Goal: Transaction & Acquisition: Register for event/course

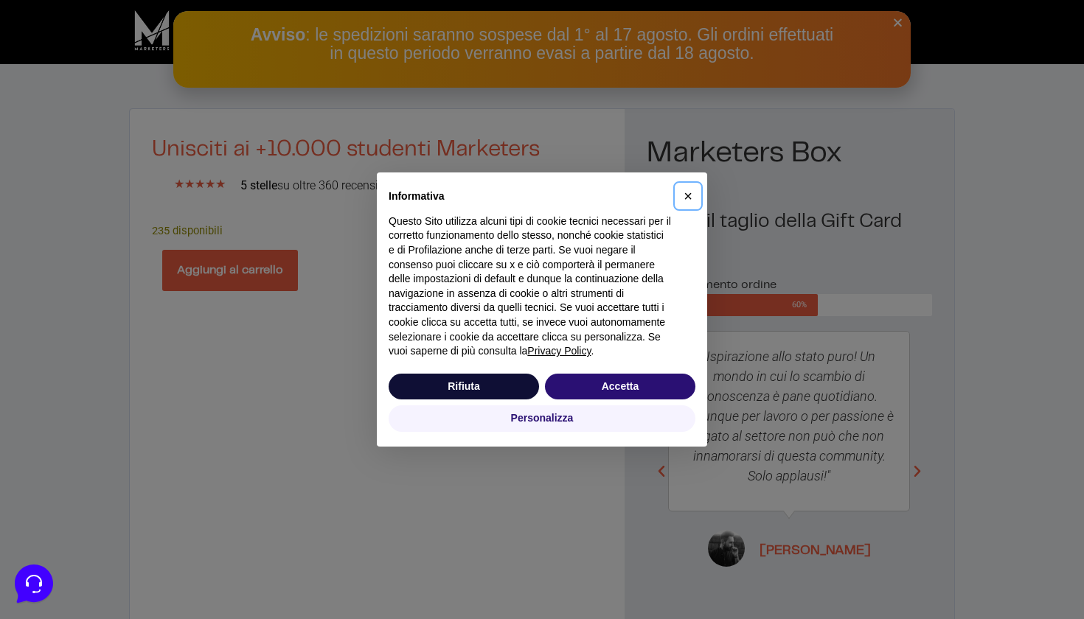
click at [689, 195] on span "×" at bounding box center [687, 196] width 9 height 16
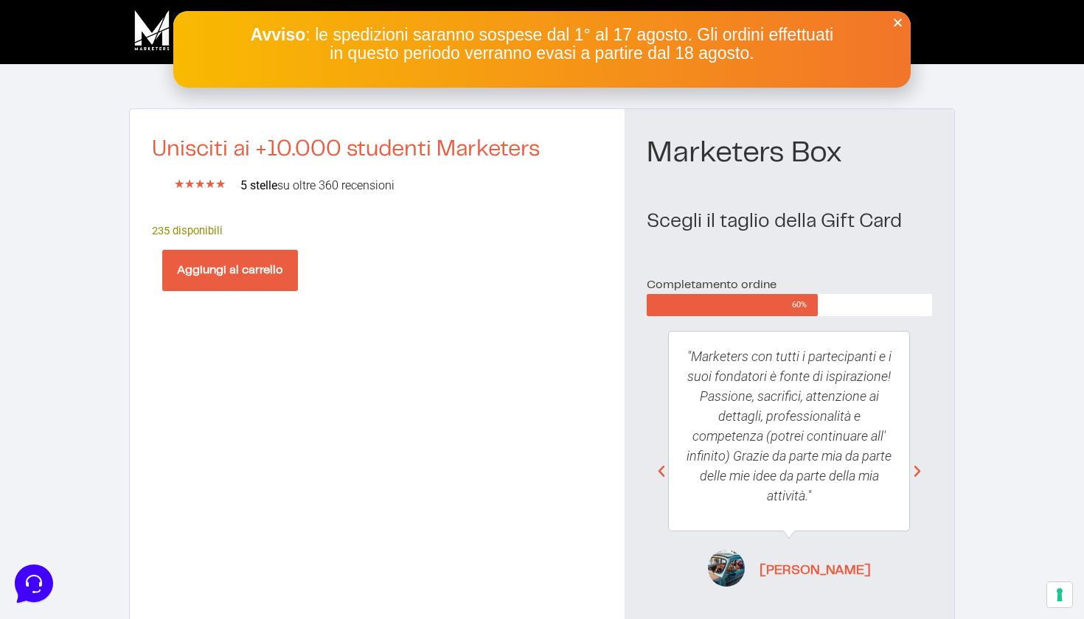
click at [897, 21] on icon "Close" at bounding box center [897, 22] width 11 height 11
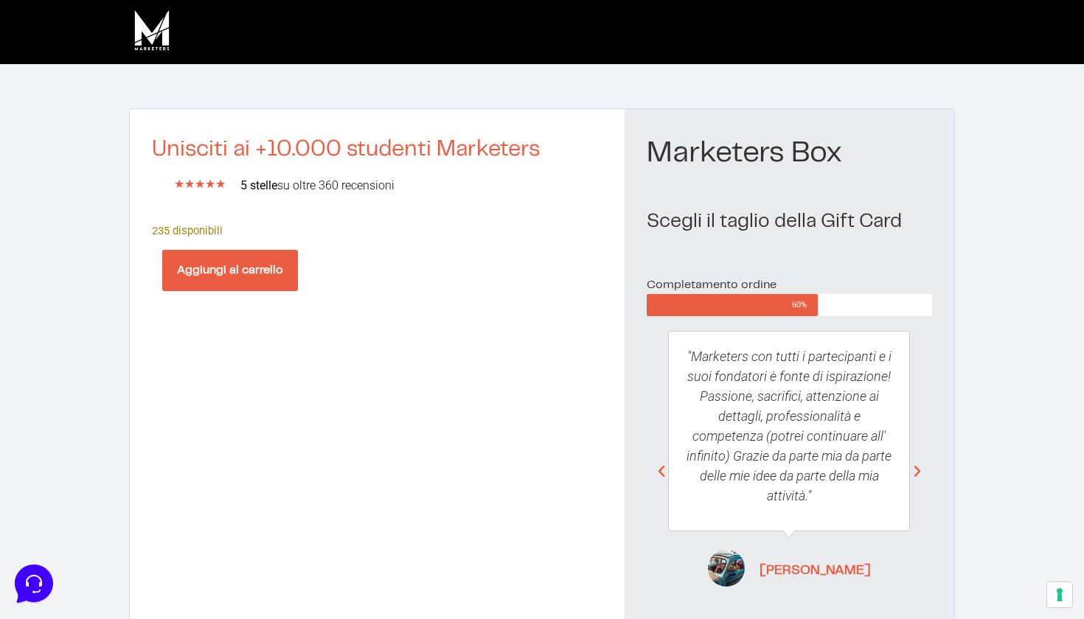
click at [248, 276] on button "Aggiungi al carrello" at bounding box center [230, 270] width 136 height 41
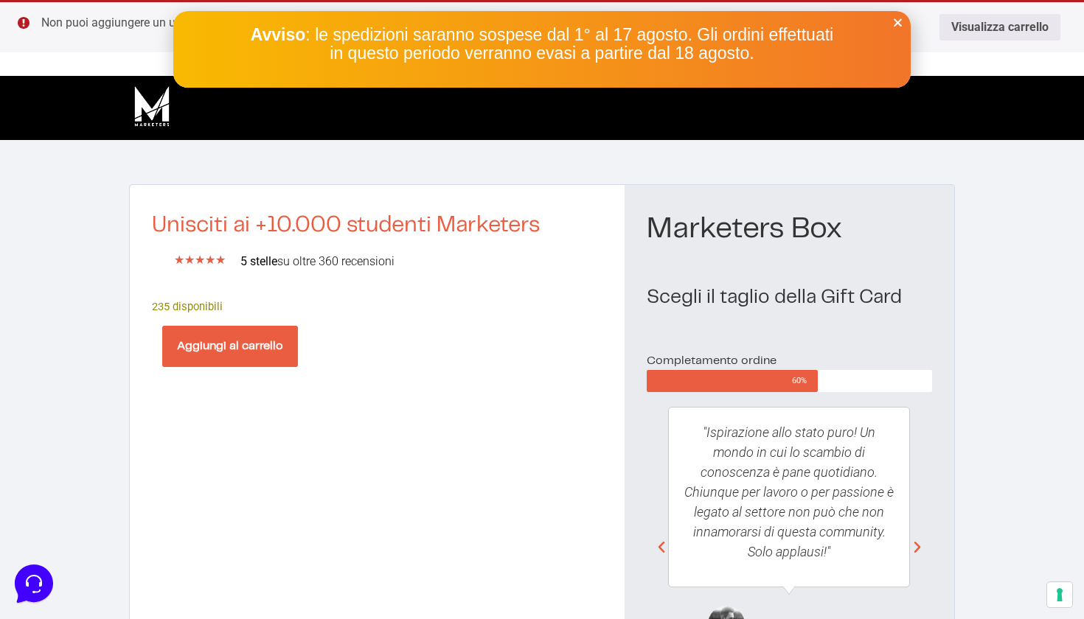
click at [902, 11] on div "Avviso : le spedizioni saranno sospese dal 1° al 17 agosto. Gli ordini effettua…" at bounding box center [541, 49] width 737 height 77
click at [897, 22] on icon "Close" at bounding box center [897, 22] width 11 height 11
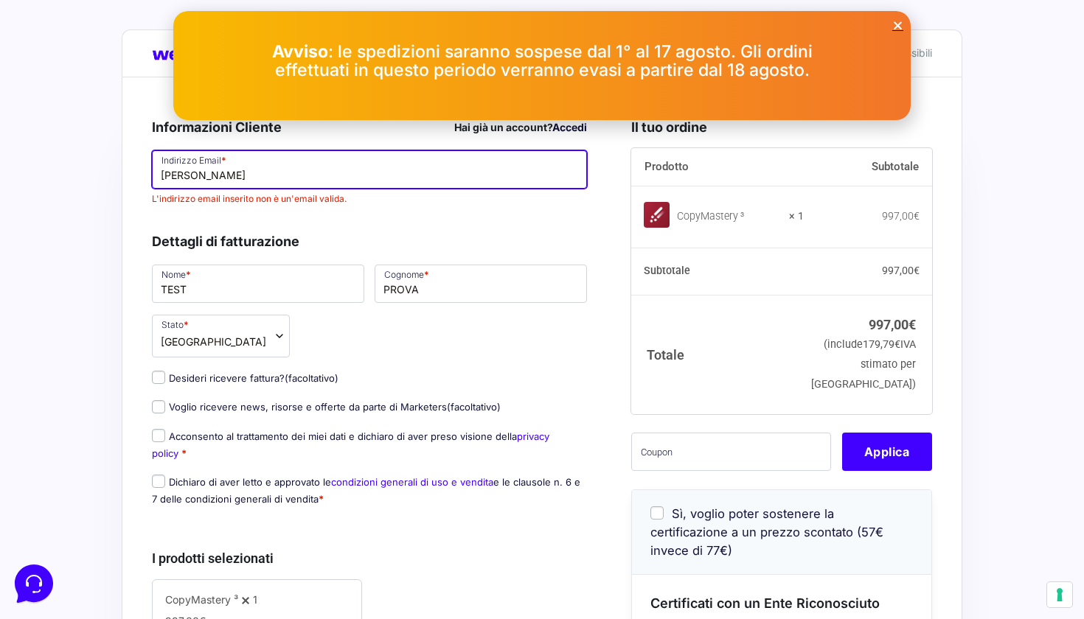
type input "Alex."
type input "Alex.feelred@gmail.com"
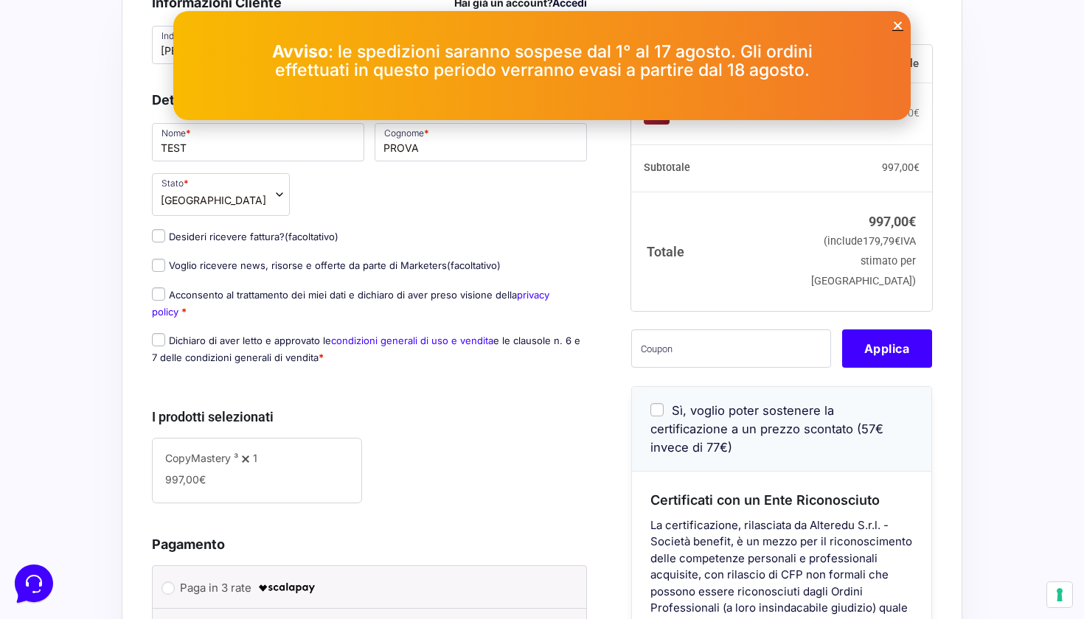
scroll to position [130, 0]
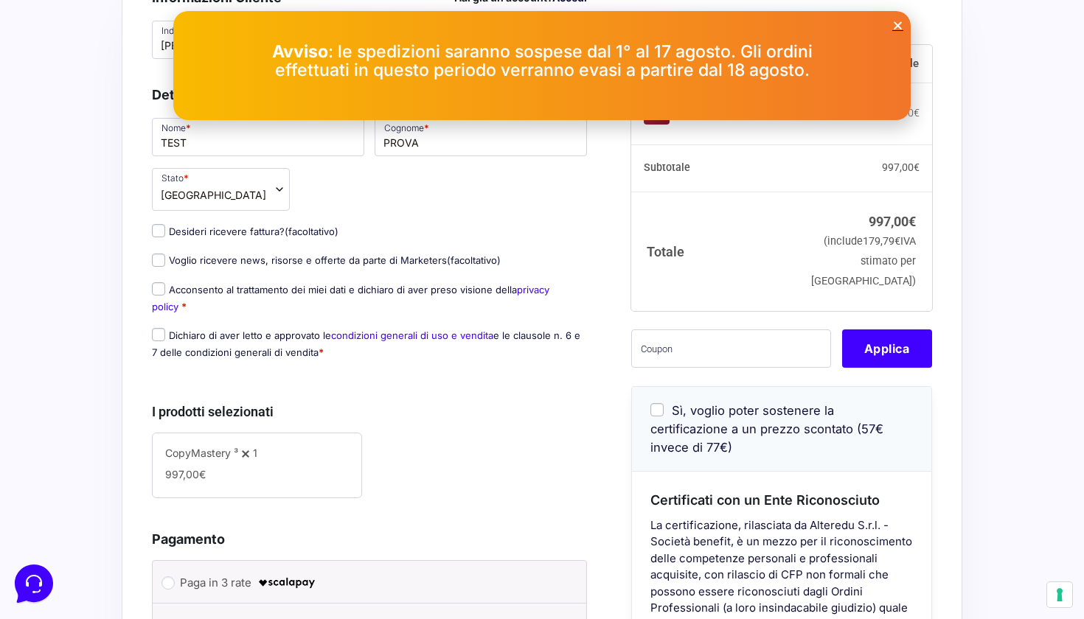
click at [164, 294] on input "Acconsento al trattamento dei miei dati e dichiaro di aver preso visione della …" at bounding box center [158, 288] width 13 height 13
checkbox input "true"
click at [156, 337] on input "Dichiaro di aver letto e approvato le condizioni generali di uso e vendita e le…" at bounding box center [158, 334] width 13 height 13
checkbox input "true"
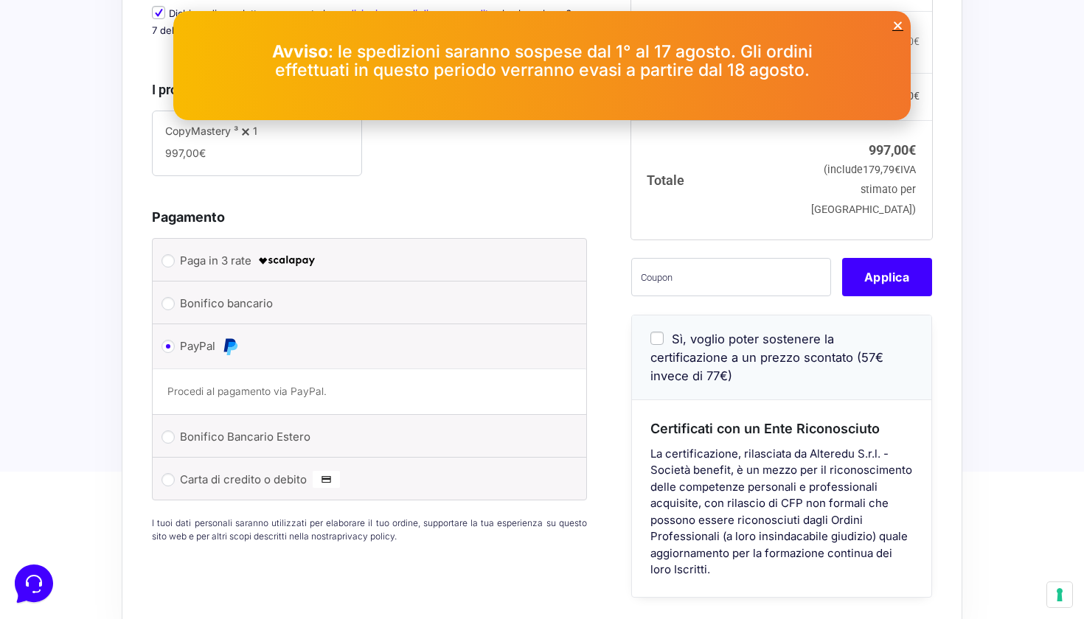
scroll to position [481, 0]
click at [709, 295] on input "text" at bounding box center [731, 276] width 200 height 38
type input "eliotest"
click at [917, 295] on button "Applica" at bounding box center [887, 276] width 90 height 38
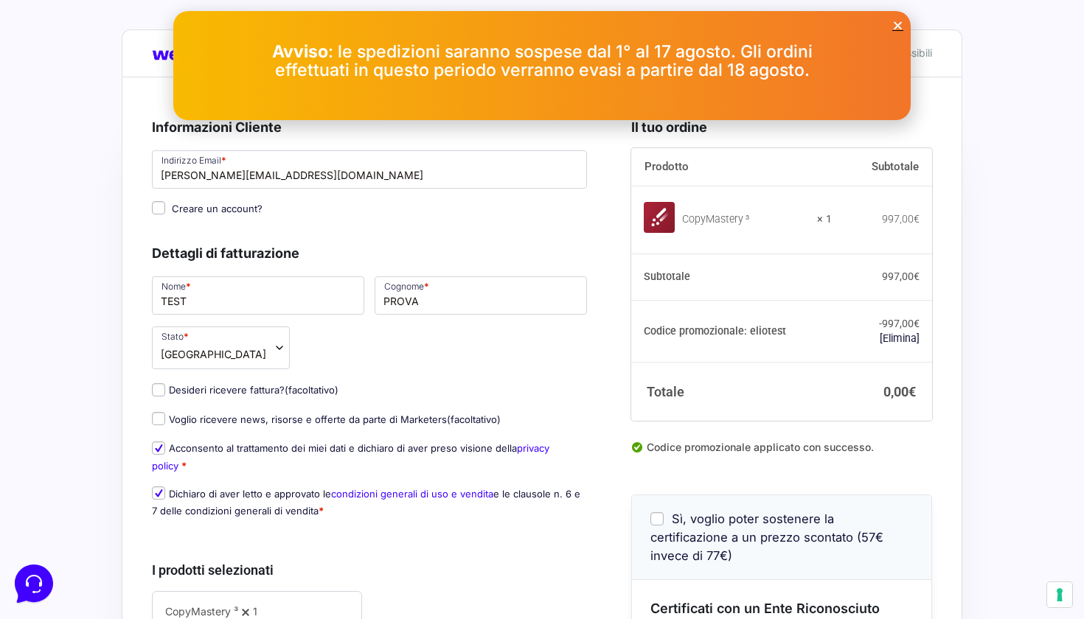
scroll to position [0, 0]
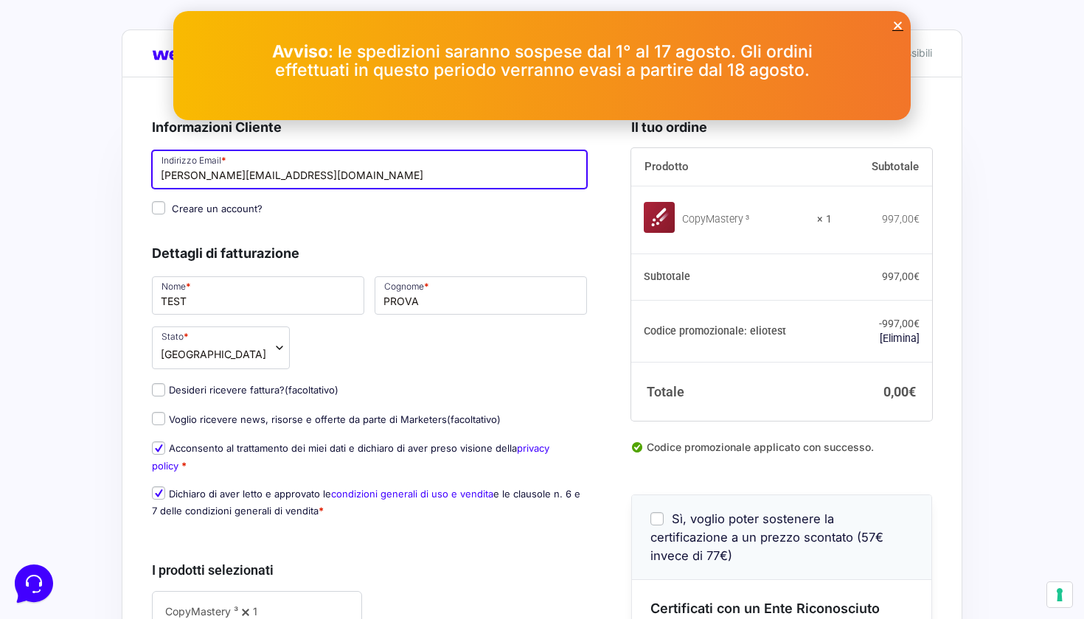
click at [167, 177] on input "Alex.feelred@gmail.com" at bounding box center [369, 169] width 435 height 38
type input "[PERSON_NAME][EMAIL_ADDRESS][DOMAIN_NAME]"
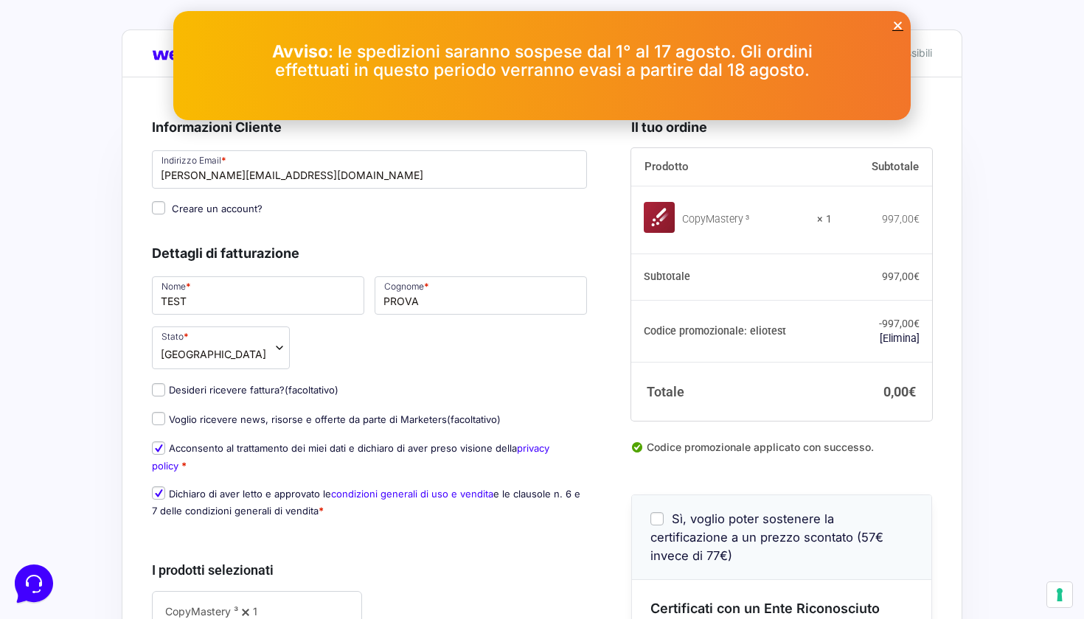
click at [534, 235] on div "Dettagli di fatturazione Nome * TEST Cognome * PROVA Stato * Seleziona un paese…" at bounding box center [369, 378] width 435 height 302
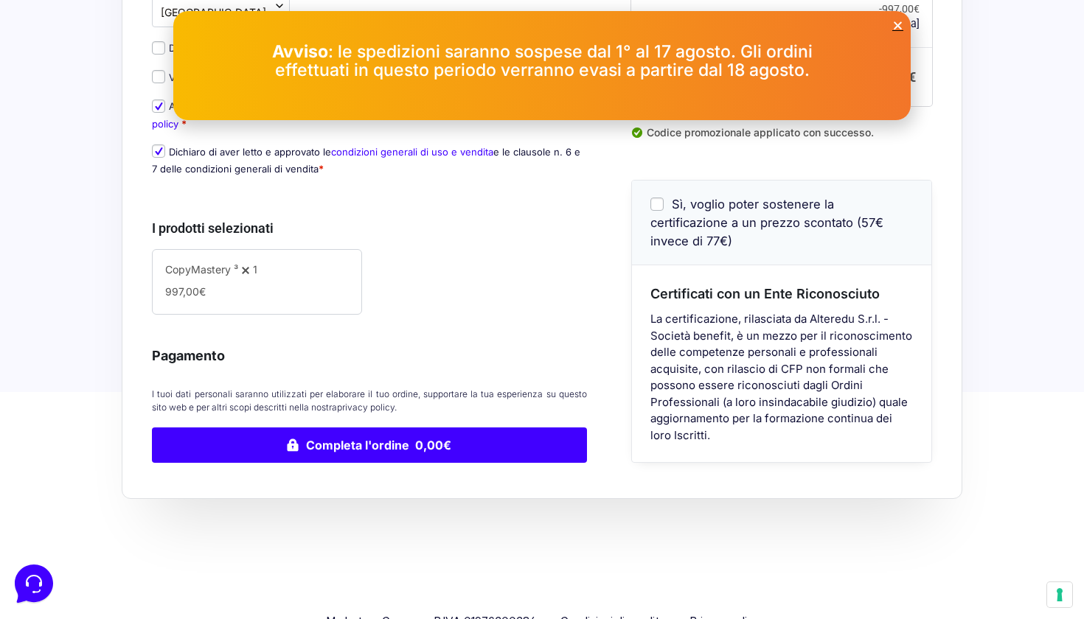
scroll to position [351, 0]
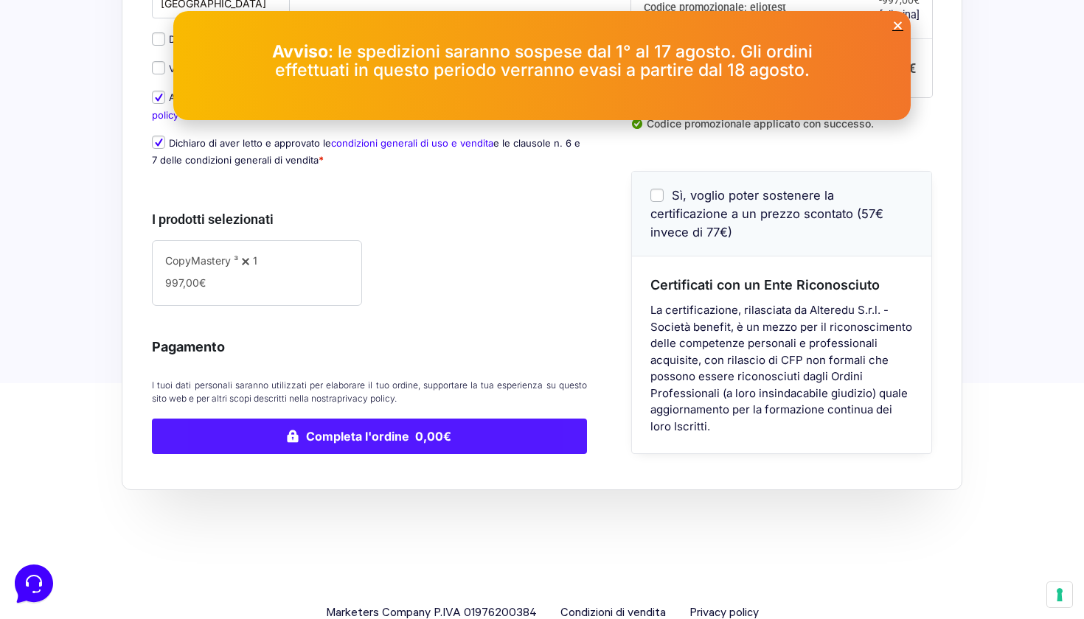
click at [409, 439] on button "Completa l'ordine 0,00€" at bounding box center [369, 436] width 435 height 35
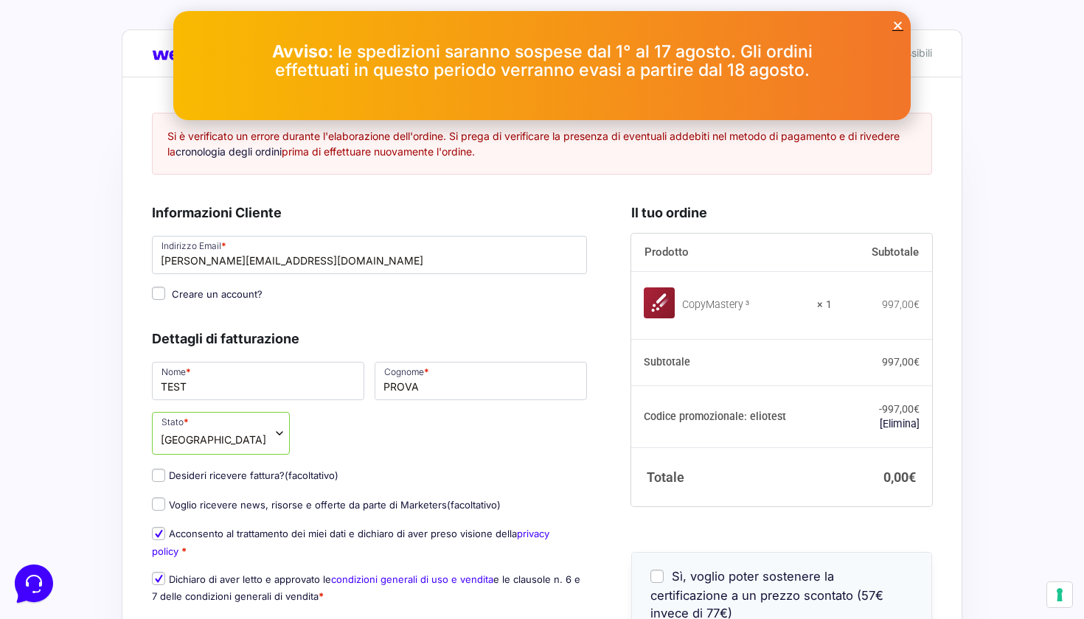
scroll to position [0, 0]
click at [898, 27] on icon "Close" at bounding box center [897, 25] width 11 height 11
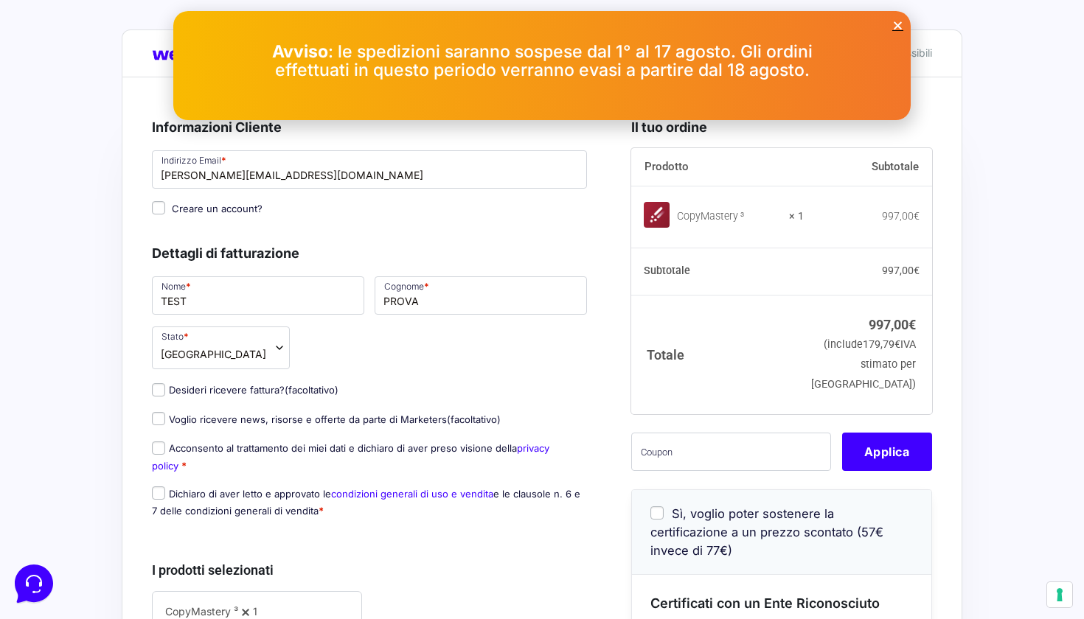
click at [899, 20] on icon "Close" at bounding box center [897, 25] width 11 height 11
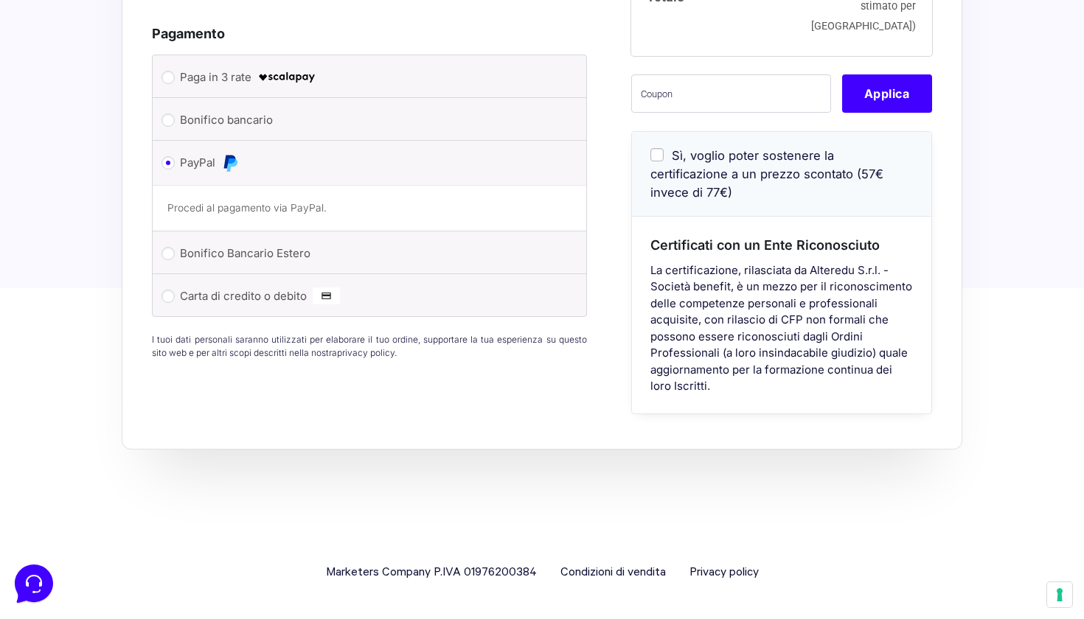
scroll to position [664, 0]
click at [169, 299] on input "Carta di credito o debito" at bounding box center [167, 296] width 13 height 13
radio input "true"
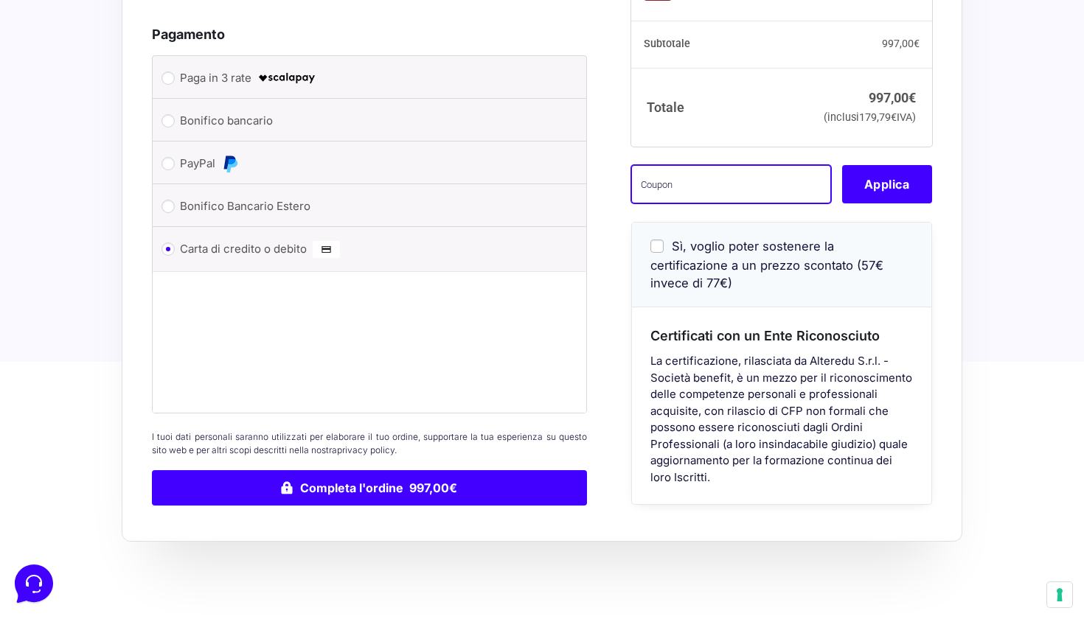
click at [704, 203] on input "text" at bounding box center [731, 184] width 200 height 38
type input "eliotest"
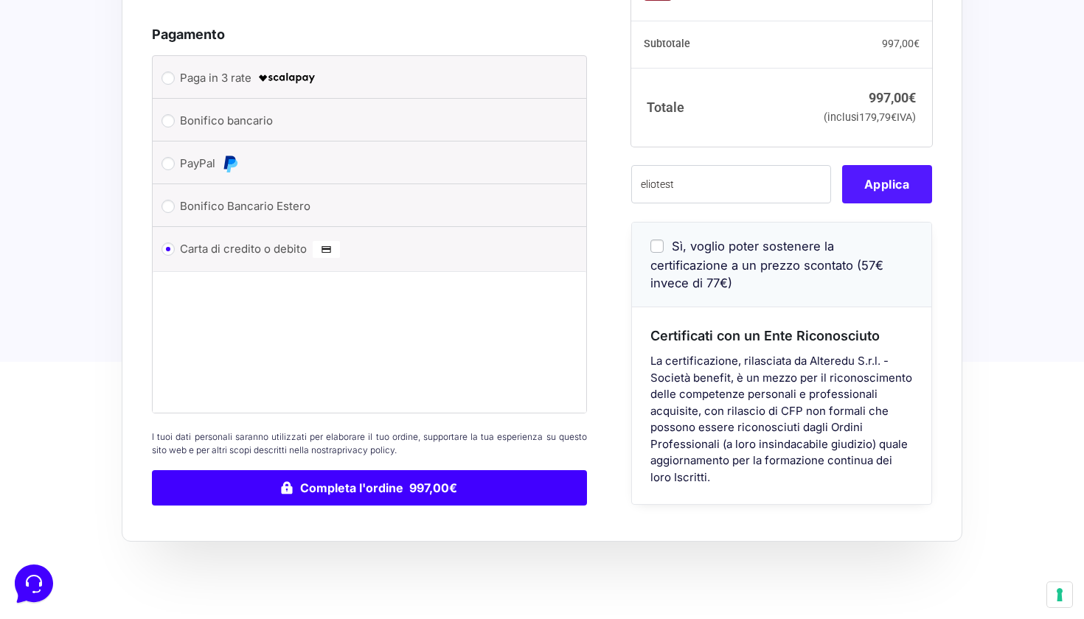
click at [891, 203] on button "Applica" at bounding box center [887, 184] width 90 height 38
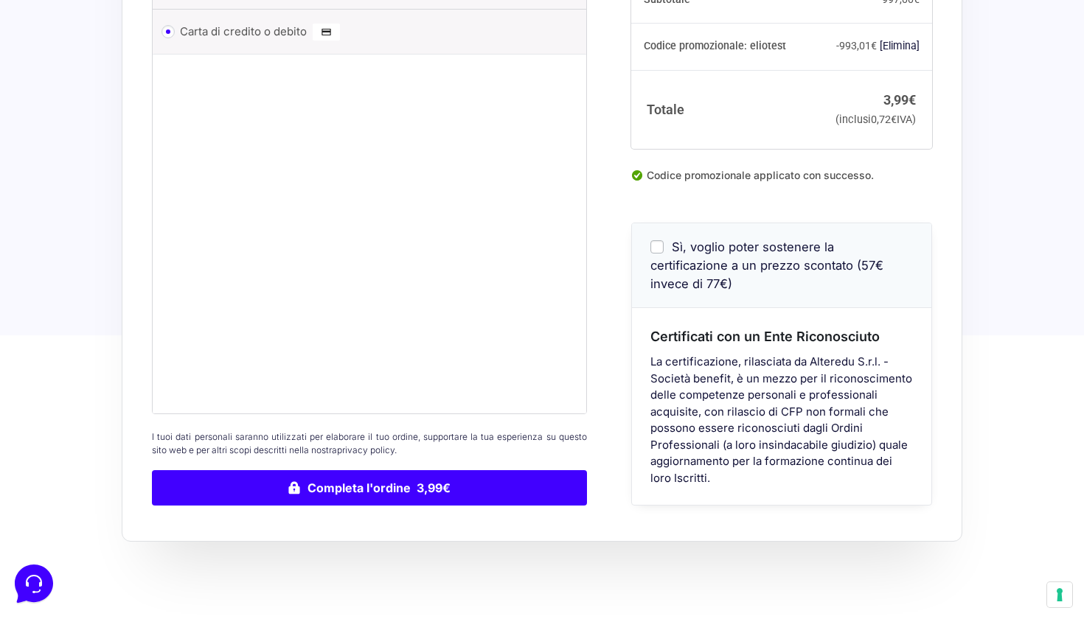
scroll to position [796, 0]
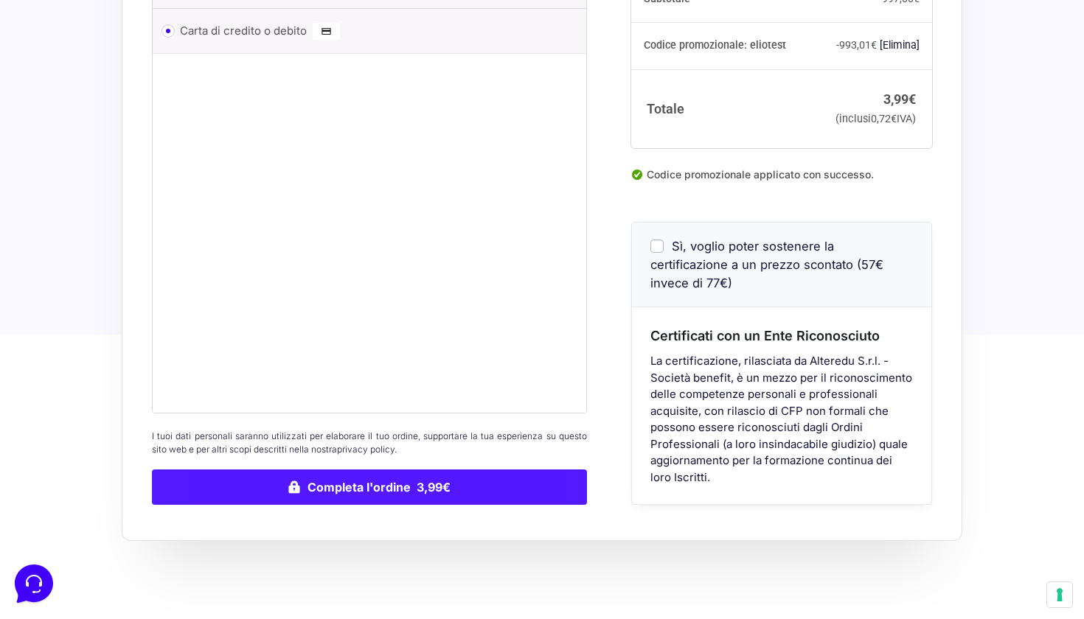
click at [386, 486] on button "Completa l'ordine 3,99€" at bounding box center [369, 487] width 435 height 35
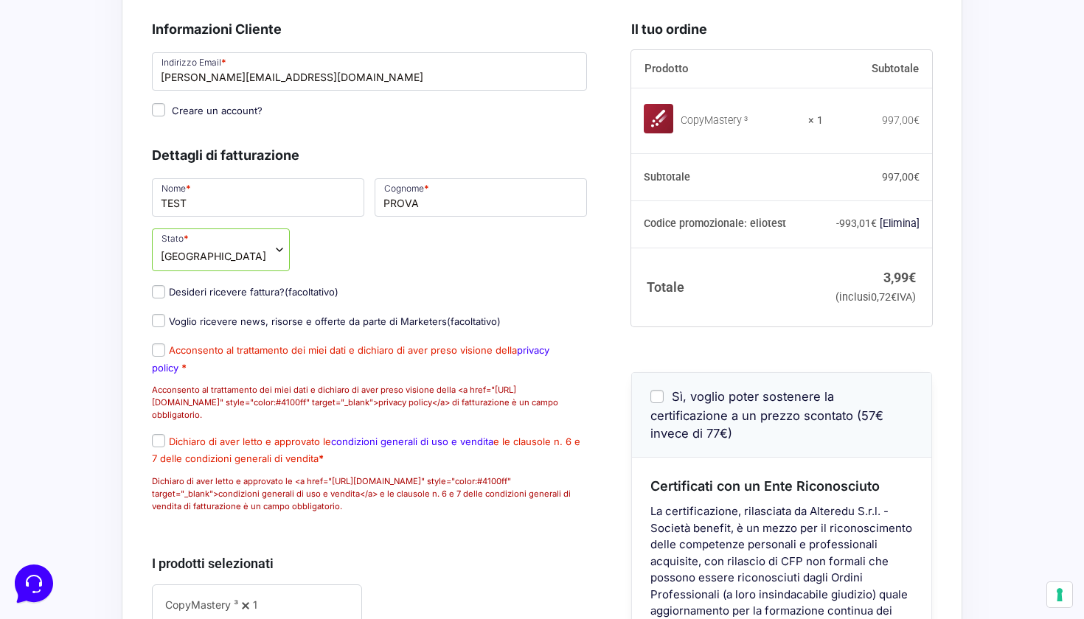
scroll to position [243, 0]
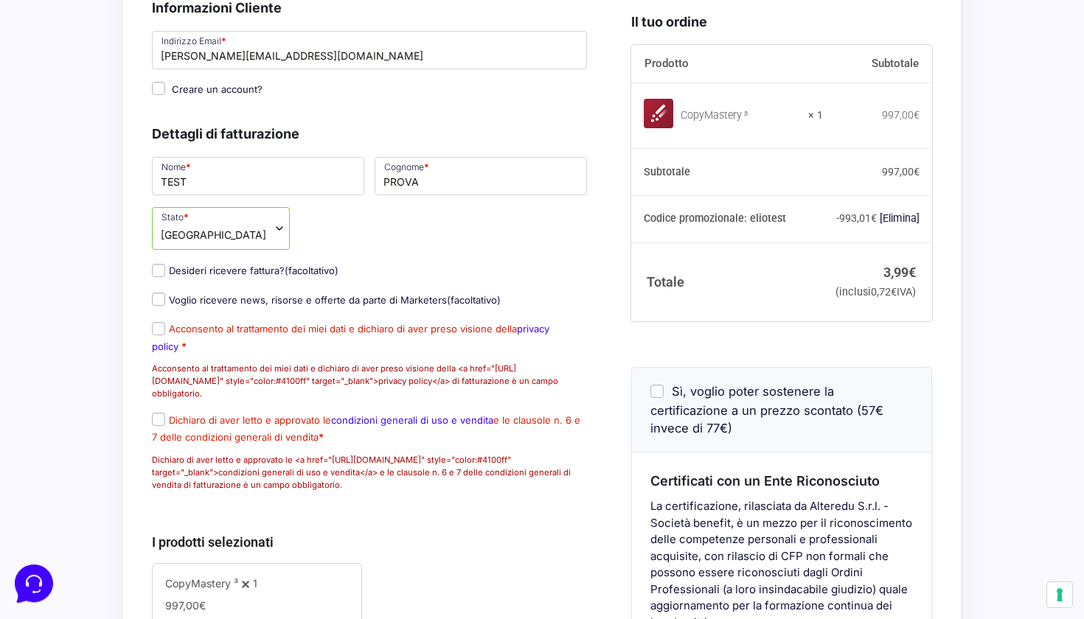
click at [153, 336] on p "Acconsento al trattamento dei miei dati e dichiaro di aver preso visione della …" at bounding box center [369, 360] width 445 height 84
click at [153, 335] on input "Acconsento al trattamento dei miei dati e dichiaro di aver preso visione della …" at bounding box center [158, 328] width 13 height 13
checkbox input "true"
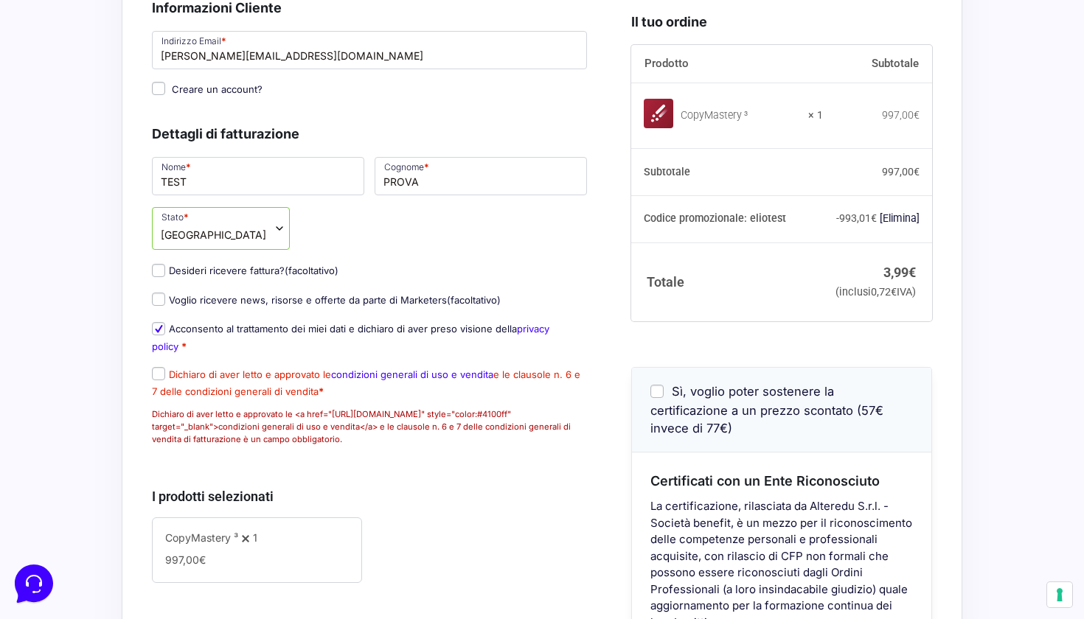
click at [155, 380] on input "Dichiaro di aver letto e approvato le condizioni generali di uso e vendita e le…" at bounding box center [158, 373] width 13 height 13
checkbox input "true"
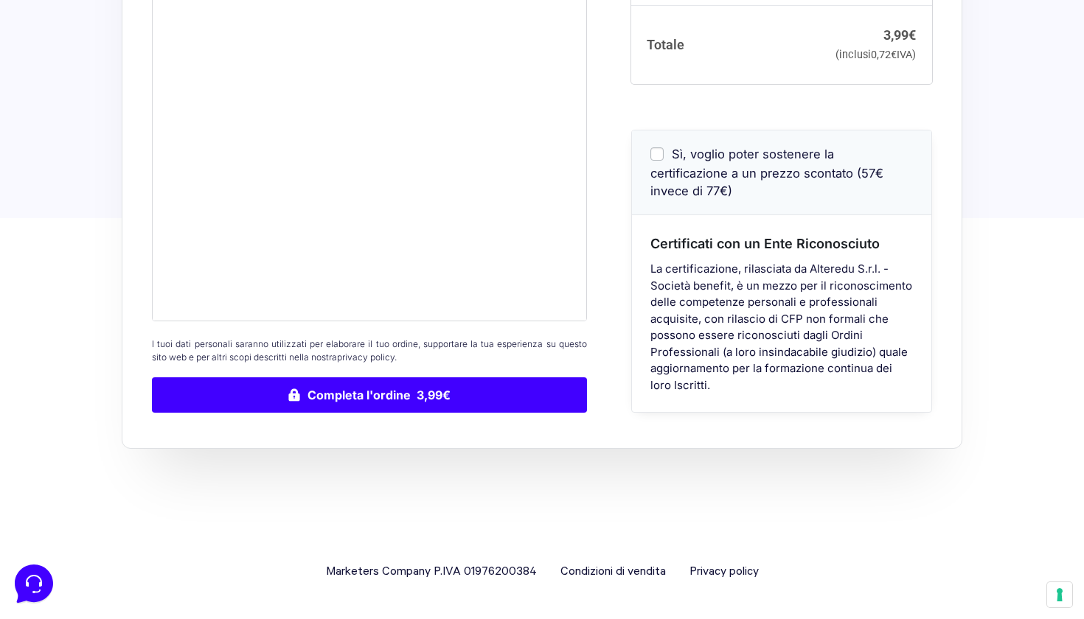
scroll to position [1026, 0]
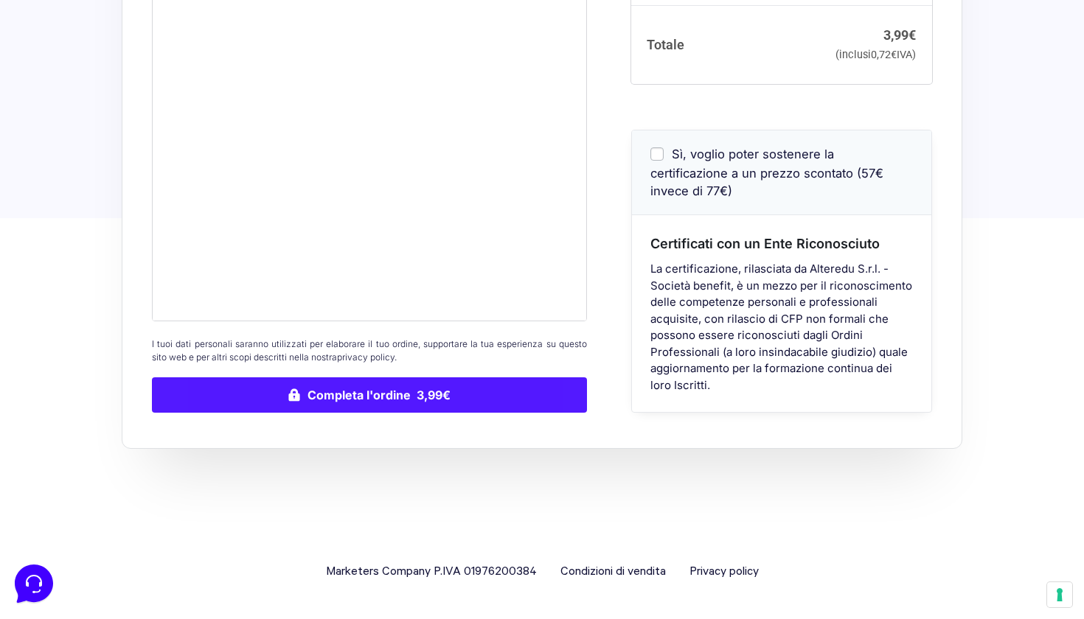
click at [400, 405] on button "Completa l'ordine 3,99€" at bounding box center [369, 394] width 435 height 35
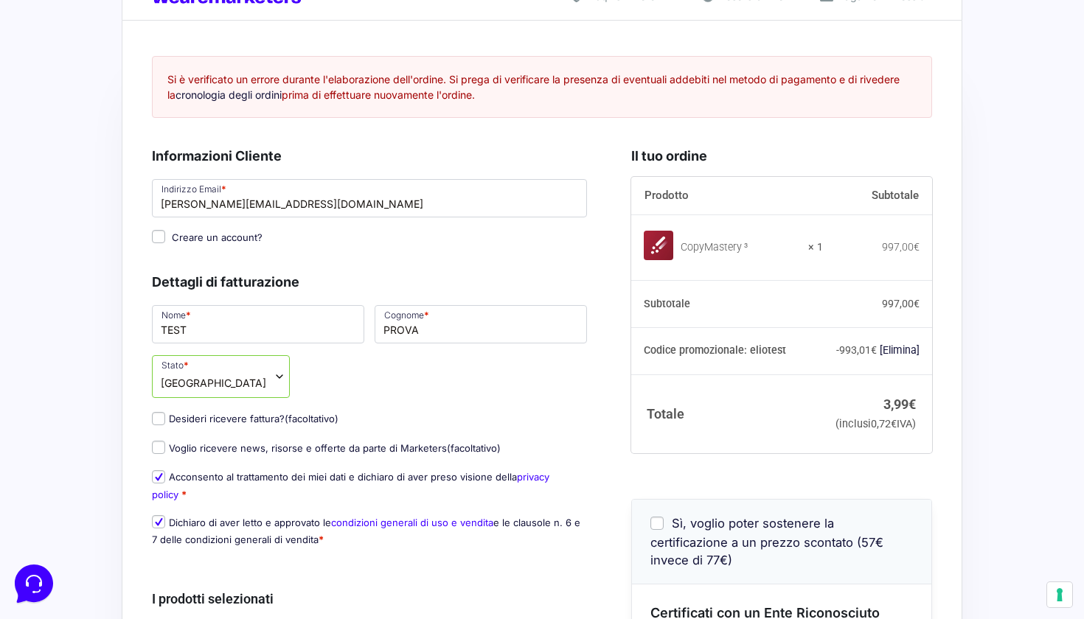
scroll to position [27, 0]
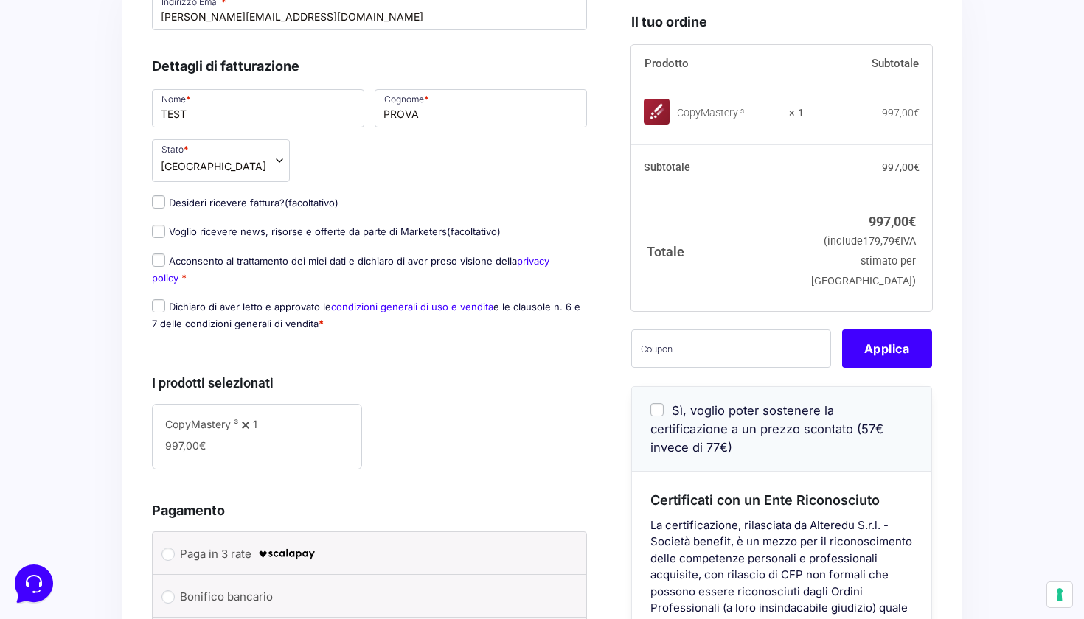
scroll to position [161, 0]
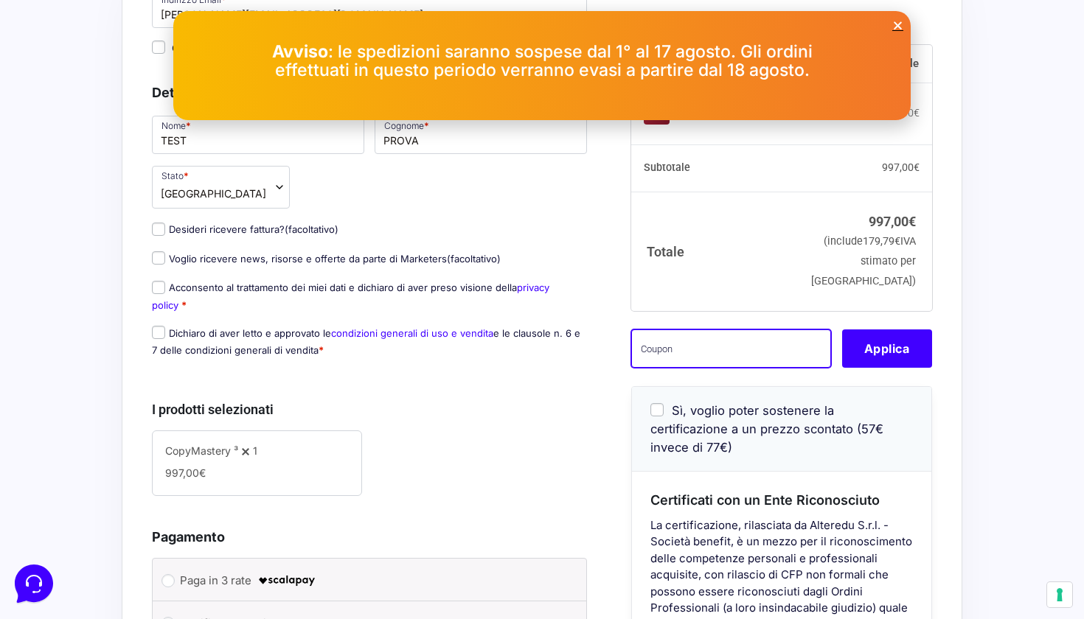
click at [681, 367] on input "text" at bounding box center [731, 348] width 200 height 38
click at [682, 367] on input "text" at bounding box center [731, 348] width 200 height 38
type input "eliotest"
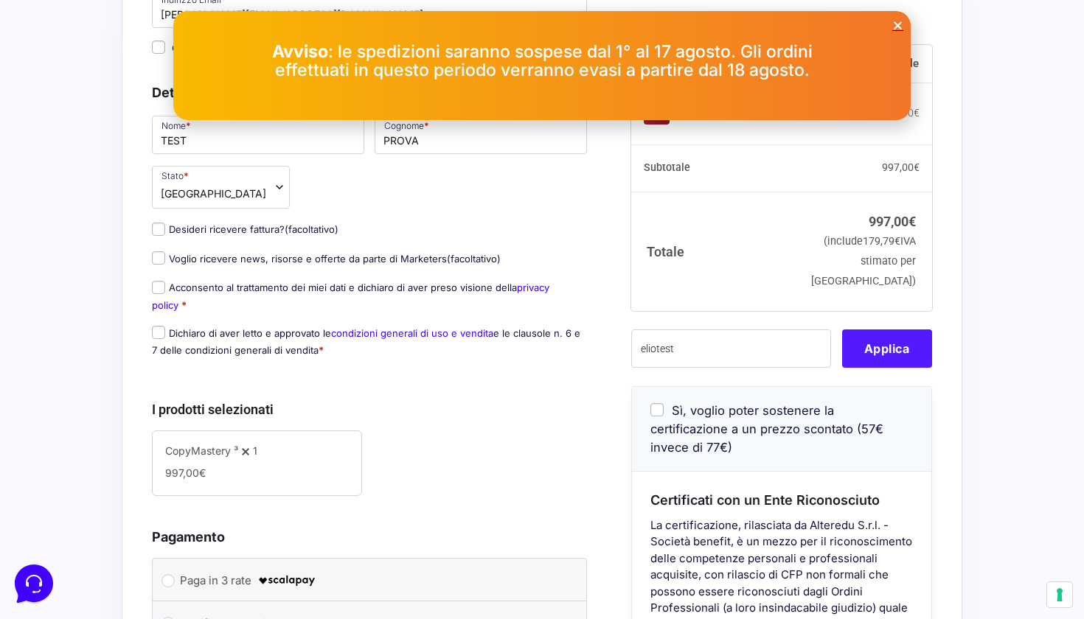
click at [876, 367] on button "Applica" at bounding box center [887, 348] width 90 height 38
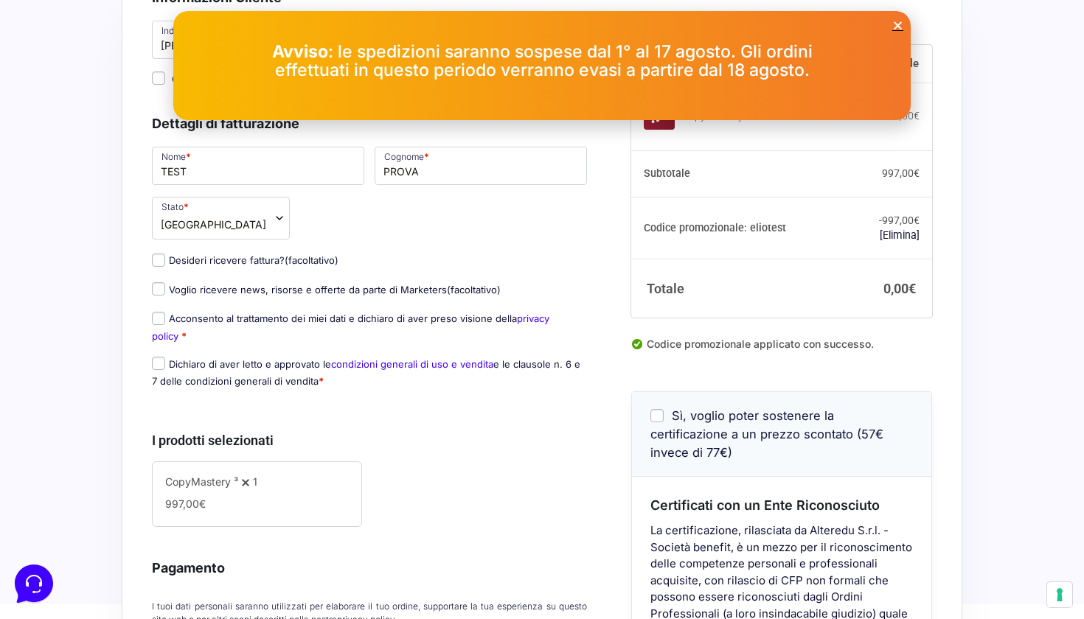
scroll to position [115, 0]
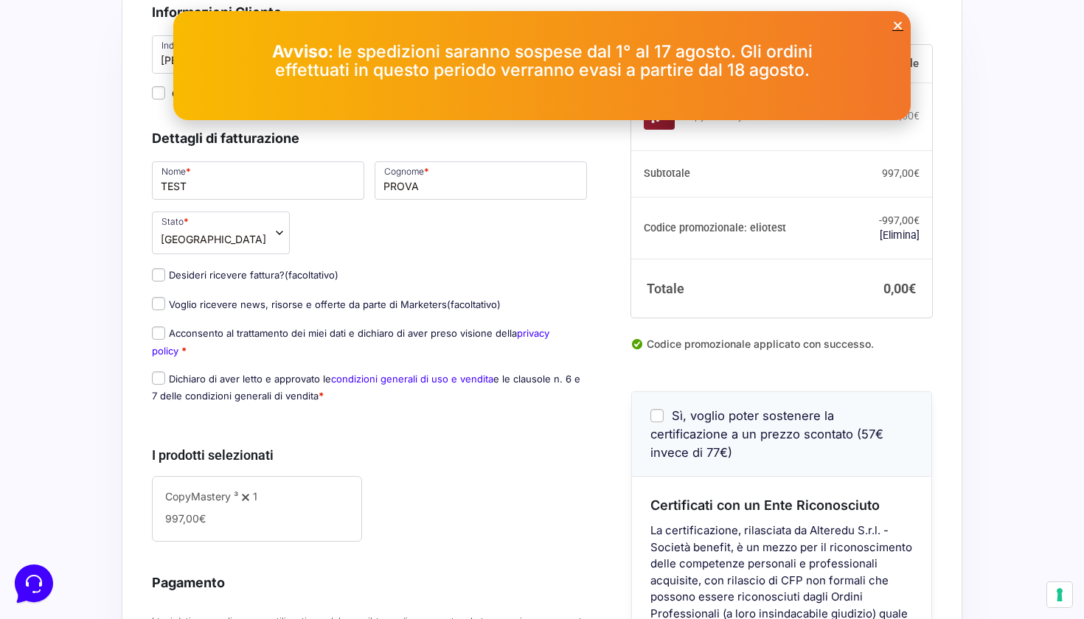
click at [159, 335] on input "Acconsento al trattamento dei miei dati e dichiaro di aver preso visione della …" at bounding box center [158, 333] width 13 height 13
checkbox input "true"
click at [162, 377] on input "Dichiaro di aver letto e approvato le condizioni generali di uso e vendita e le…" at bounding box center [158, 378] width 13 height 13
checkbox input "true"
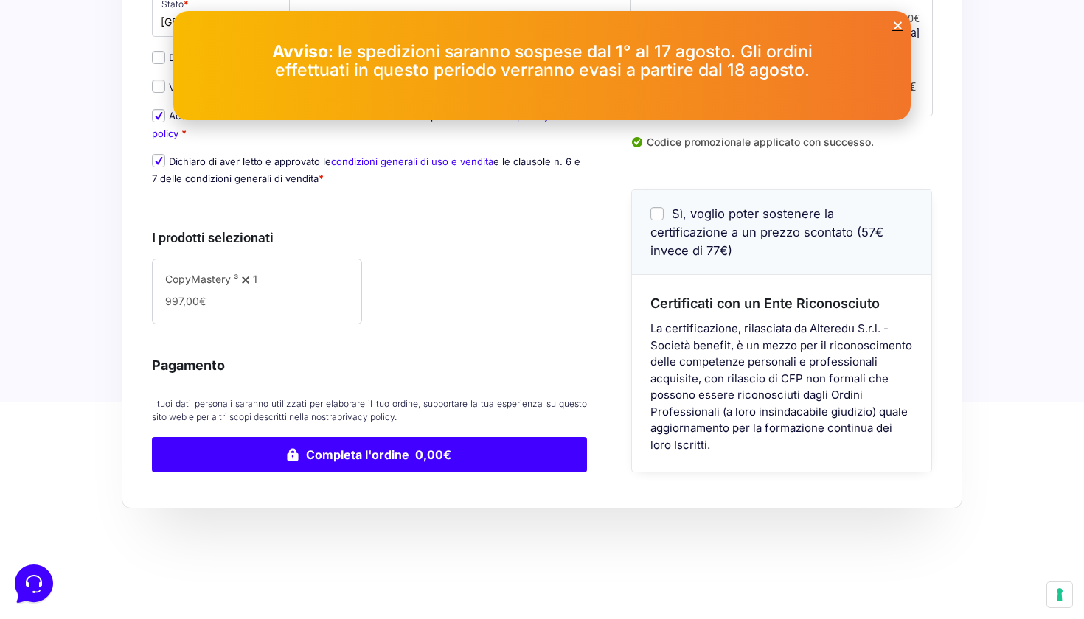
scroll to position [307, 0]
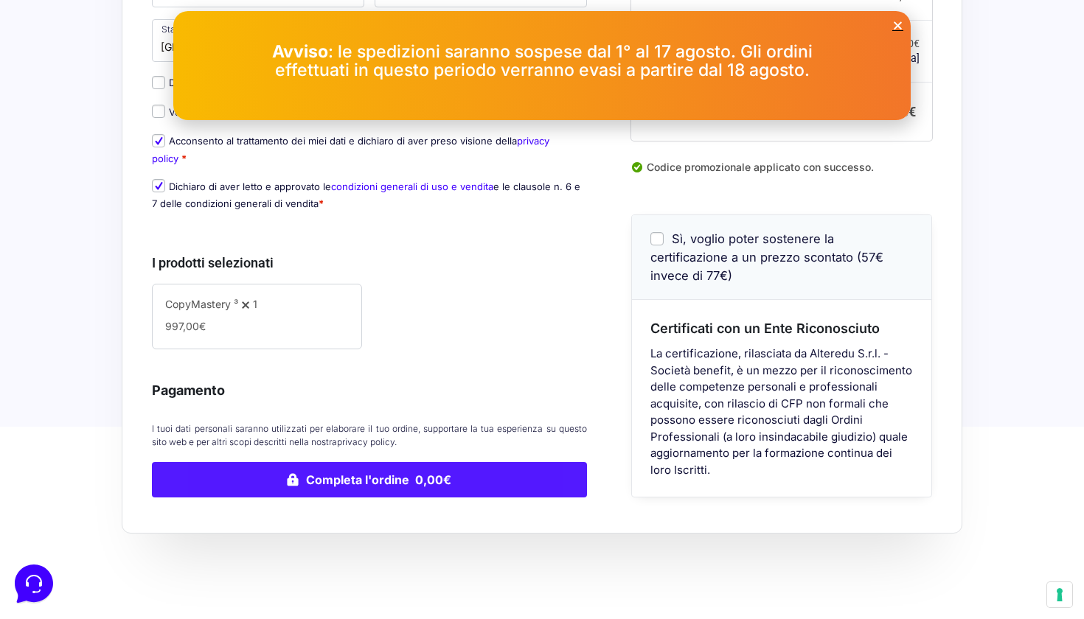
click at [455, 479] on button "Completa l'ordine 0,00€" at bounding box center [369, 479] width 435 height 35
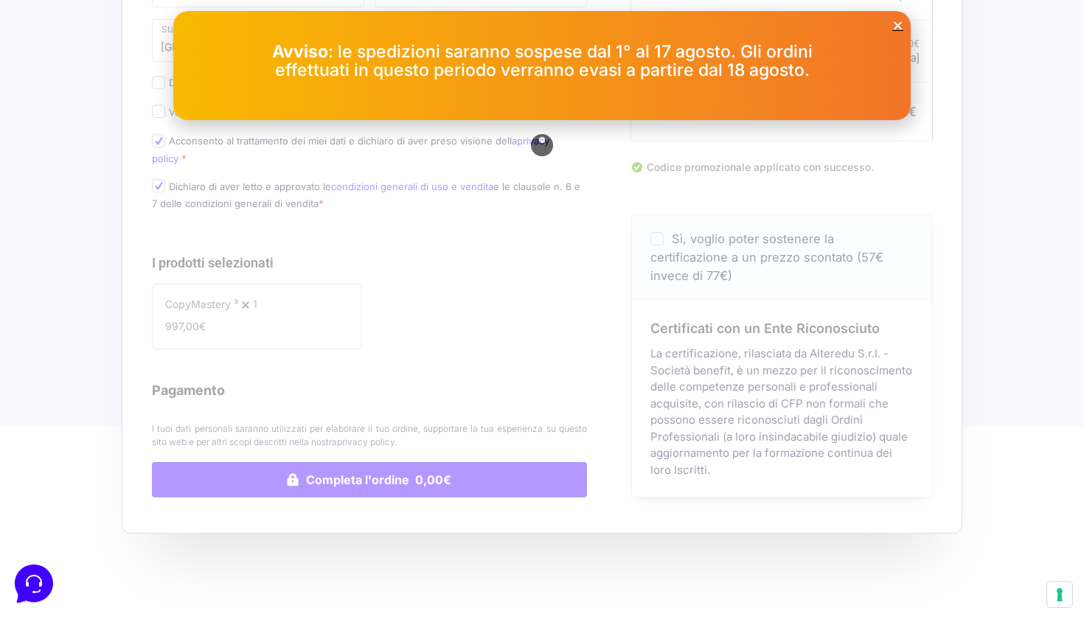
click at [899, 24] on icon "Close" at bounding box center [897, 25] width 11 height 11
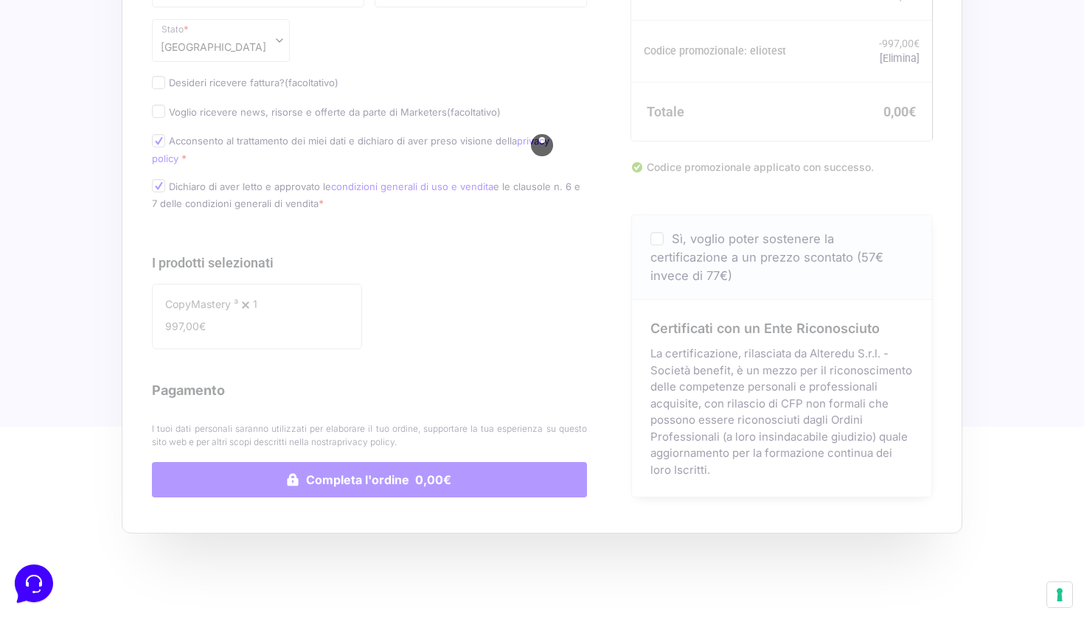
click at [766, 129] on div at bounding box center [542, 146] width 780 height 705
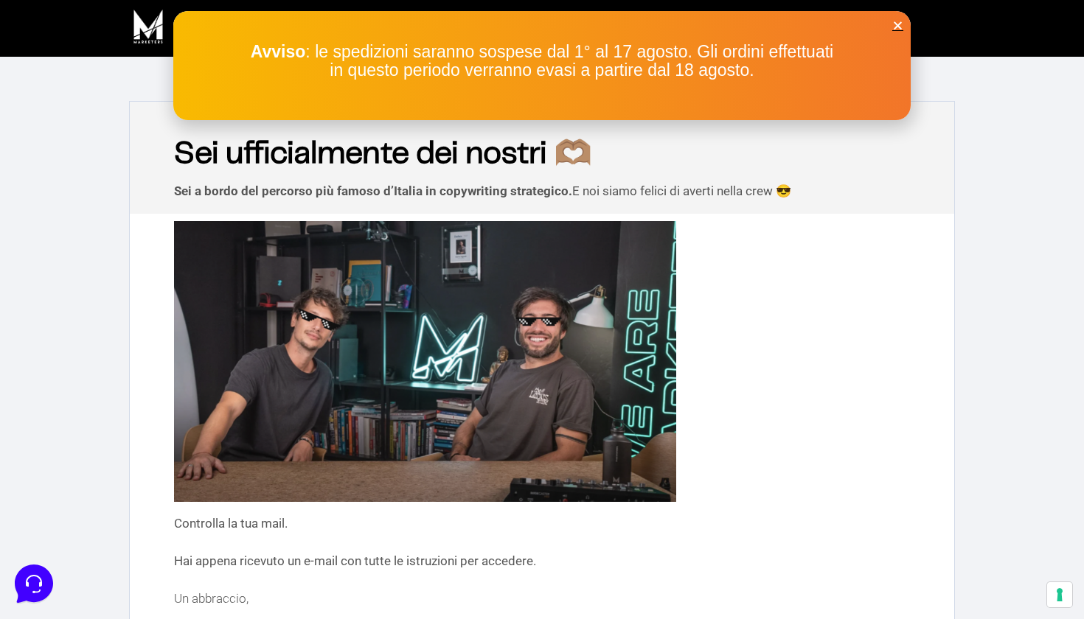
click at [904, 21] on div "Avviso : le spedizioni saranno sospese dal 1° al 17 agosto. Gli ordini effettua…" at bounding box center [541, 65] width 737 height 109
click at [898, 24] on icon "Close" at bounding box center [897, 25] width 11 height 11
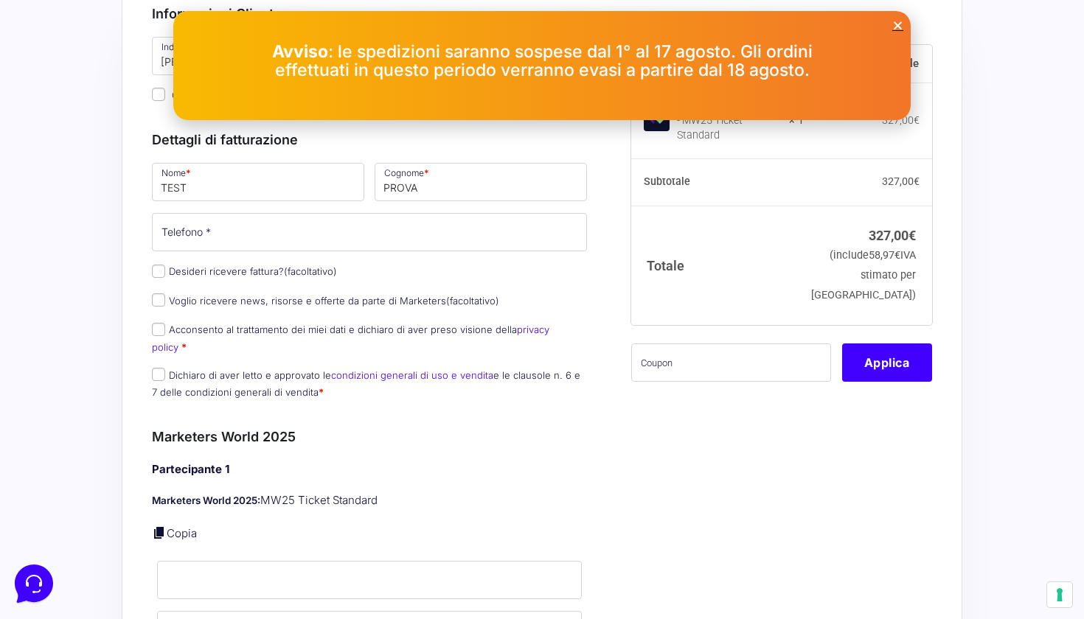
scroll to position [116, 0]
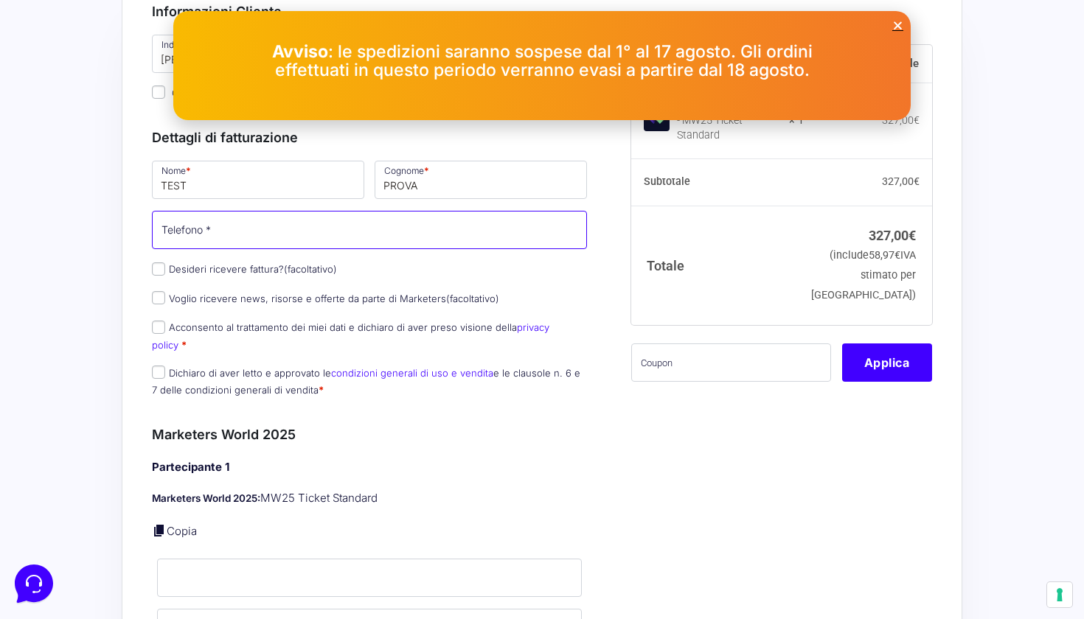
click at [391, 243] on input "Telefono *" at bounding box center [369, 230] width 435 height 38
type input "3496515881"
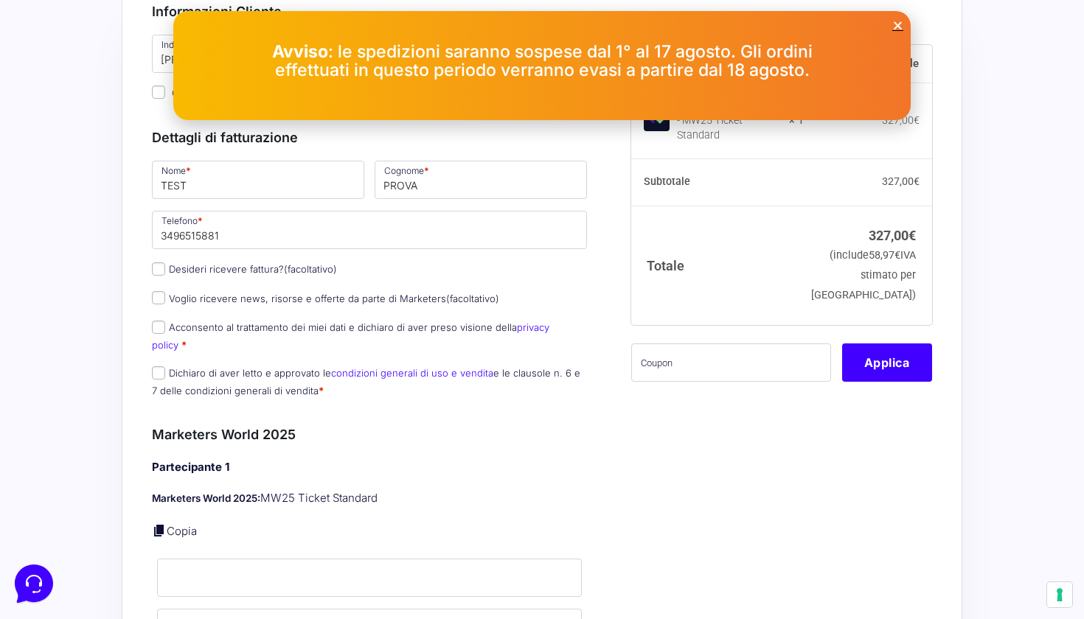
click at [160, 326] on input "Acconsento al trattamento dei miei dati e dichiaro di aver preso visione della …" at bounding box center [158, 327] width 13 height 13
checkbox input "true"
click at [155, 344] on div "Nome * TEST Cognome * PROVA Telefono * 3496515881 Desideri ricevere fattura? (f…" at bounding box center [369, 284] width 445 height 250
click at [164, 366] on input "Dichiaro di aver letto e approvato le condizioni generali di uso e vendita e le…" at bounding box center [158, 372] width 13 height 13
checkbox input "true"
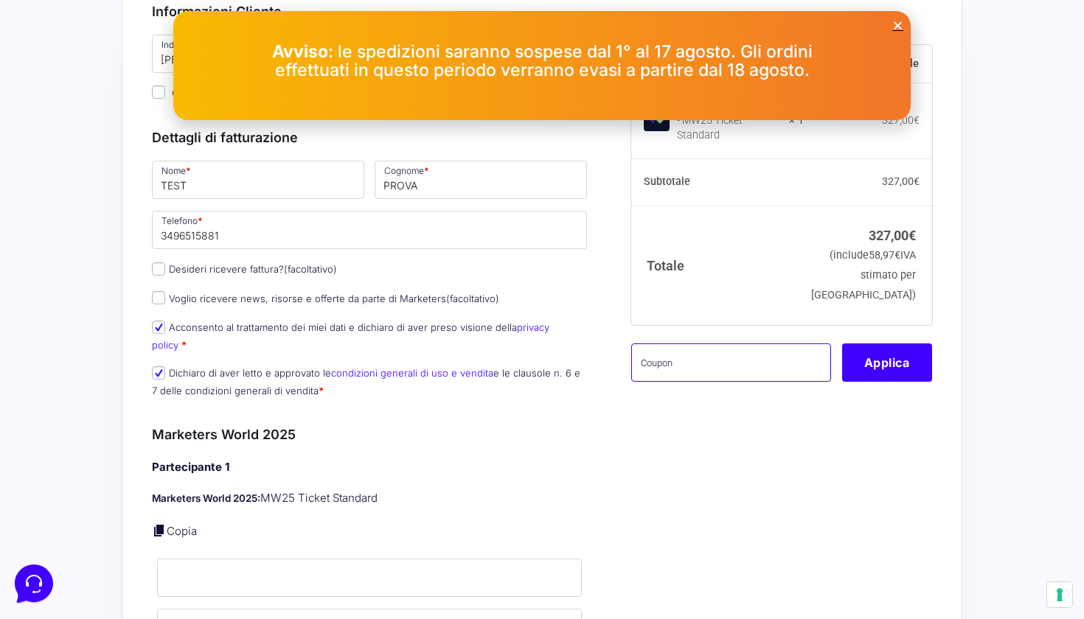
click at [723, 349] on input "text" at bounding box center [731, 362] width 200 height 38
type input "eliotest"
click at [910, 359] on button "Applica" at bounding box center [887, 362] width 90 height 38
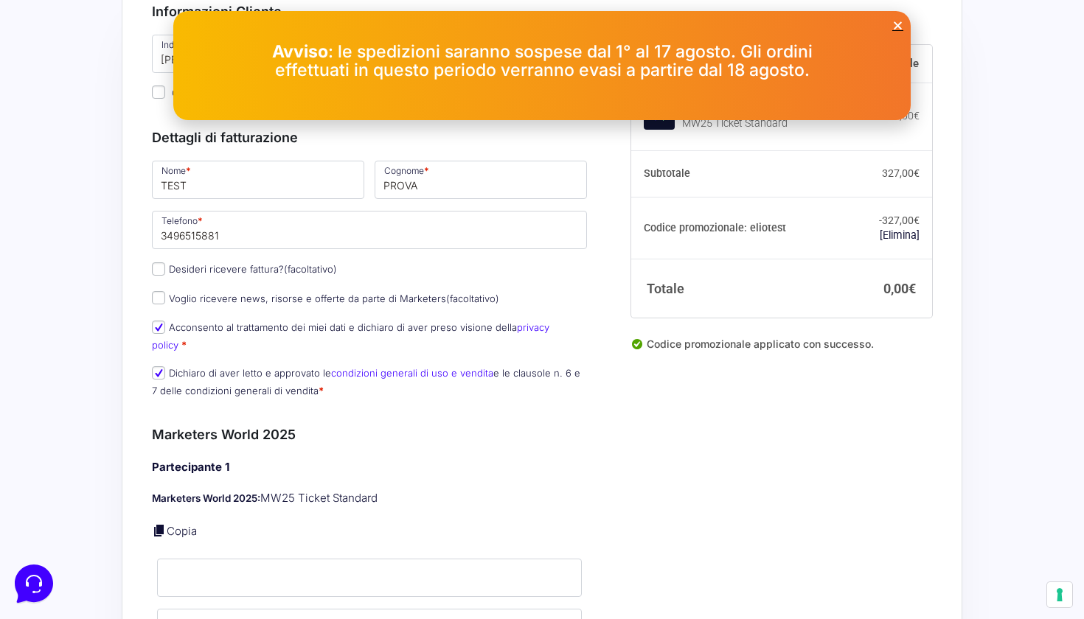
click at [898, 21] on icon "Close" at bounding box center [897, 25] width 11 height 11
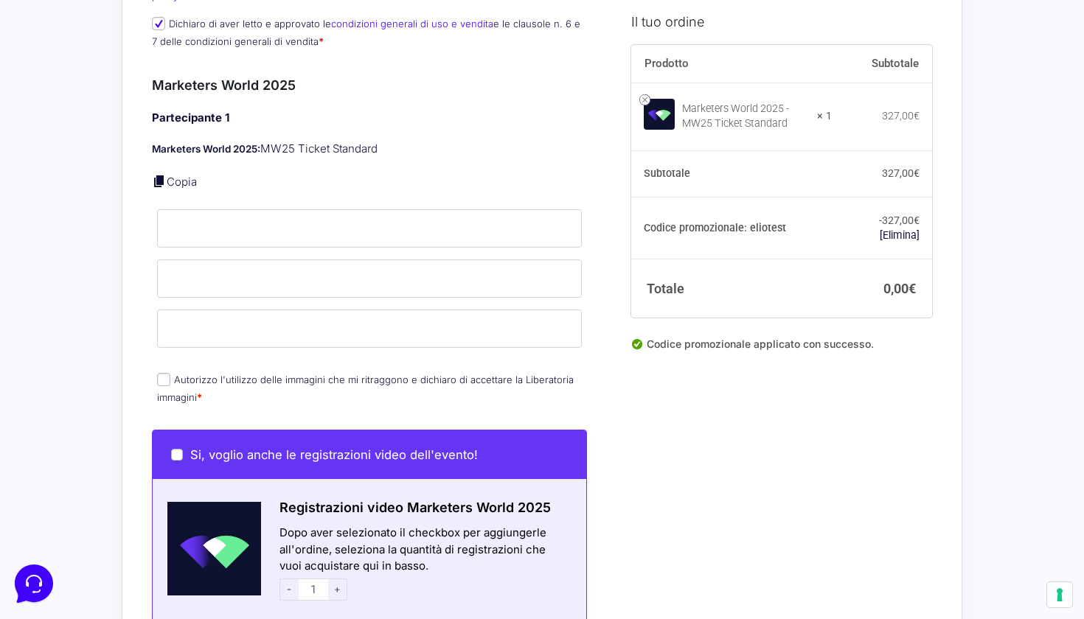
scroll to position [473, 0]
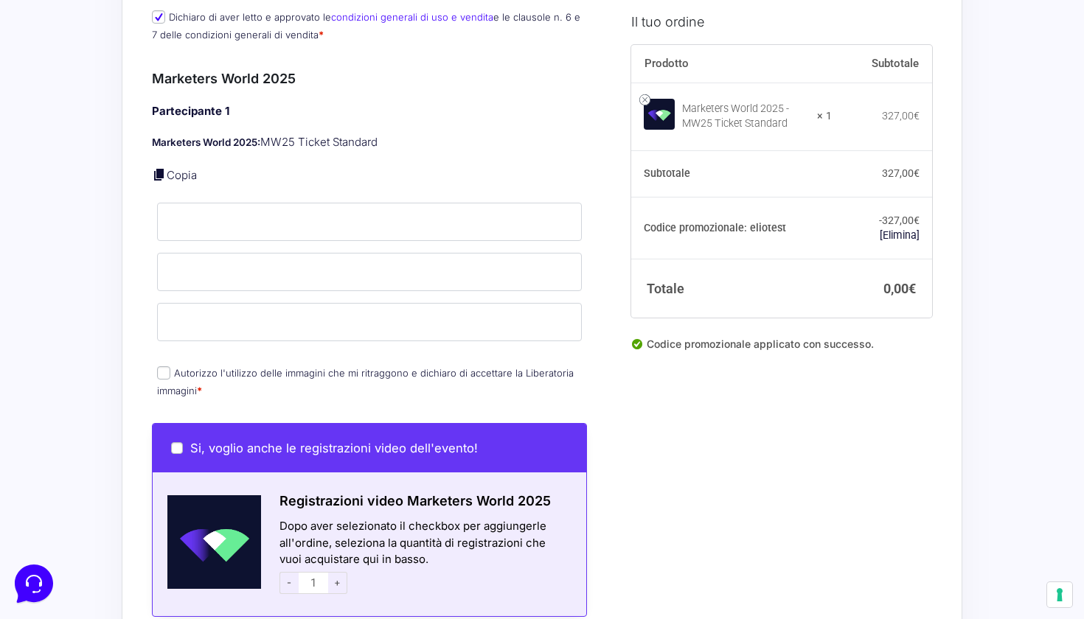
click at [162, 366] on input "Autorizzo l'utilizzo delle immagini che mi ritraggono e dichiaro di accettare l…" at bounding box center [163, 372] width 13 height 13
checkbox input "true"
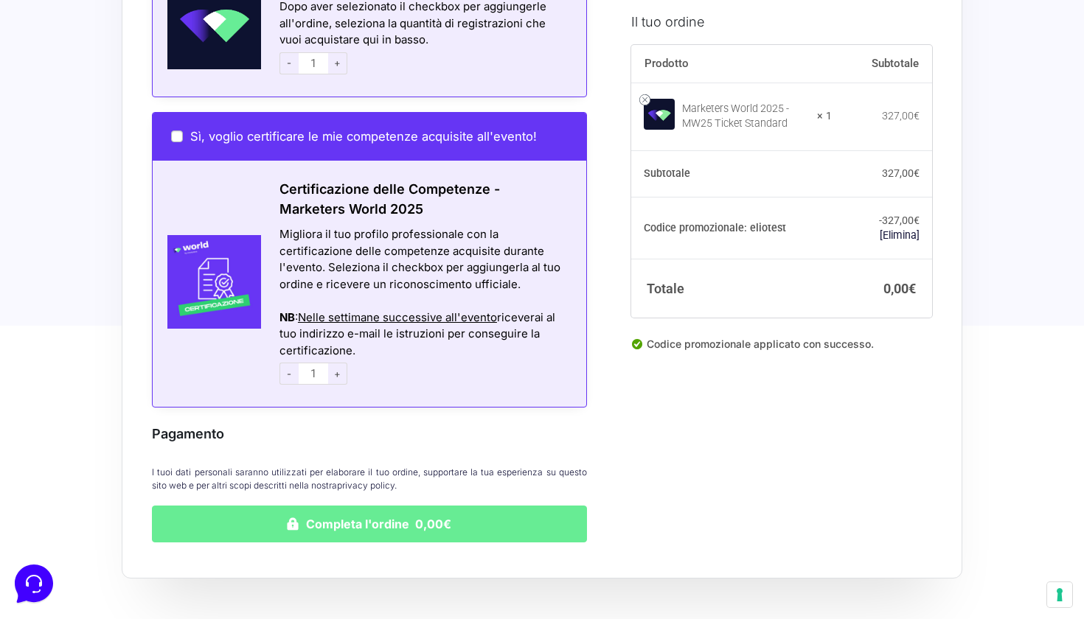
scroll to position [998, 0]
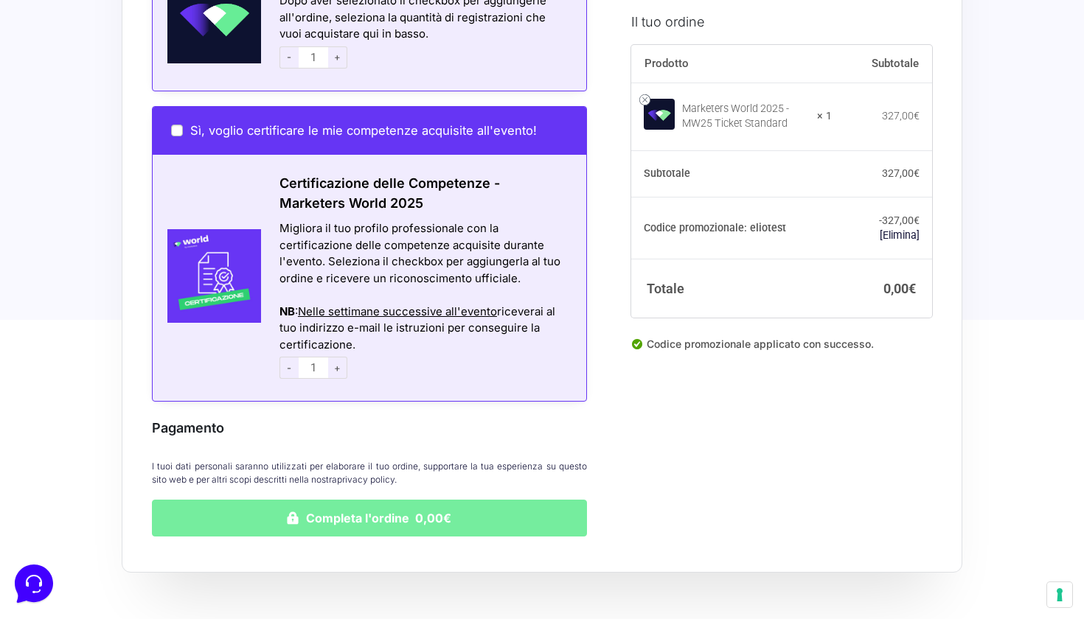
click at [418, 500] on button "Completa l'ordine 0,00€" at bounding box center [369, 518] width 435 height 37
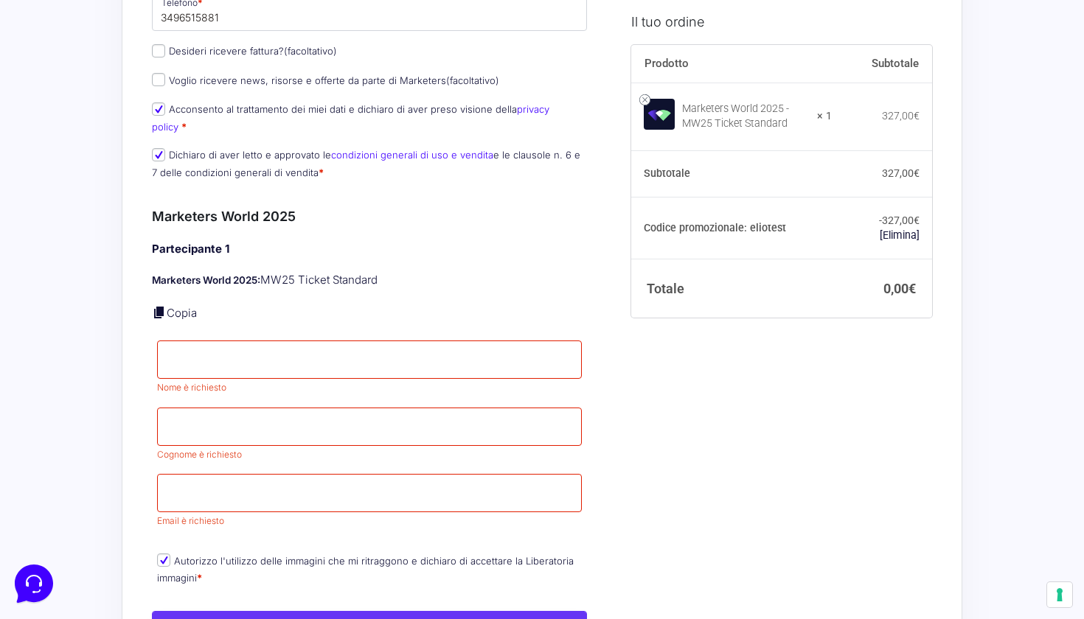
scroll to position [487, 0]
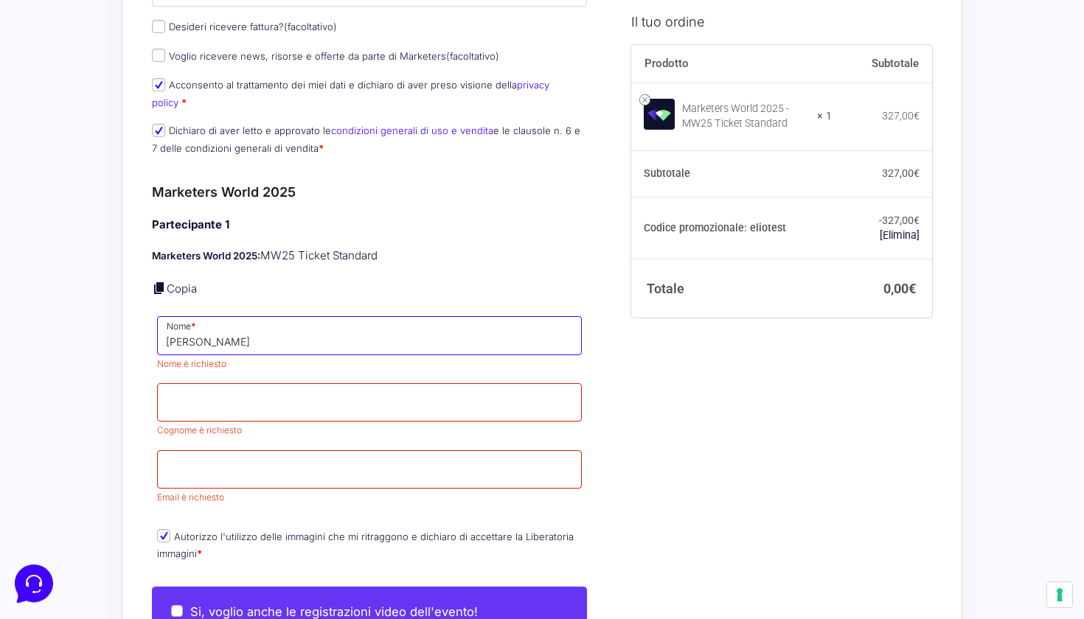
type input "Alex"
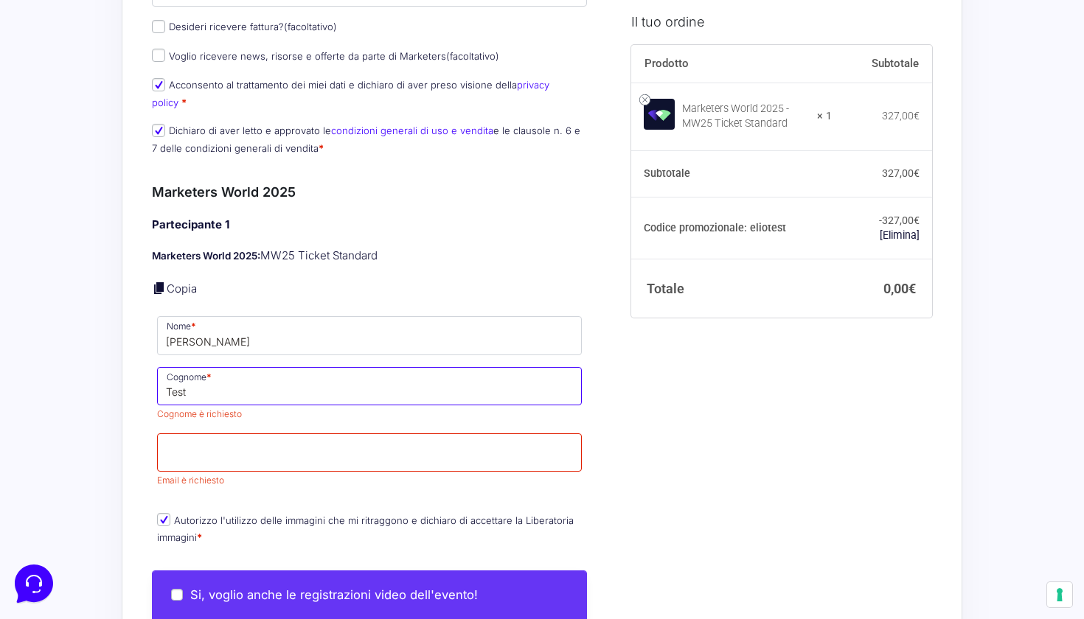
type input "Test"
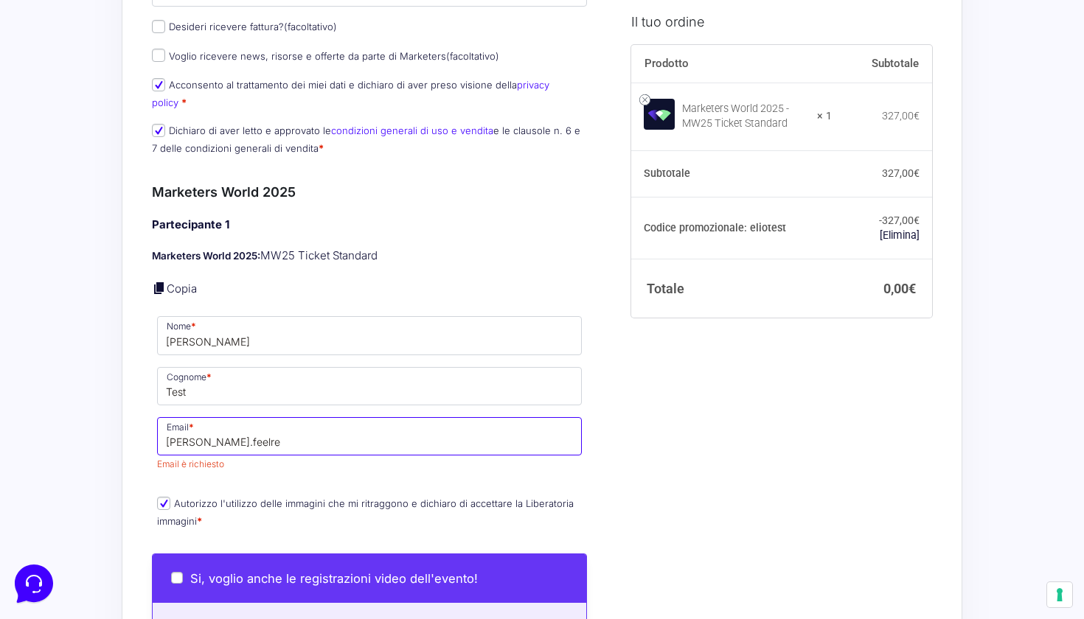
type input "alex.feelred"
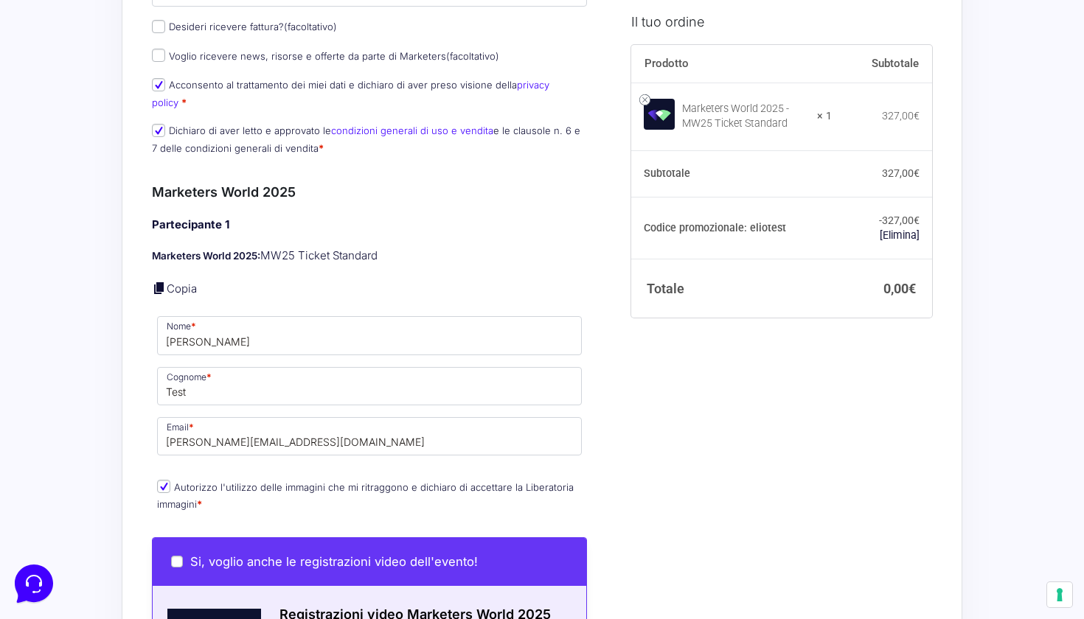
click at [173, 425] on input "Alex.feelred@gmail.com" at bounding box center [369, 436] width 425 height 38
type input "[PERSON_NAME][EMAIL_ADDRESS][DOMAIN_NAME]"
click at [797, 424] on div "Il tuo ordine Prodotto Subtotale Marketers World 2025 - MW25 Ticket Standard × …" at bounding box center [776, 460] width 312 height 1434
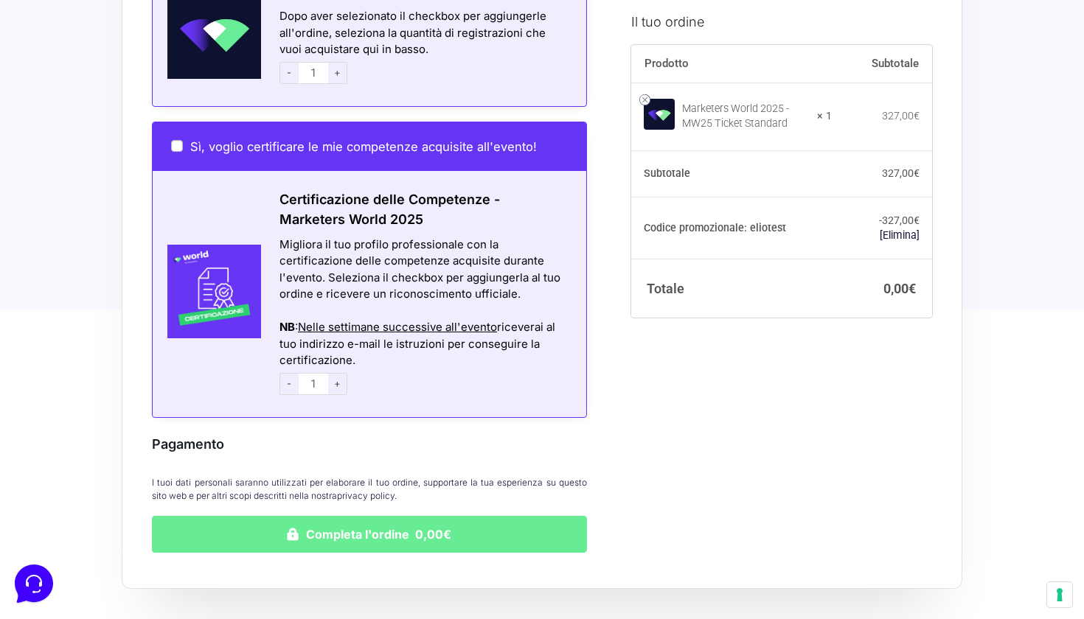
scroll to position [1104, 0]
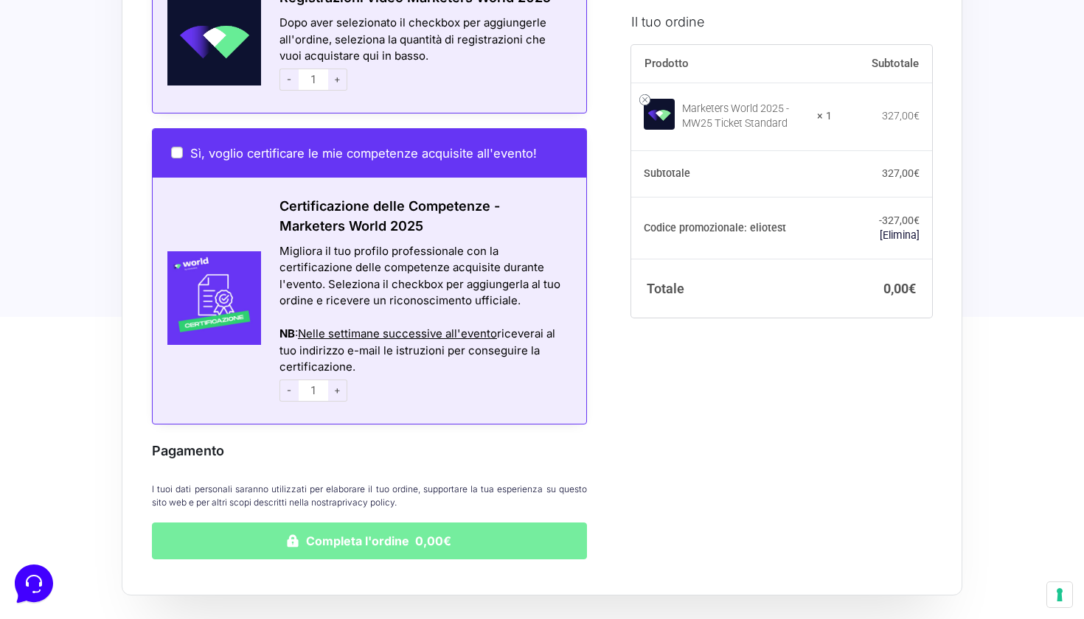
click at [521, 526] on button "Completa l'ordine 0,00€" at bounding box center [369, 541] width 435 height 37
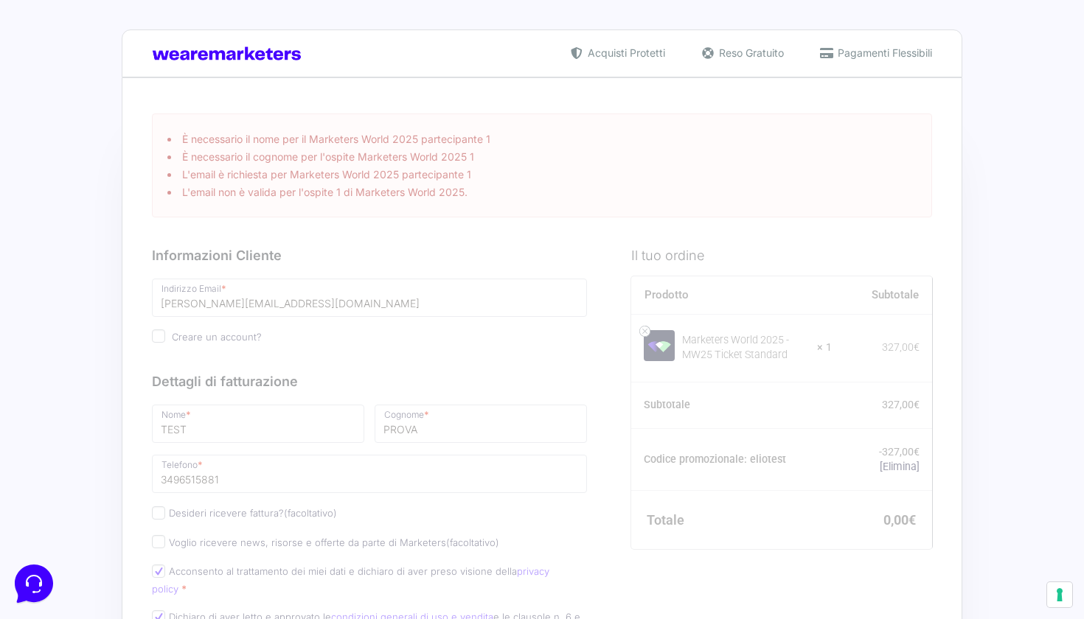
scroll to position [0, 0]
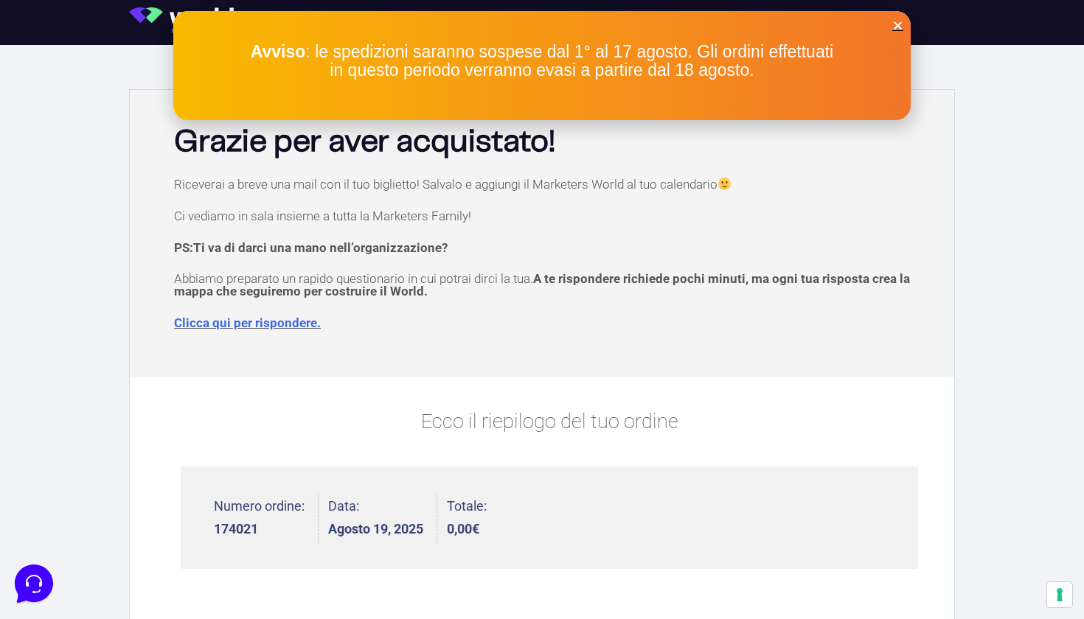
click at [898, 26] on icon "Close" at bounding box center [897, 25] width 11 height 11
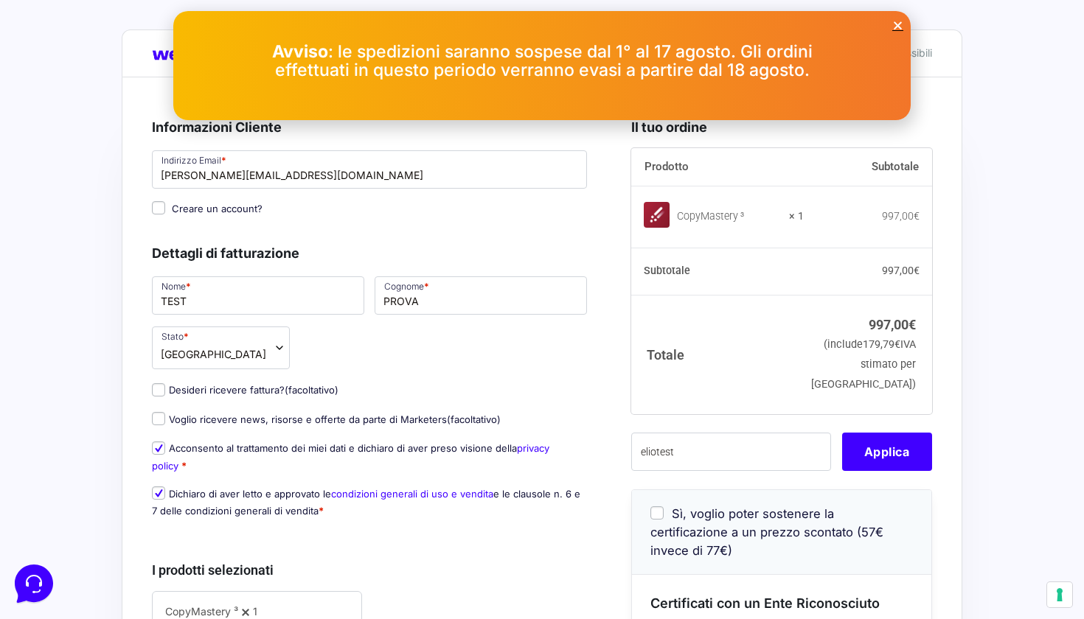
click at [899, 22] on icon "Close" at bounding box center [897, 25] width 11 height 11
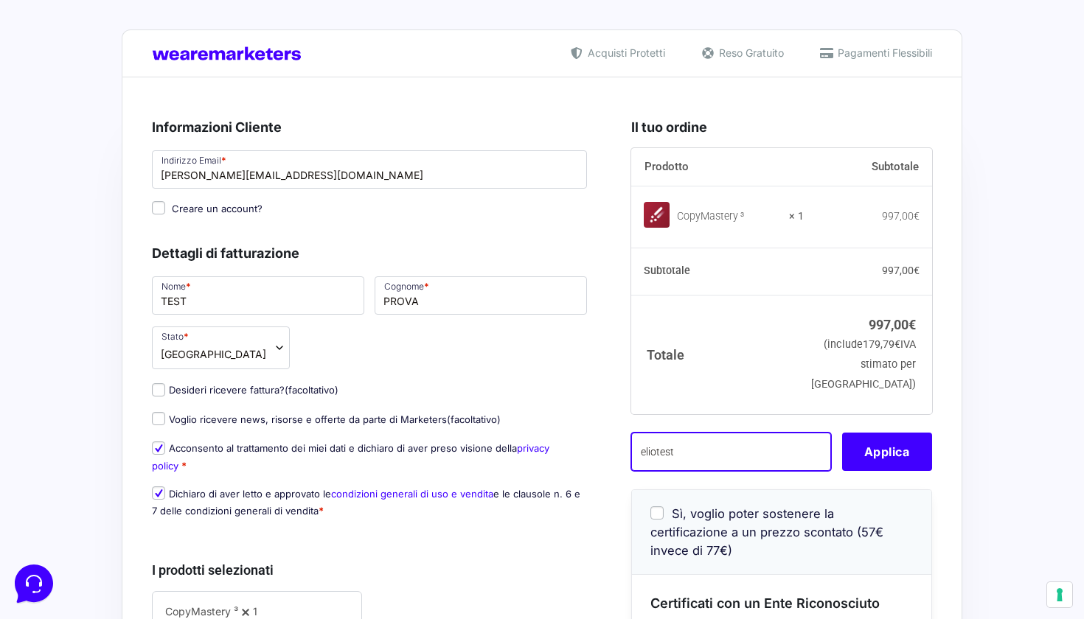
click at [702, 471] on input "eliotest" at bounding box center [731, 452] width 200 height 38
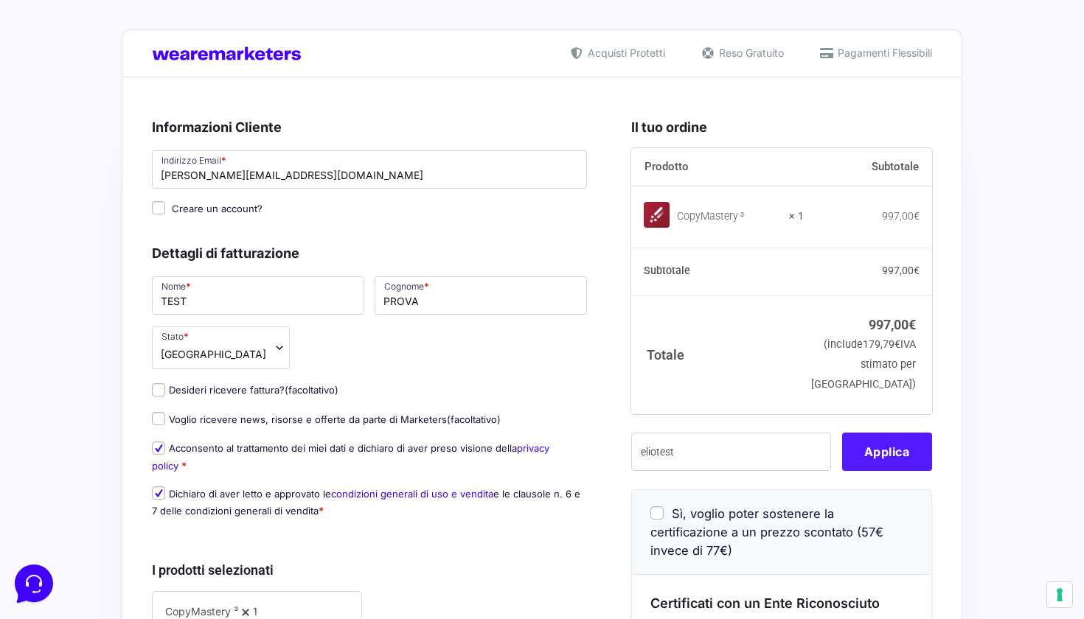
click at [892, 469] on button "Applica" at bounding box center [887, 452] width 90 height 38
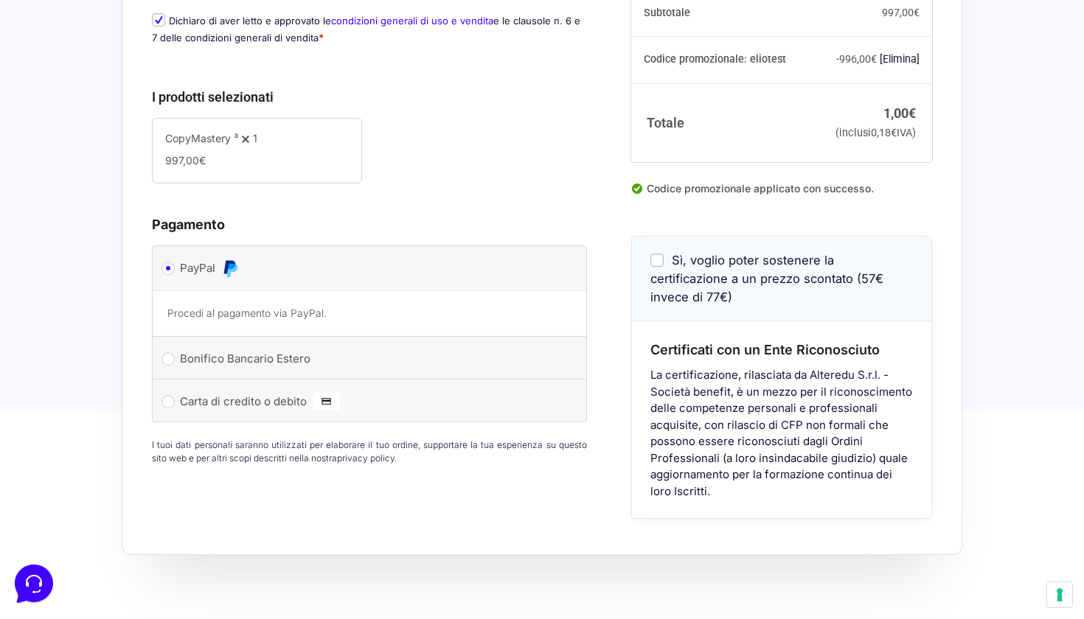
scroll to position [491, 0]
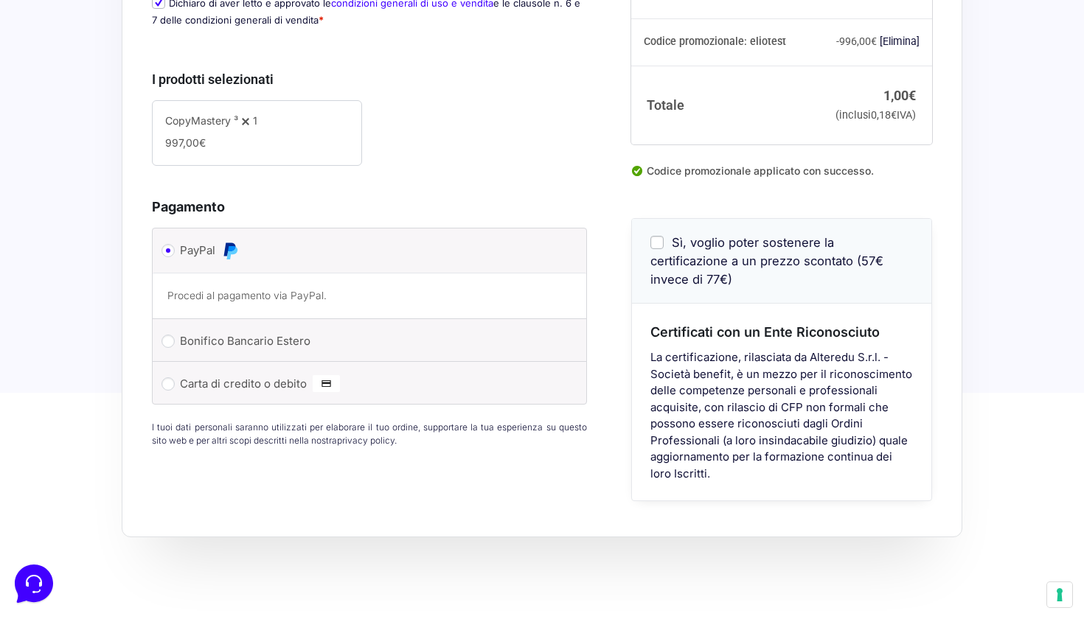
click at [171, 381] on input "Carta di credito o debito" at bounding box center [167, 383] width 13 height 13
radio input "true"
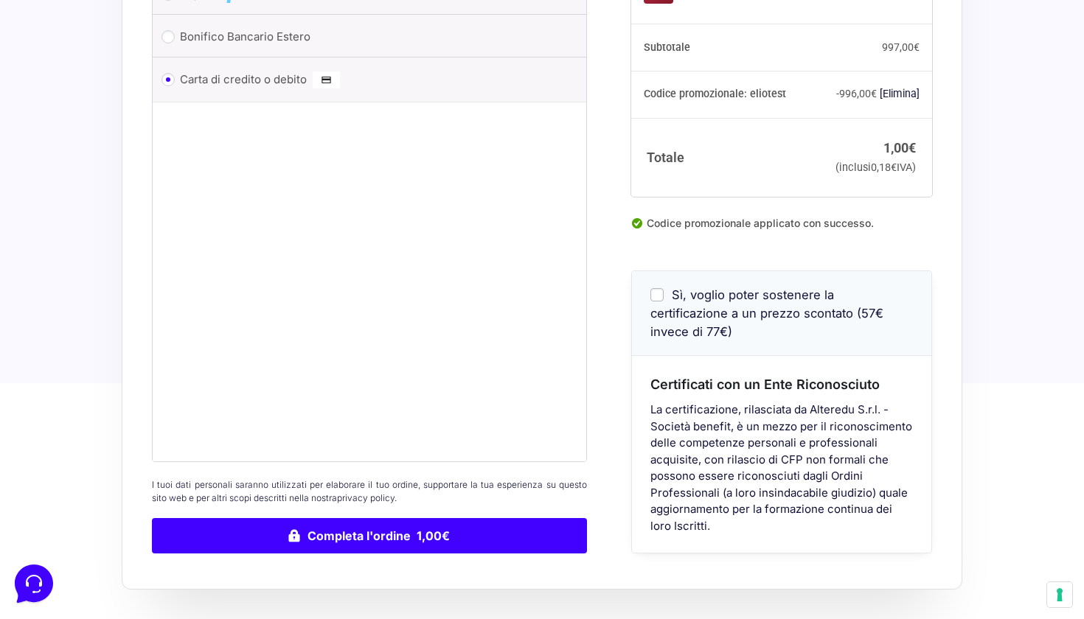
scroll to position [748, 0]
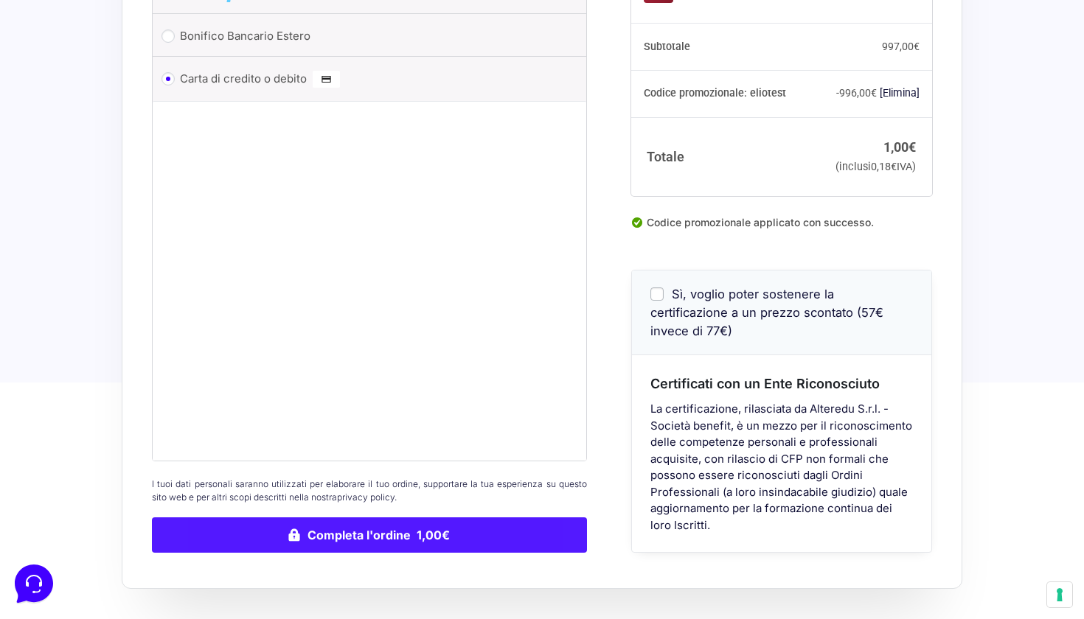
click at [369, 540] on button "Completa l'ordine 1,00€" at bounding box center [369, 535] width 435 height 35
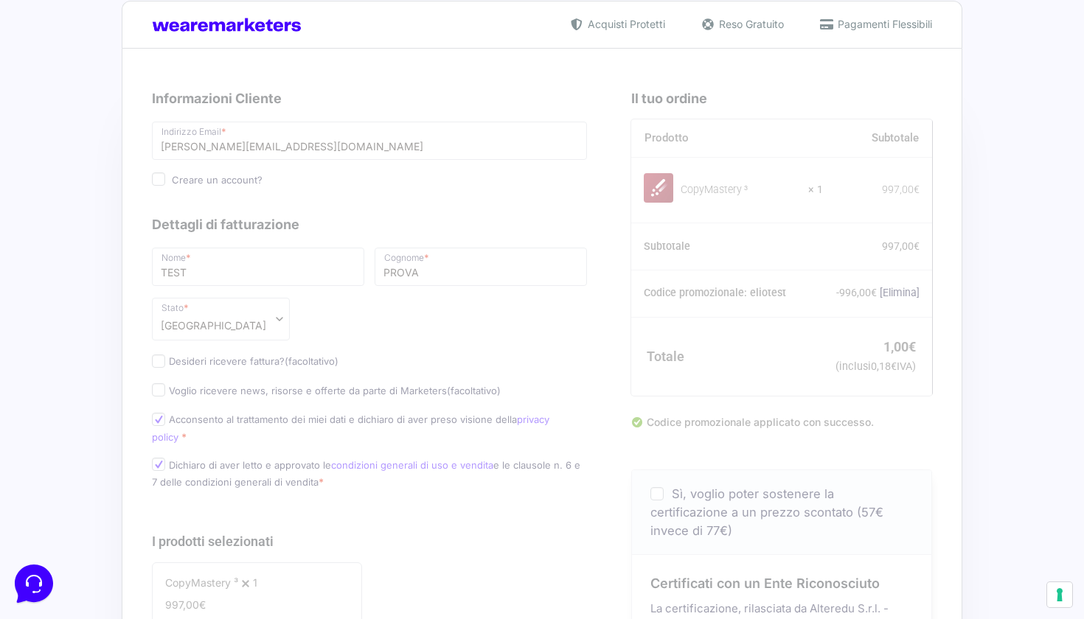
scroll to position [-5, 0]
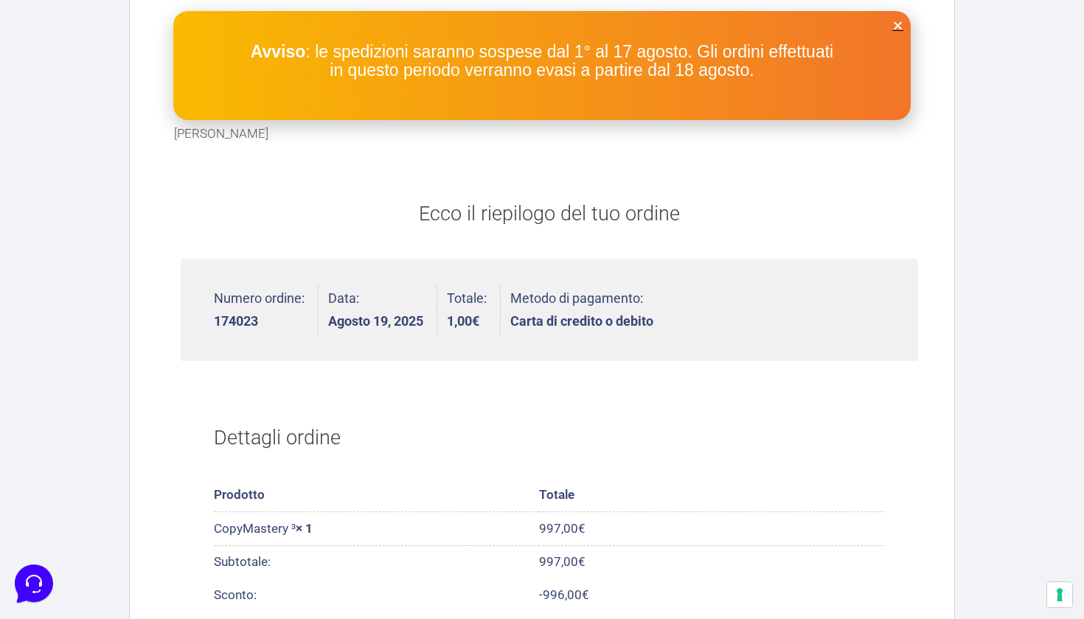
click at [896, 24] on icon "Close" at bounding box center [897, 25] width 11 height 11
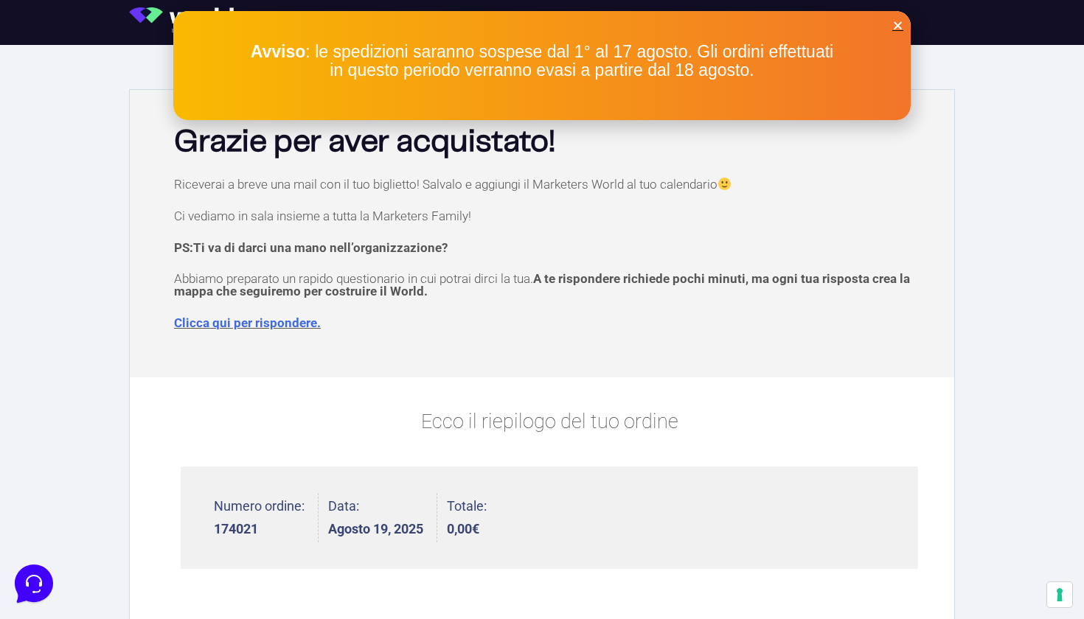
click at [895, 24] on icon "Close" at bounding box center [897, 25] width 11 height 11
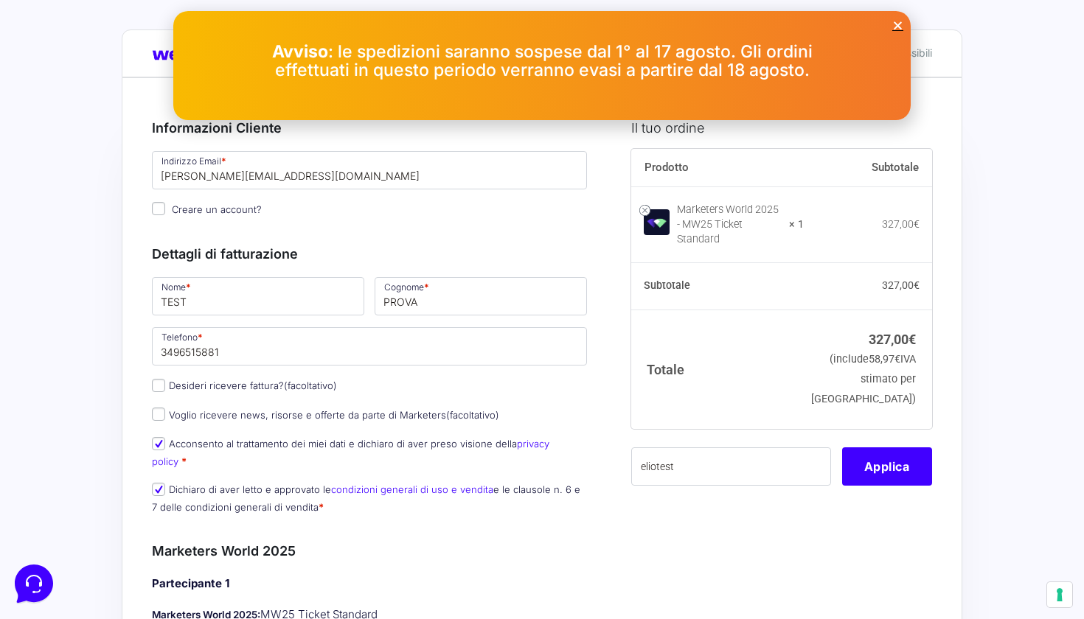
click at [896, 24] on icon "Close" at bounding box center [897, 25] width 11 height 11
click at [691, 458] on input "text" at bounding box center [731, 467] width 200 height 38
type input "eliotest"
click at [894, 25] on icon "Close" at bounding box center [897, 25] width 11 height 11
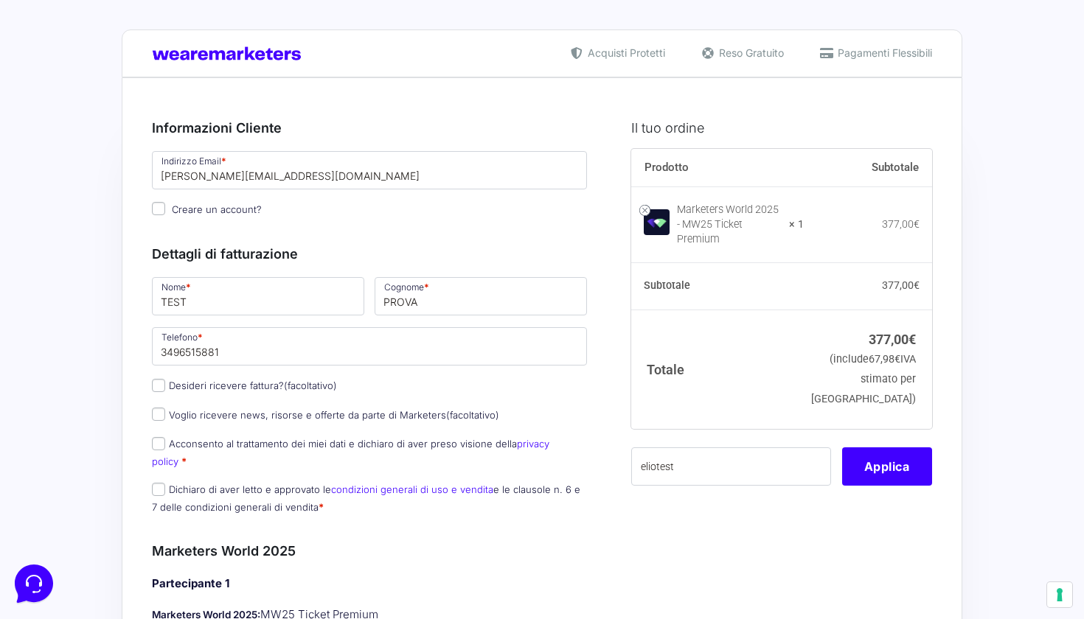
click at [156, 444] on input "Acconsento al trattamento dei miei dati e dichiaro di aver preso visione della …" at bounding box center [158, 443] width 13 height 13
checkbox input "true"
click at [152, 495] on label "Dichiaro di aver letto e approvato le condizioni generali di uso e vendita e le…" at bounding box center [366, 498] width 428 height 29
click at [152, 495] on input "Dichiaro di aver letto e approvato le condizioni generali di uso e vendita e le…" at bounding box center [158, 489] width 13 height 13
checkbox input "true"
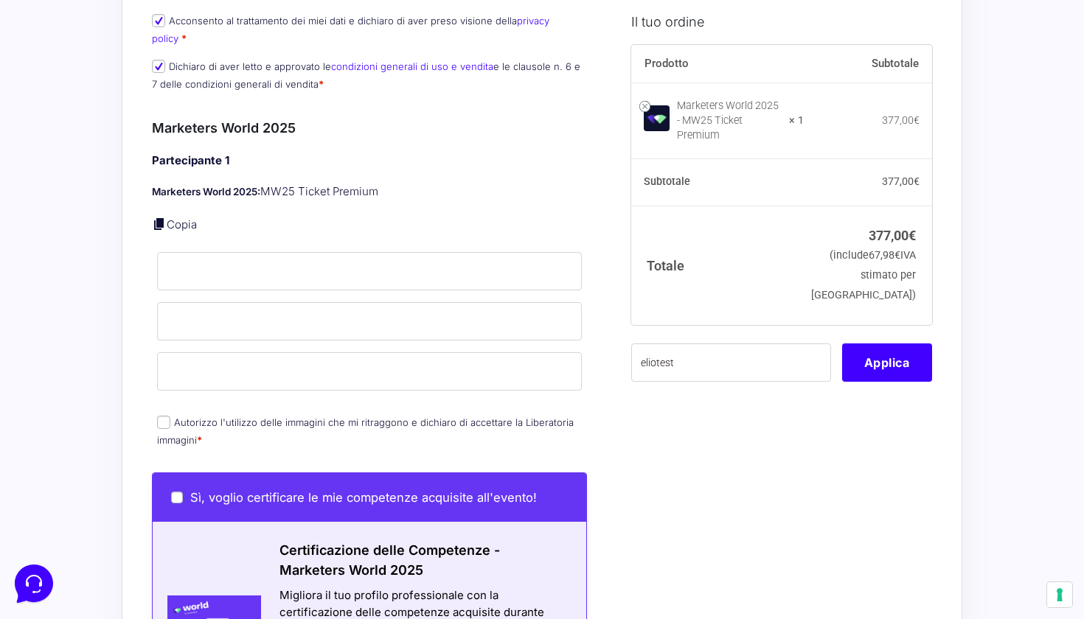
scroll to position [455, 0]
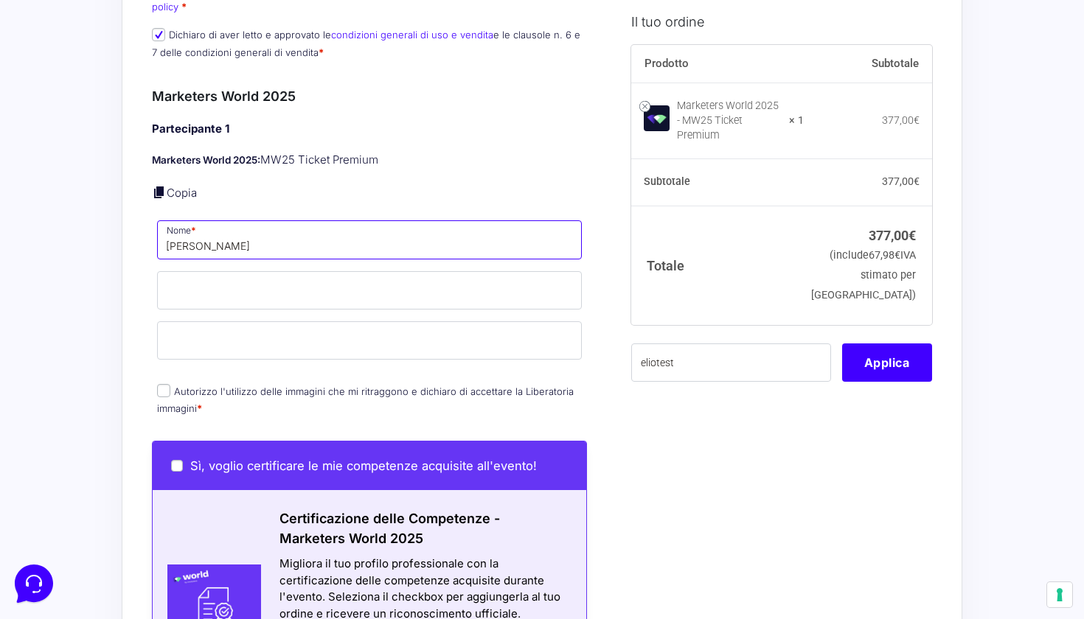
type input "alex"
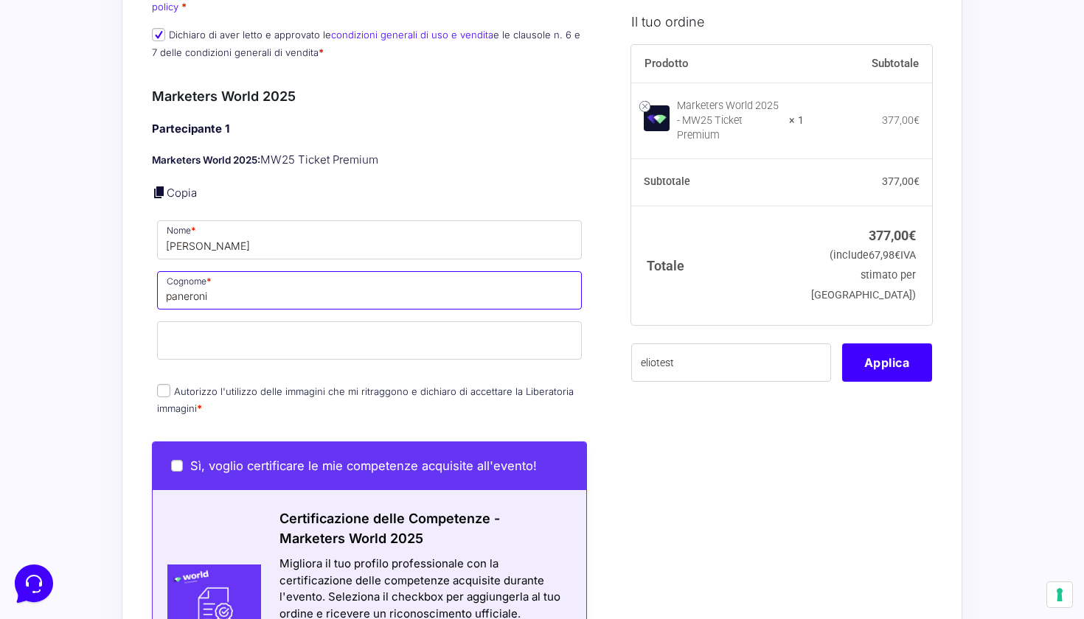
type input "paneroni"
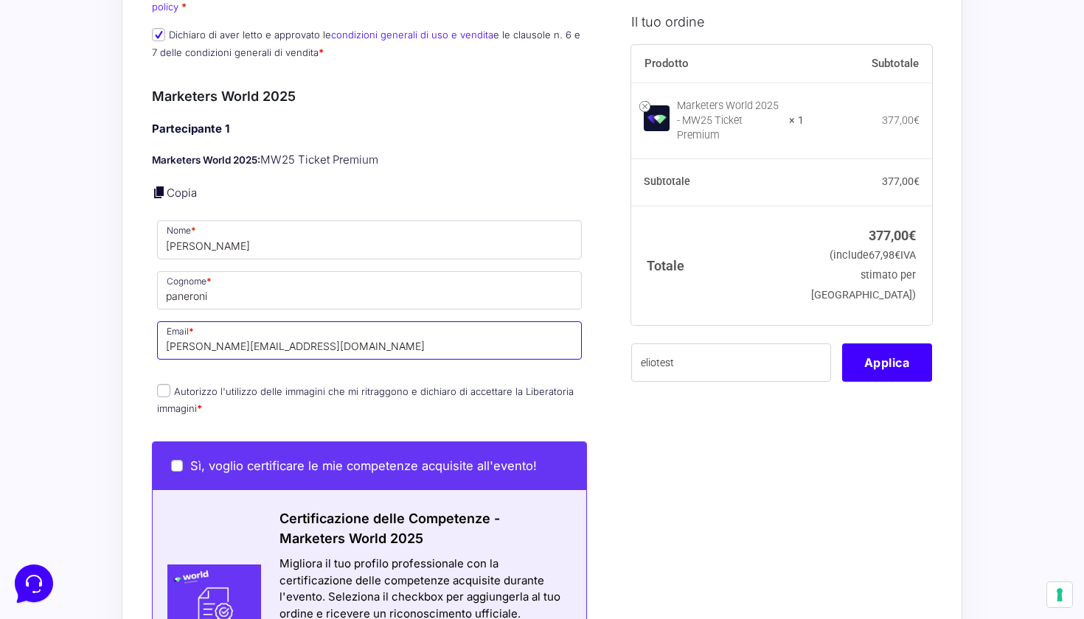
type input "[PERSON_NAME][EMAIL_ADDRESS][DOMAIN_NAME]"
click at [645, 396] on div "Il tuo ordine Prodotto Subtotale Marketers World 2025 - MW25 Ticket Premium × 1…" at bounding box center [776, 449] width 312 height 1605
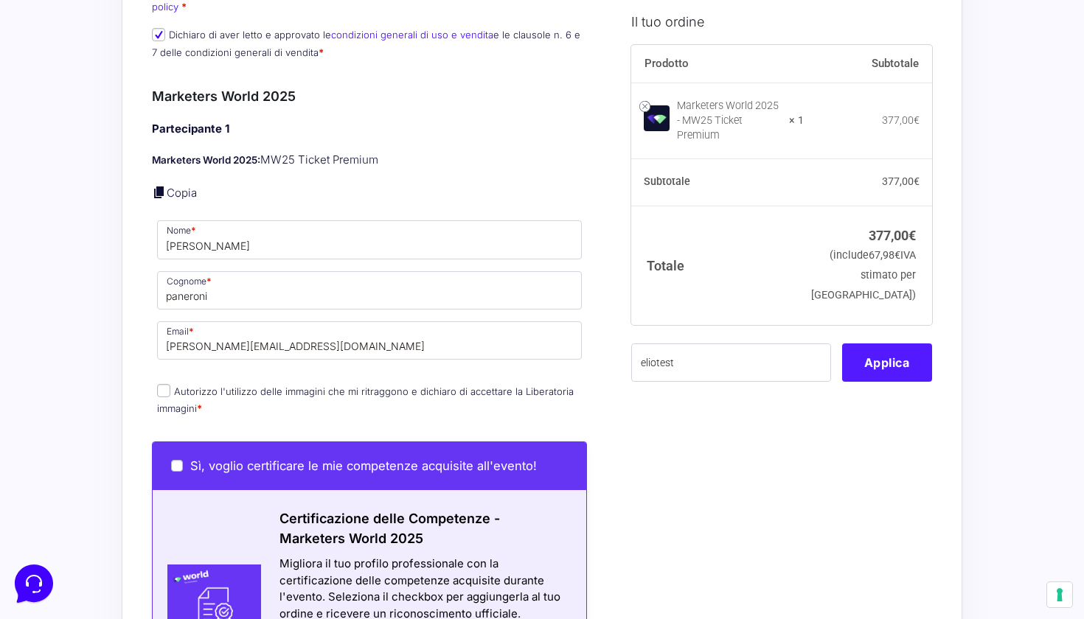
click at [874, 358] on button "Applica" at bounding box center [887, 362] width 90 height 38
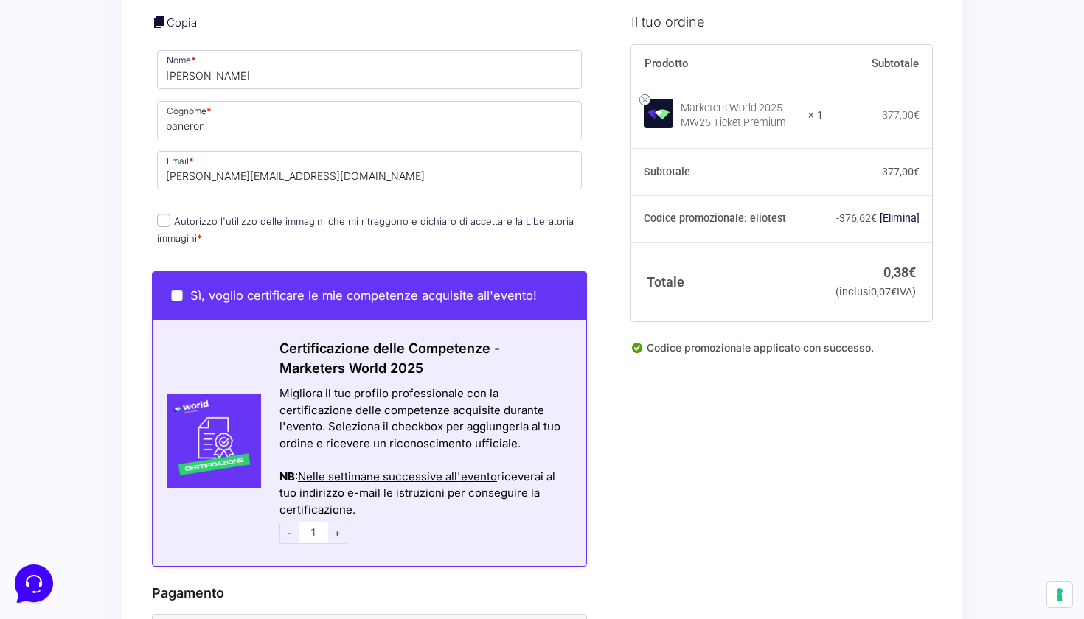
scroll to position [626, 0]
click at [165, 213] on input "Autorizzo l'utilizzo delle immagini che mi ritraggono e dichiaro di accettare l…" at bounding box center [163, 219] width 13 height 13
checkbox input "true"
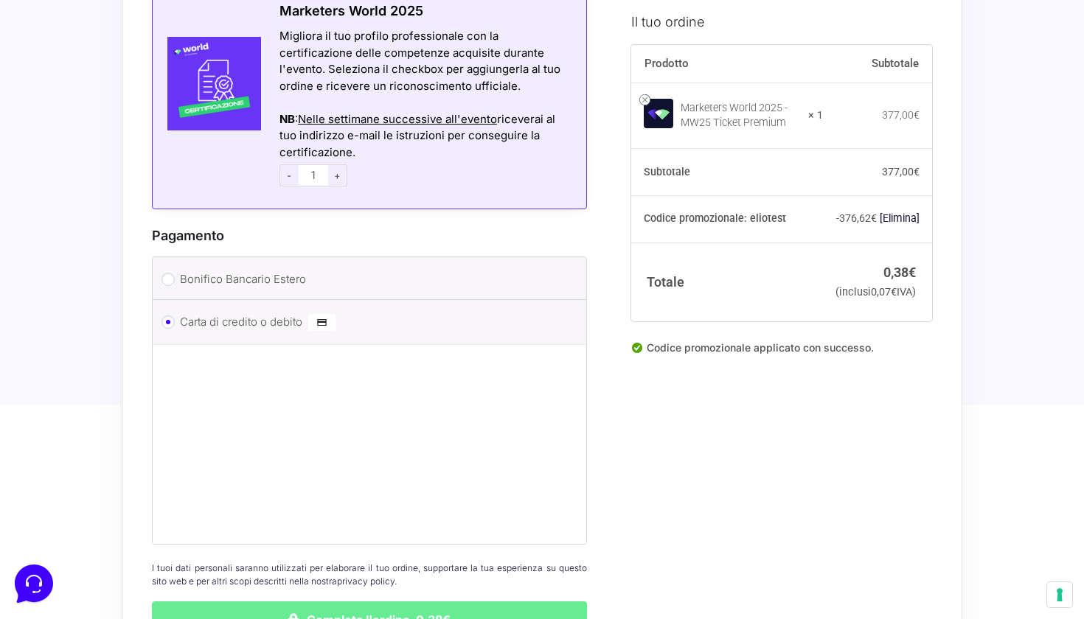
scroll to position [984, 0]
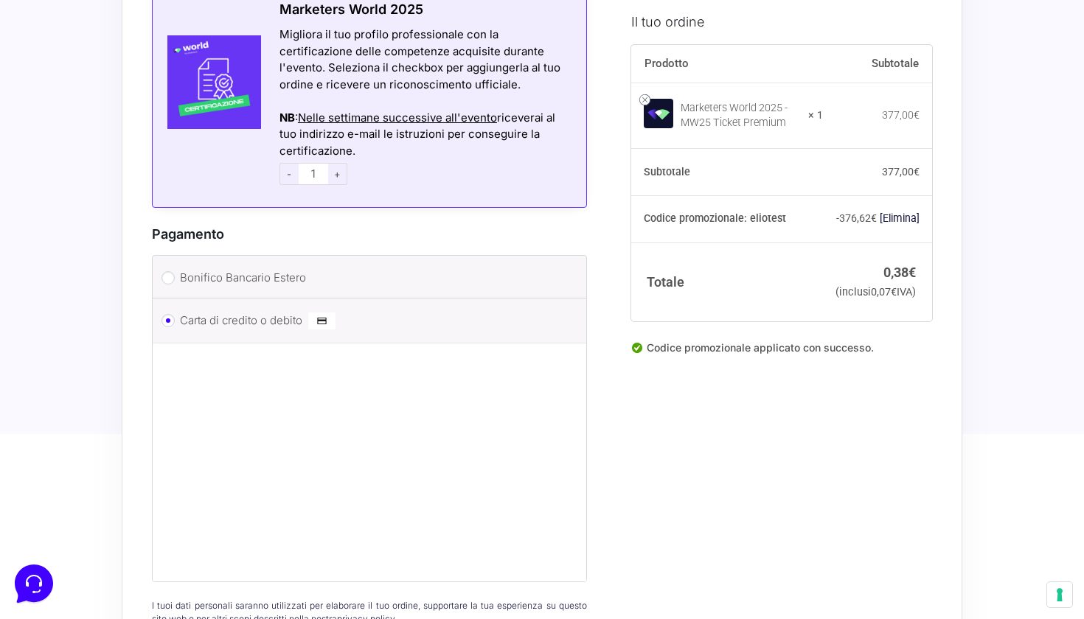
drag, startPoint x: 311, startPoint y: 333, endPoint x: 622, endPoint y: 472, distance: 339.9
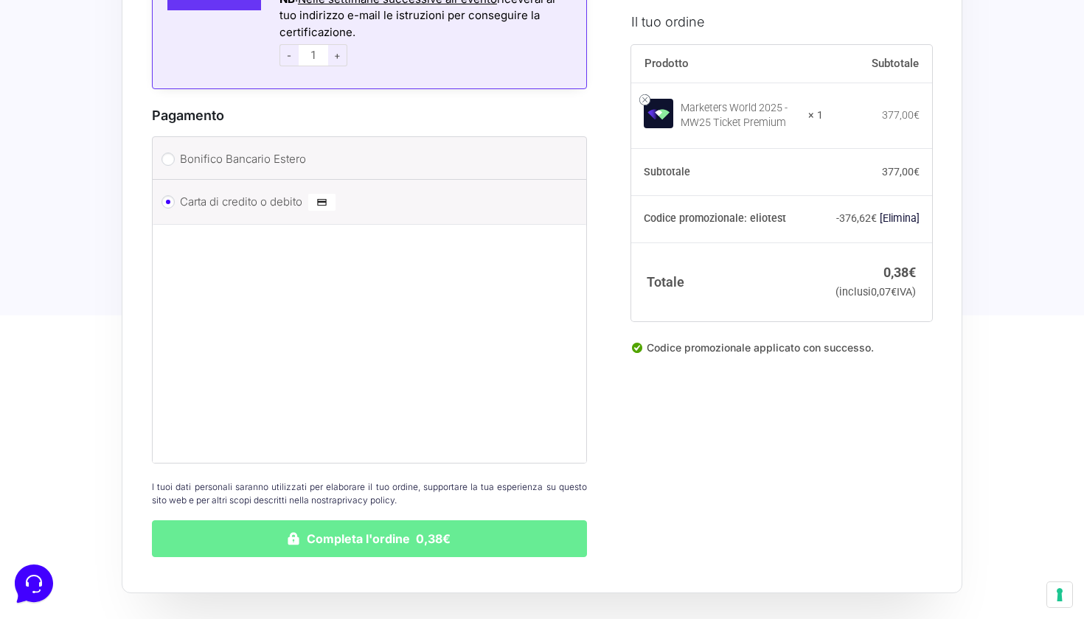
scroll to position [1107, 0]
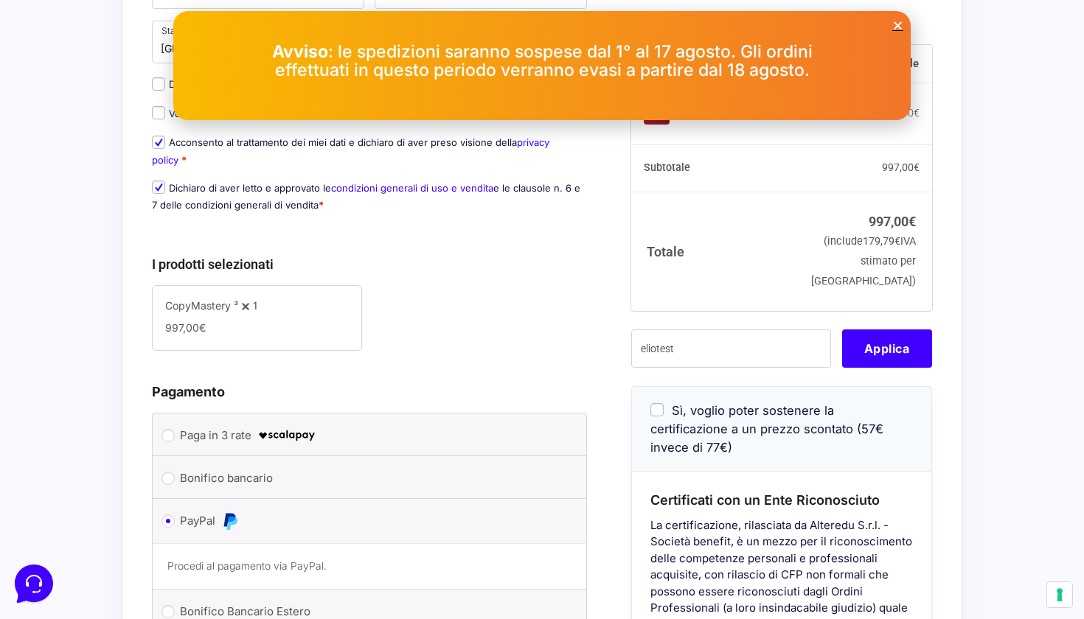
scroll to position [374, 0]
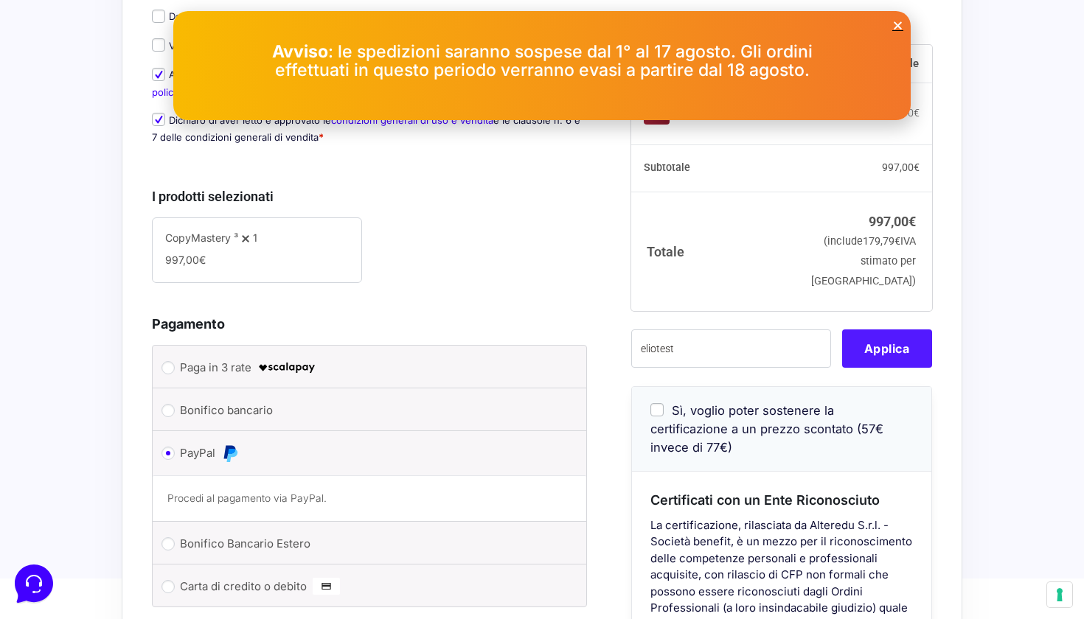
click at [883, 366] on button "Applica" at bounding box center [887, 348] width 90 height 38
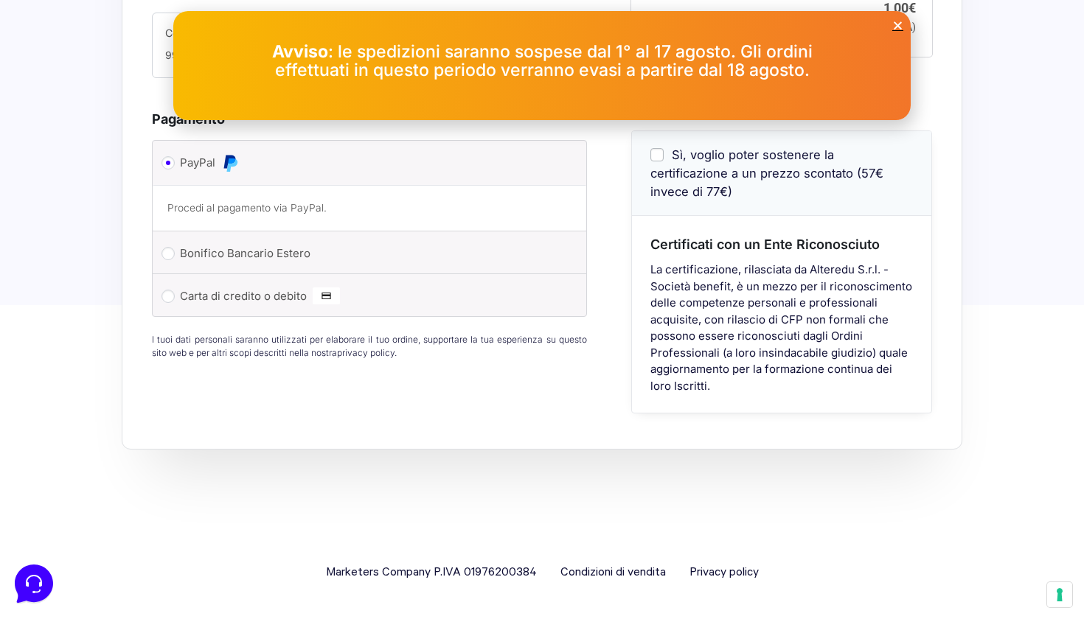
scroll to position [578, 0]
click at [169, 293] on input "Carta di credito o debito" at bounding box center [167, 296] width 13 height 13
radio input "true"
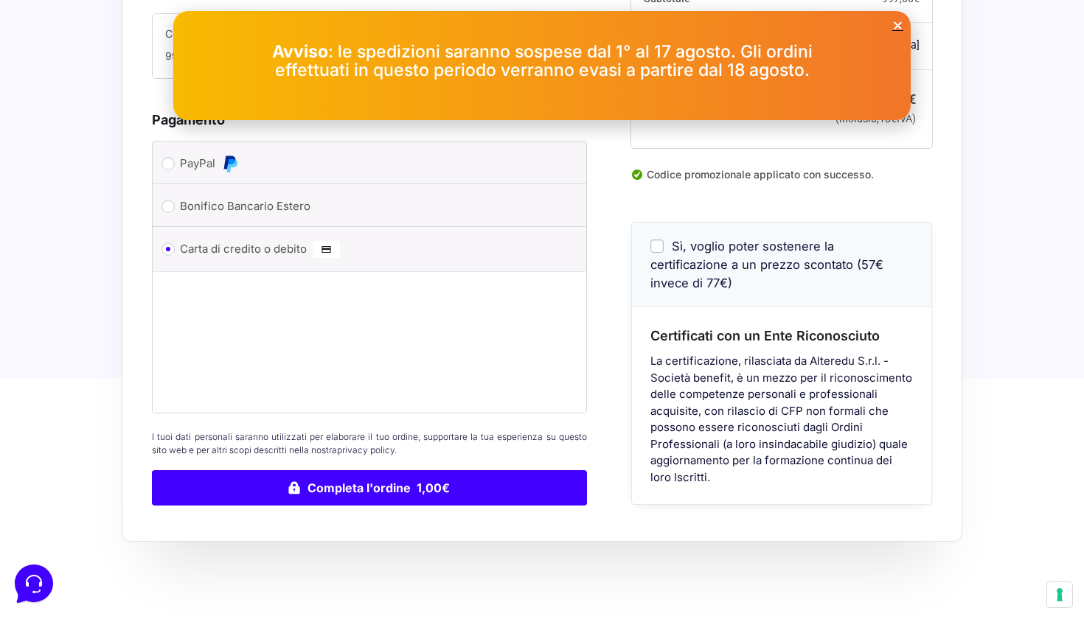
click at [897, 27] on icon "Close" at bounding box center [897, 25] width 11 height 11
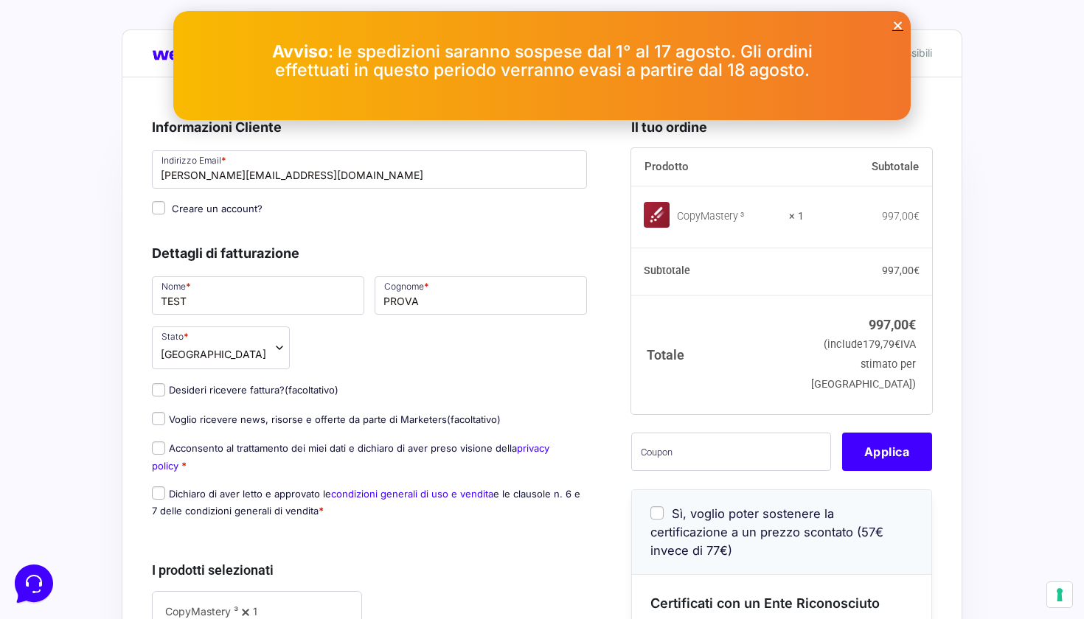
click at [900, 14] on div "Avviso : le spedizioni saranno sospese dal 1° al 17 agosto. Gli ordini effettua…" at bounding box center [541, 65] width 737 height 109
click at [899, 21] on icon "Close" at bounding box center [897, 25] width 11 height 11
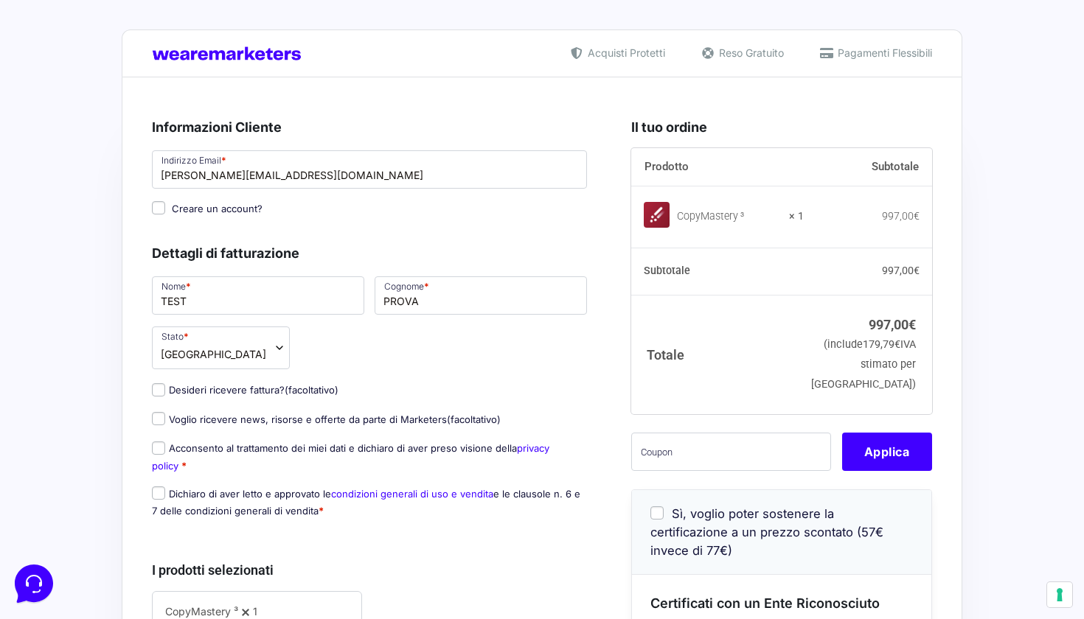
click at [161, 451] on input "Acconsento al trattamento dei miei dati e dichiaro di aver preso visione della …" at bounding box center [158, 448] width 13 height 13
checkbox input "true"
click at [153, 495] on input "Dichiaro di aver letto e approvato le condizioni generali di uso e vendita e le…" at bounding box center [158, 493] width 13 height 13
checkbox input "true"
click at [659, 471] on input "text" at bounding box center [731, 452] width 200 height 38
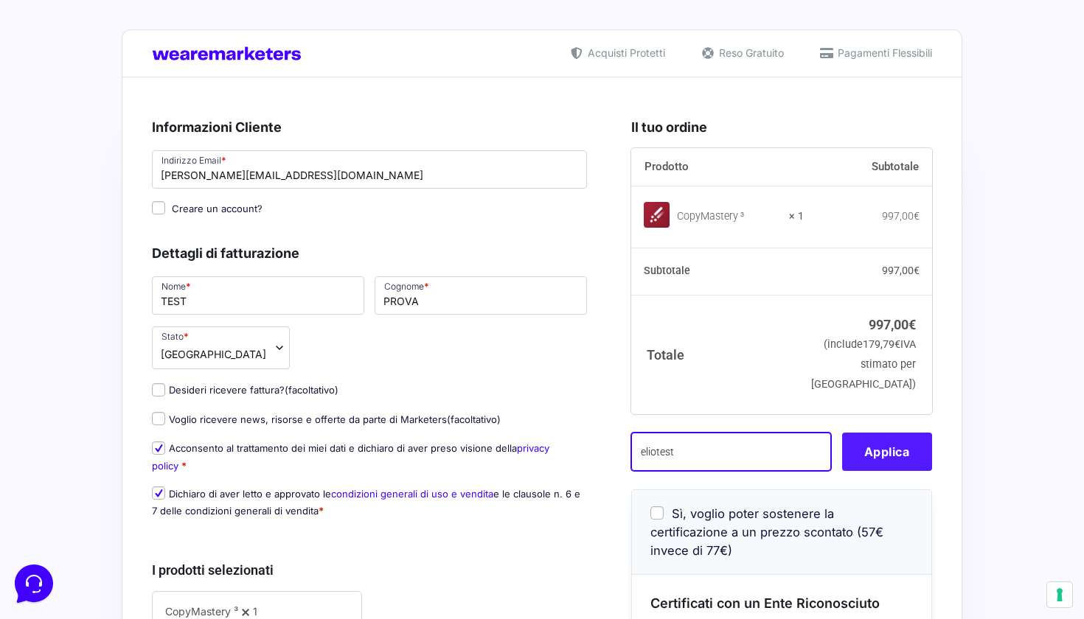
type input "eliotest"
click at [895, 471] on button "Applica" at bounding box center [887, 452] width 90 height 38
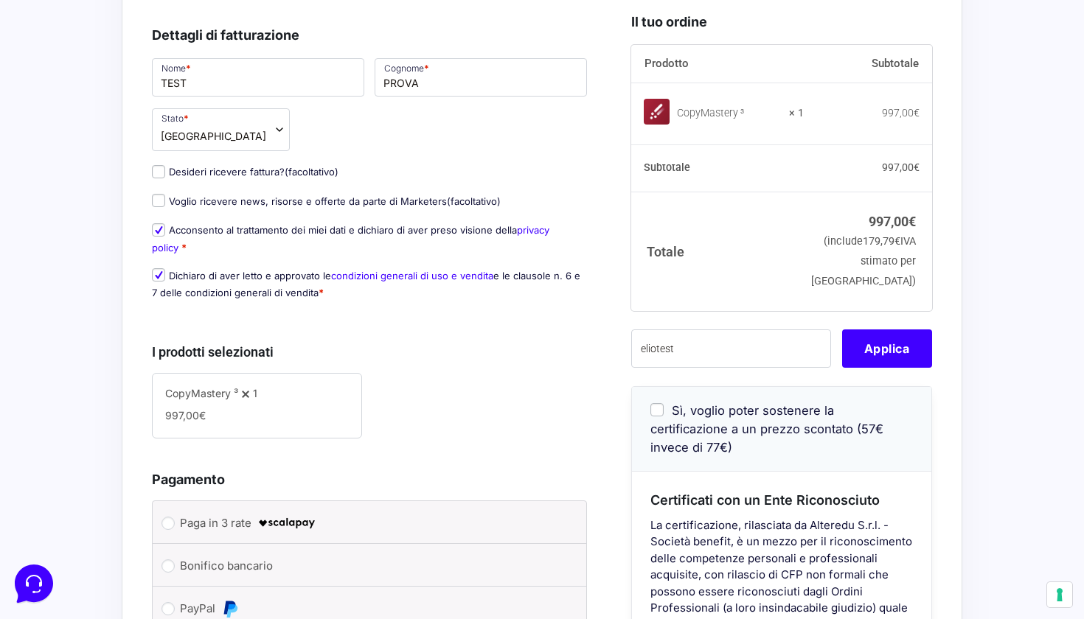
scroll to position [230, 0]
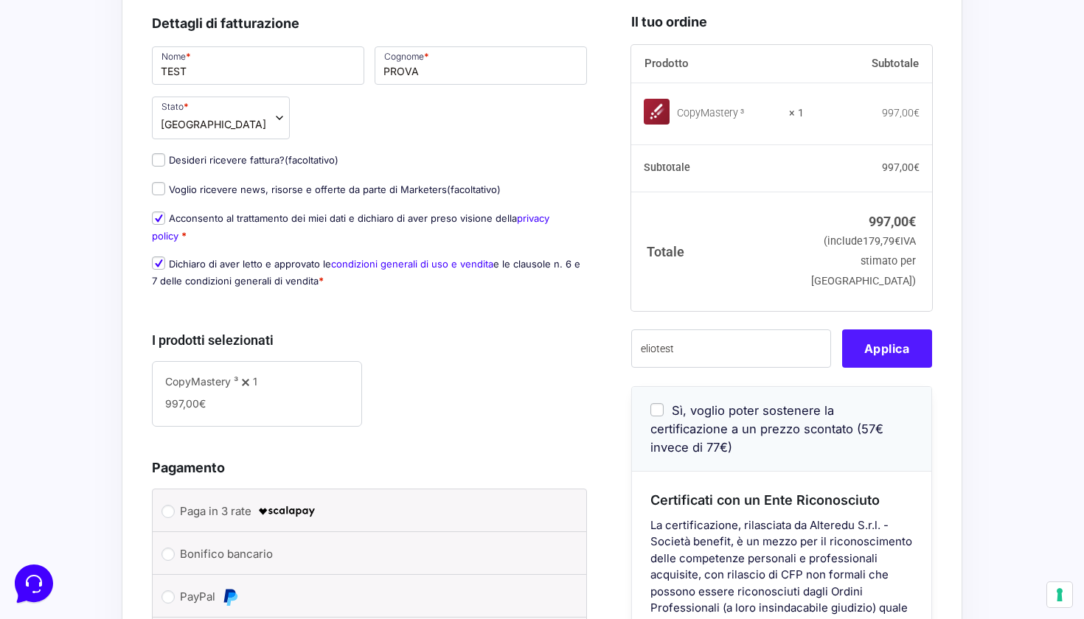
click at [876, 367] on button "Applica" at bounding box center [887, 348] width 90 height 38
click at [860, 367] on button "Applica" at bounding box center [887, 348] width 90 height 38
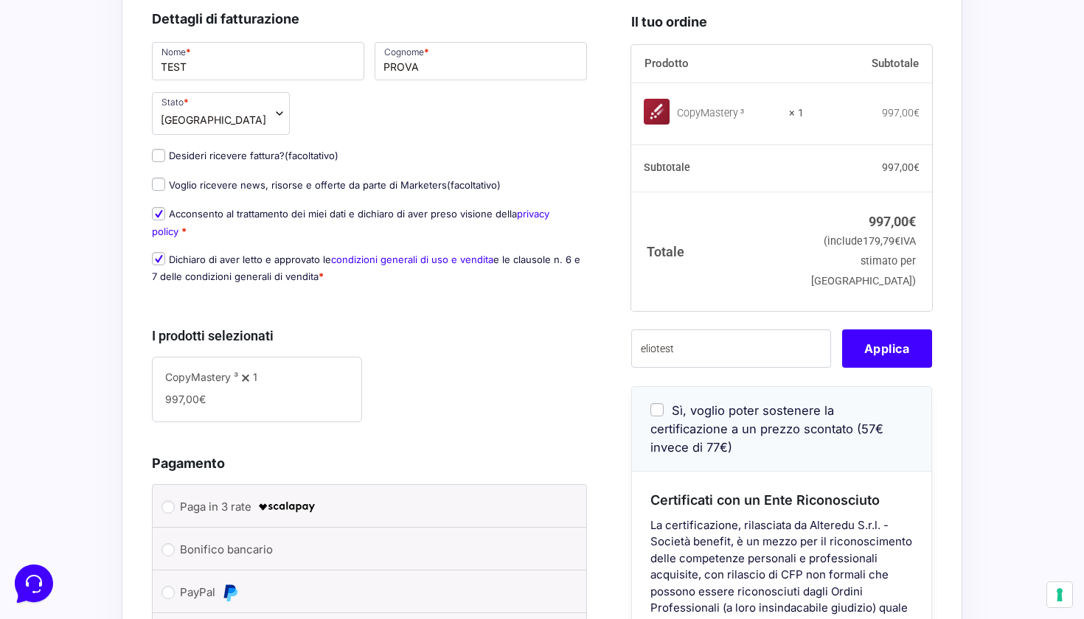
scroll to position [235, 0]
click at [897, 367] on button "Applica" at bounding box center [887, 348] width 90 height 38
click at [711, 365] on input "eliotest" at bounding box center [731, 348] width 200 height 38
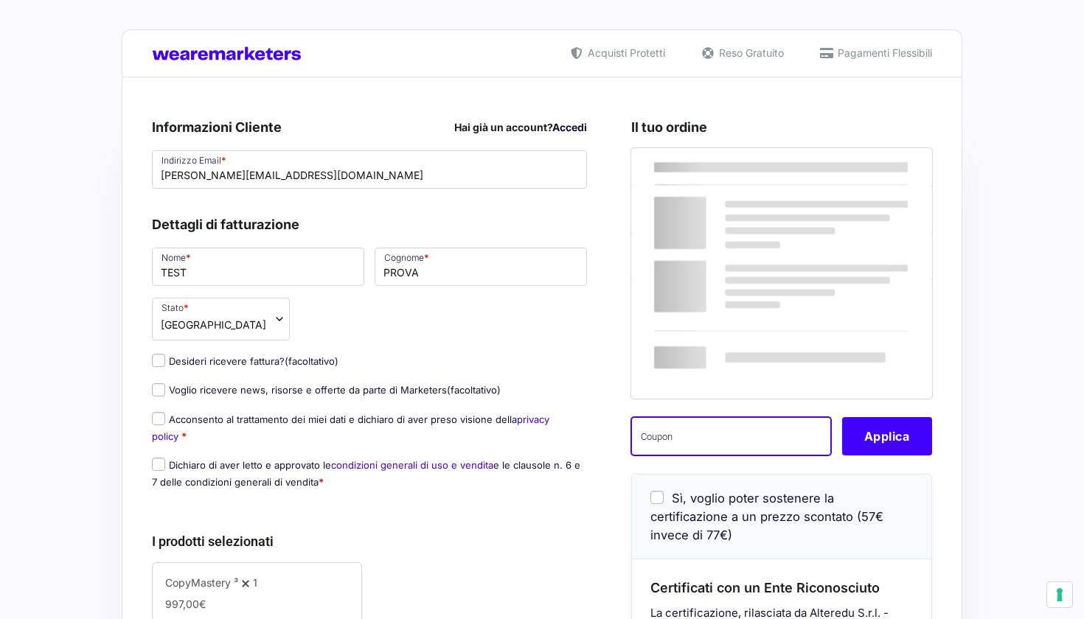
click at [745, 456] on input "text" at bounding box center [731, 436] width 200 height 38
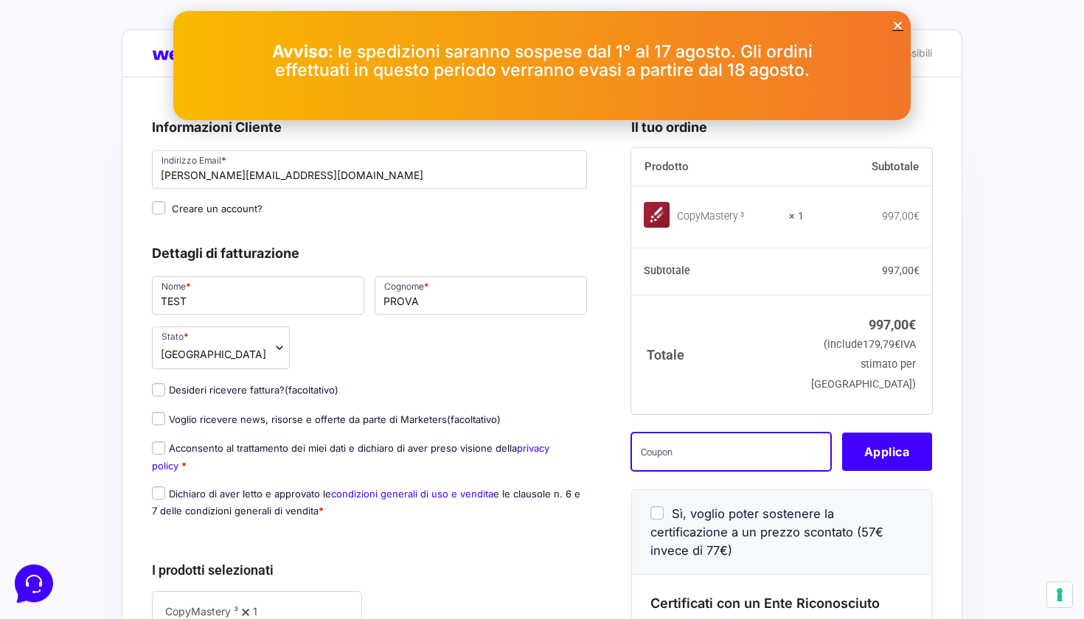
click at [739, 464] on input "text" at bounding box center [731, 452] width 200 height 38
type input "eliotest"
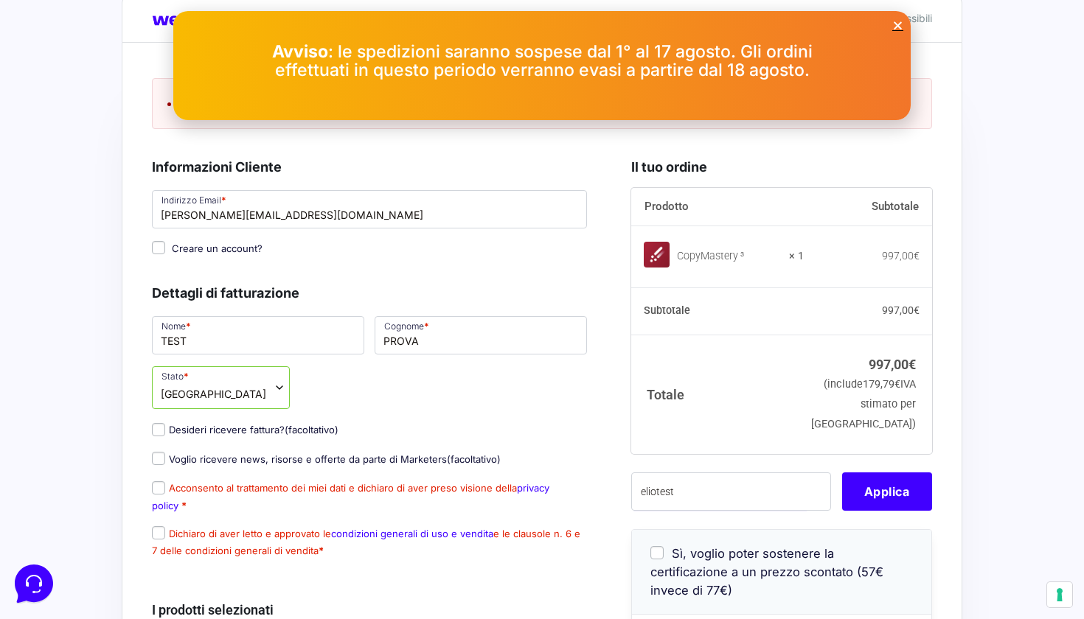
scroll to position [38, 0]
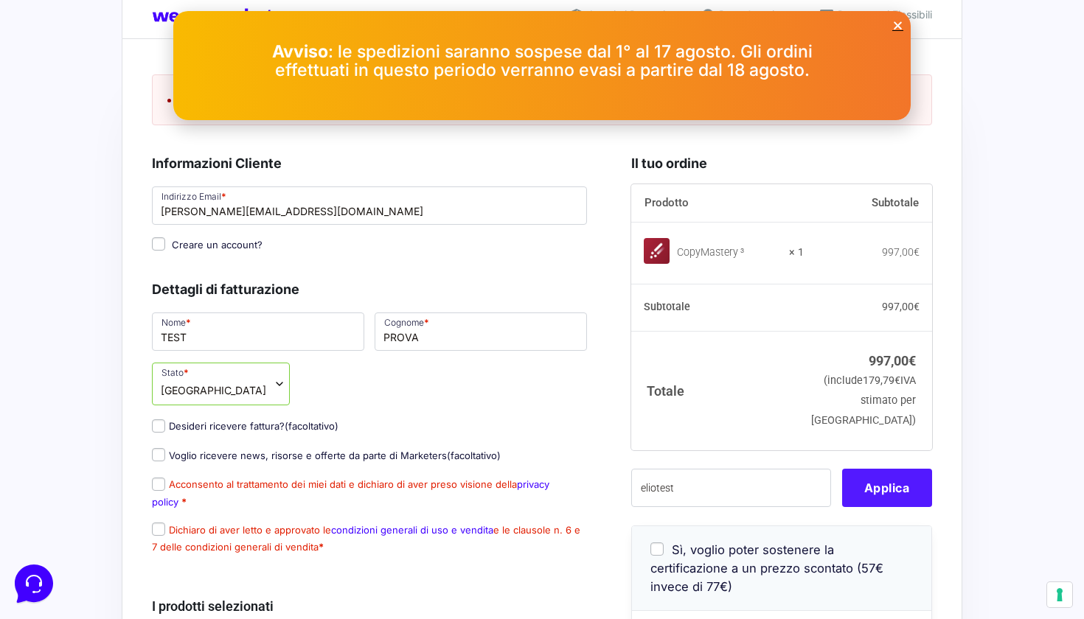
click at [853, 501] on button "Applica" at bounding box center [887, 488] width 90 height 38
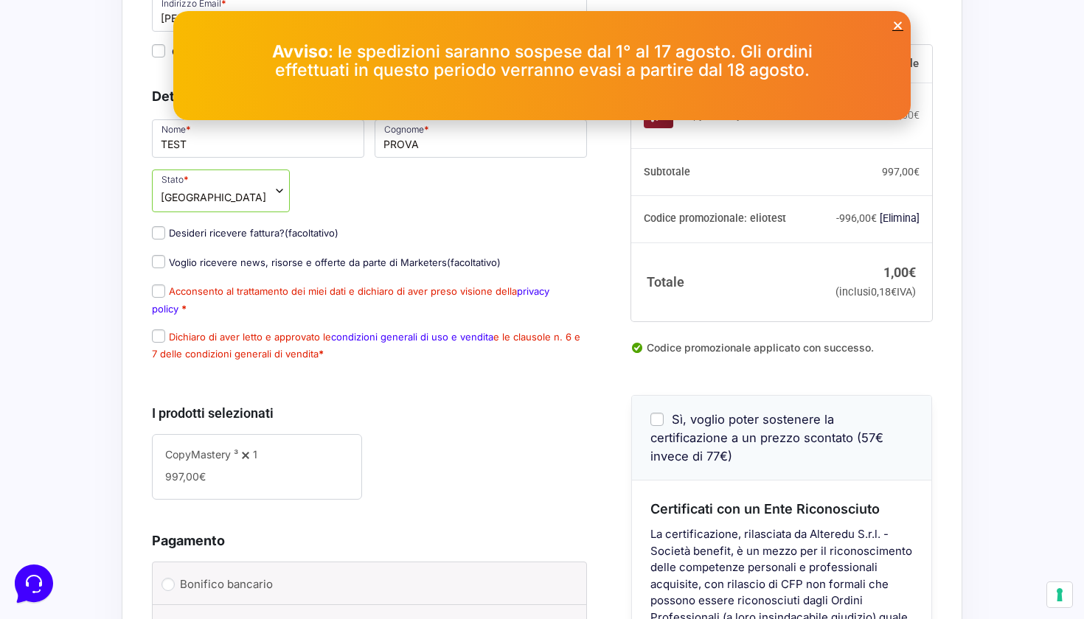
scroll to position [0, 0]
click at [159, 293] on input "Acconsento al trattamento dei miei dati e dichiaro di aver preso visione della …" at bounding box center [158, 291] width 13 height 13
checkbox input "true"
click at [158, 334] on input "Dichiaro di aver letto e approvato le condizioni generali di uso e vendita e le…" at bounding box center [158, 336] width 13 height 13
checkbox input "true"
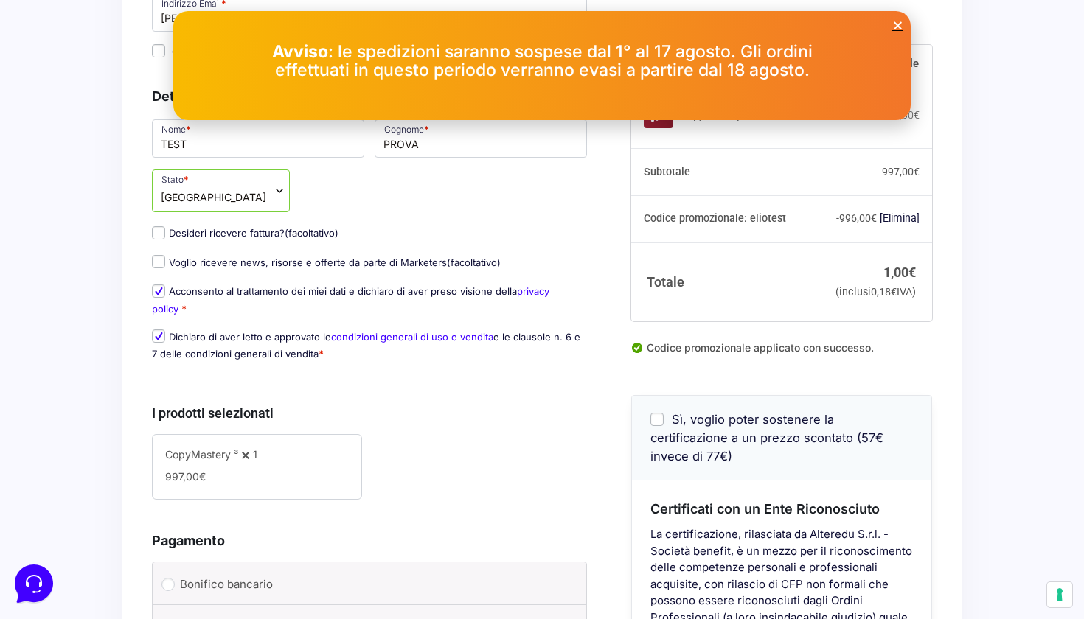
click at [895, 21] on icon "Close" at bounding box center [897, 25] width 11 height 11
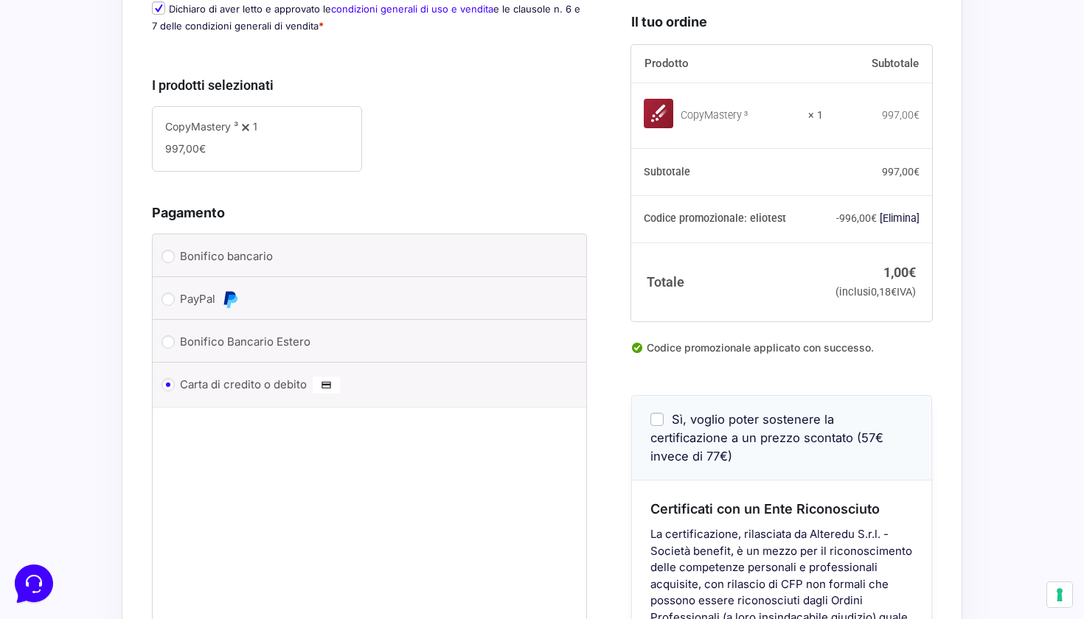
scroll to position [900, 0]
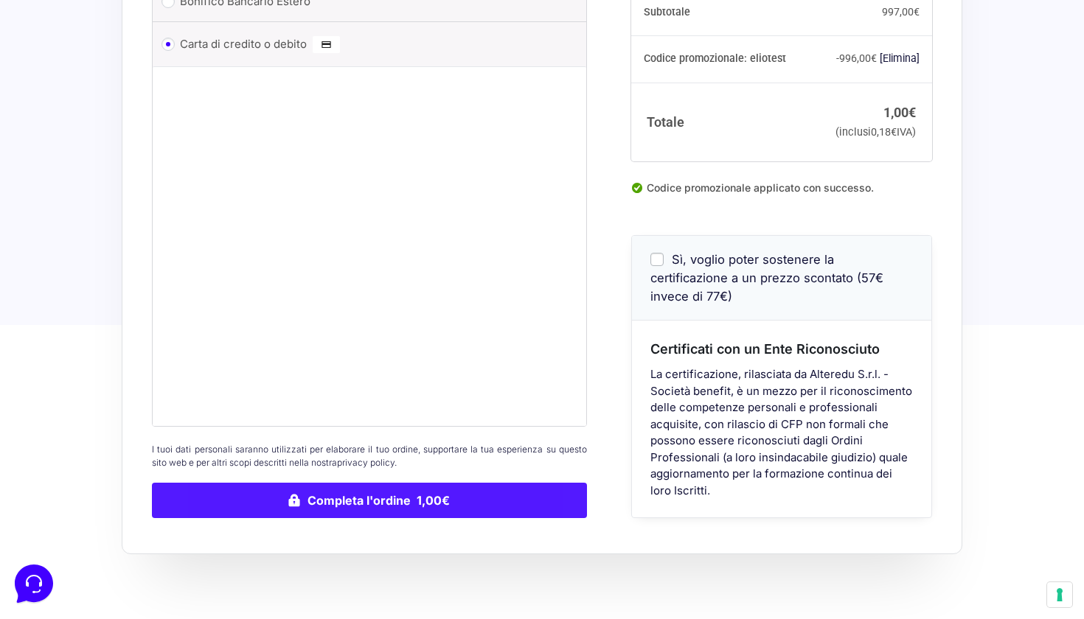
click at [331, 494] on button "Completa l'ordine 1,00€" at bounding box center [369, 500] width 435 height 35
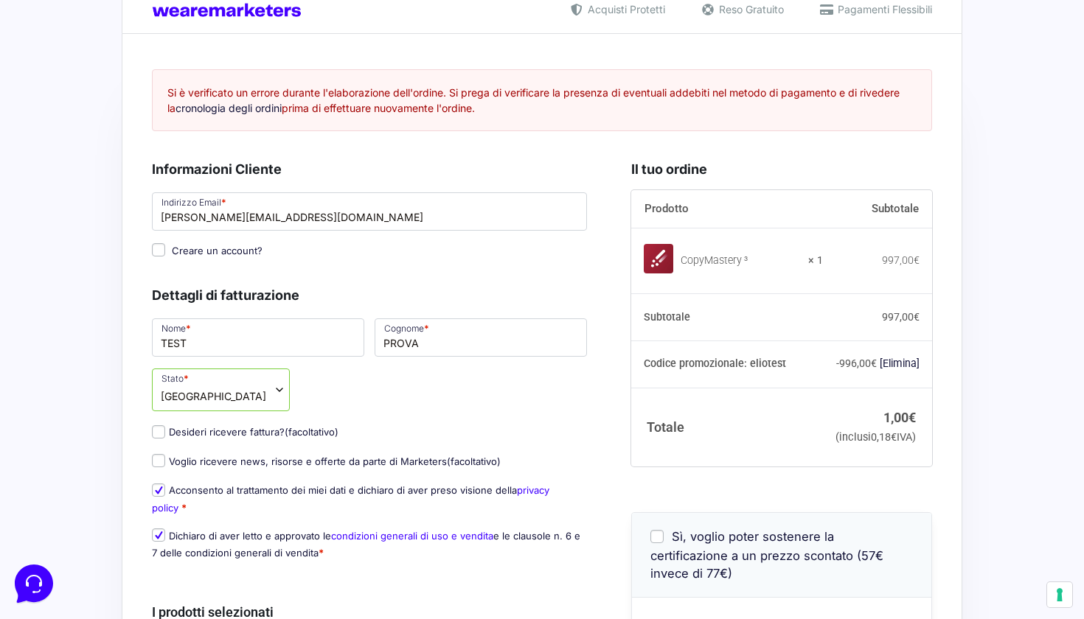
scroll to position [27, 0]
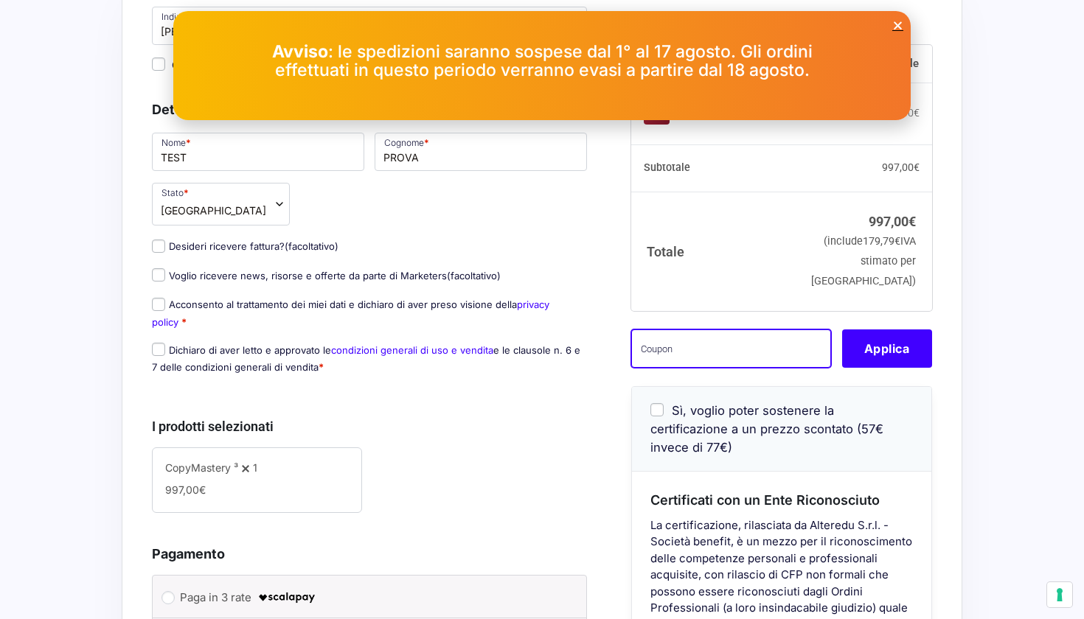
click at [694, 367] on input "text" at bounding box center [731, 348] width 200 height 38
type input "eliotest"
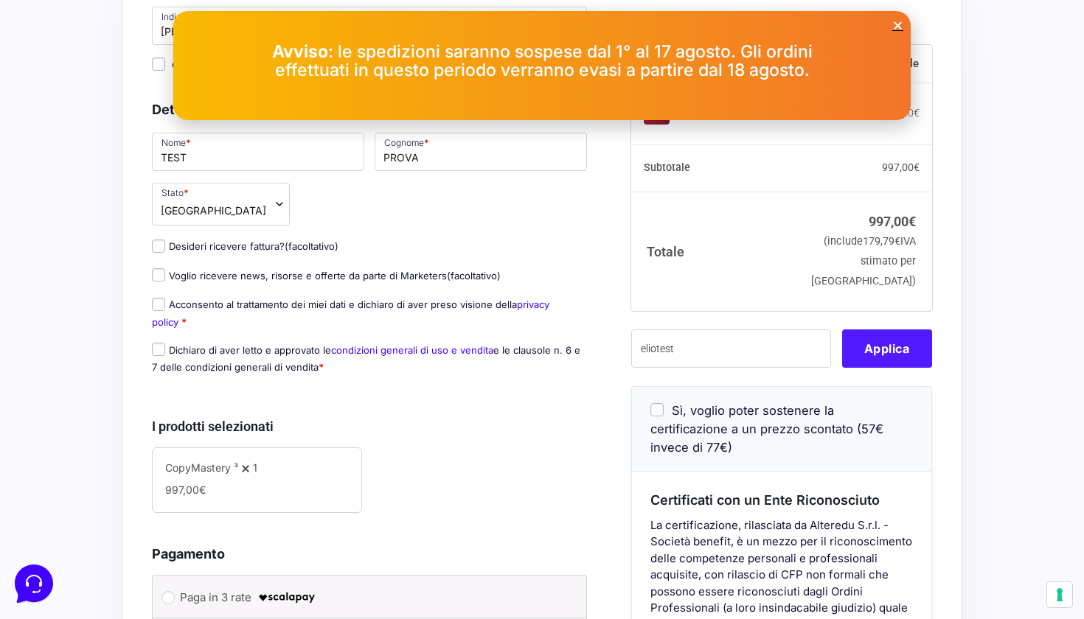
click at [868, 367] on button "Applica" at bounding box center [887, 348] width 90 height 38
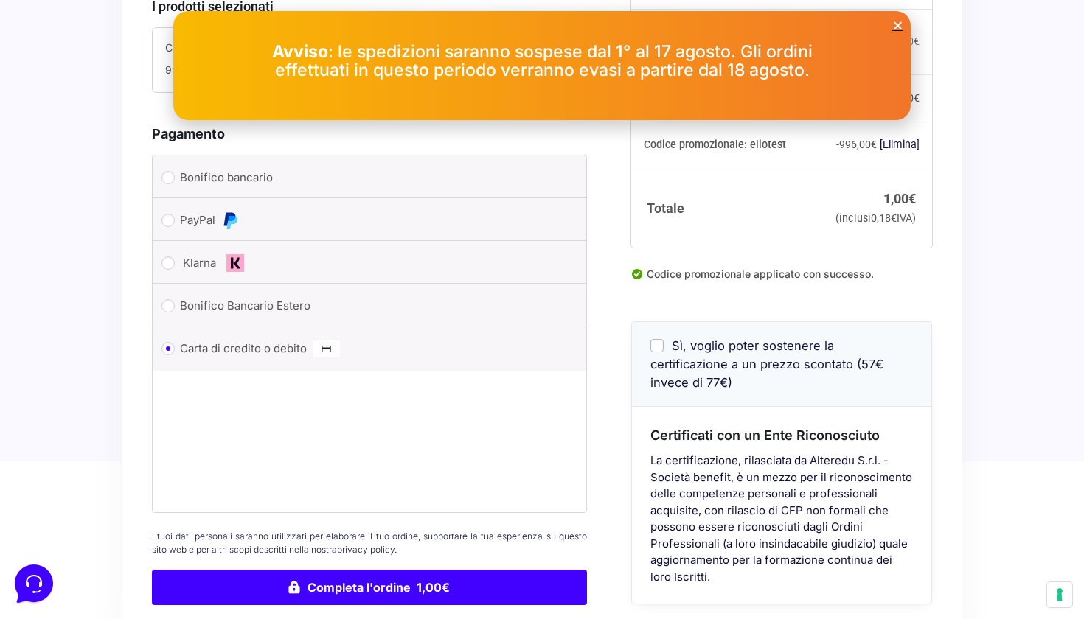
click at [898, 24] on icon "Close" at bounding box center [897, 25] width 11 height 11
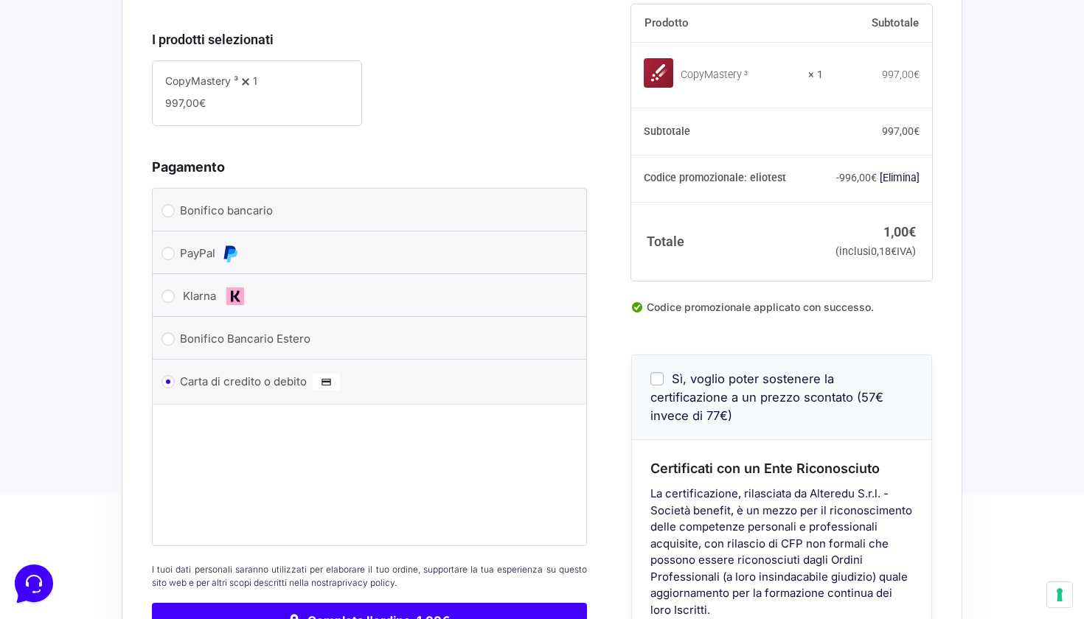
scroll to position [532, 0]
click at [170, 336] on input "Bonifico Bancario Estero" at bounding box center [167, 337] width 13 height 13
radio input "true"
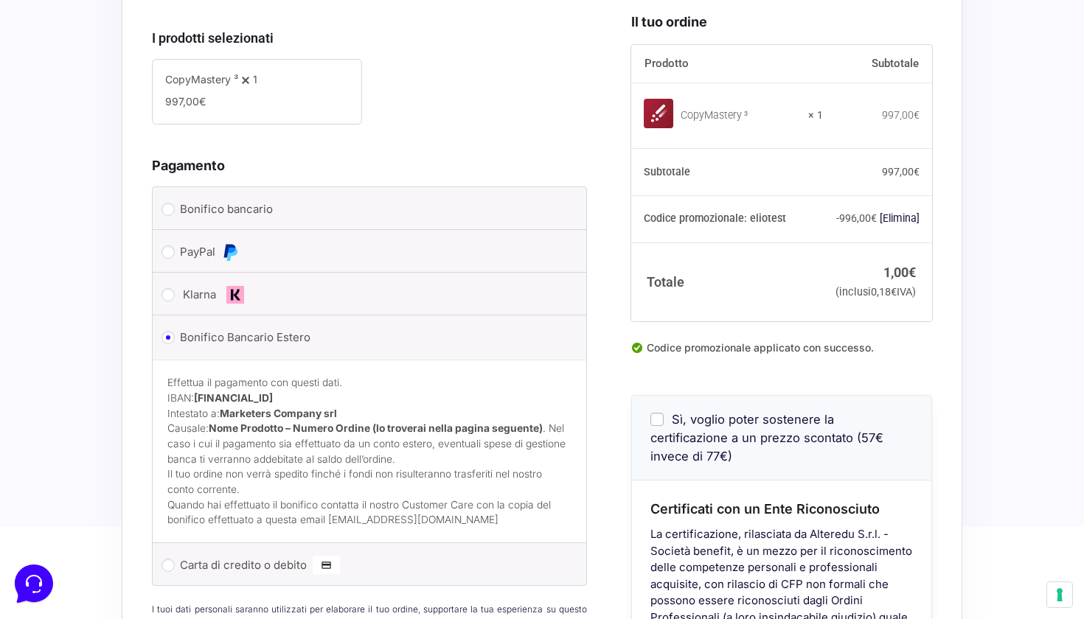
click at [170, 336] on input "Bonifico Bancario Estero" at bounding box center [167, 337] width 13 height 13
click at [173, 204] on input "Bonifico bancario" at bounding box center [167, 209] width 13 height 13
radio input "true"
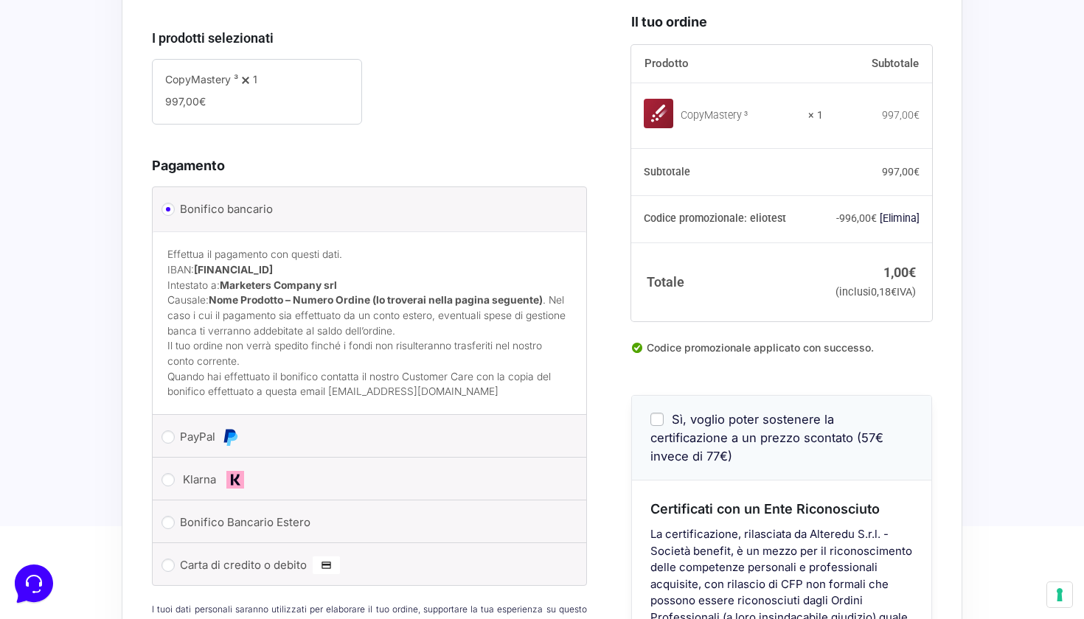
click at [172, 431] on input "PayPal" at bounding box center [167, 437] width 13 height 13
radio input "true"
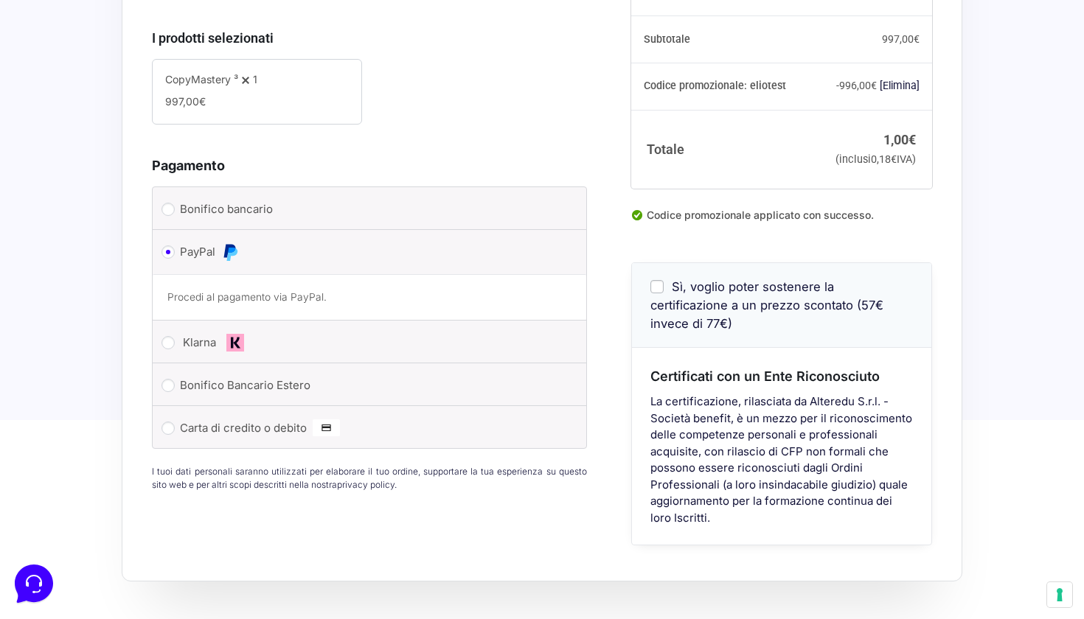
click at [170, 428] on input "Carta di credito o debito" at bounding box center [167, 428] width 13 height 13
radio input "true"
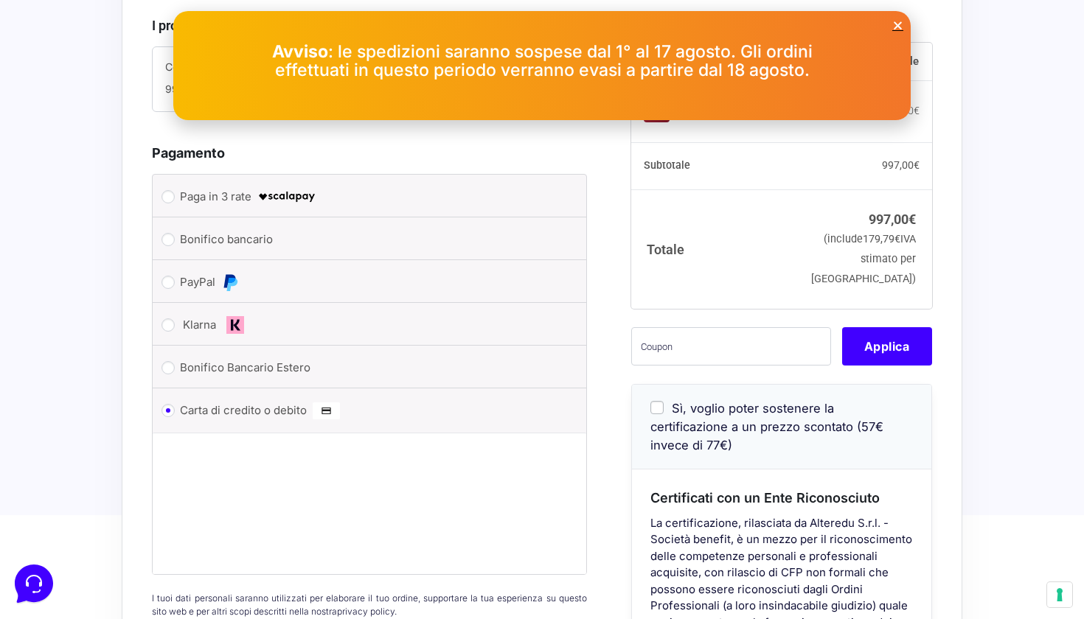
scroll to position [543, 0]
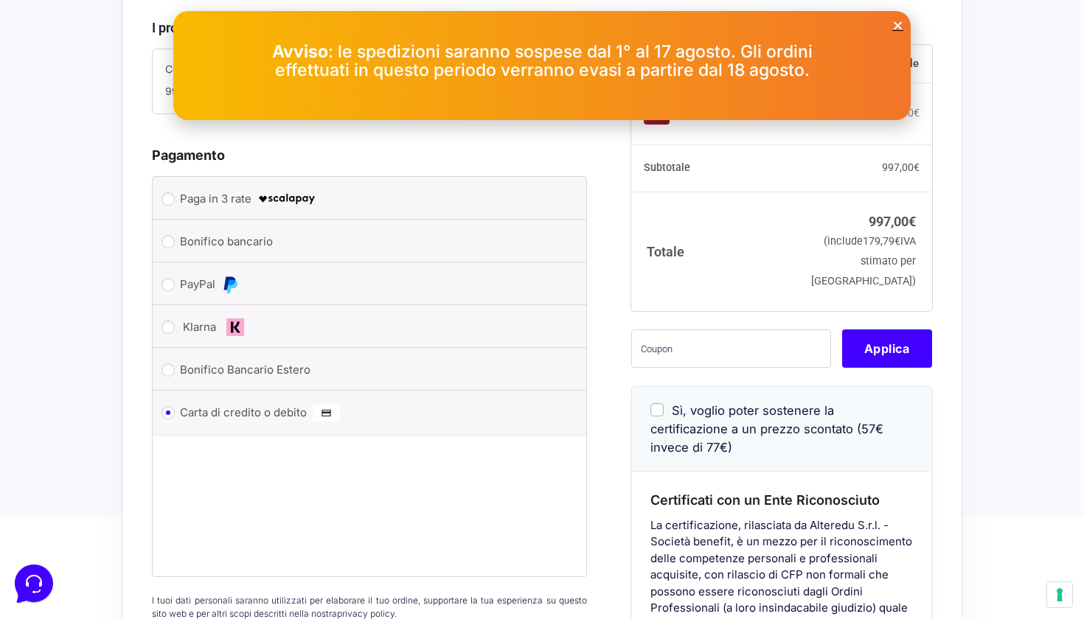
click at [899, 25] on icon "Close" at bounding box center [897, 25] width 11 height 11
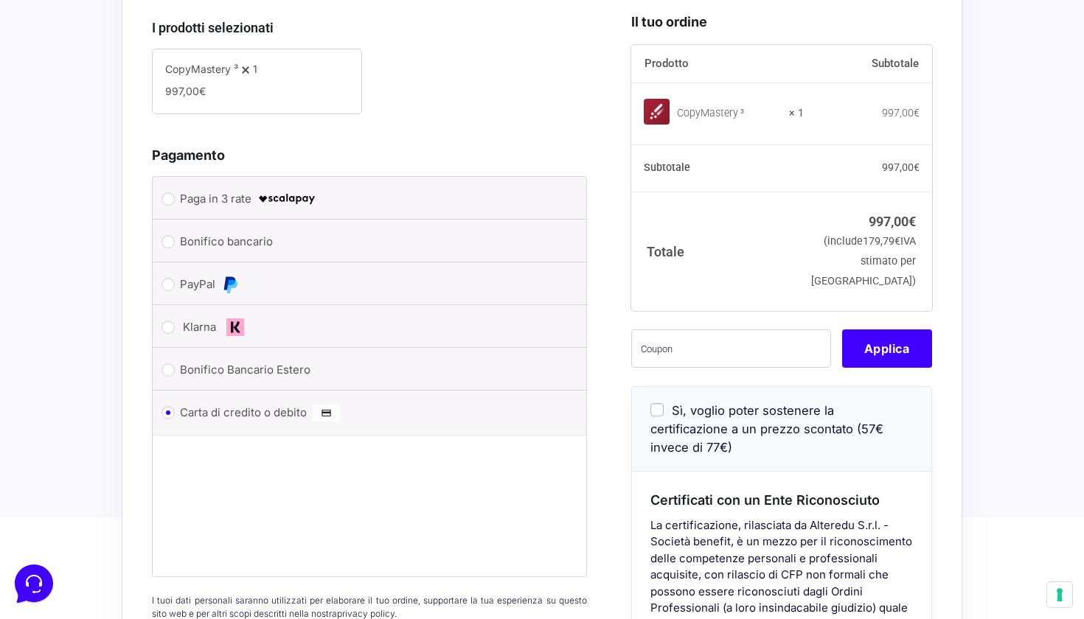
scroll to position [0, 0]
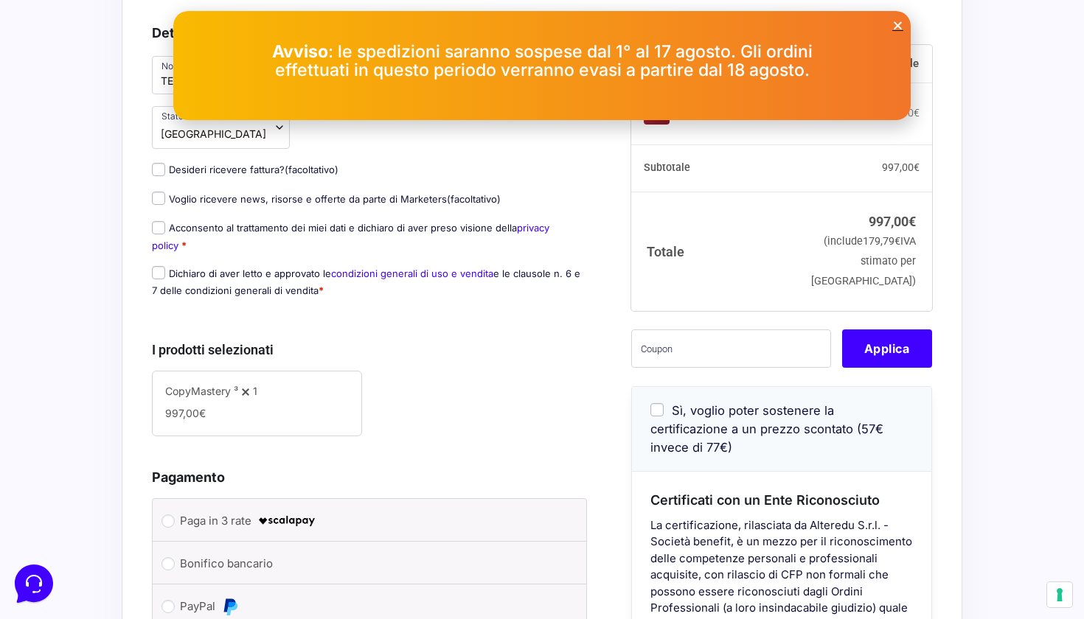
scroll to position [187, 0]
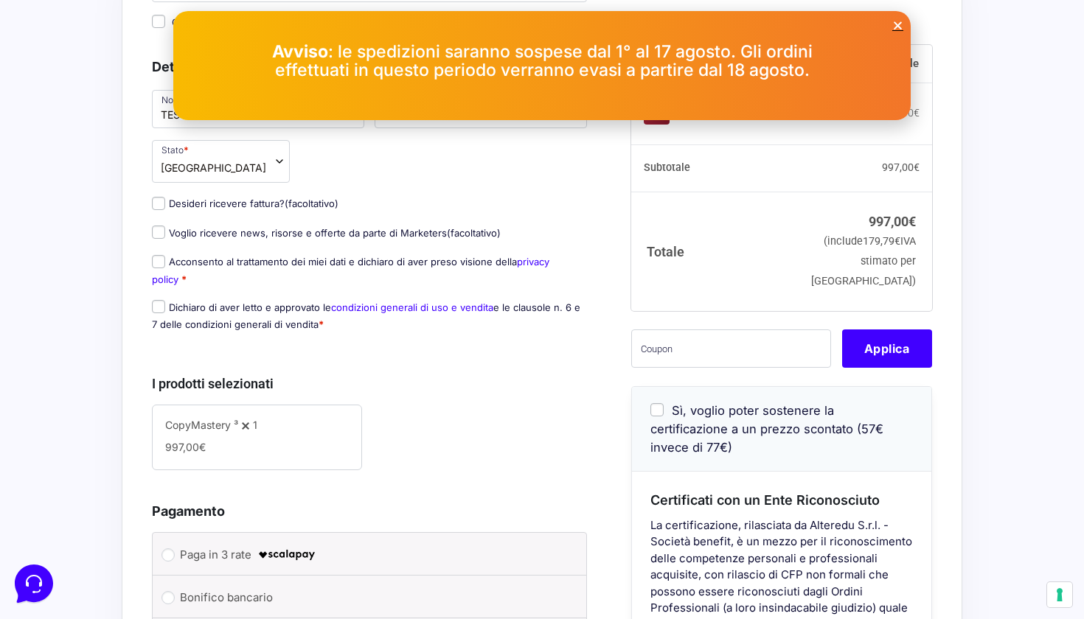
click at [165, 262] on label "Acconsento al trattamento dei miei dati e dichiaro di aver preso visione della …" at bounding box center [350, 270] width 397 height 29
click at [165, 262] on input "Acconsento al trattamento dei miei dati e dichiaro di aver preso visione della …" at bounding box center [158, 261] width 13 height 13
checkbox input "true"
click at [156, 308] on input "Dichiaro di aver letto e approvato le condizioni generali di uso e vendita e le…" at bounding box center [158, 306] width 13 height 13
checkbox input "true"
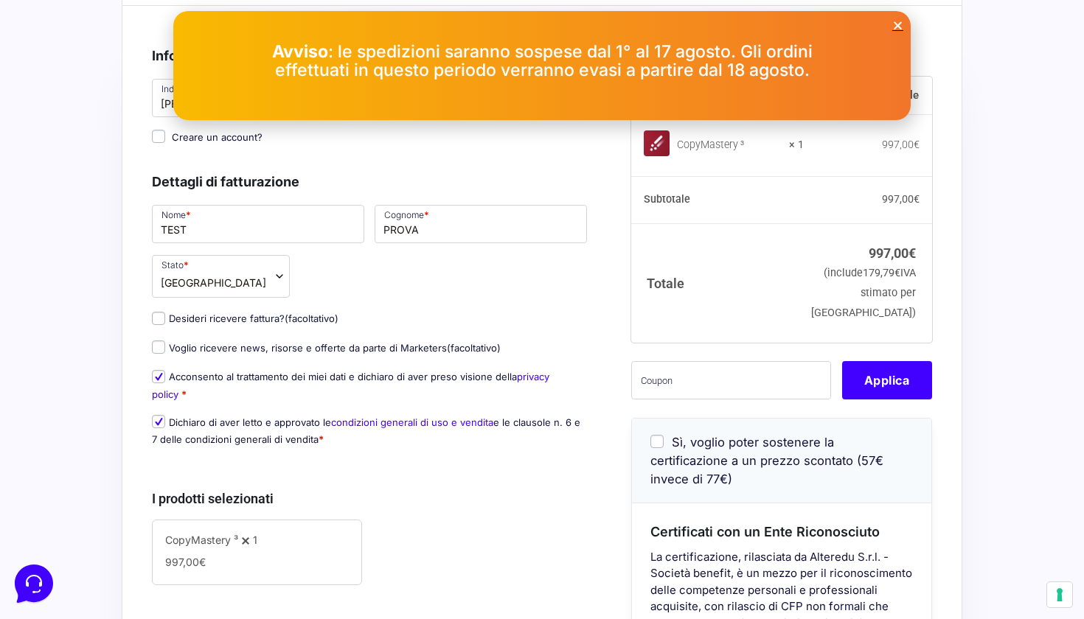
scroll to position [206, 0]
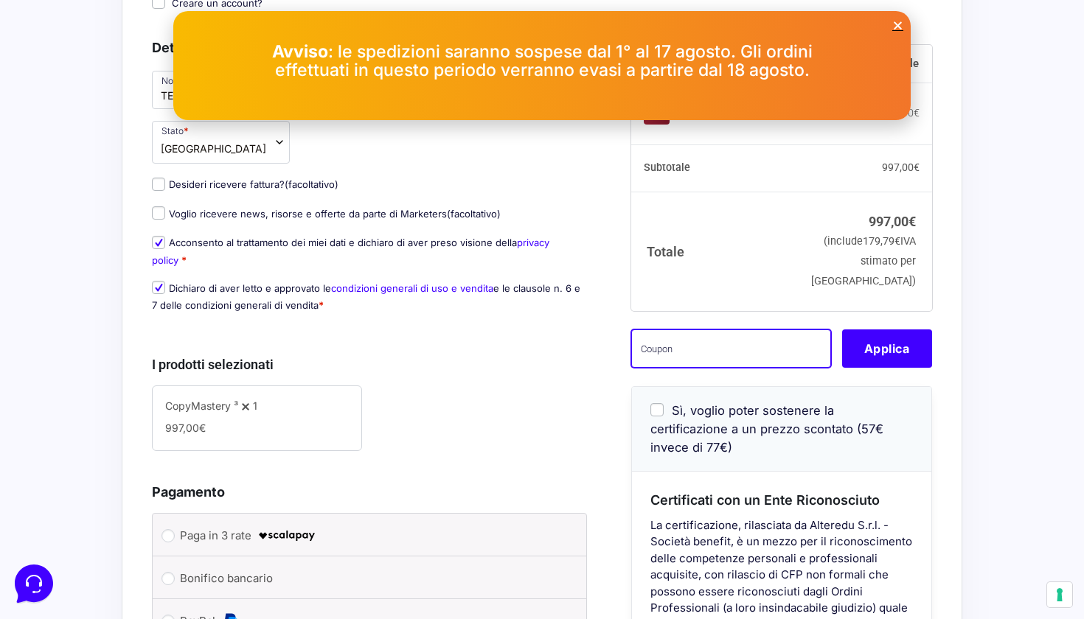
click at [725, 367] on input "text" at bounding box center [731, 348] width 200 height 38
type input "eliotest"
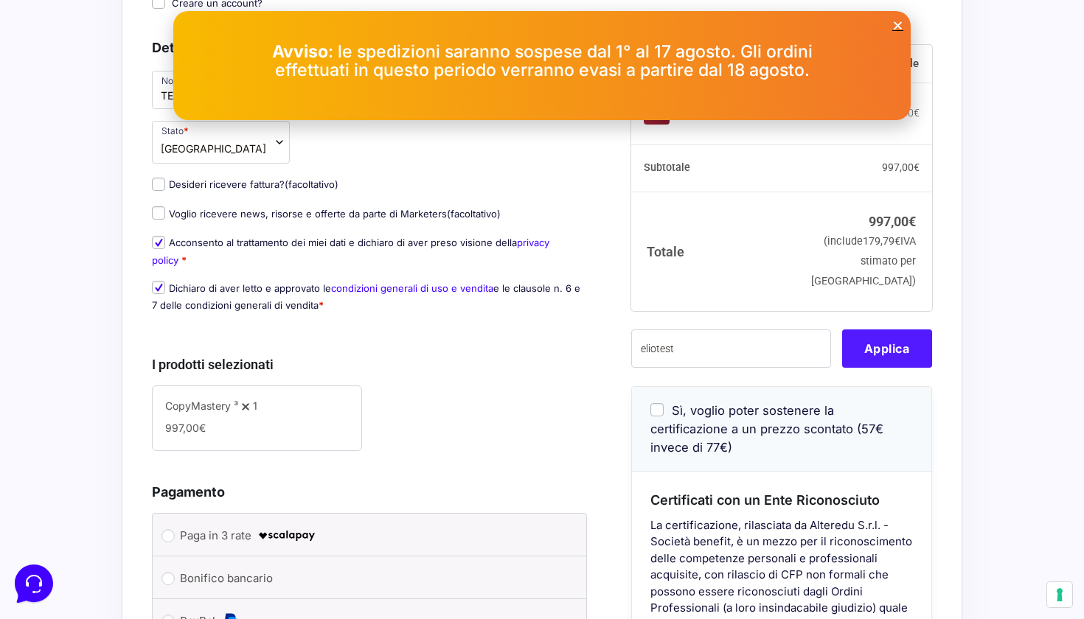
click at [908, 367] on button "Applica" at bounding box center [887, 348] width 90 height 38
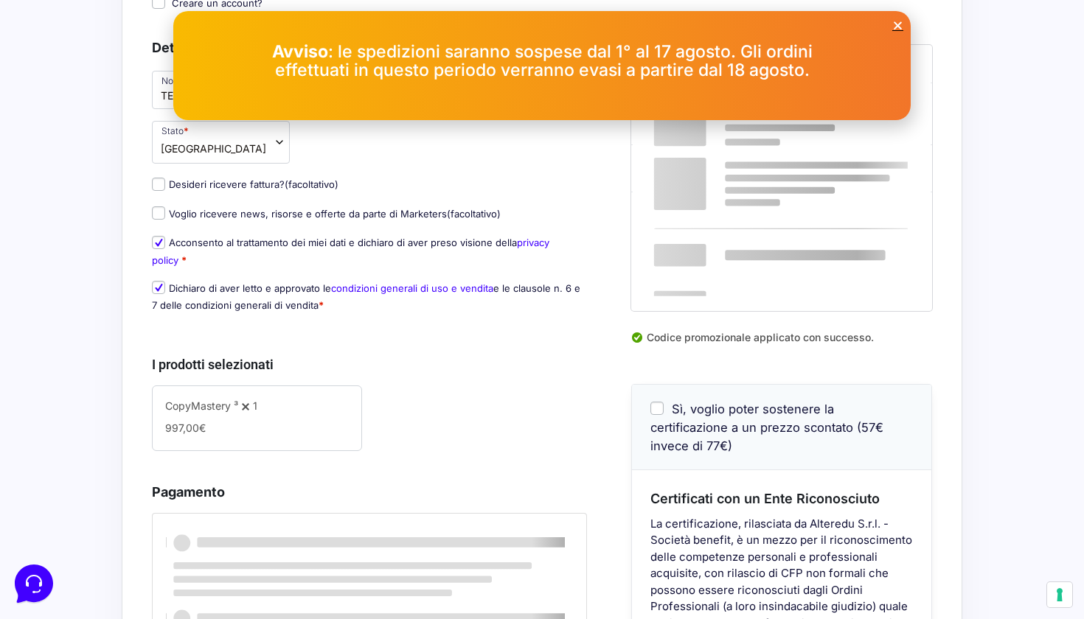
click at [895, 30] on icon "Close" at bounding box center [897, 25] width 11 height 11
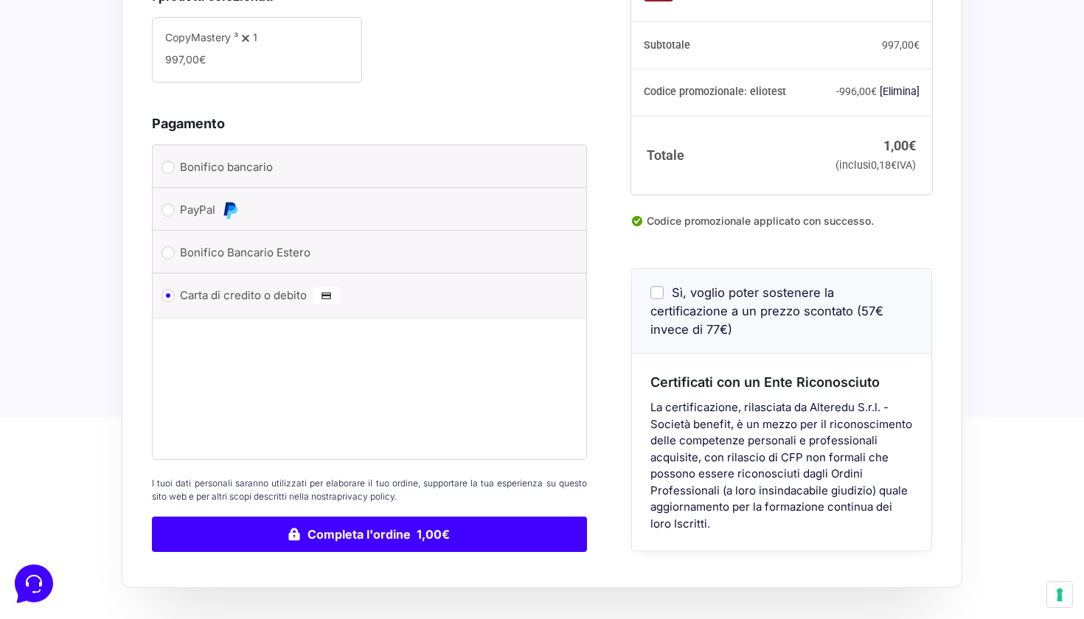
scroll to position [0, 0]
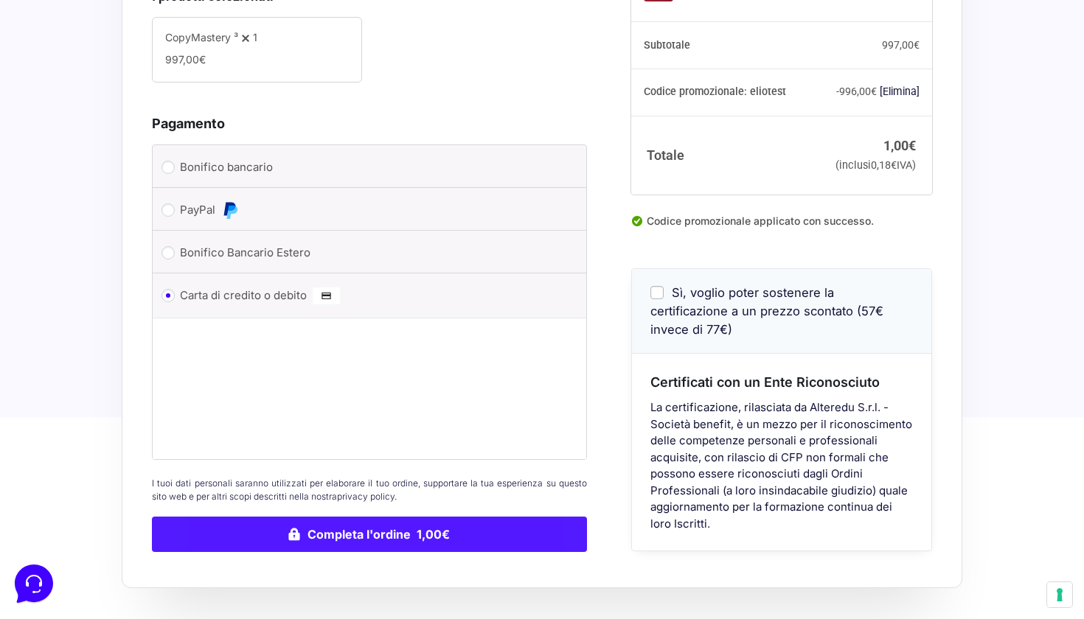
click at [453, 535] on button "Completa l'ordine 1,00€" at bounding box center [369, 534] width 435 height 35
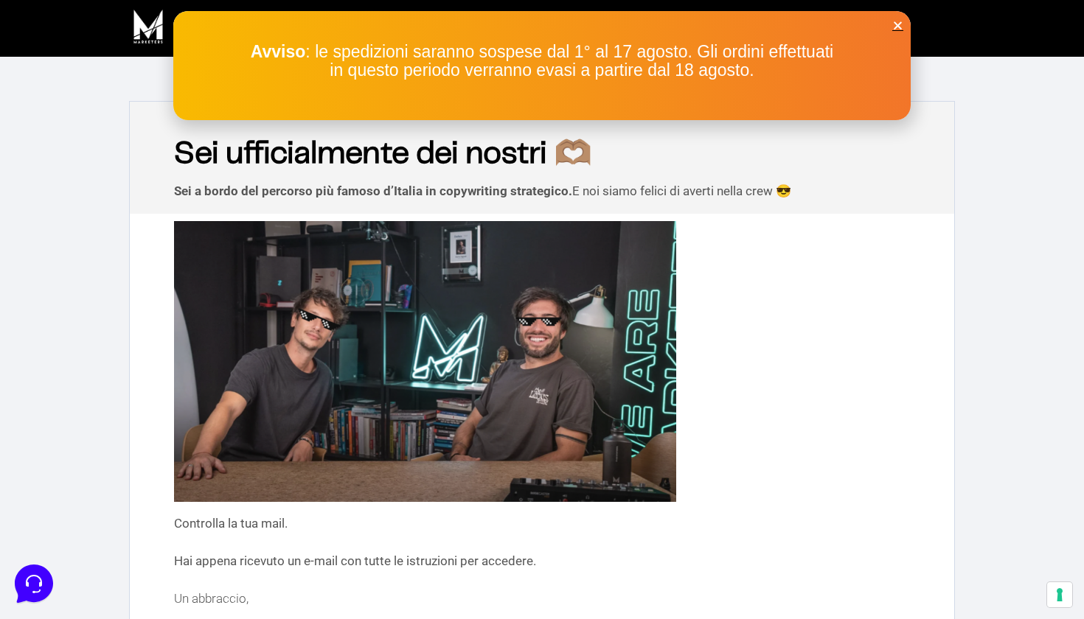
click at [897, 28] on icon "Close" at bounding box center [897, 25] width 11 height 11
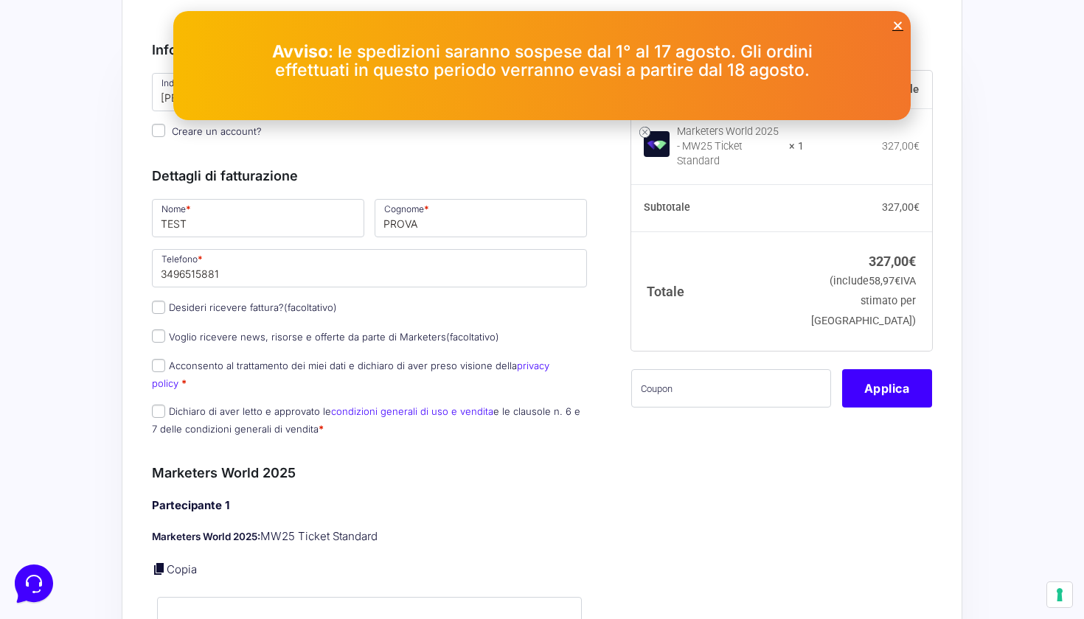
scroll to position [110, 0]
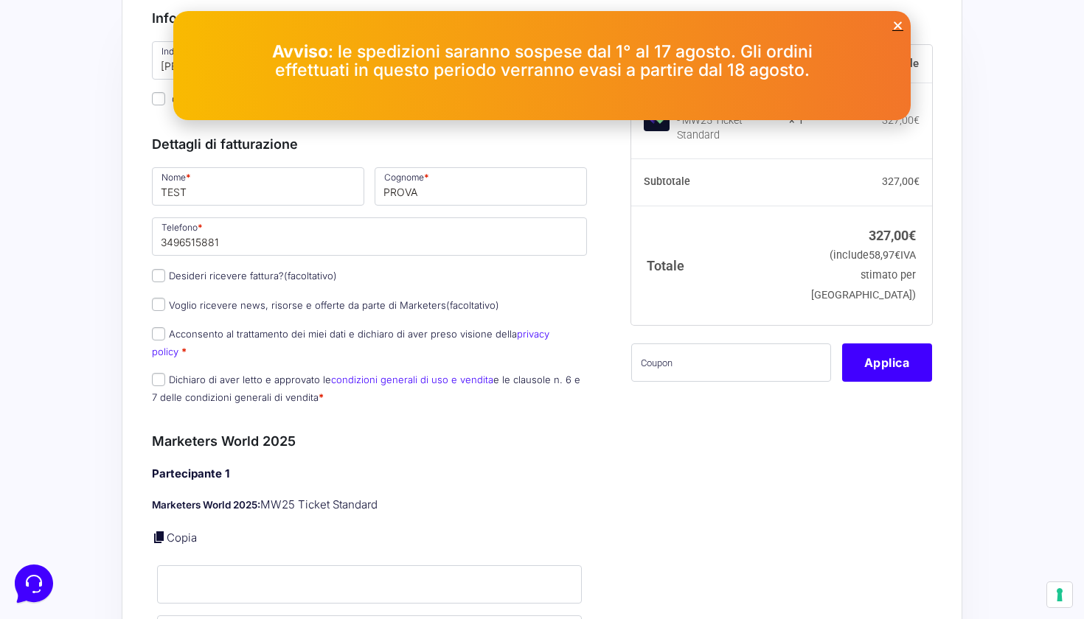
click at [900, 28] on icon "Close" at bounding box center [897, 25] width 11 height 11
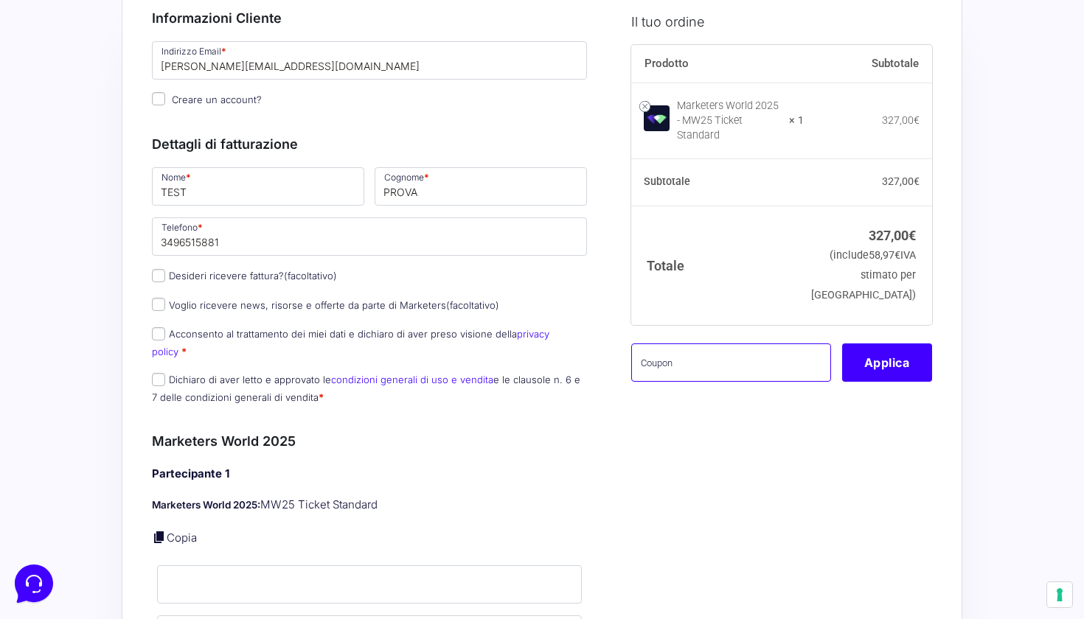
click at [696, 361] on input "text" at bounding box center [731, 362] width 200 height 38
type input "eliotest"
click at [905, 353] on button "Applica" at bounding box center [887, 362] width 90 height 38
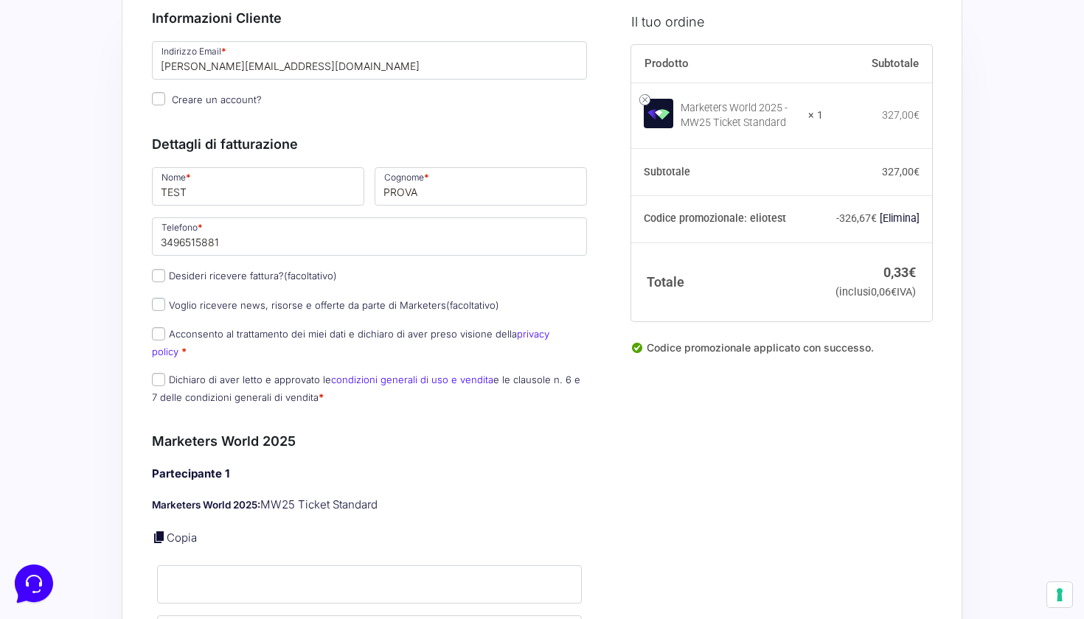
click at [769, 290] on th "Totale" at bounding box center [727, 282] width 192 height 79
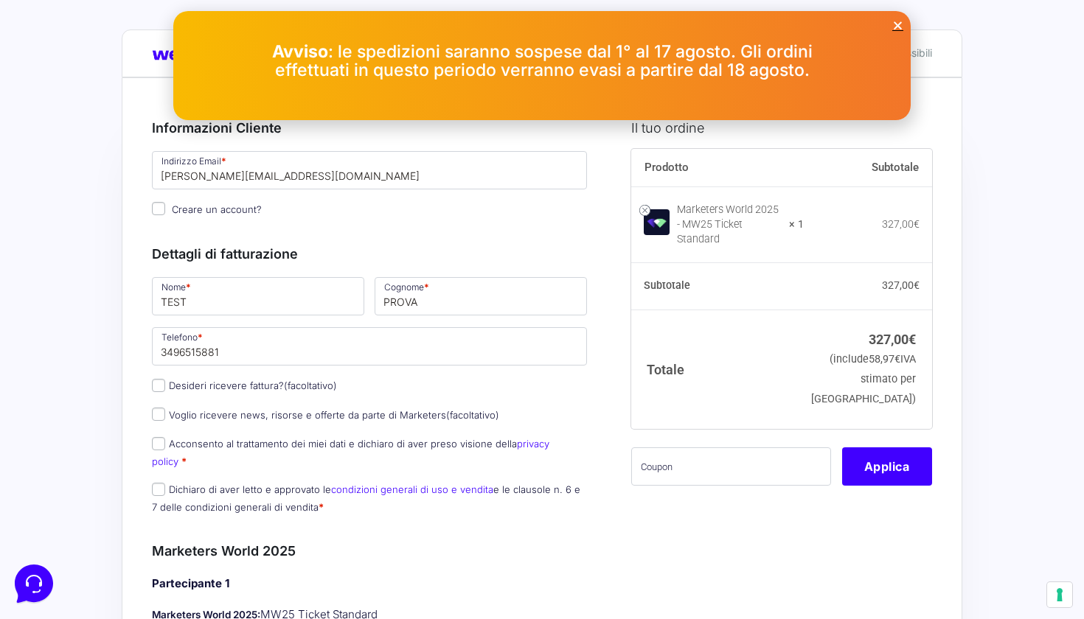
click at [902, 22] on icon "Close" at bounding box center [897, 25] width 11 height 11
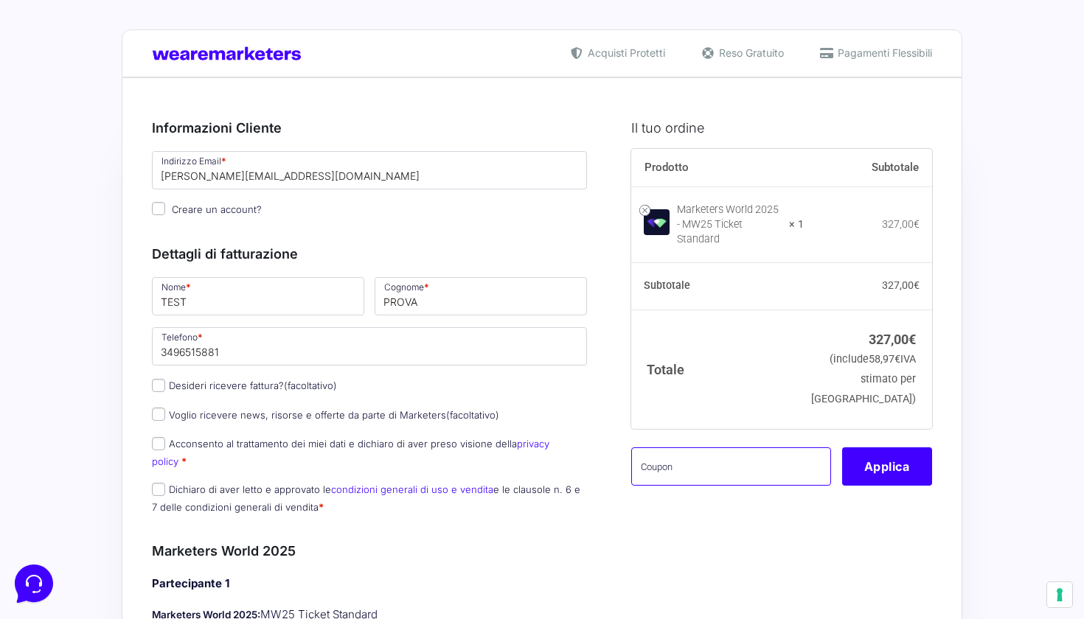
click at [714, 474] on input "text" at bounding box center [731, 467] width 200 height 38
type input "t"
type input "eliotest"
click at [902, 460] on button "Applica" at bounding box center [887, 467] width 90 height 38
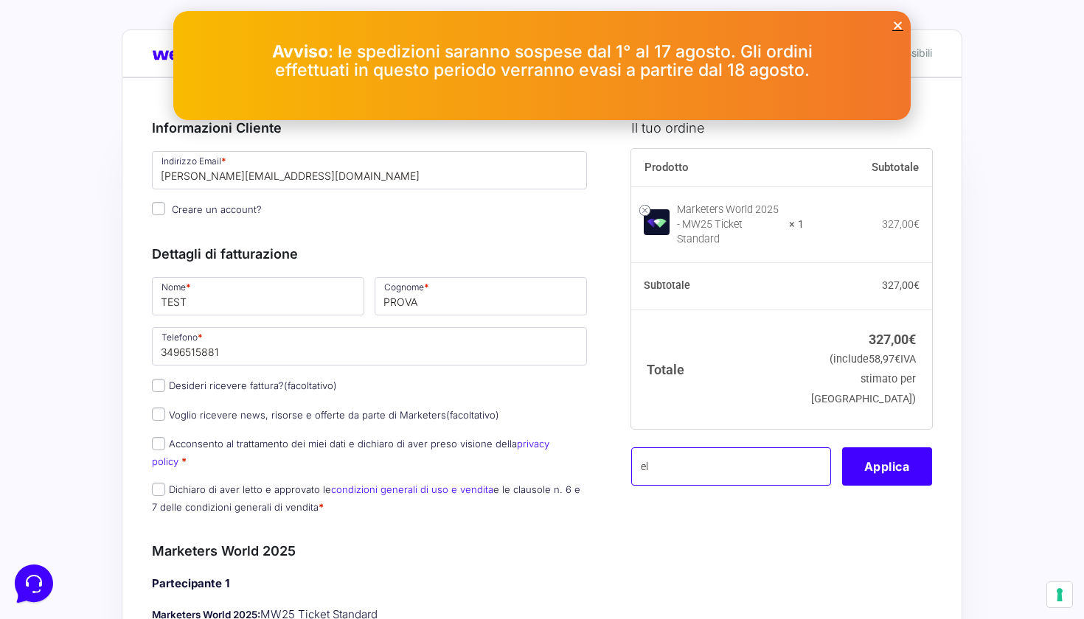
click at [727, 470] on input "el" at bounding box center [731, 467] width 200 height 38
type input "eliotest"
click at [874, 455] on button "Applica" at bounding box center [887, 467] width 90 height 38
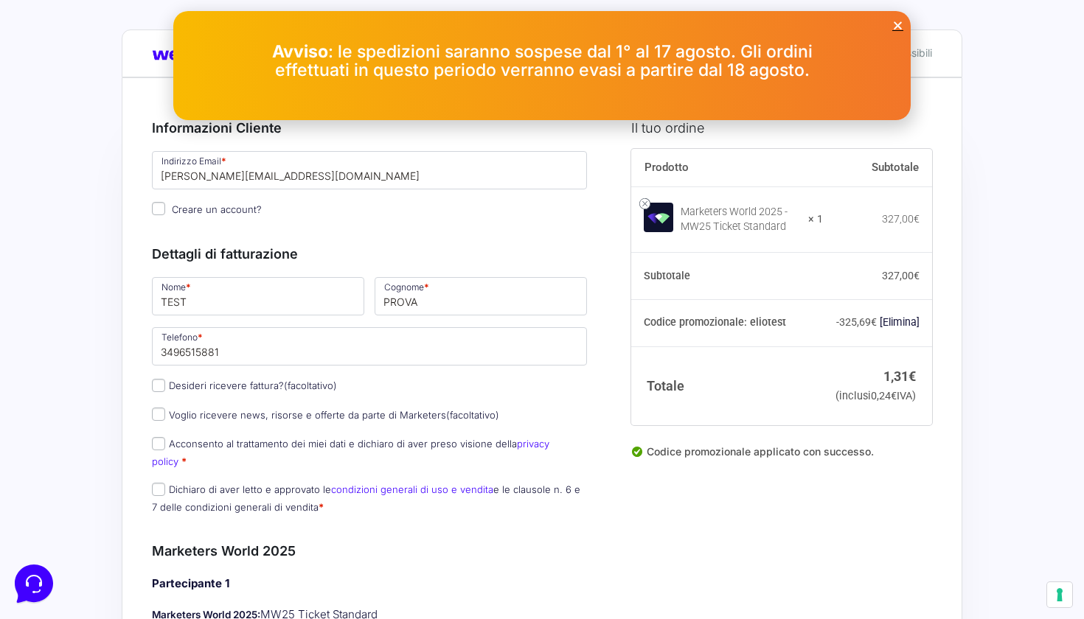
click at [897, 27] on icon "Close" at bounding box center [897, 25] width 11 height 11
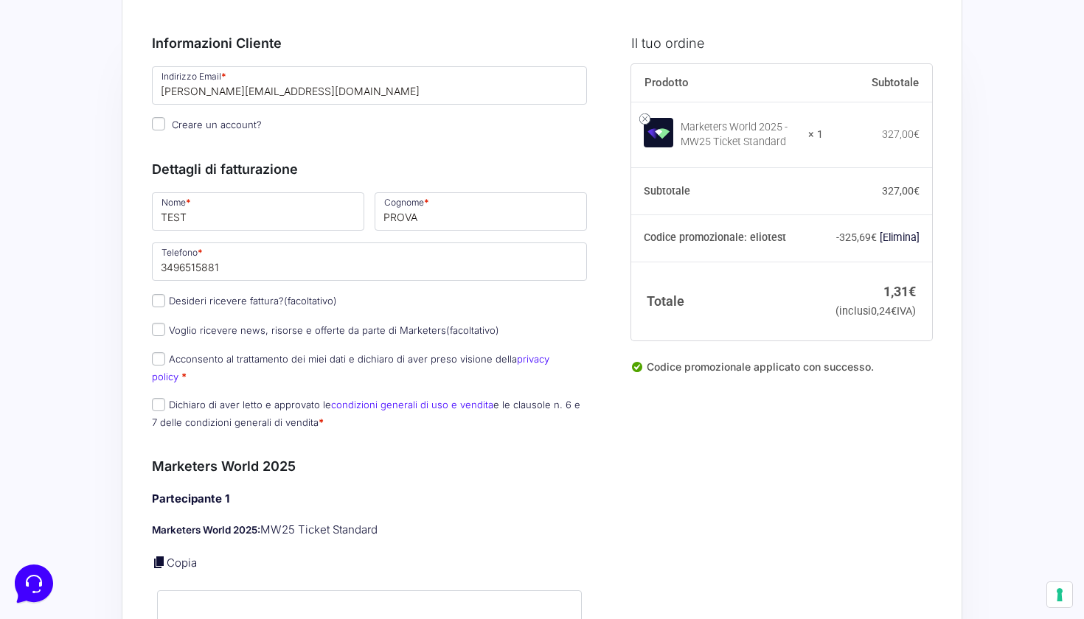
scroll to position [99, 0]
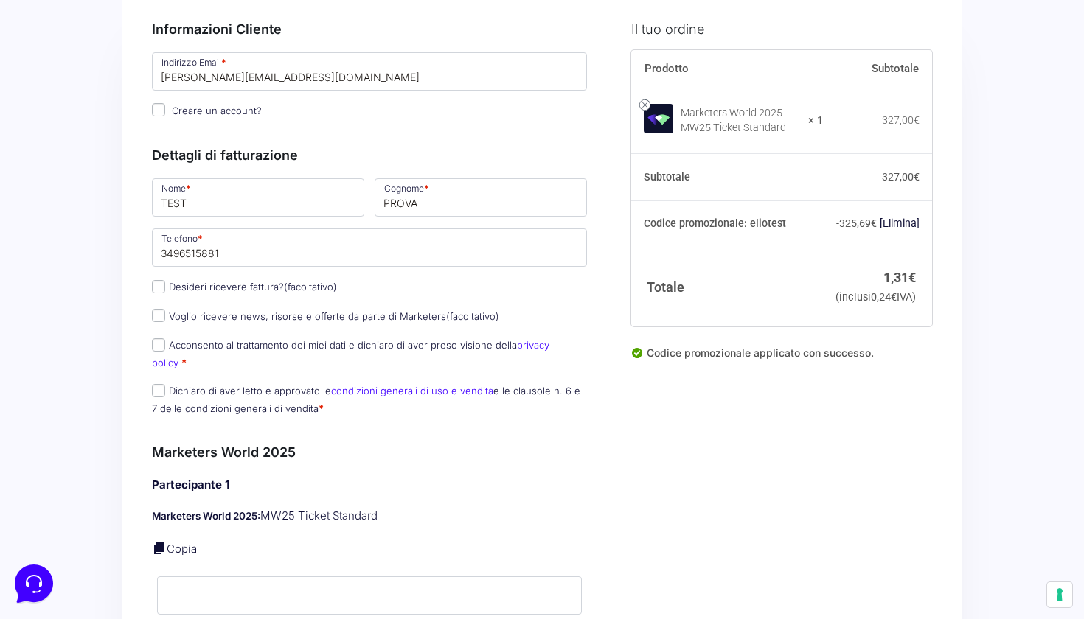
click at [161, 343] on input "Acconsento al trattamento dei miei dati e dichiaro di aver preso visione della …" at bounding box center [158, 344] width 13 height 13
checkbox input "true"
click at [155, 384] on input "Dichiaro di aver letto e approvato le condizioni generali di uso e vendita e le…" at bounding box center [158, 390] width 13 height 13
checkbox input "true"
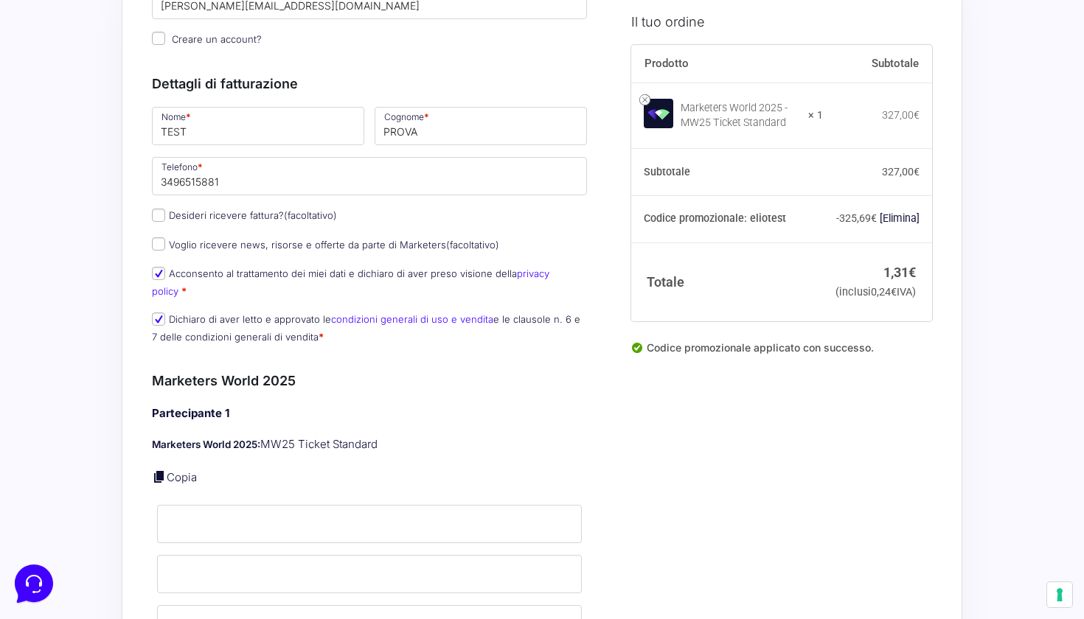
scroll to position [349, 0]
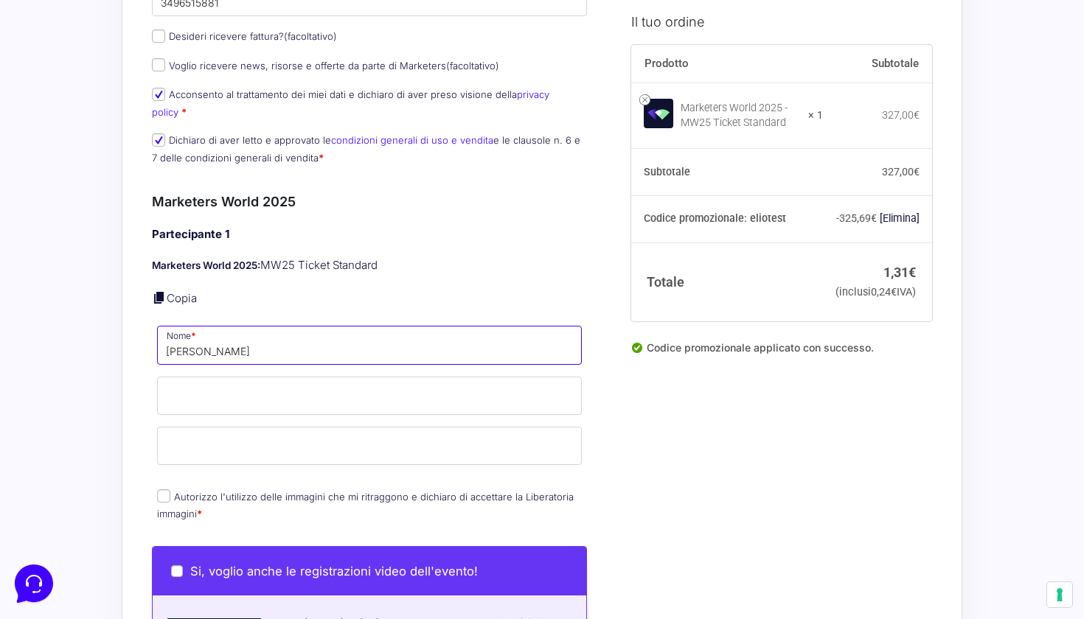
type input "[PERSON_NAME]"
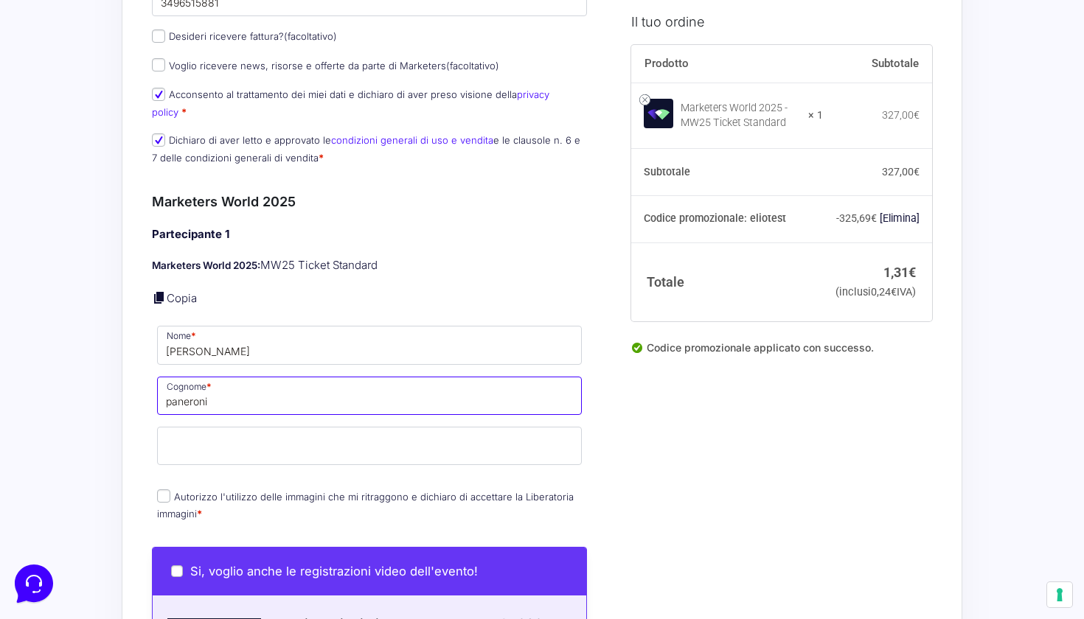
type input "paneroni"
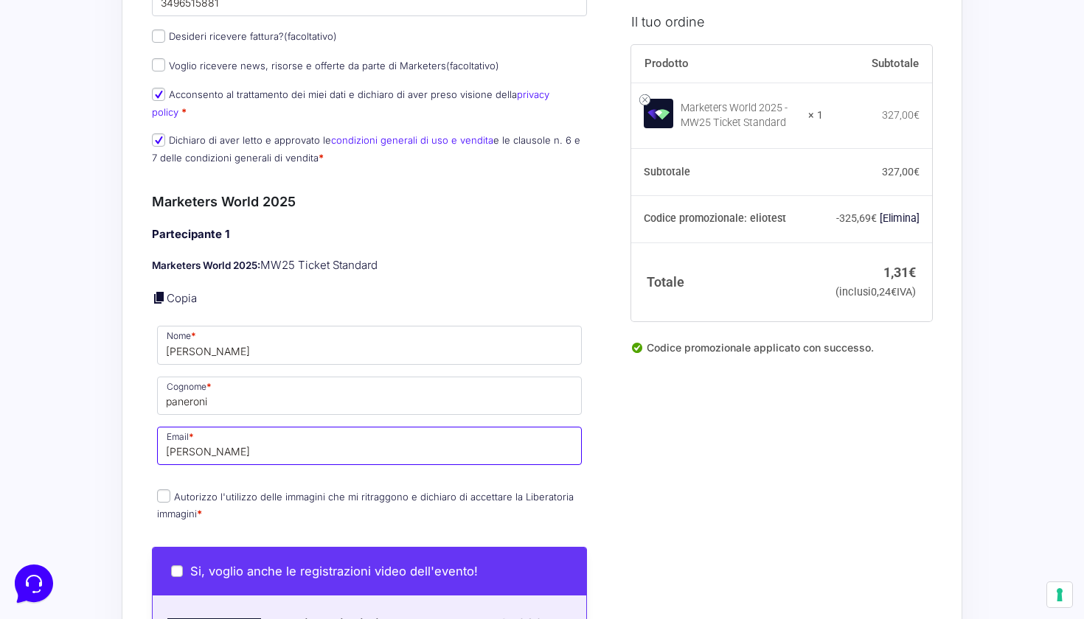
scroll to position [0, 0]
type input "[PERSON_NAME][EMAIL_ADDRESS][DOMAIN_NAME]"
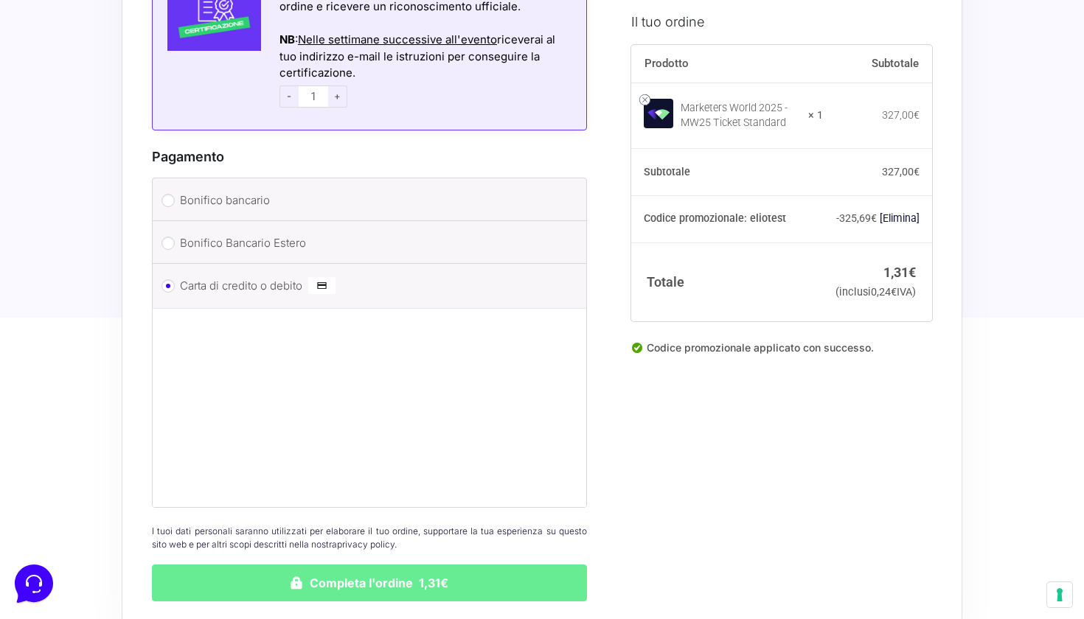
scroll to position [1284, 0]
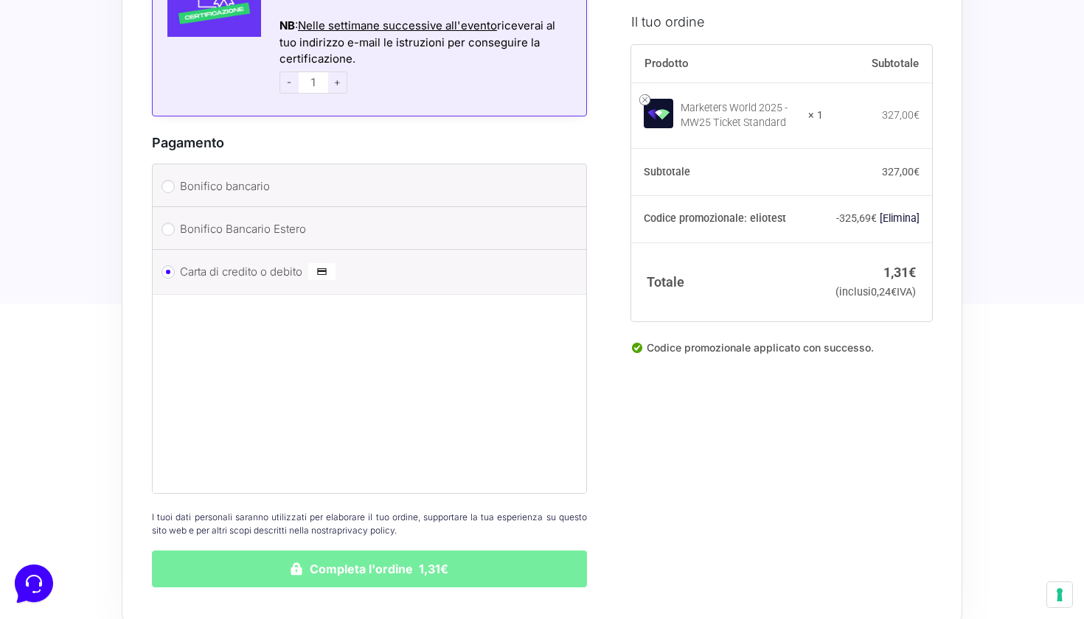
click at [378, 551] on button "Completa l'ordine 1,31€" at bounding box center [369, 569] width 435 height 37
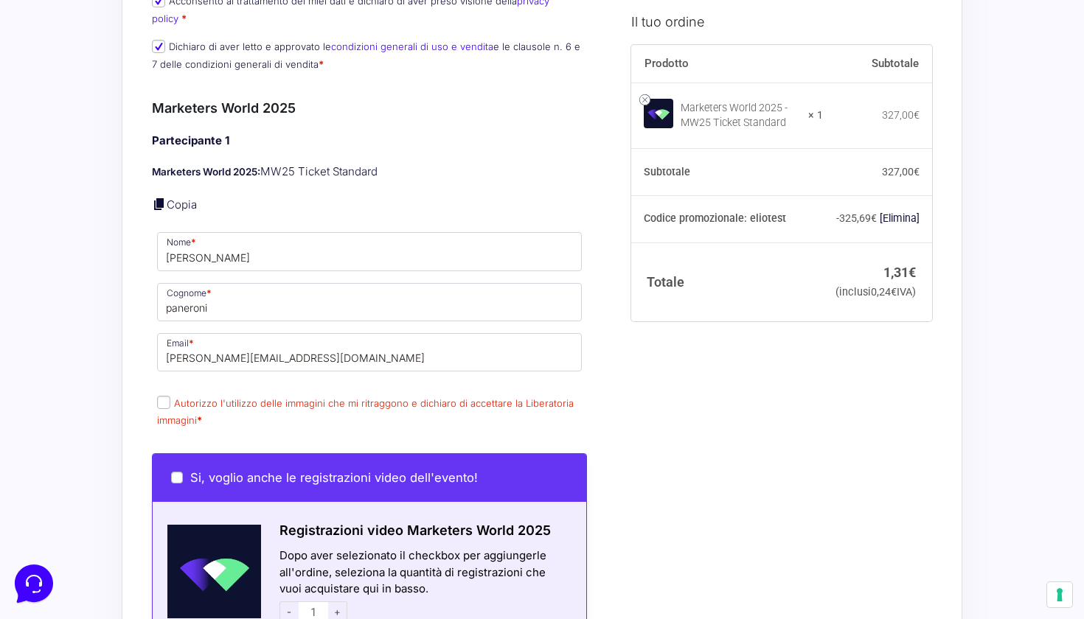
scroll to position [551, 0]
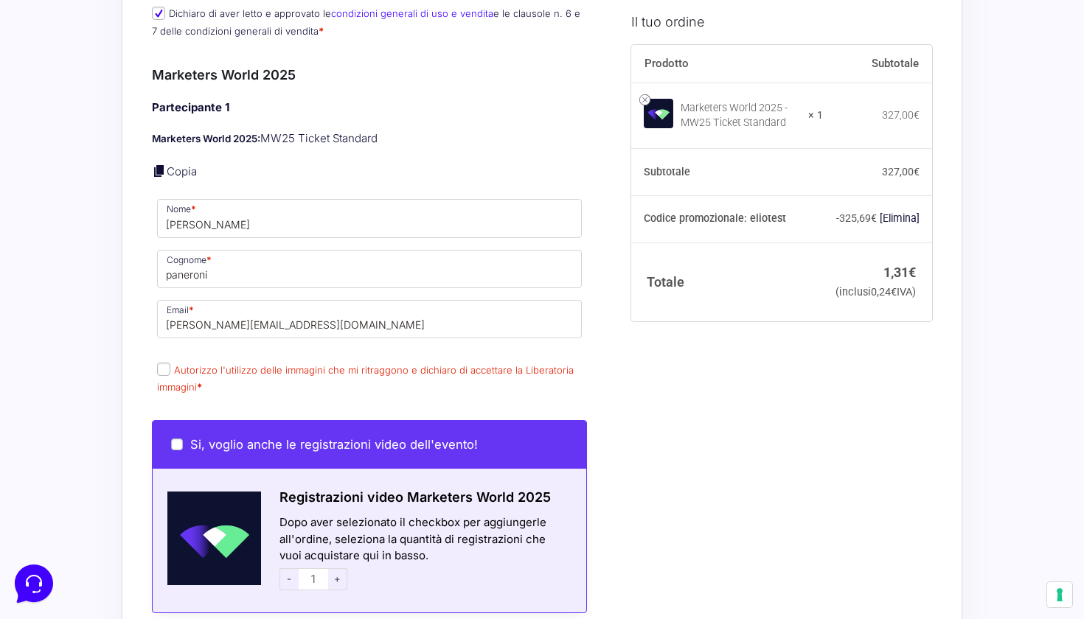
click at [164, 363] on input "Autorizzo l'utilizzo delle immagini che mi ritraggono e dichiaro di accettare l…" at bounding box center [163, 369] width 13 height 13
checkbox input "true"
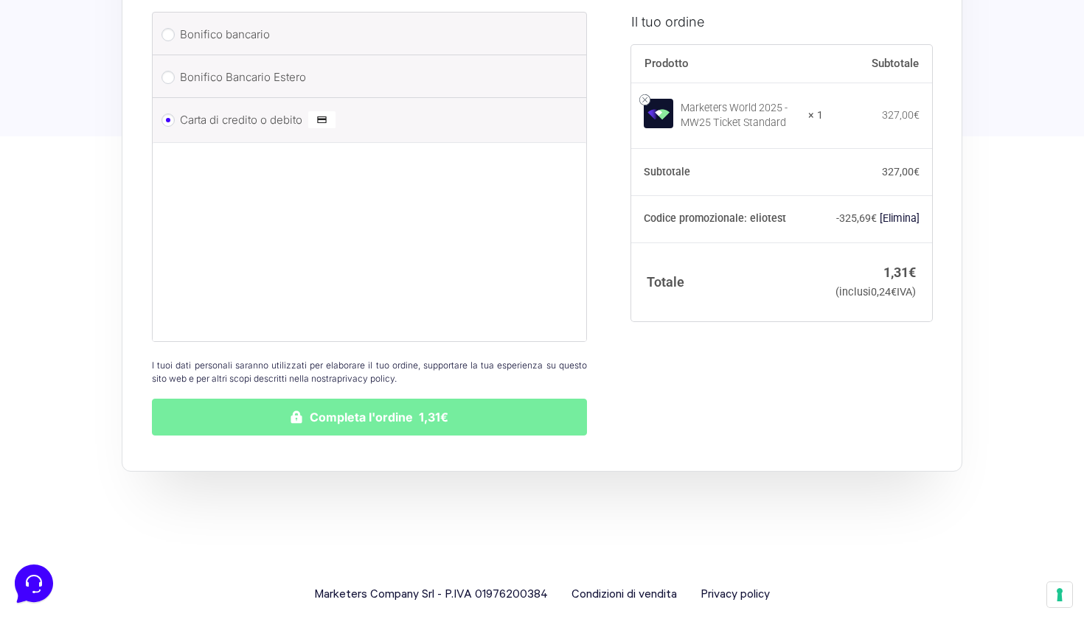
scroll to position [1510, 0]
click at [409, 400] on button "Completa l'ordine 1,31€" at bounding box center [369, 418] width 435 height 37
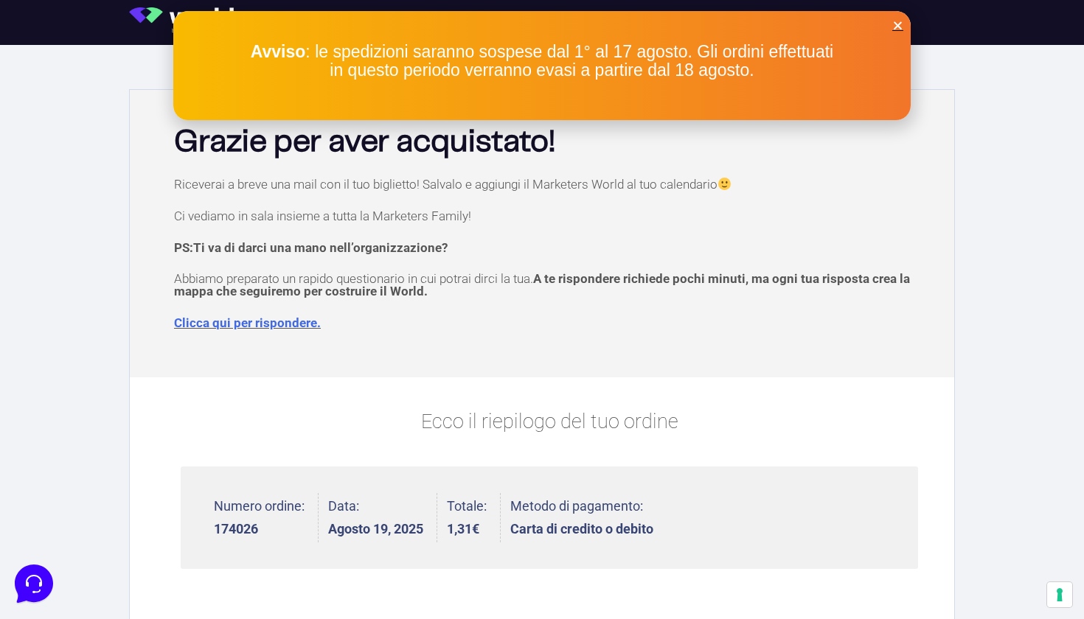
click at [905, 29] on div "Avviso : le spedizioni saranno sospese dal 1° al 17 agosto. Gli ordini effettua…" at bounding box center [541, 66] width 737 height 80
click at [895, 26] on icon "Close" at bounding box center [897, 25] width 11 height 11
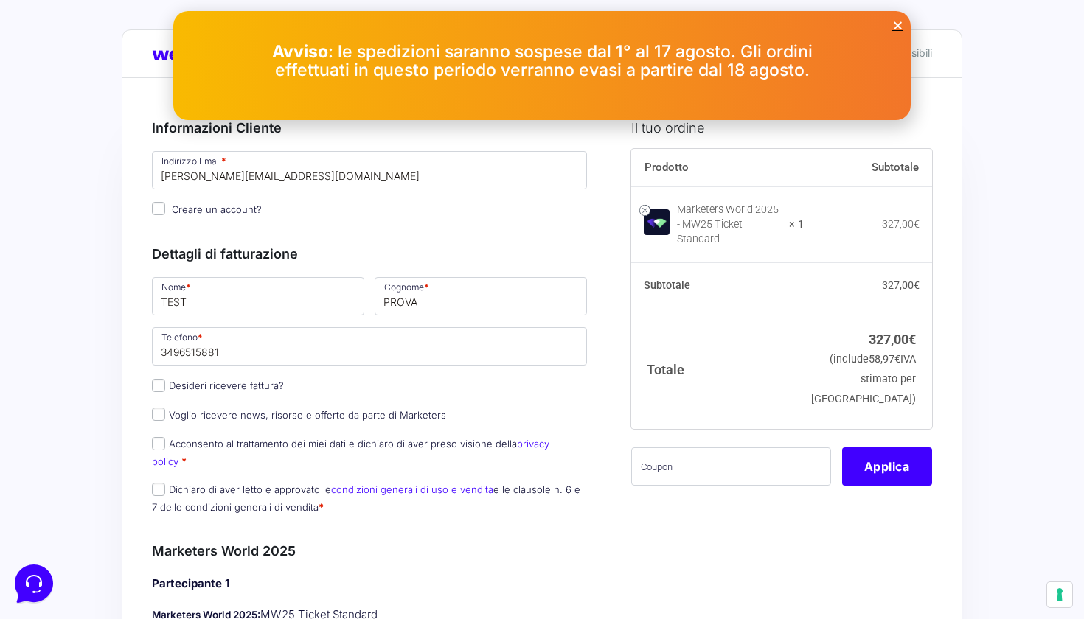
click at [902, 27] on icon "Close" at bounding box center [897, 25] width 11 height 11
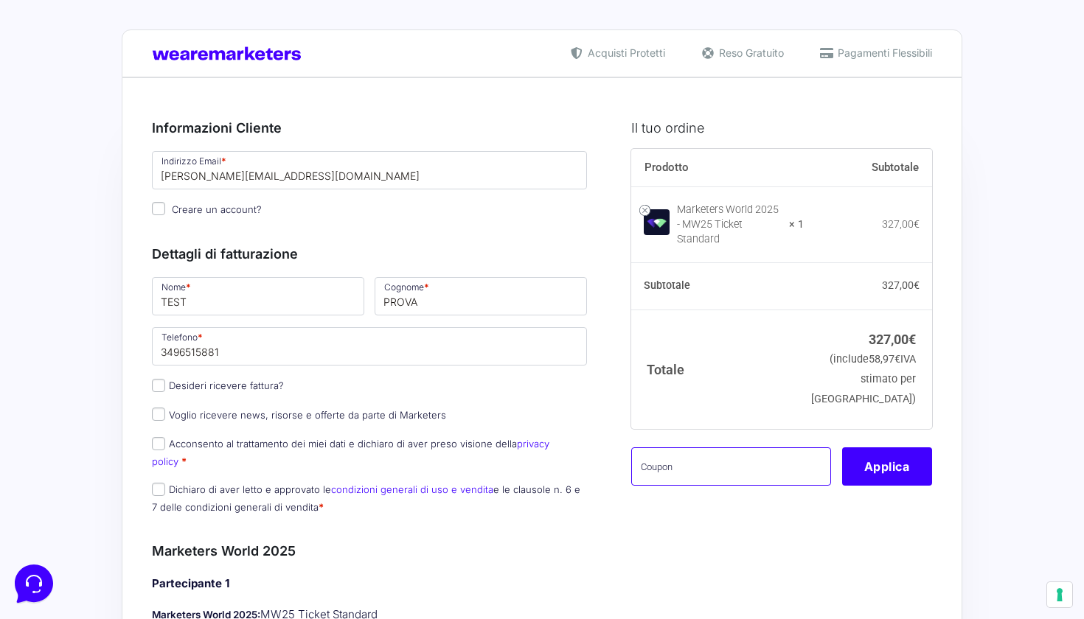
click at [714, 455] on input "text" at bounding box center [731, 467] width 200 height 38
type input "eliotest"
click at [902, 459] on button "Applica" at bounding box center [887, 467] width 90 height 38
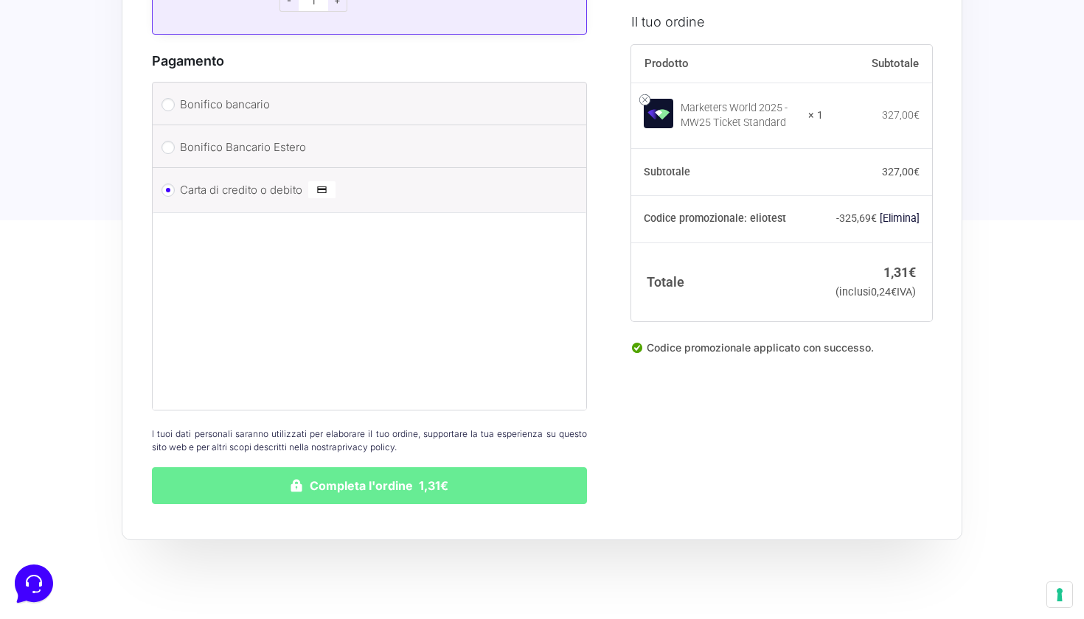
scroll to position [1391, 0]
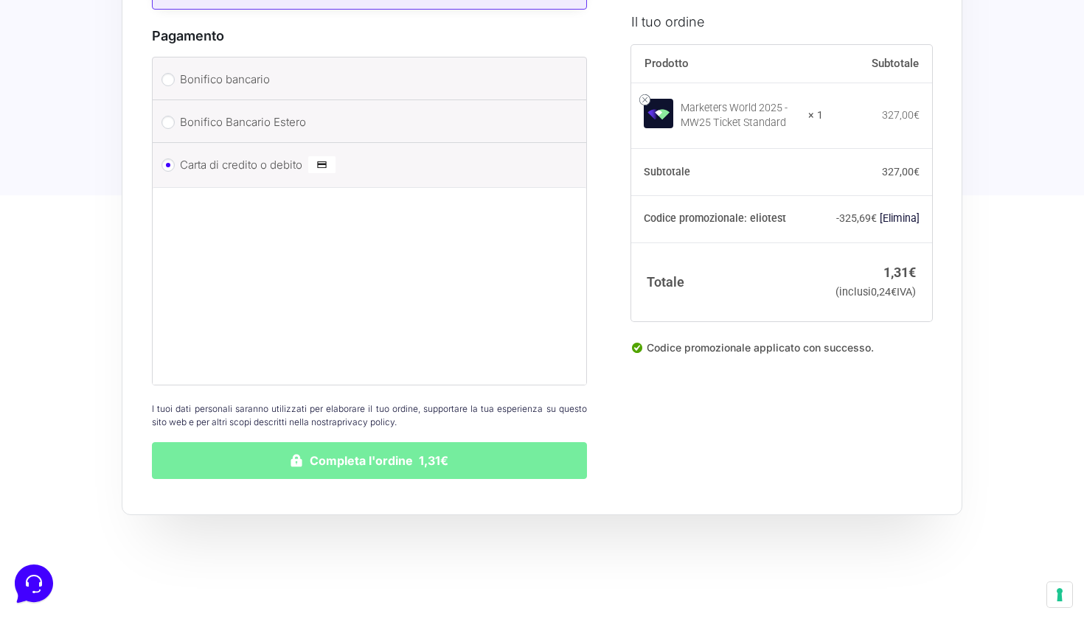
click at [424, 442] on button "Completa l'ordine 1,31€" at bounding box center [369, 460] width 435 height 37
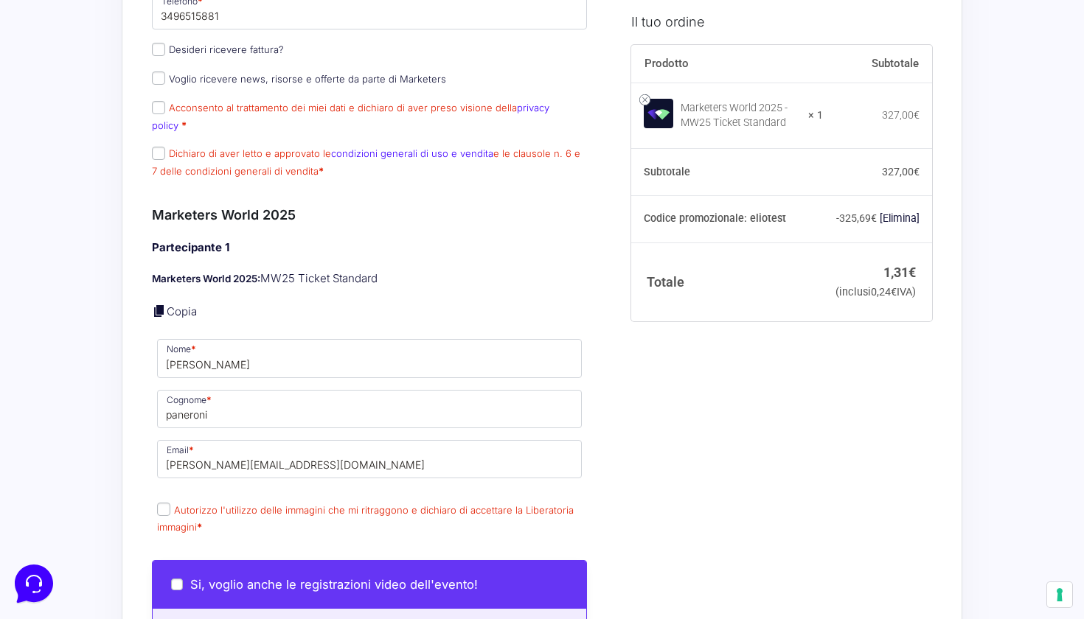
scroll to position [389, 0]
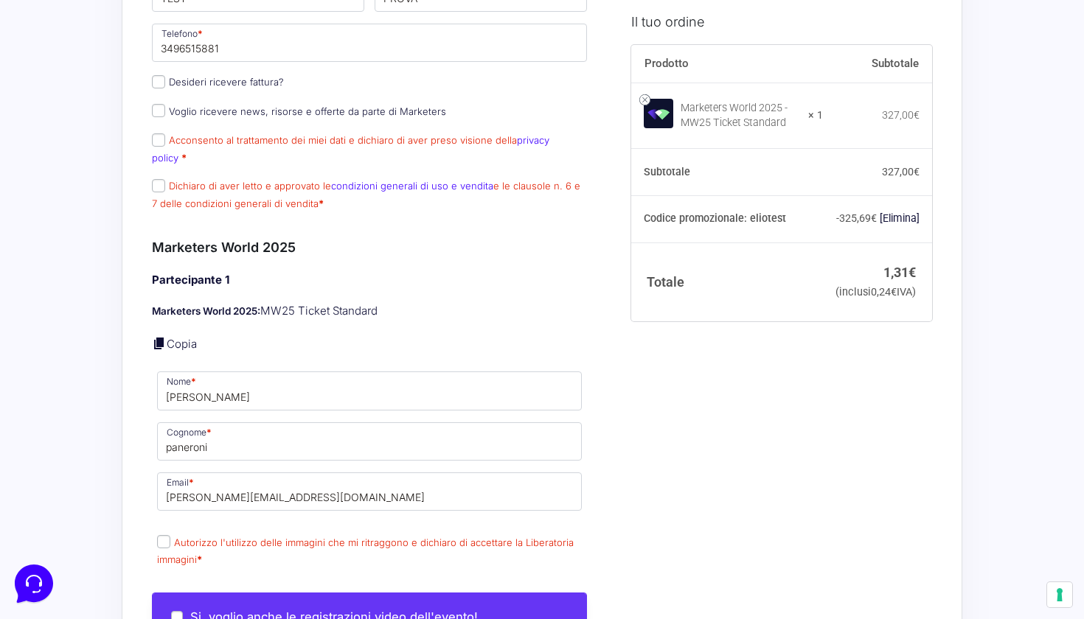
click at [157, 135] on input "Acconsento al trattamento dei miei dati e dichiaro di aver preso visione della …" at bounding box center [158, 139] width 13 height 13
checkbox input "true"
click at [157, 179] on input "Dichiaro di aver letto e approvato le condizioni generali di uso e vendita e le…" at bounding box center [158, 185] width 13 height 13
checkbox input "true"
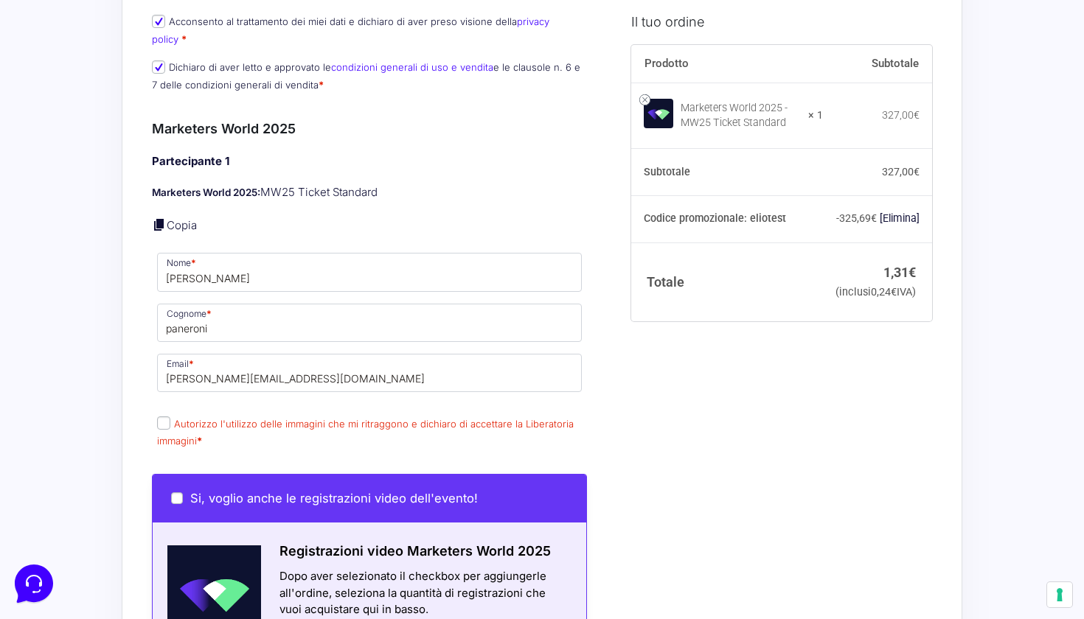
scroll to position [808, 0]
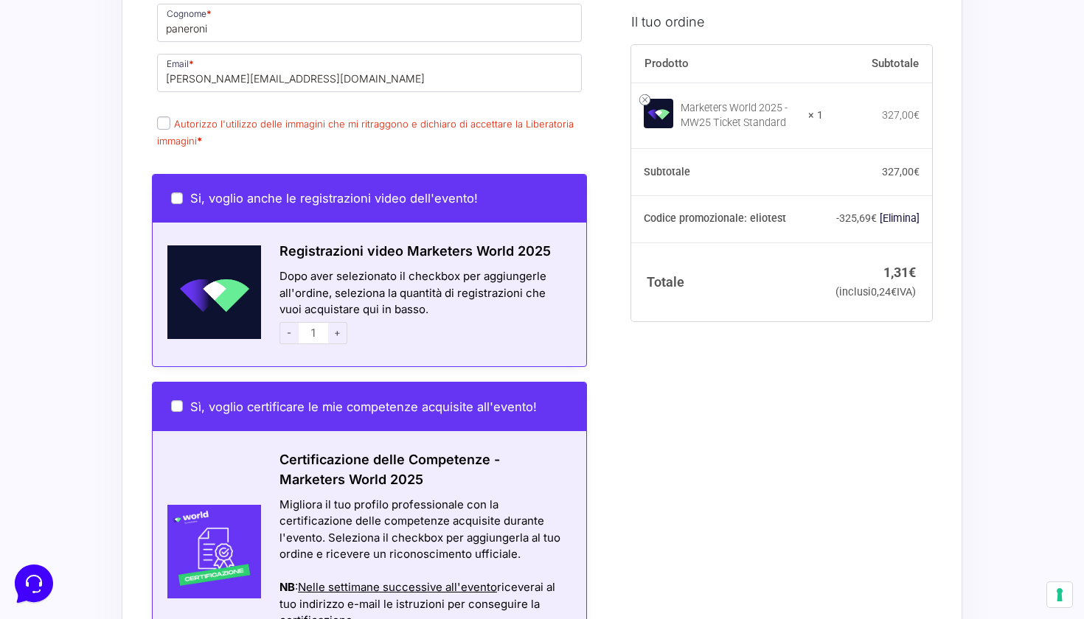
click at [165, 116] on input "Autorizzo l'utilizzo delle immagini che mi ritraggono e dichiaro di accettare l…" at bounding box center [163, 122] width 13 height 13
checkbox input "true"
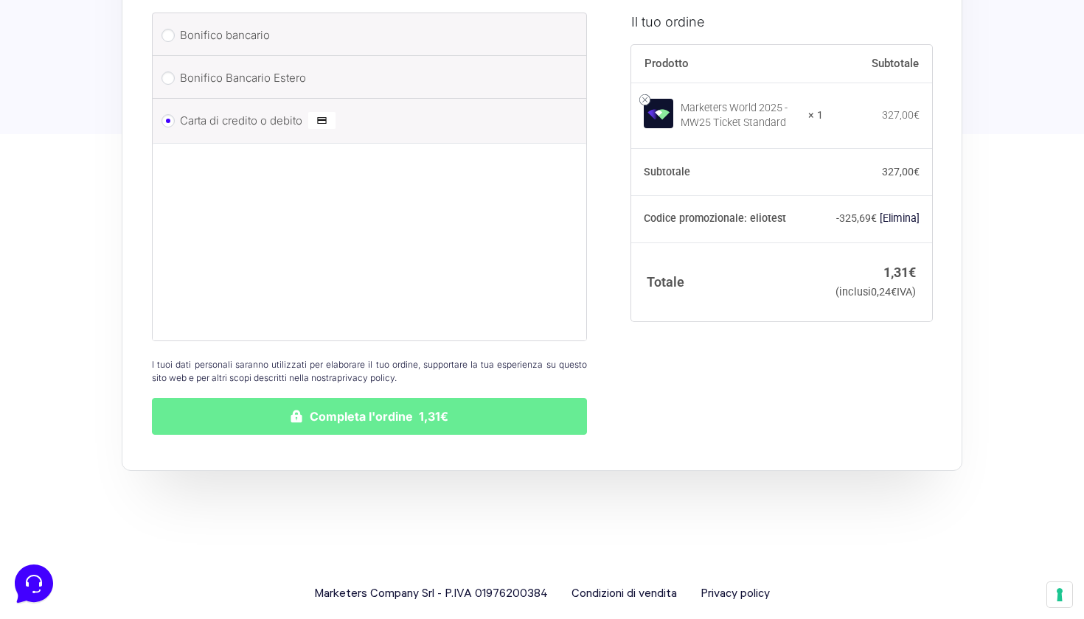
scroll to position [1519, 0]
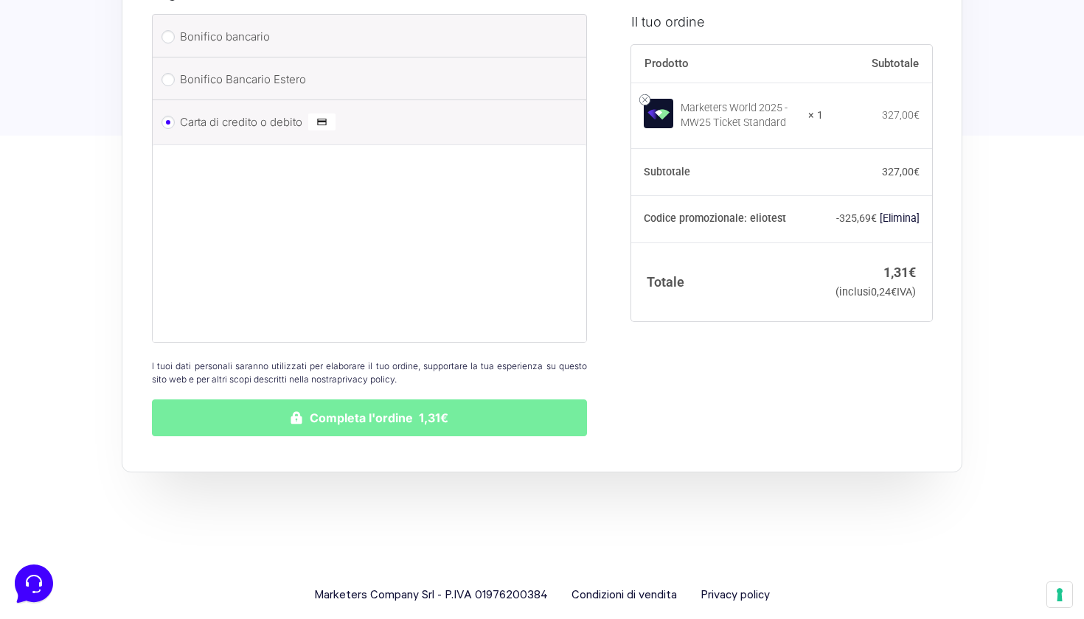
click at [321, 400] on button "Completa l'ordine 1,31€" at bounding box center [369, 418] width 435 height 37
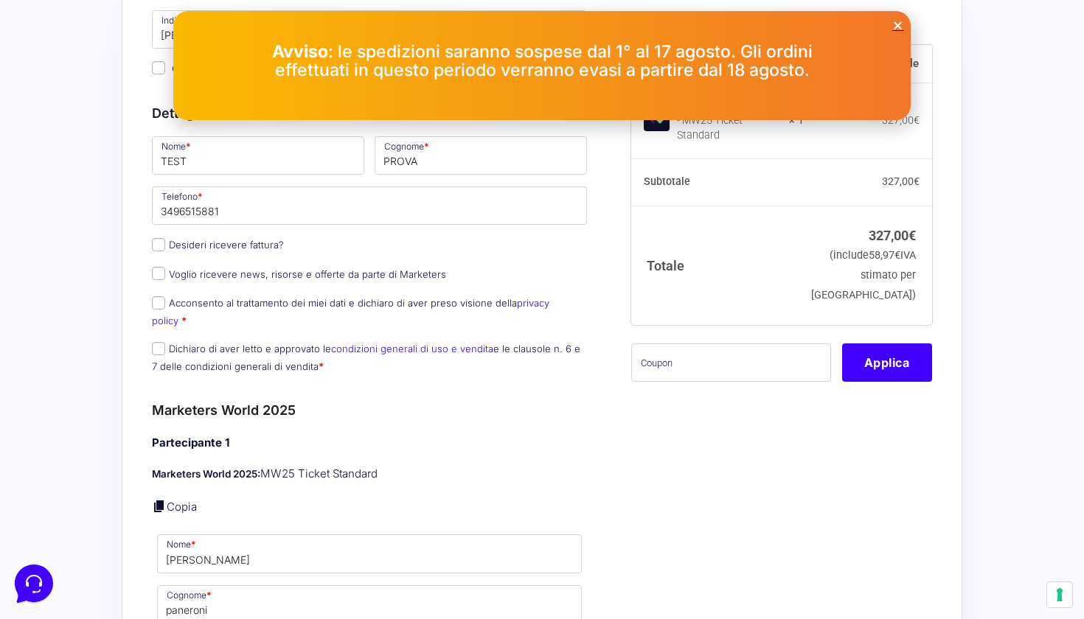
scroll to position [163, 0]
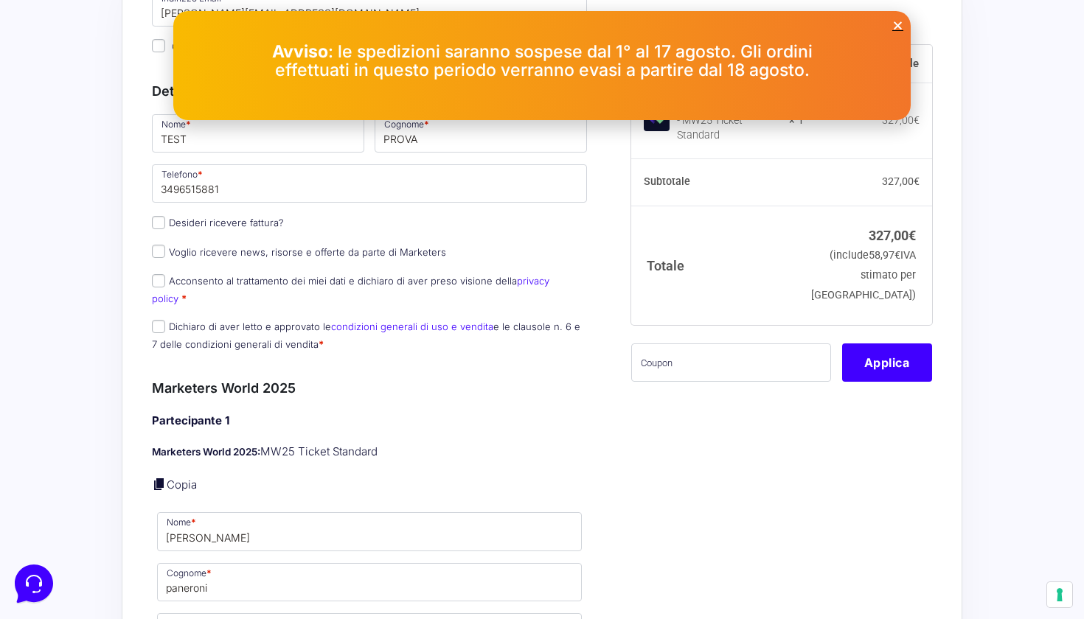
click at [154, 281] on input "Acconsento al trattamento dei miei dati e dichiaro di aver preso visione della …" at bounding box center [158, 280] width 13 height 13
checkbox input "true"
click at [154, 320] on input "Dichiaro di aver letto e approvato le condizioni generali di uso e vendita e le…" at bounding box center [158, 326] width 13 height 13
checkbox input "true"
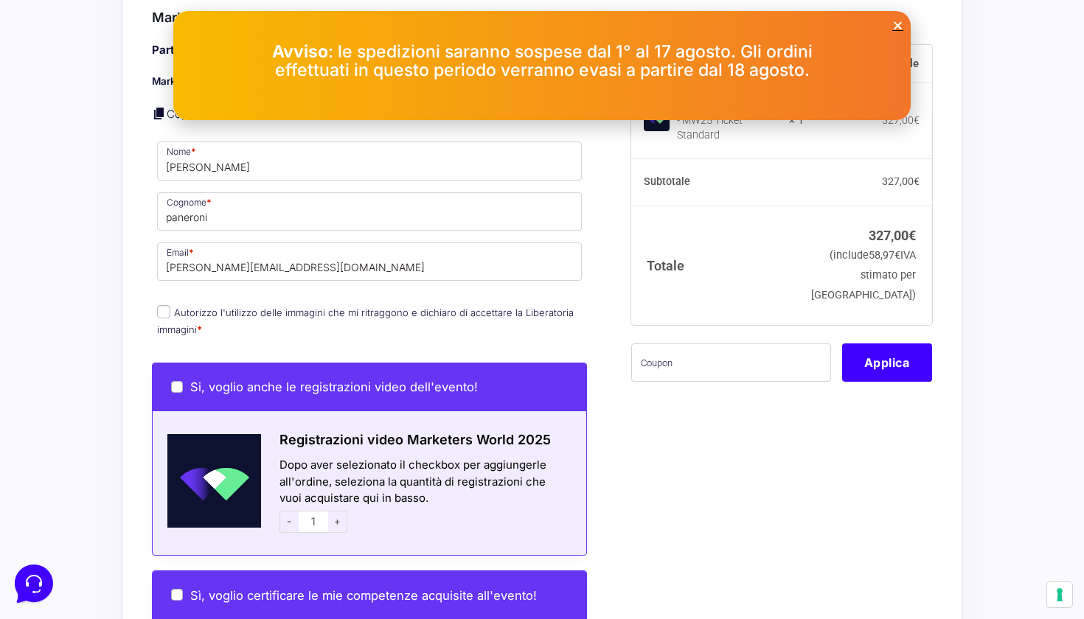
scroll to position [538, 0]
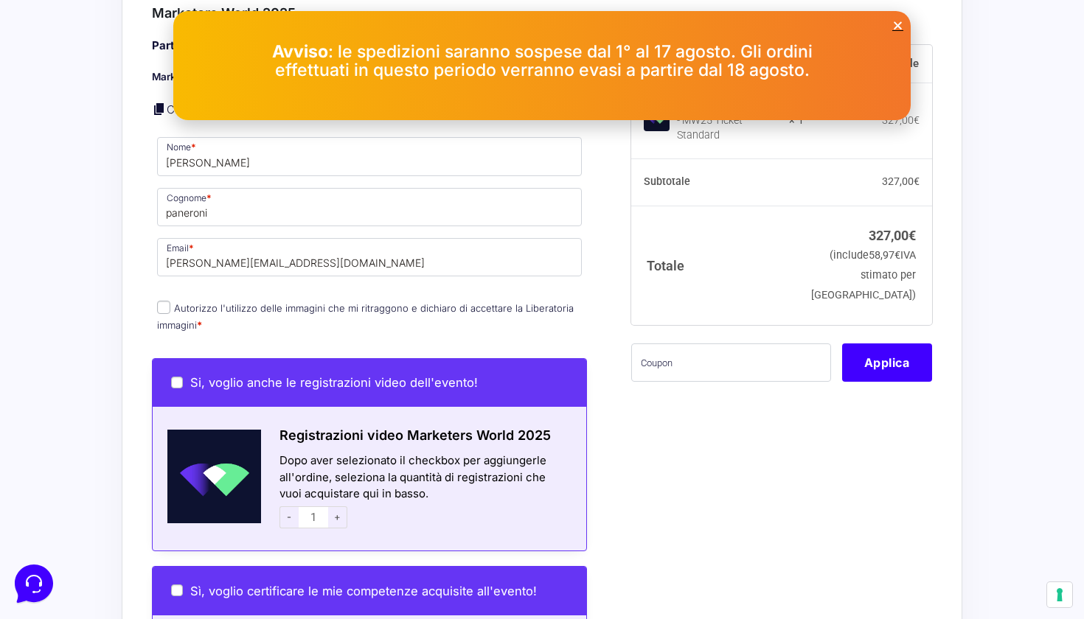
click at [164, 301] on input "Autorizzo l'utilizzo delle immagini che mi ritraggono e dichiaro di accettare l…" at bounding box center [163, 307] width 13 height 13
checkbox input "true"
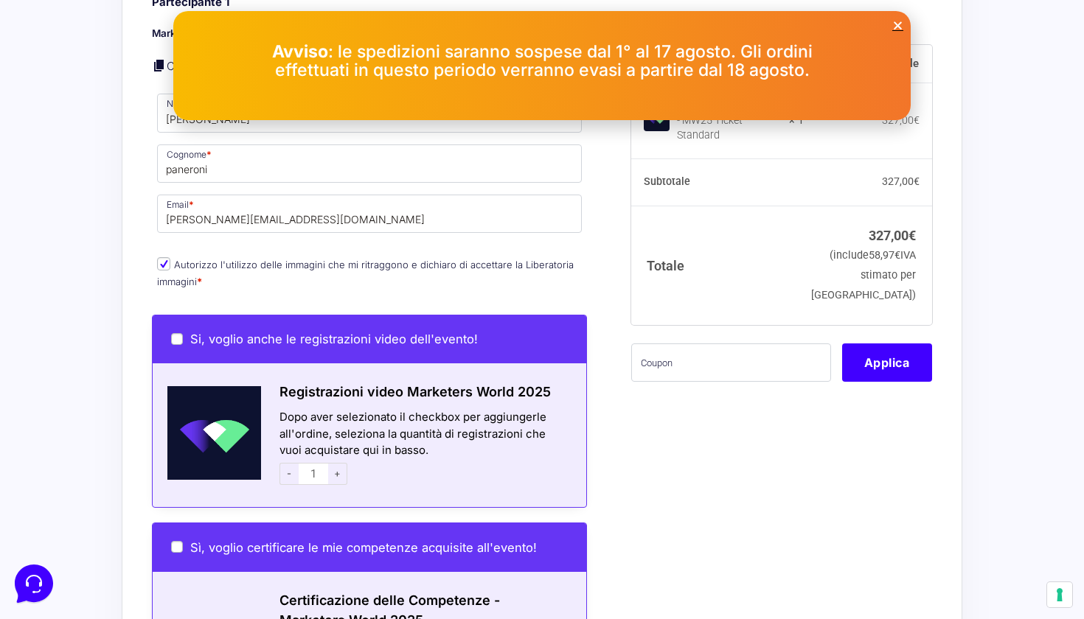
scroll to position [646, 0]
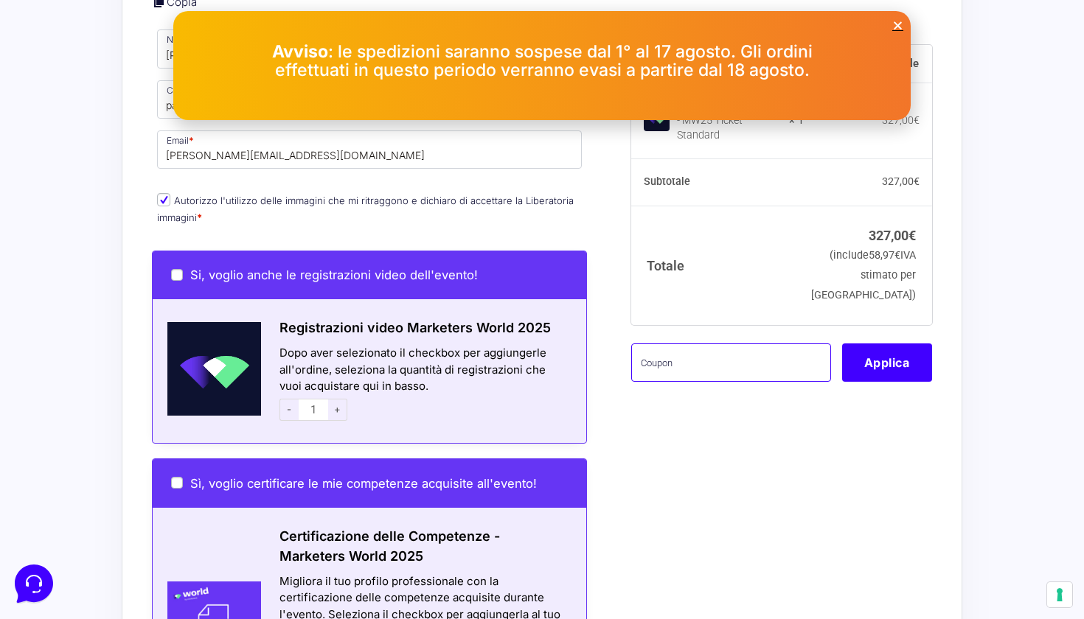
click at [669, 343] on input "text" at bounding box center [731, 362] width 200 height 38
type input "eliotest"
click at [868, 357] on button "Applica" at bounding box center [887, 362] width 90 height 38
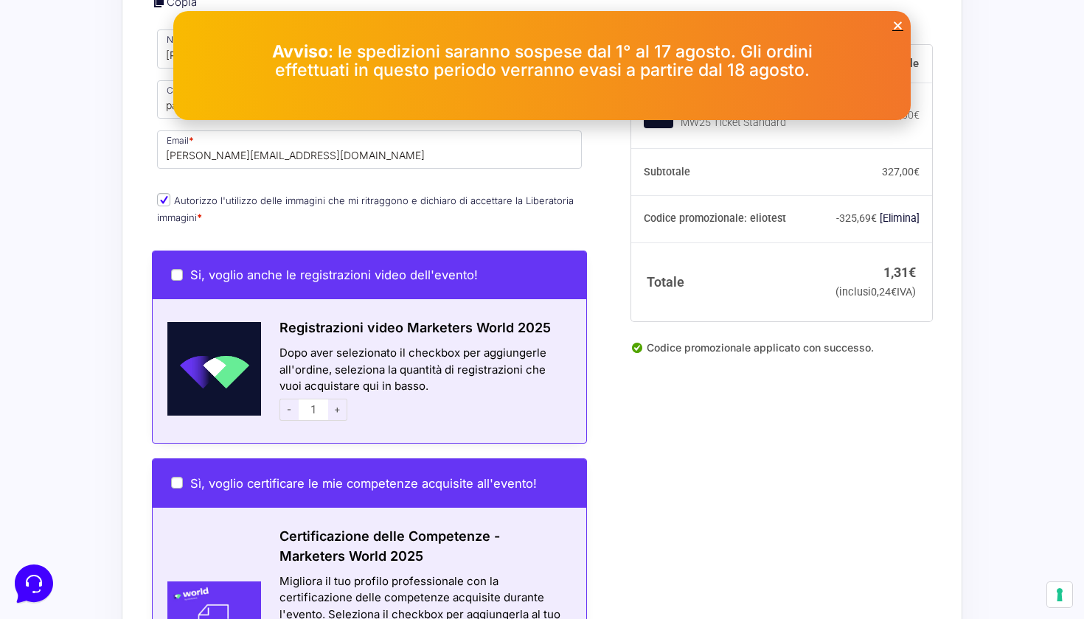
click at [896, 24] on icon "Close" at bounding box center [897, 25] width 11 height 11
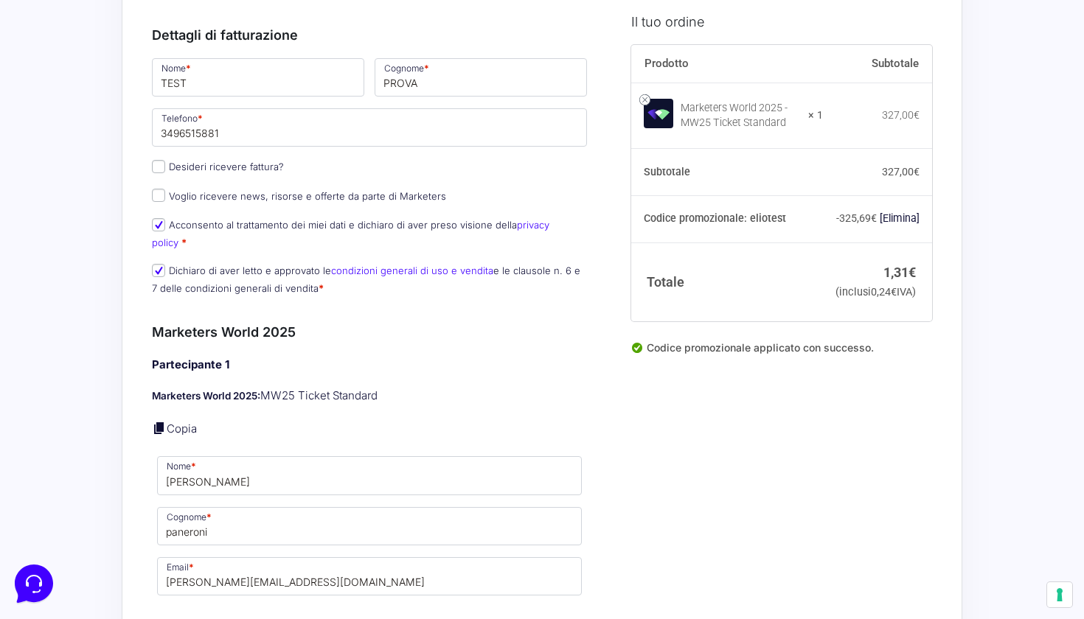
scroll to position [198, 0]
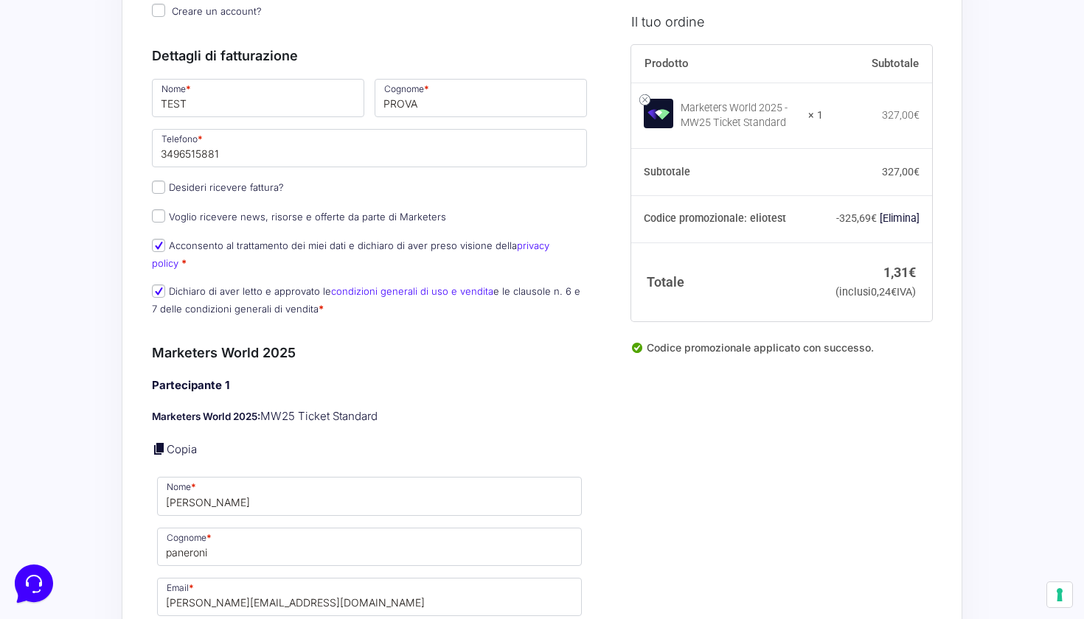
click at [157, 186] on input "Desideri ricevere fattura?" at bounding box center [158, 187] width 13 height 13
checkbox input "true"
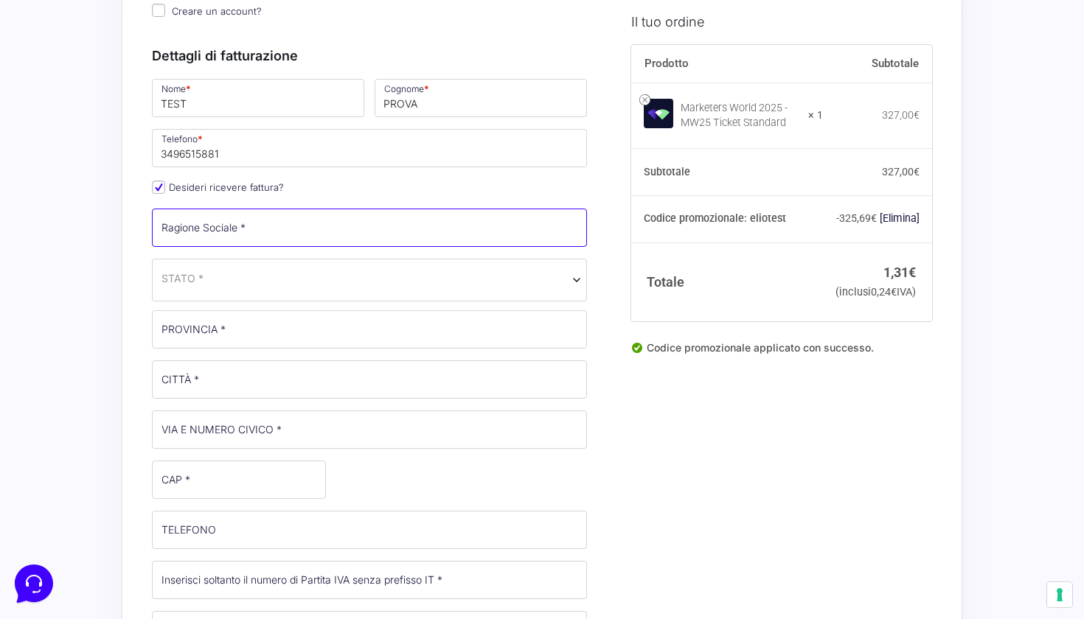
click at [572, 231] on input "Ragione Sociale *" at bounding box center [369, 228] width 435 height 38
click at [571, 228] on input "Ragione Sociale *" at bounding box center [369, 228] width 435 height 38
click at [369, 218] on input "Ragione Sociale *" at bounding box center [369, 228] width 435 height 38
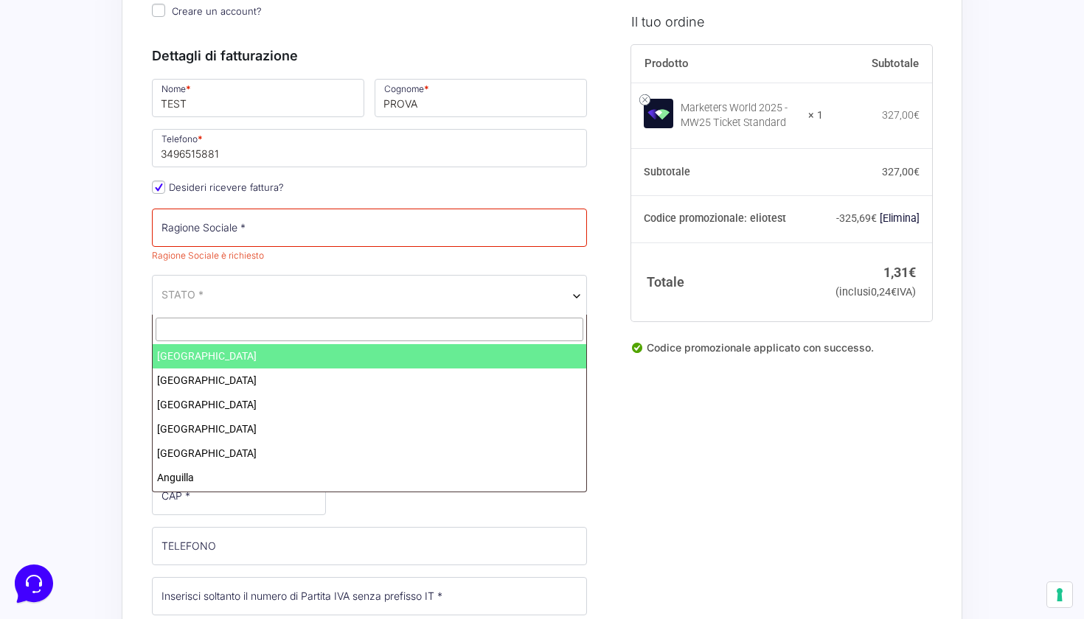
click at [310, 285] on span "STATO *" at bounding box center [369, 296] width 435 height 43
click at [260, 327] on input "text" at bounding box center [370, 330] width 428 height 24
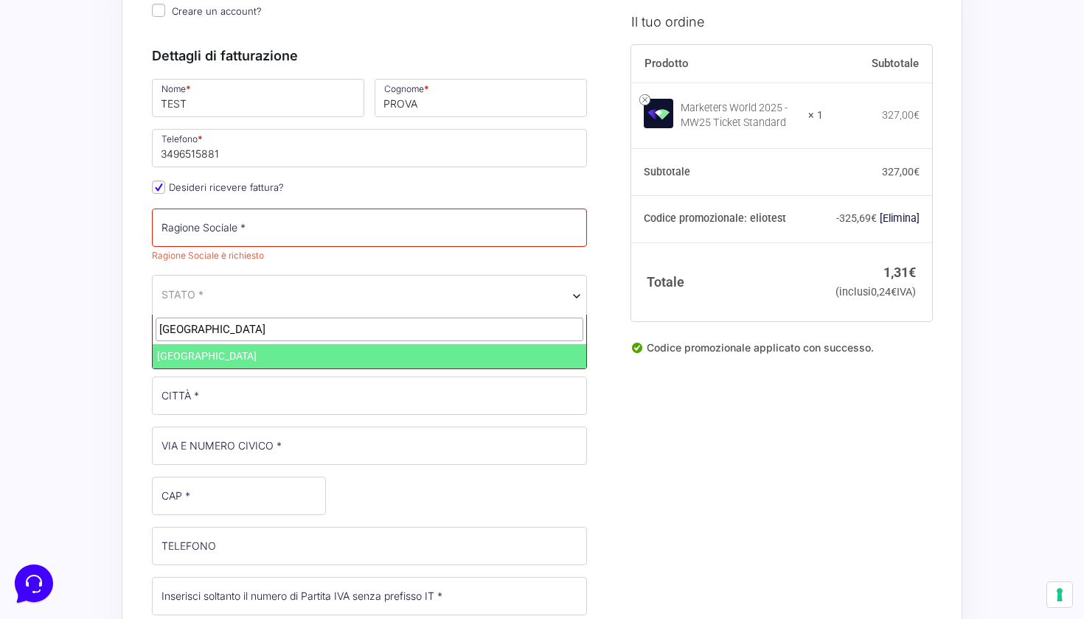
type input "italia"
select select "IT"
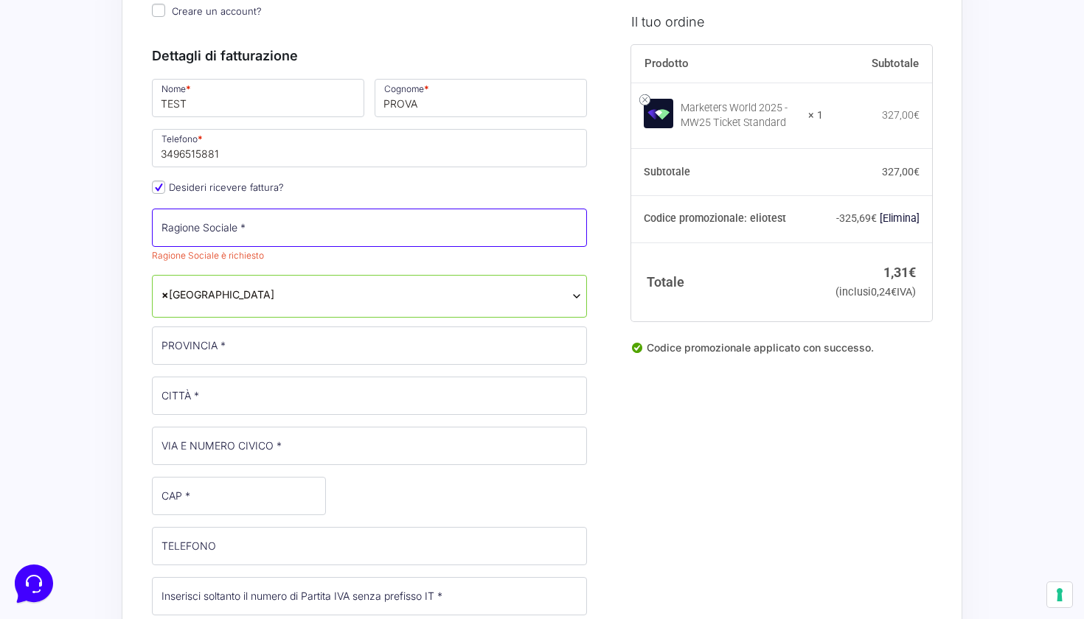
click at [260, 235] on input "Ragione Sociale *" at bounding box center [369, 228] width 435 height 38
type input "[PERSON_NAME]"
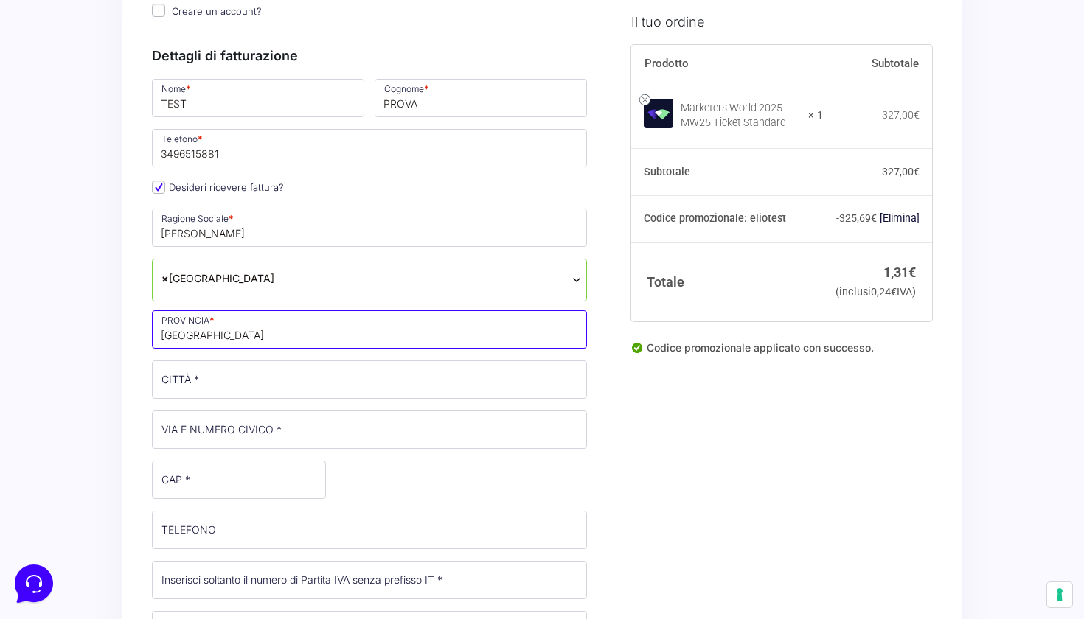
type input "[GEOGRAPHIC_DATA]"
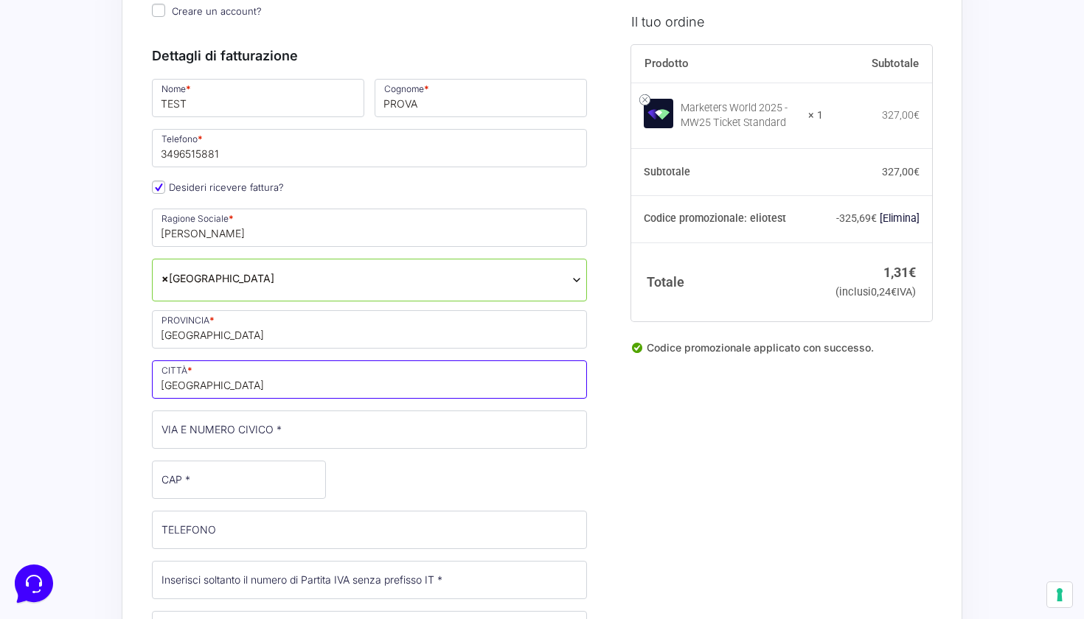
type input "[GEOGRAPHIC_DATA]"
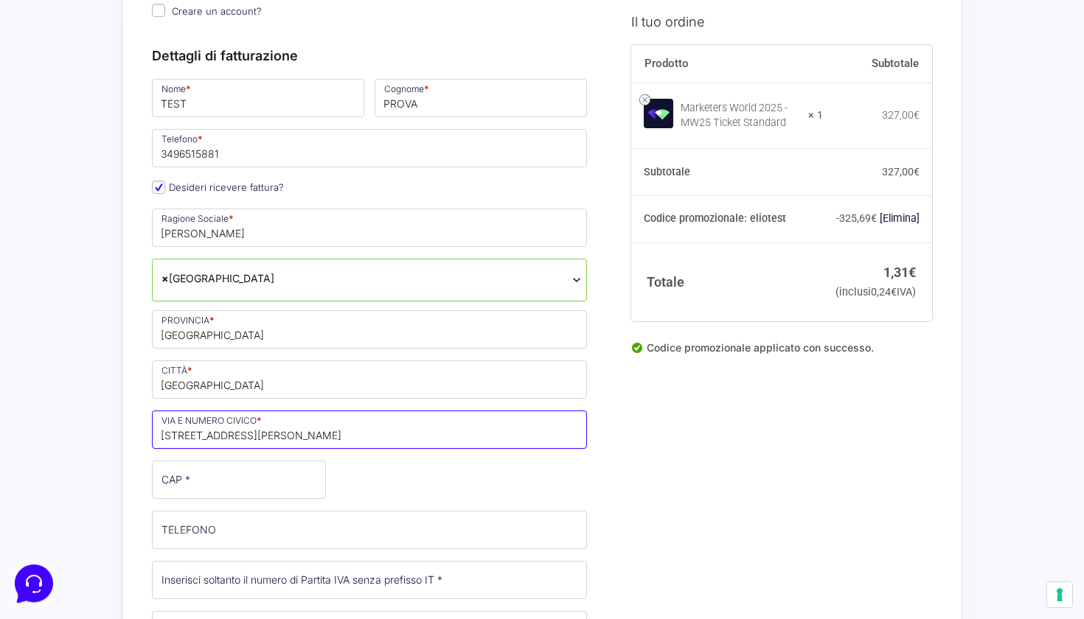
type input "[STREET_ADDRESS][PERSON_NAME]"
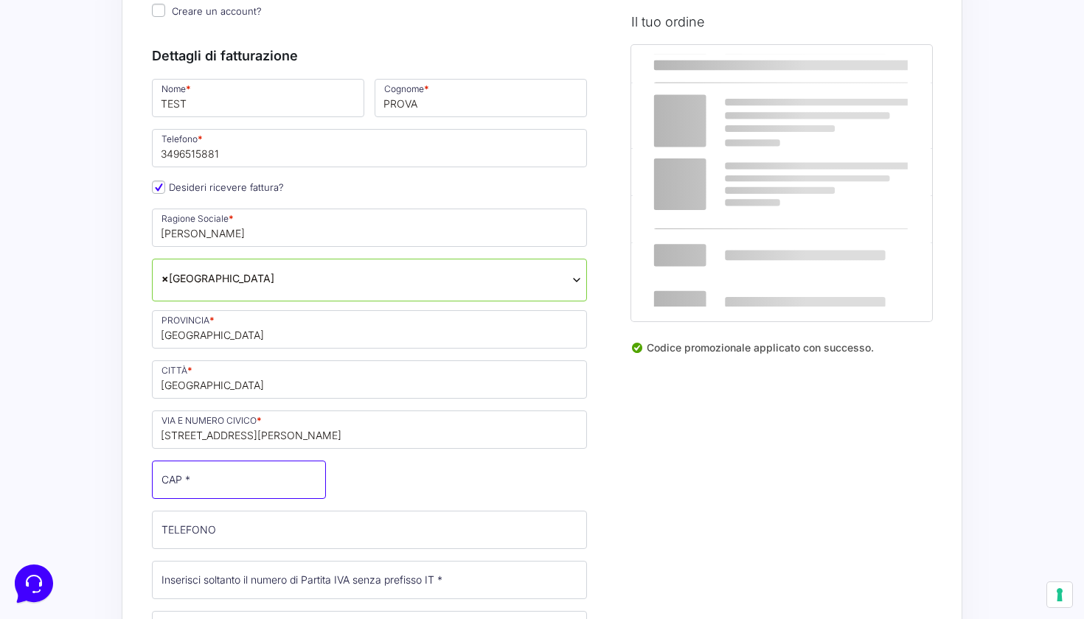
click at [212, 490] on input "CAP *" at bounding box center [239, 480] width 174 height 38
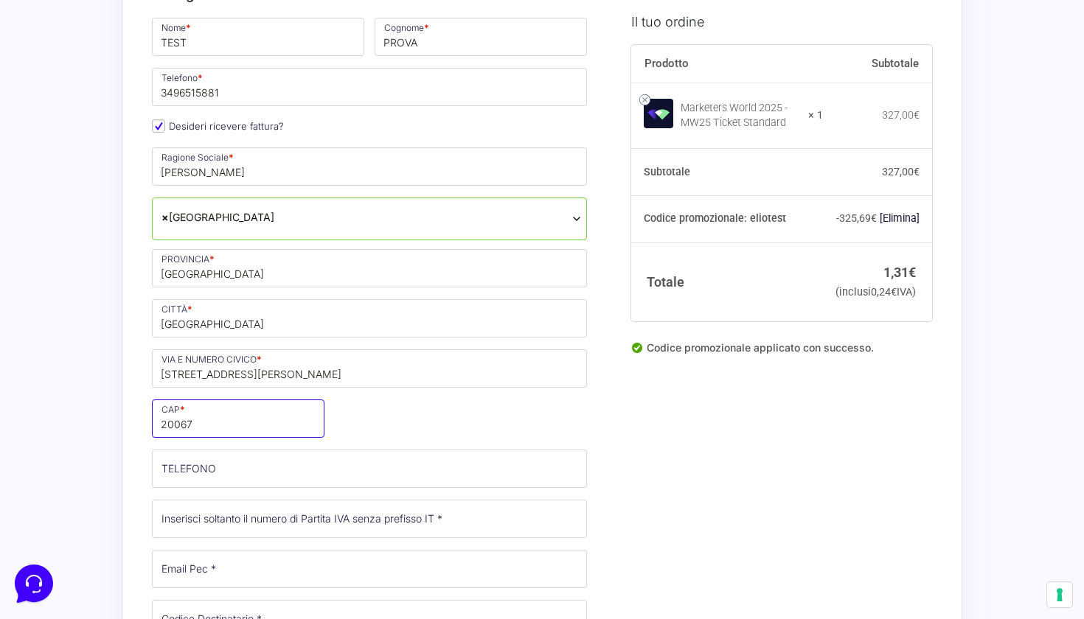
scroll to position [276, 0]
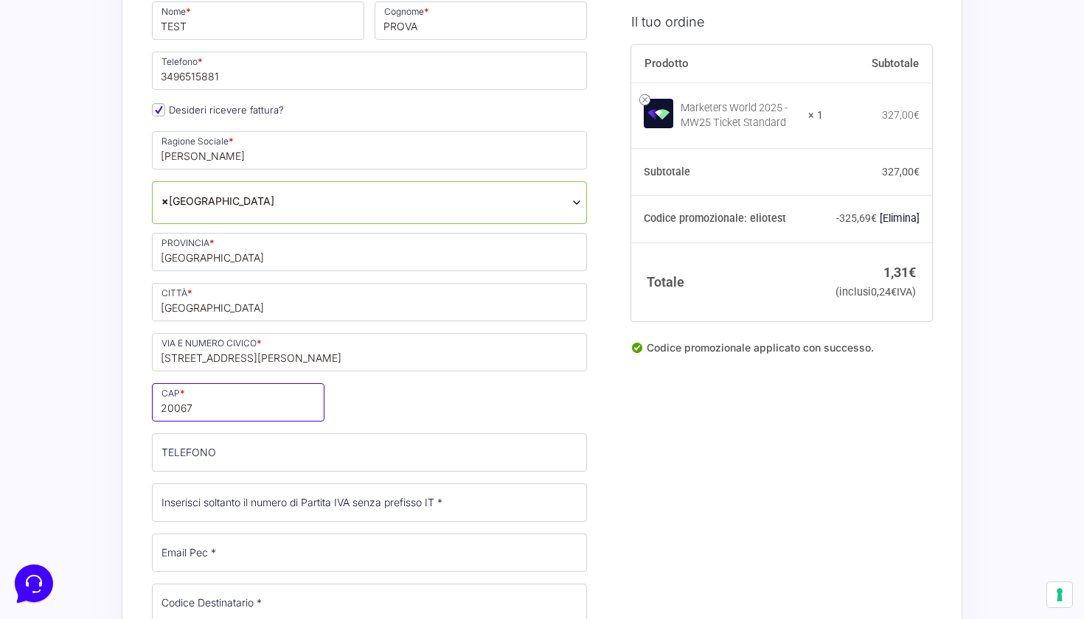
type input "20067"
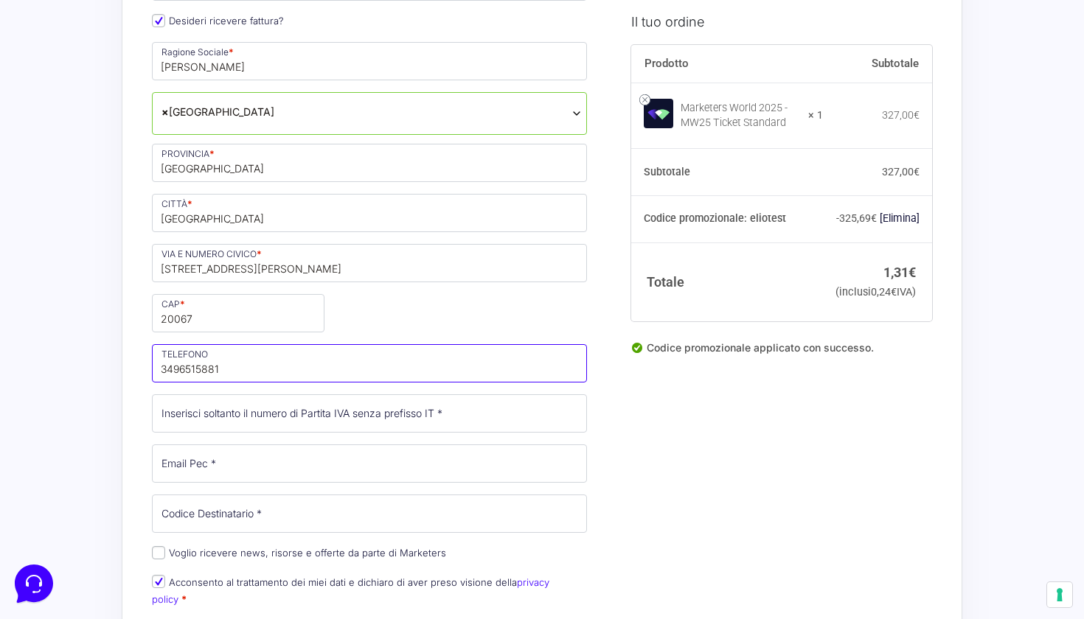
scroll to position [378, 0]
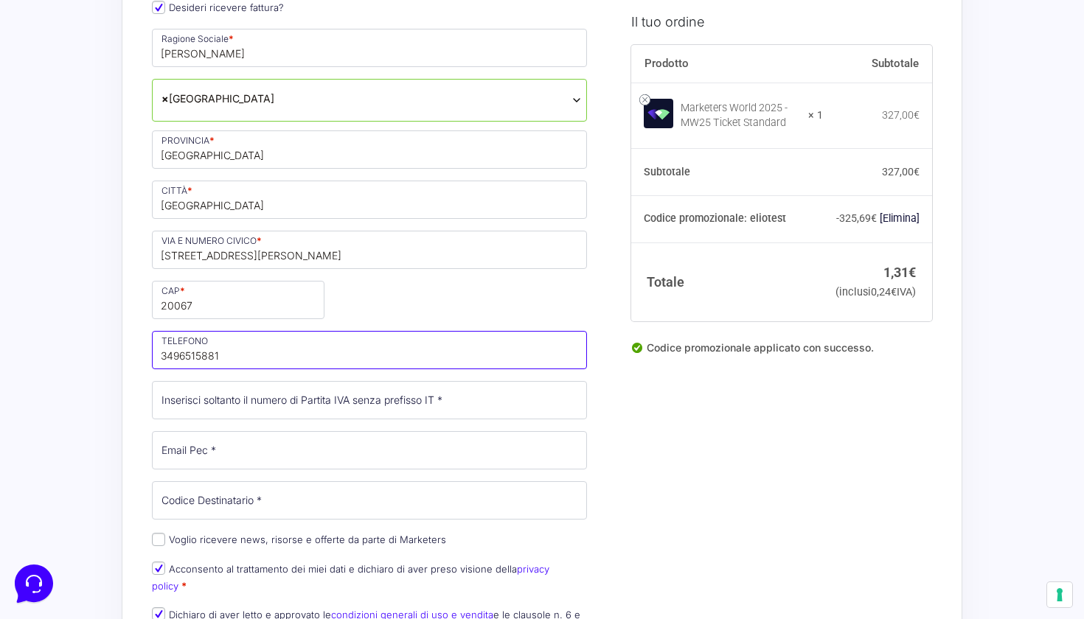
type input "3496515881"
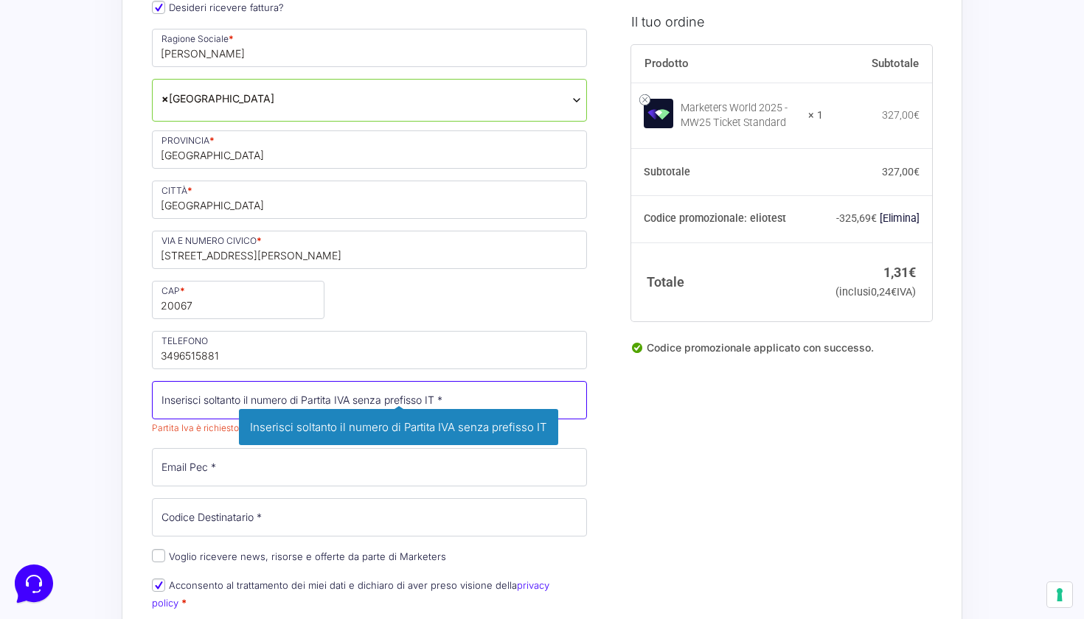
paste input "14036680966"
type input "14036680966"
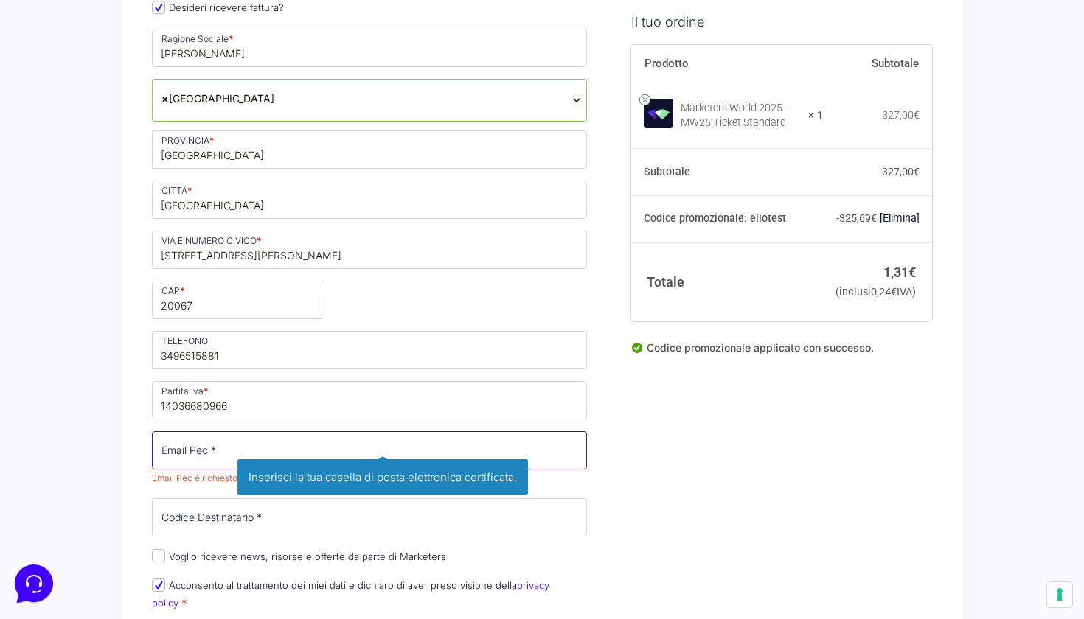
paste input "[PERSON_NAME][EMAIL_ADDRESS][DOMAIN_NAME]"
type input "[PERSON_NAME][EMAIL_ADDRESS][DOMAIN_NAME]"
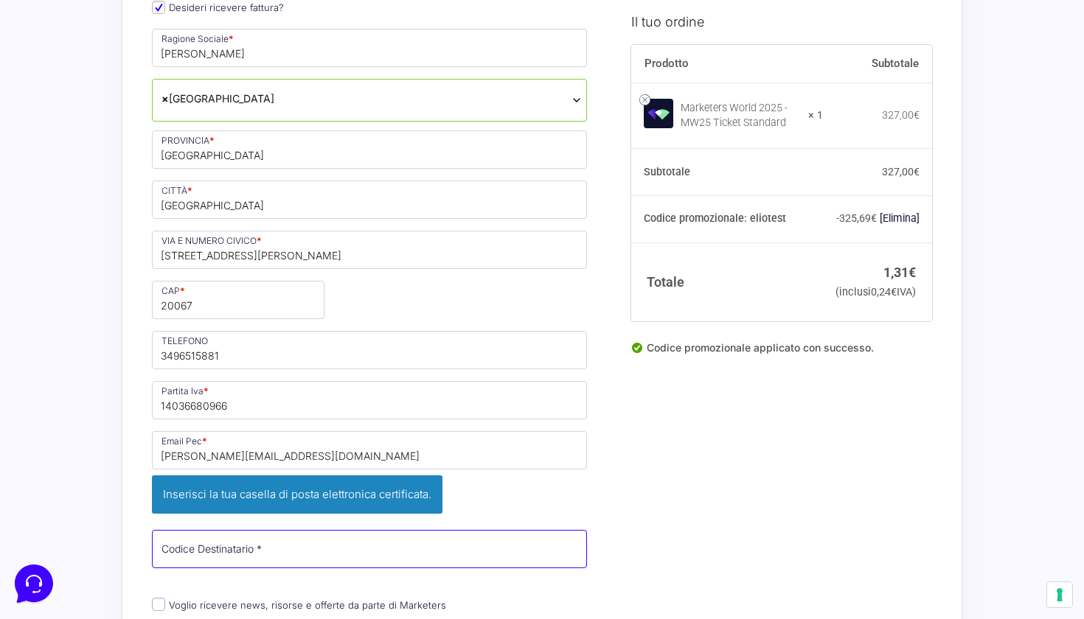
click at [254, 518] on div "Nome * TEST Cognome * PROVA Telefono * 3496515881 Desideri ricevere fattura? Ra…" at bounding box center [369, 306] width 445 height 818
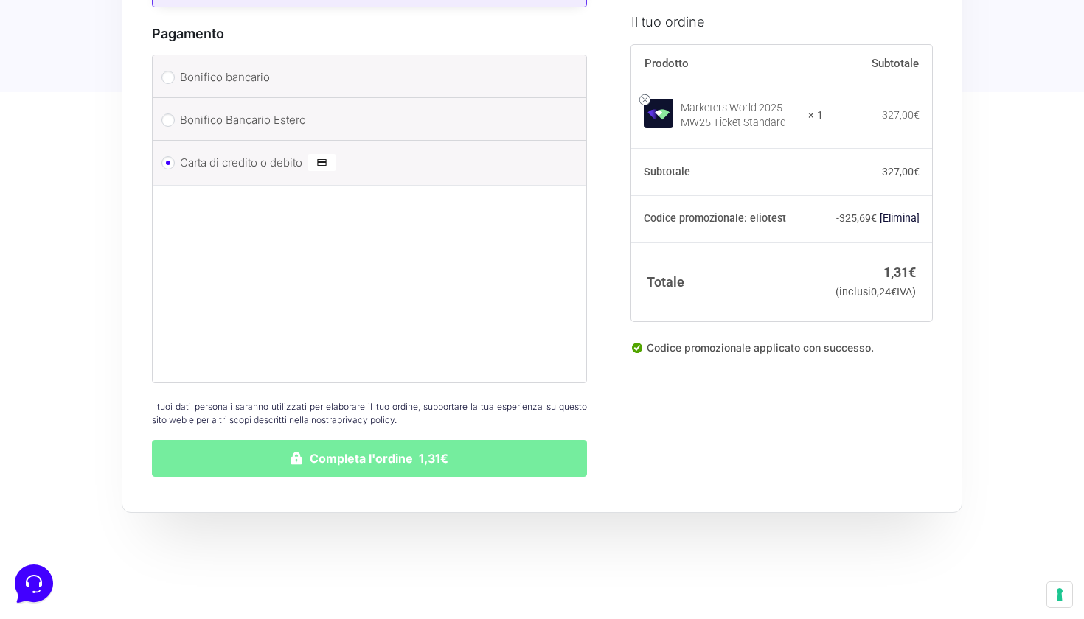
type input "0000000"
click at [341, 440] on button "Completa l'ordine 1,31€" at bounding box center [369, 458] width 435 height 37
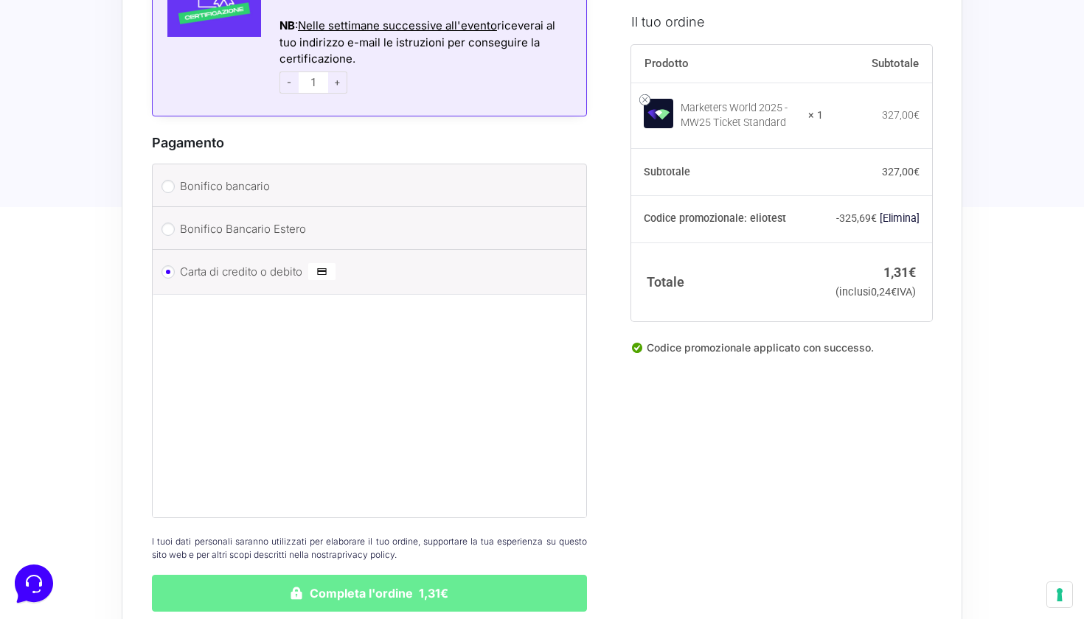
scroll to position [1887, 0]
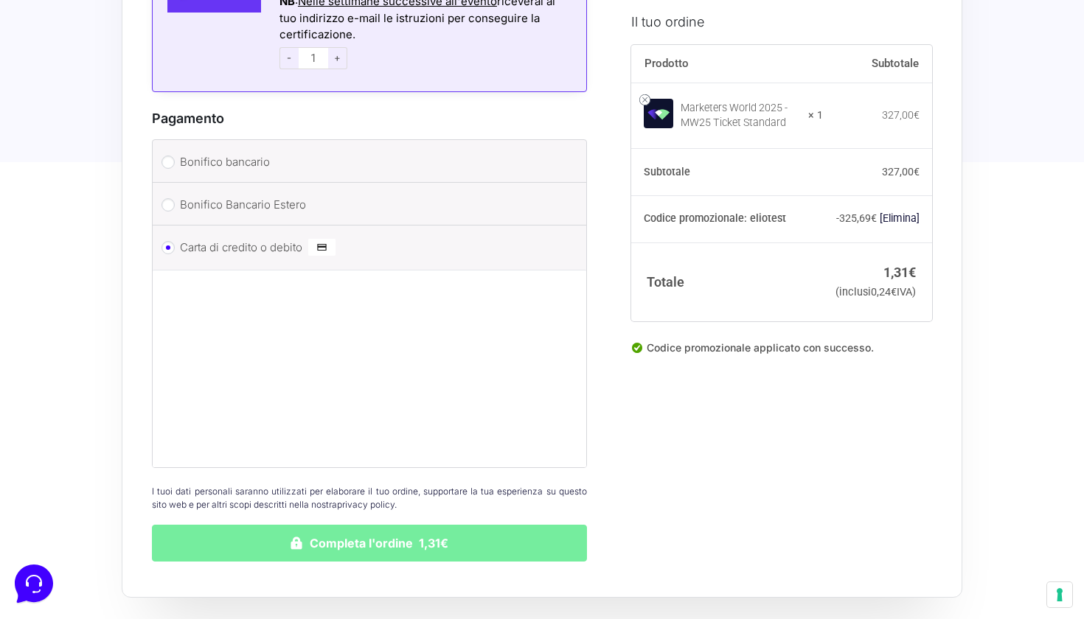
click at [330, 525] on button "Completa l'ordine 1,31€" at bounding box center [369, 543] width 435 height 37
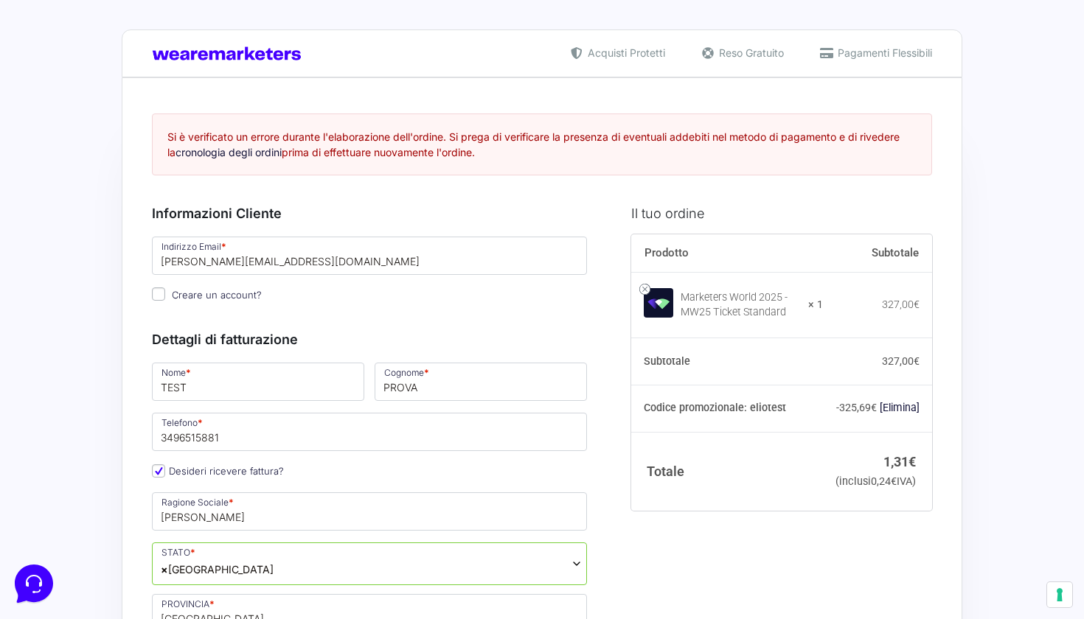
scroll to position [0, 0]
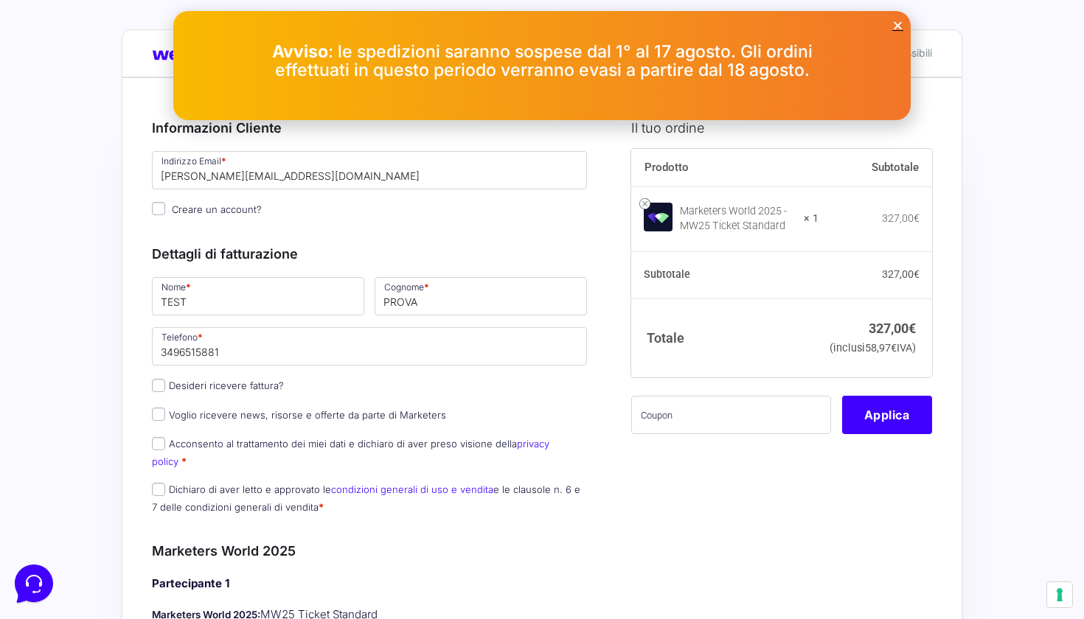
click at [897, 28] on icon "Close" at bounding box center [897, 25] width 11 height 11
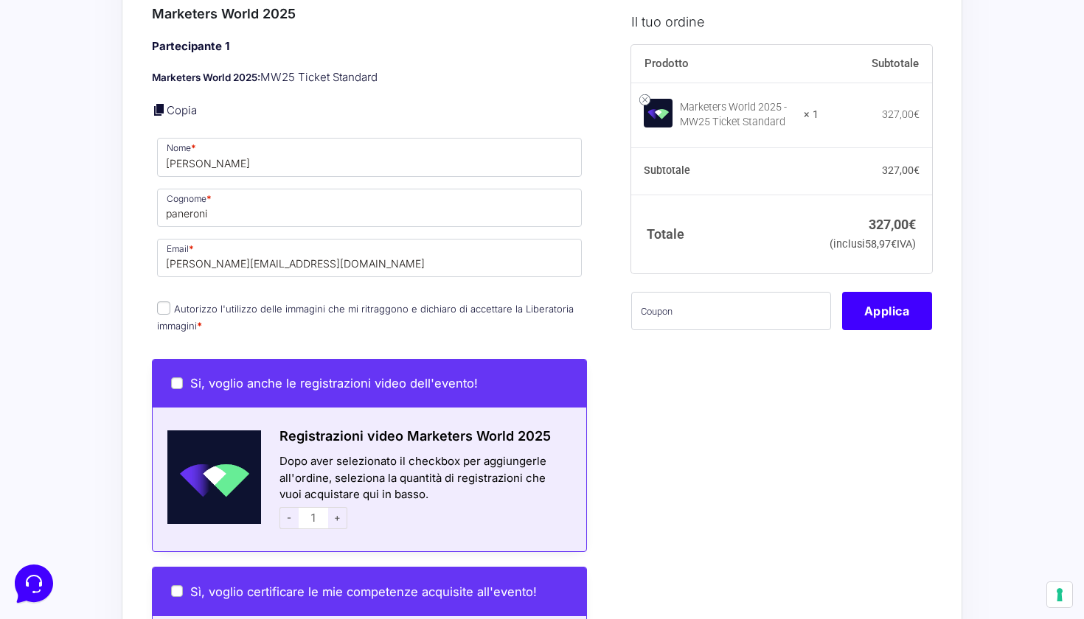
scroll to position [550, 0]
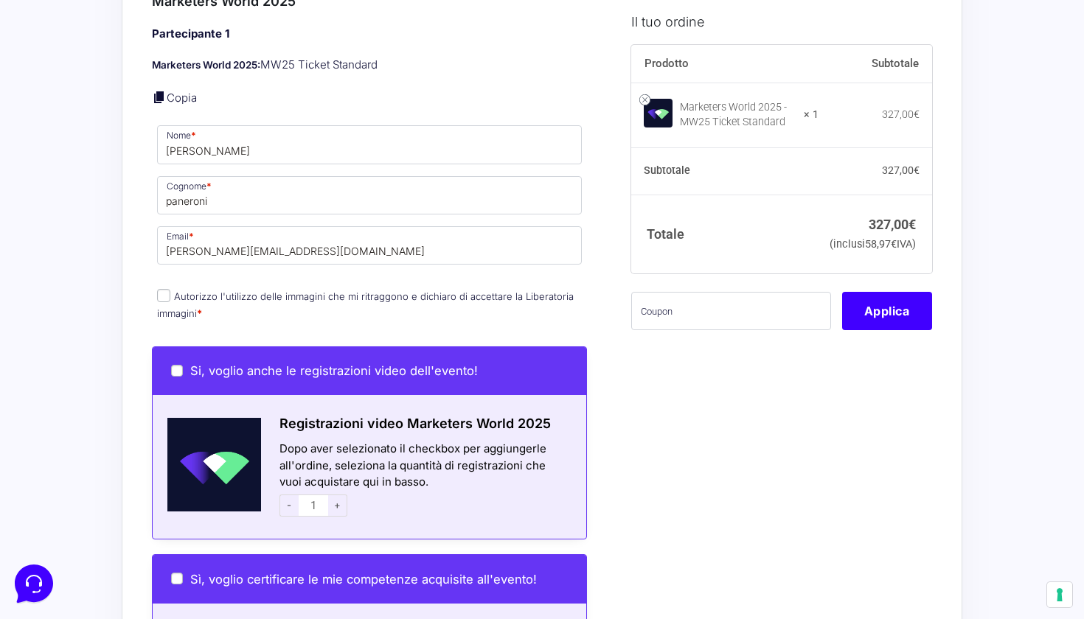
click at [159, 289] on input "Autorizzo l'utilizzo delle immagini che mi ritraggono e dichiaro di accettare l…" at bounding box center [163, 295] width 13 height 13
checkbox input "true"
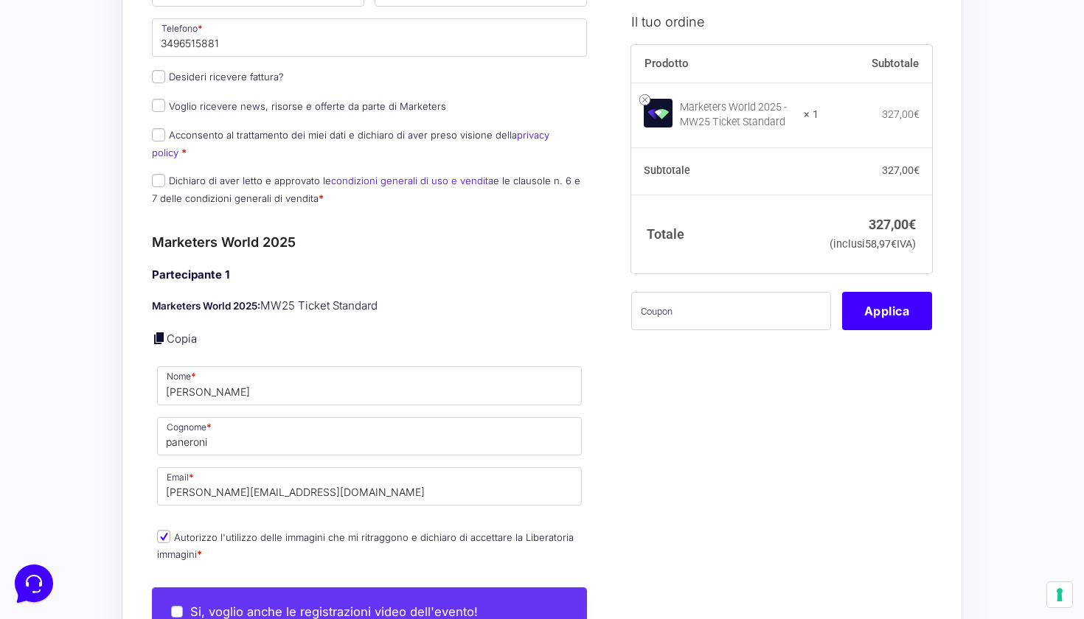
scroll to position [308, 0]
click at [164, 137] on input "Acconsento al trattamento dei miei dati e dichiaro di aver preso visione della …" at bounding box center [158, 135] width 13 height 13
checkbox input "true"
click at [161, 175] on input "Dichiaro di aver letto e approvato le condizioni generali di uso e vendita e le…" at bounding box center [158, 181] width 13 height 13
checkbox input "true"
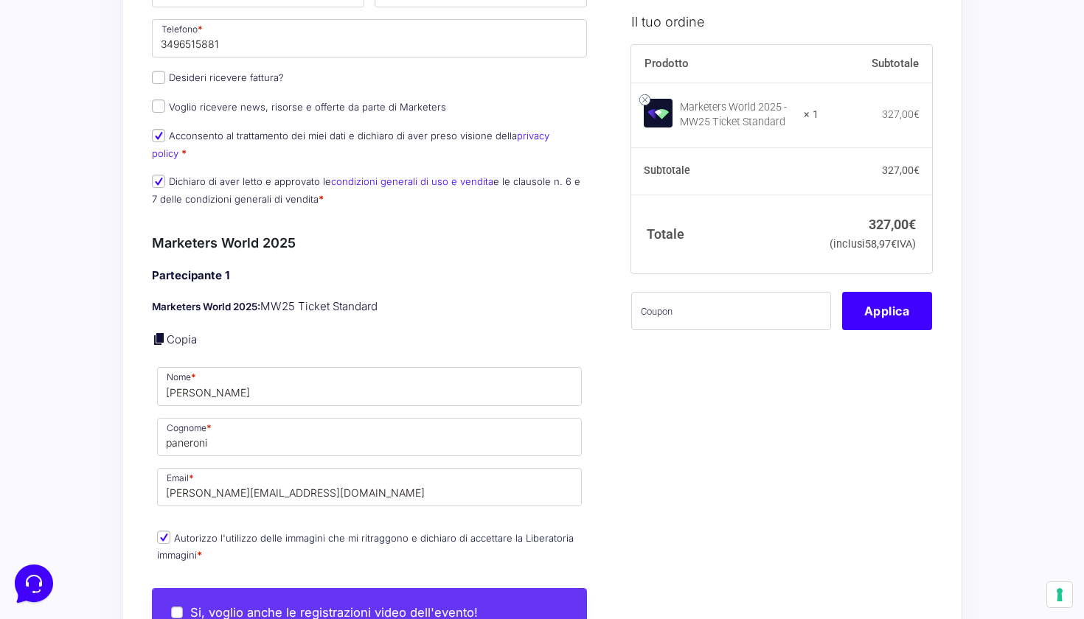
click at [160, 80] on input "Desideri ricevere fattura?" at bounding box center [158, 77] width 13 height 13
checkbox input "true"
type input "[PERSON_NAME]"
select select "IT"
type input "[GEOGRAPHIC_DATA]"
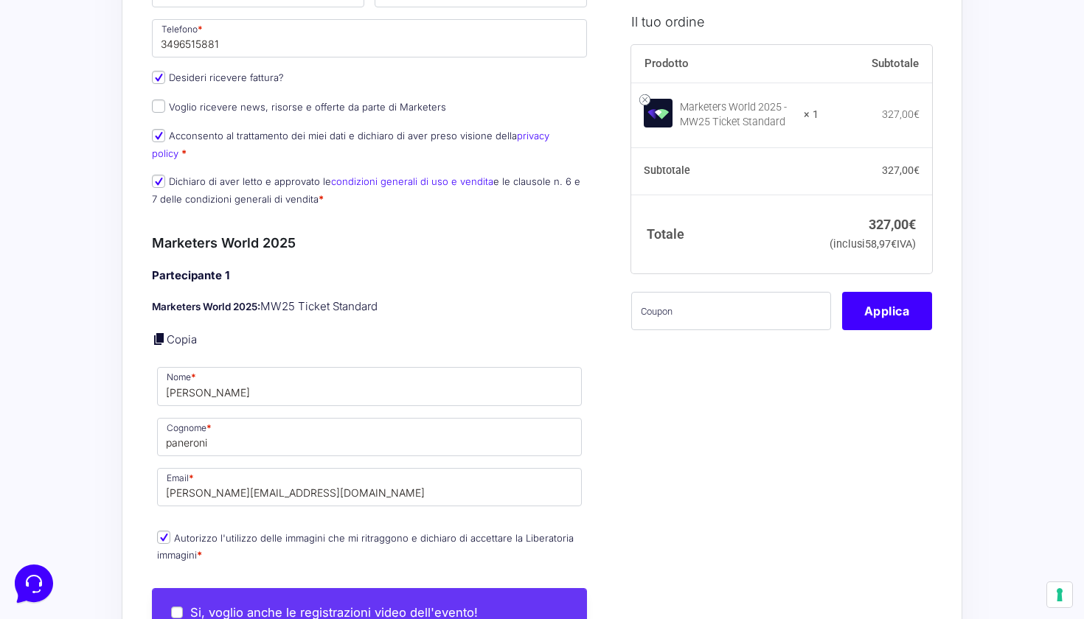
type input "[GEOGRAPHIC_DATA]"
type input "[STREET_ADDRESS][PERSON_NAME]"
type input "20067"
type input "3496515881"
type input "14036680966"
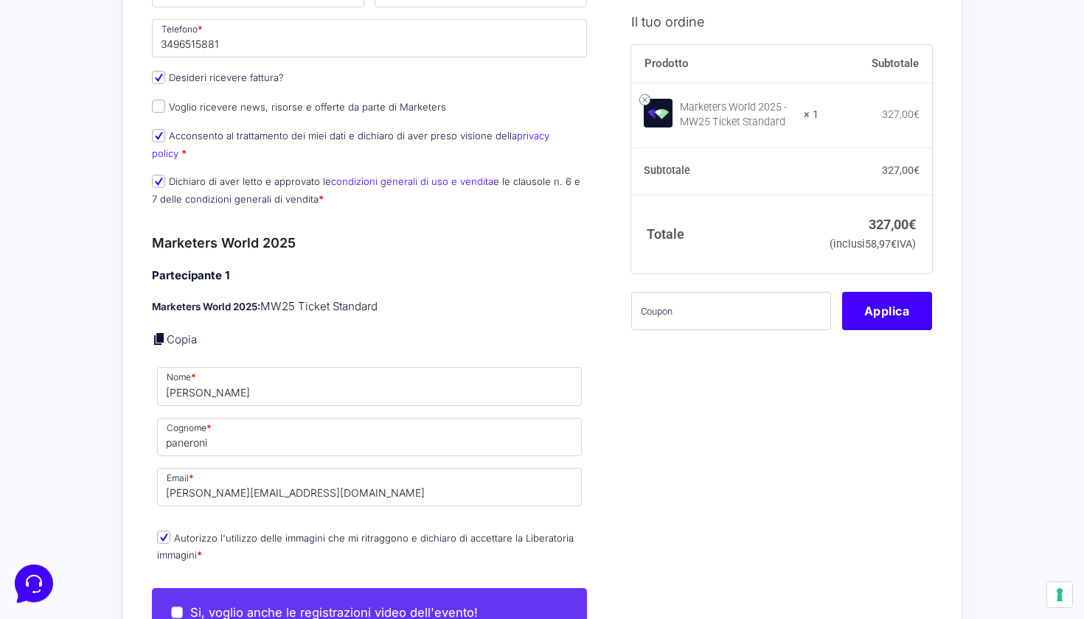
type input "[PERSON_NAME][EMAIL_ADDRESS][DOMAIN_NAME]"
type input "0000000"
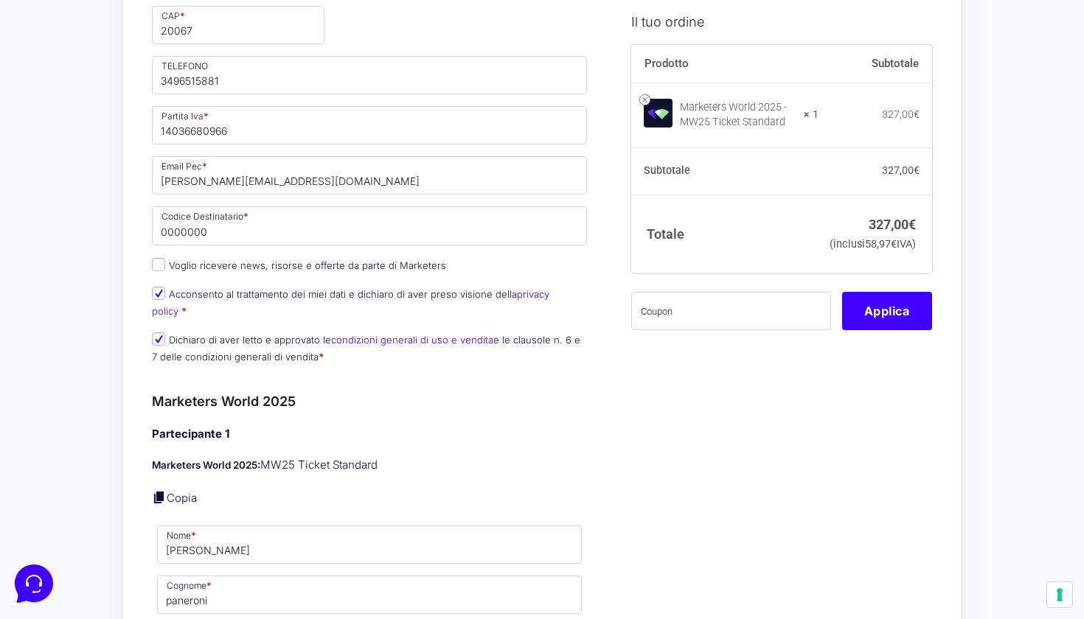
scroll to position [654, 0]
click at [678, 325] on input "text" at bounding box center [731, 311] width 200 height 38
type input "eliotest"
click at [910, 330] on button "Applica" at bounding box center [887, 311] width 90 height 38
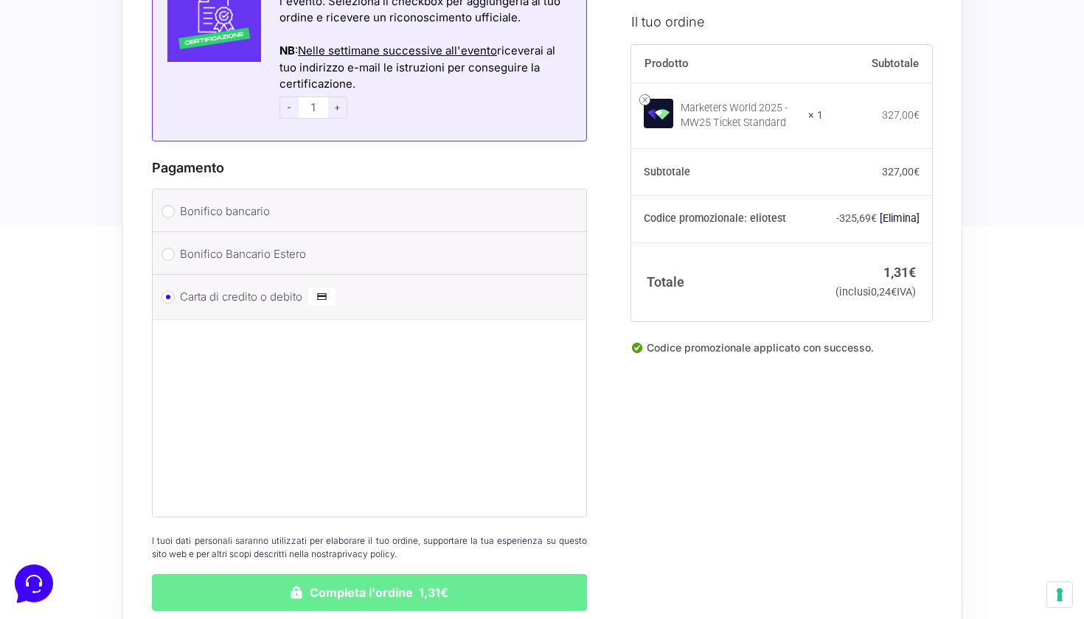
scroll to position [1777, 0]
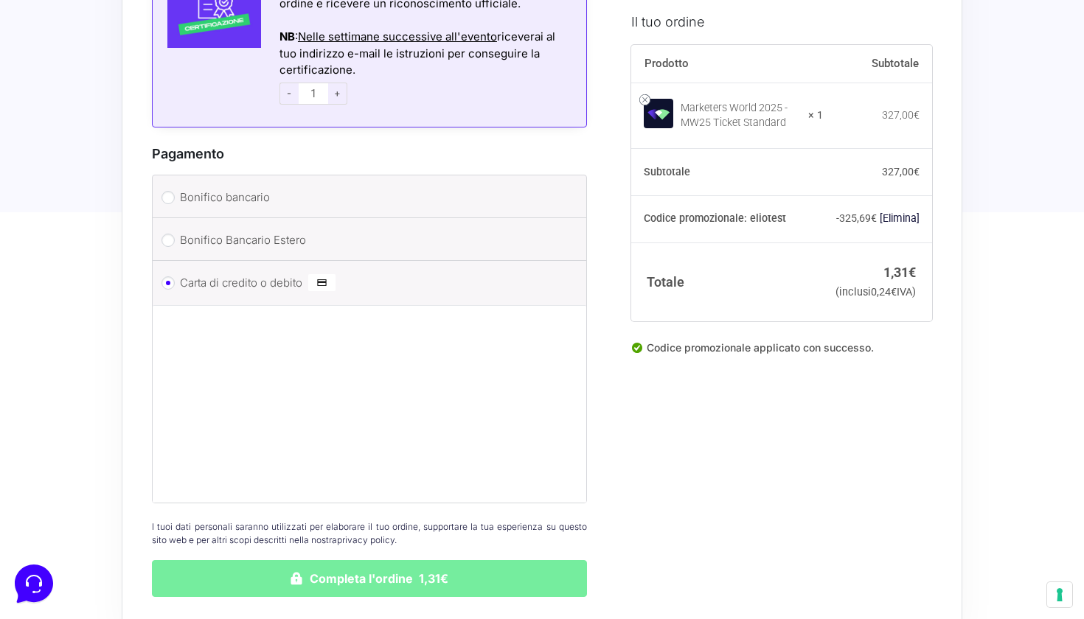
click at [360, 560] on button "Completa l'ordine 1,31€" at bounding box center [369, 578] width 435 height 37
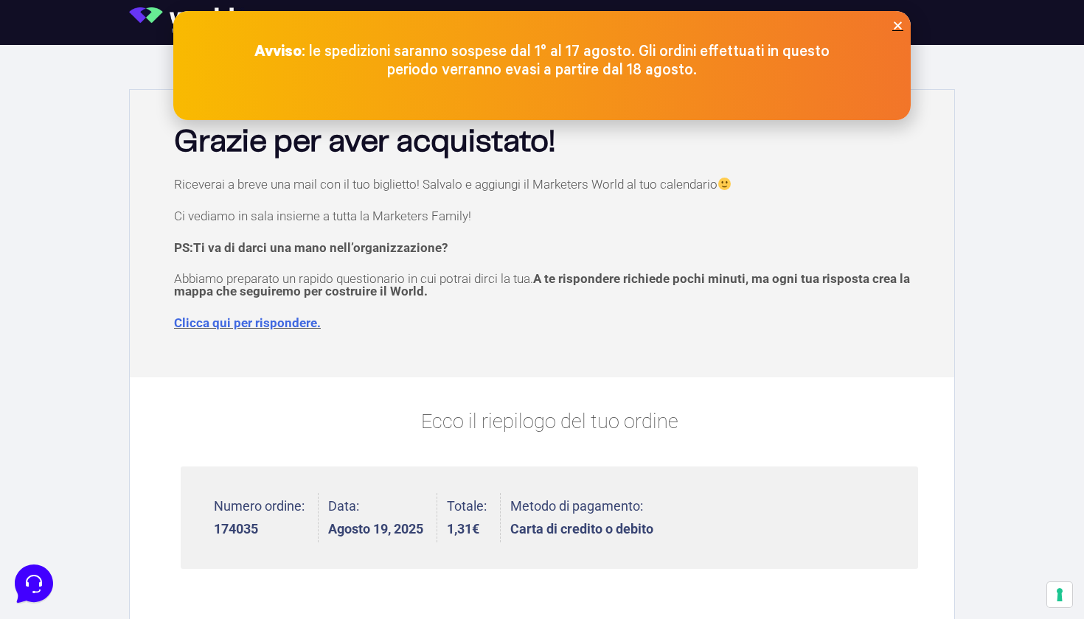
click at [895, 28] on icon "Close" at bounding box center [897, 25] width 11 height 11
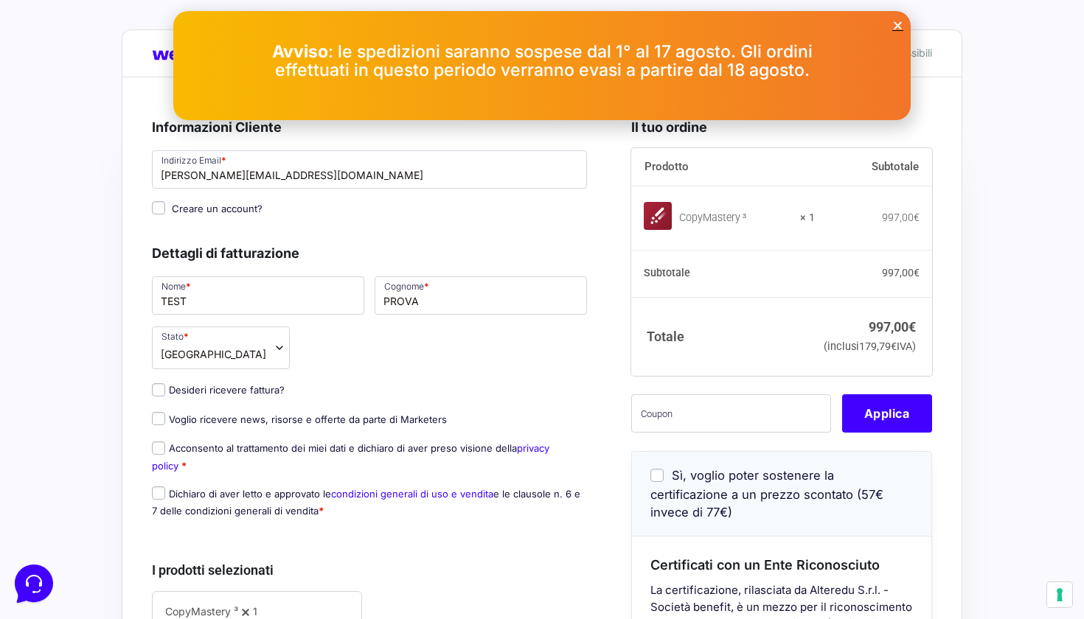
click at [897, 29] on icon "Close" at bounding box center [897, 25] width 11 height 11
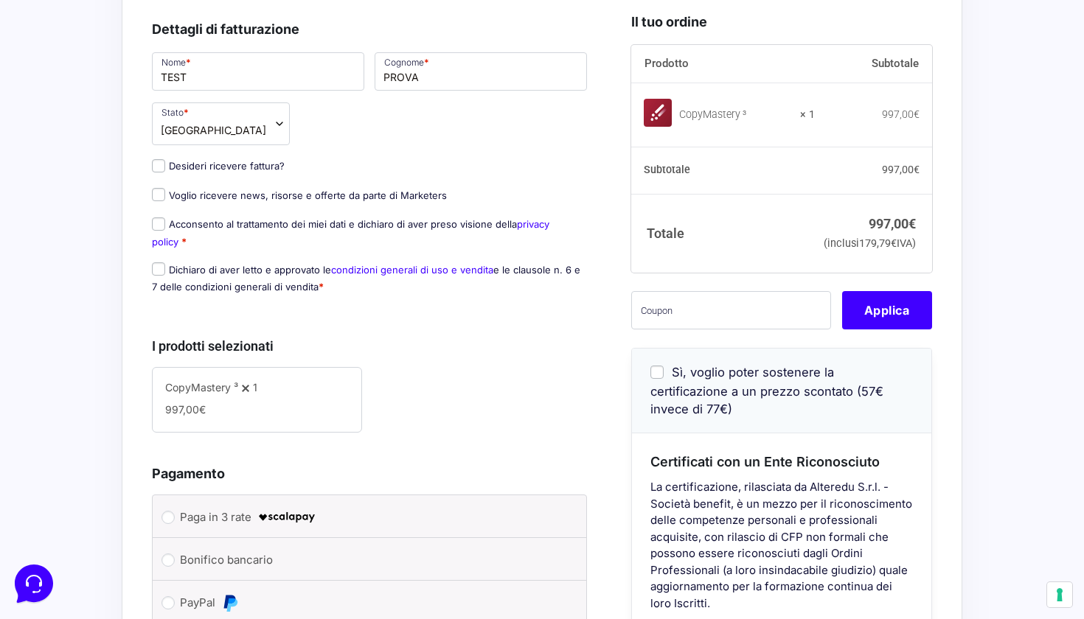
click at [161, 224] on input "Acconsento al trattamento dei miei dati e dichiaro di aver preso visione della …" at bounding box center [158, 223] width 13 height 13
checkbox input "true"
click at [155, 268] on input "Dichiaro di aver letto e approvato le condizioni generali di uso e vendita e le…" at bounding box center [158, 268] width 13 height 13
checkbox input "true"
click at [159, 167] on input "Desideri ricevere fattura?" at bounding box center [158, 165] width 13 height 13
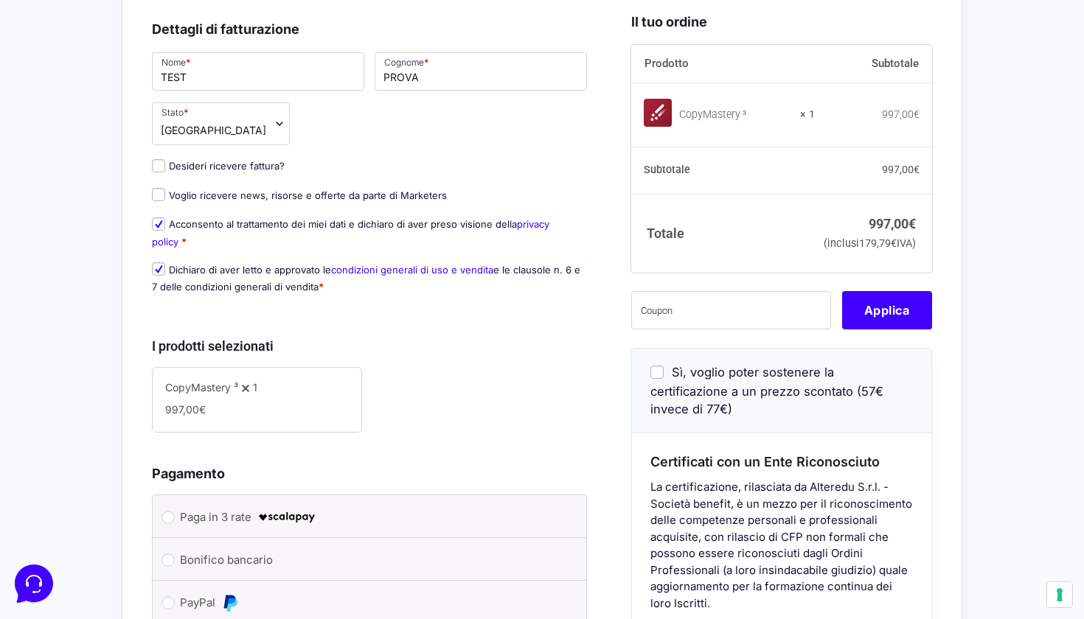
checkbox input "true"
type input "[PERSON_NAME]"
select select "IT"
type input "[GEOGRAPHIC_DATA]"
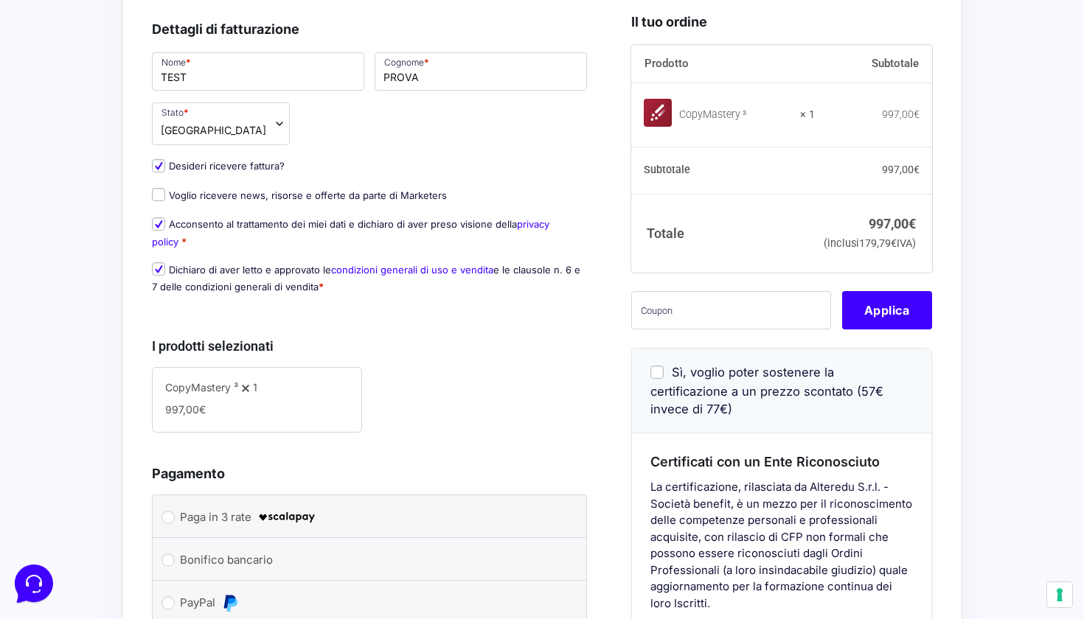
type input "[STREET_ADDRESS]"
type input "20067"
type input "3496515881"
type input "14036680966"
type input "[PERSON_NAME][EMAIL_ADDRESS][DOMAIN_NAME]"
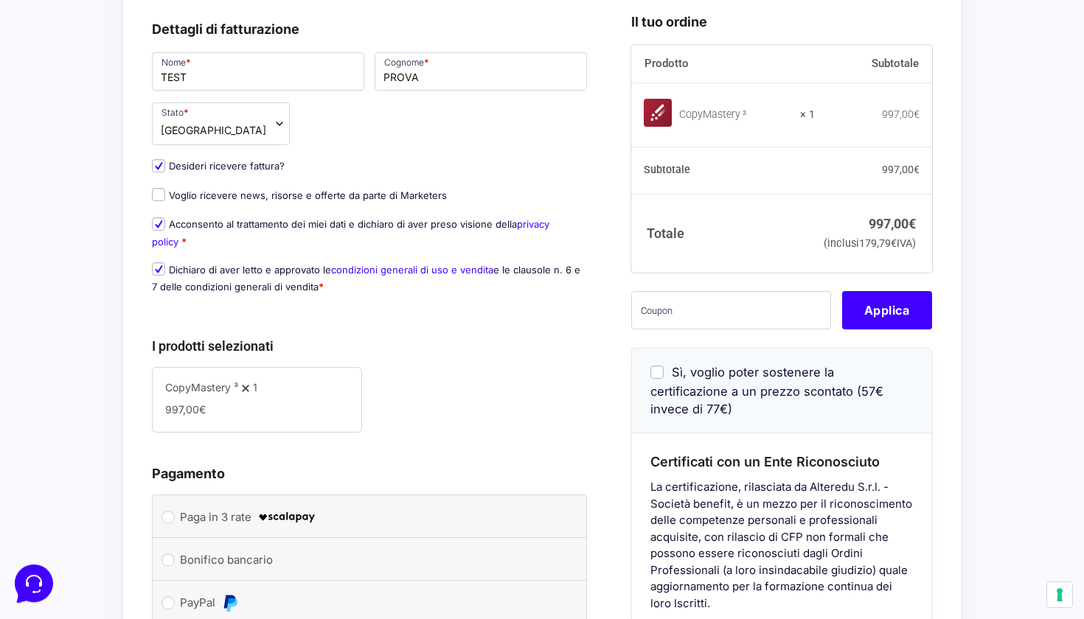
type input "0000000"
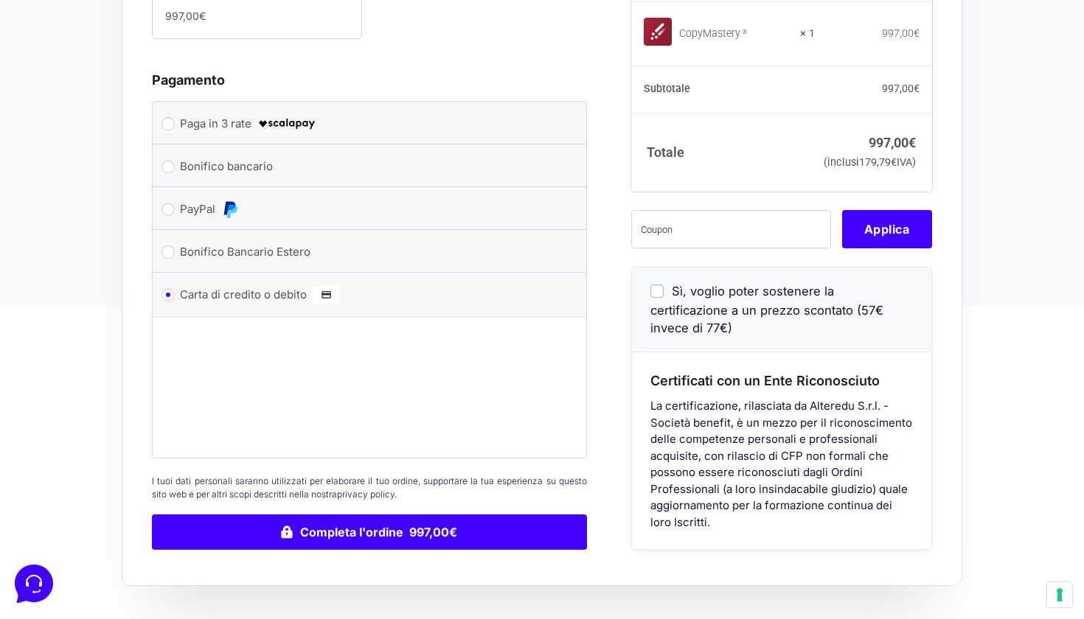
scroll to position [1141, 0]
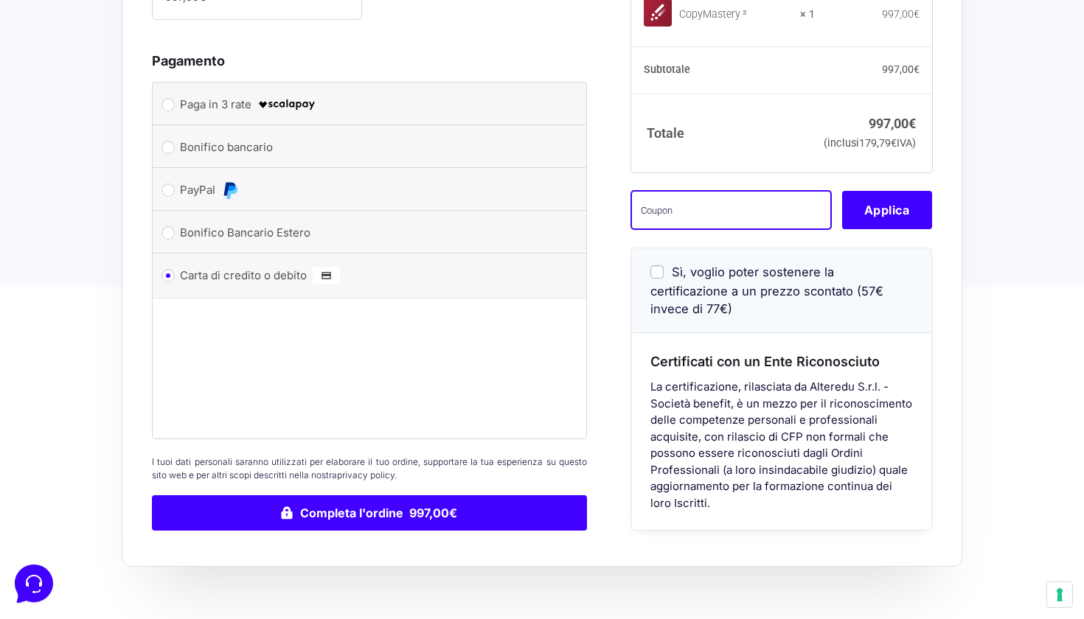
click at [724, 229] on input "text" at bounding box center [731, 210] width 200 height 38
type input "eliotest"
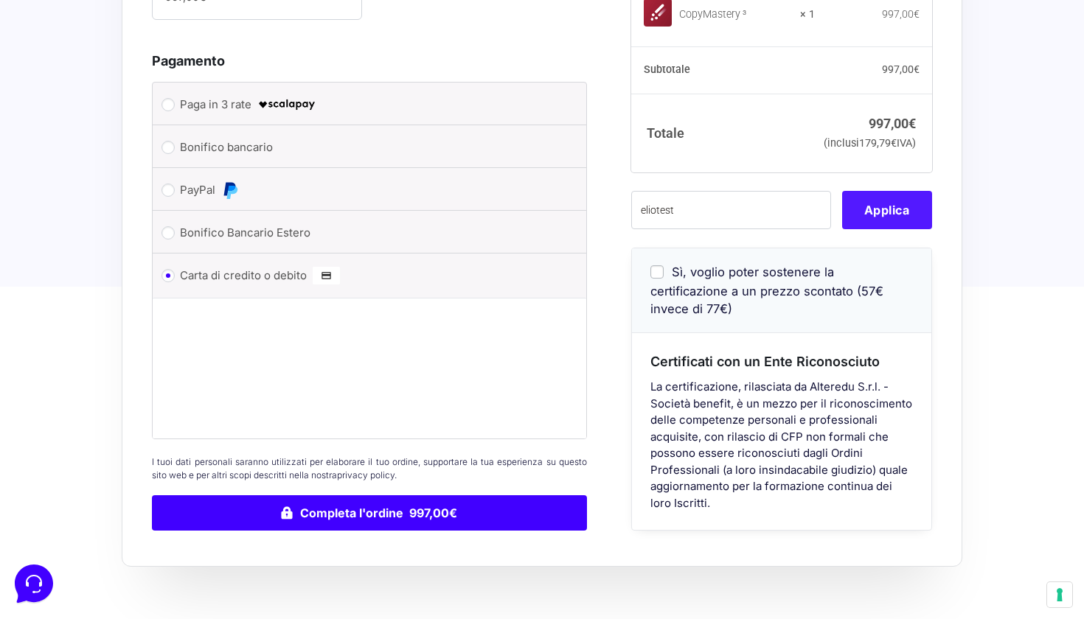
click at [865, 229] on button "Applica" at bounding box center [887, 210] width 90 height 38
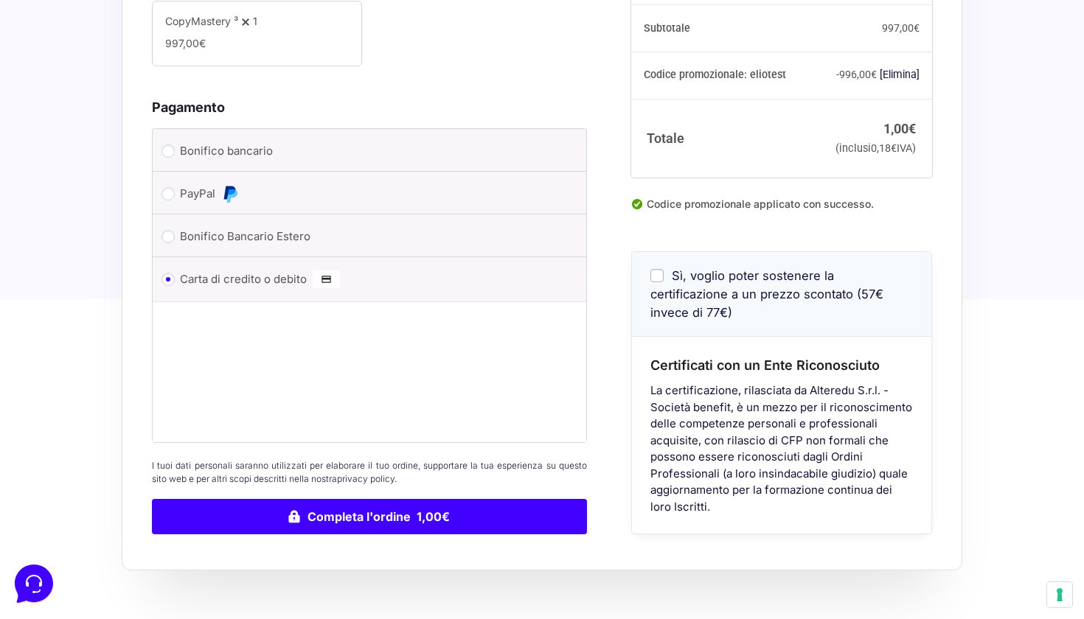
scroll to position [1117, 0]
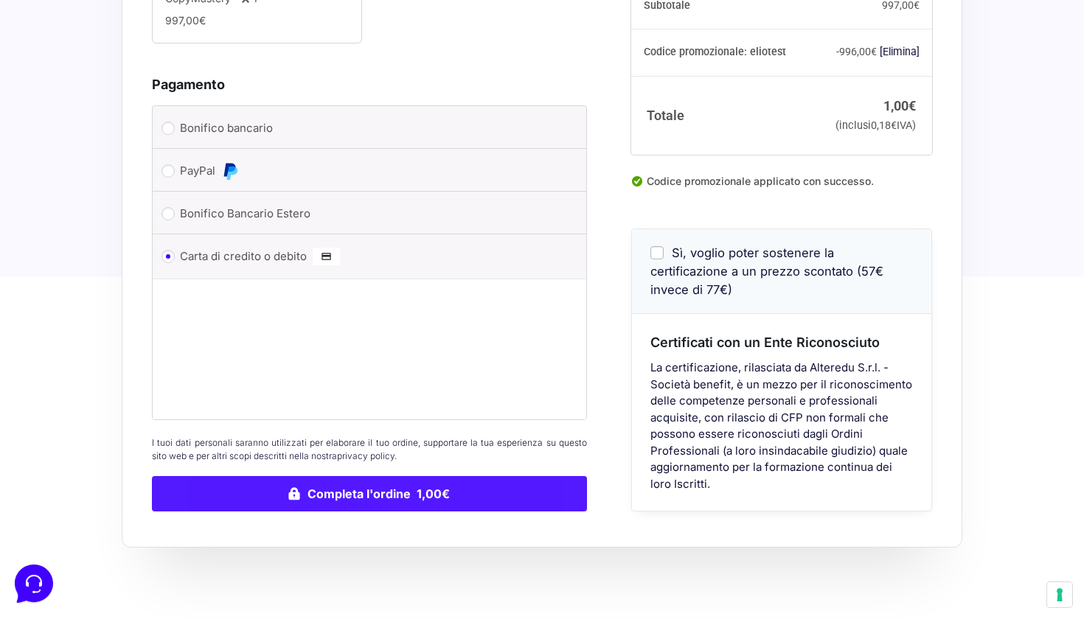
click at [338, 499] on button "Completa l'ordine 1,00€" at bounding box center [369, 493] width 435 height 35
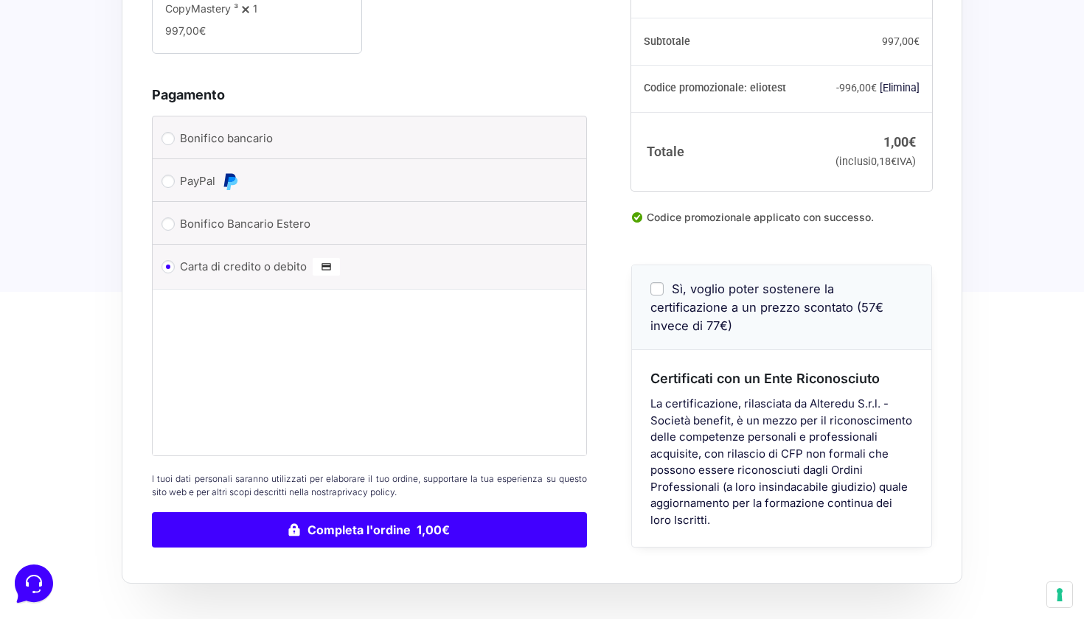
scroll to position [1235, 0]
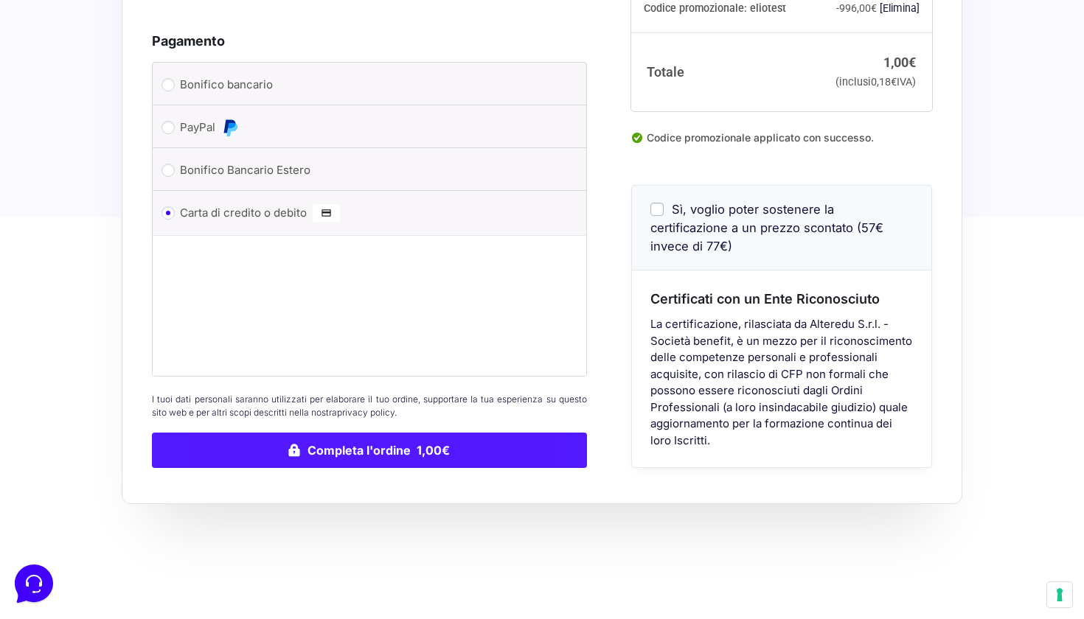
click at [302, 442] on button "Completa l'ordine 1,00€" at bounding box center [369, 450] width 435 height 35
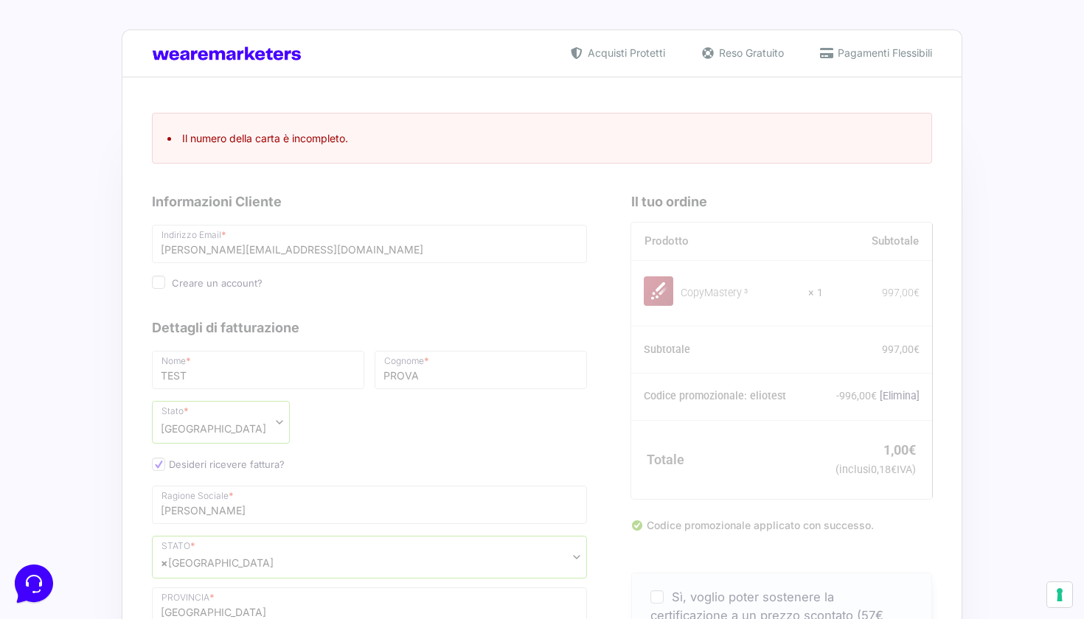
scroll to position [0, 0]
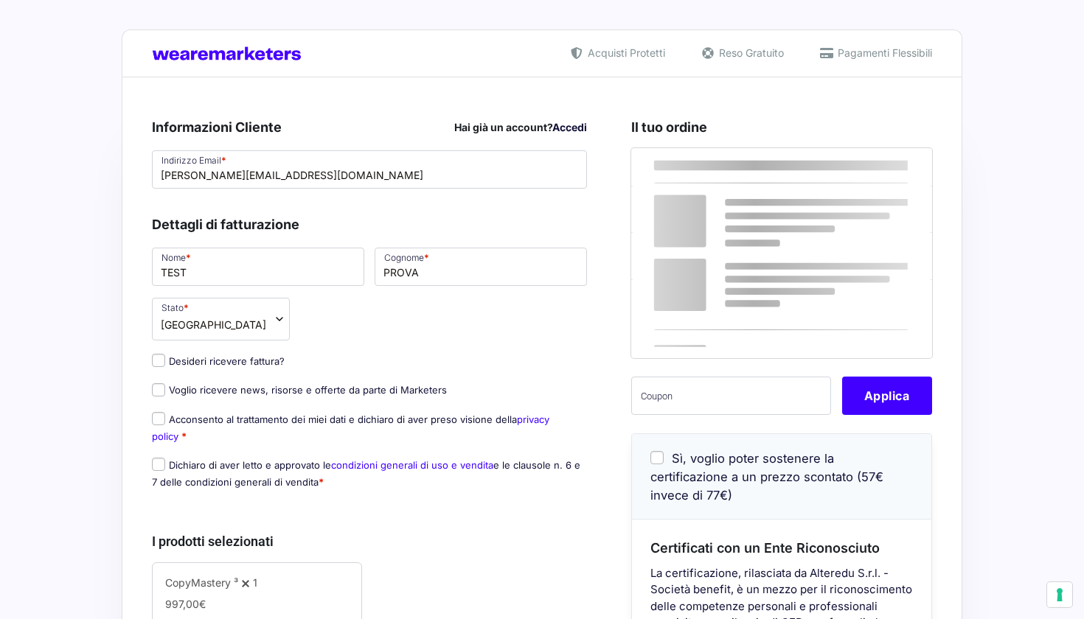
select select
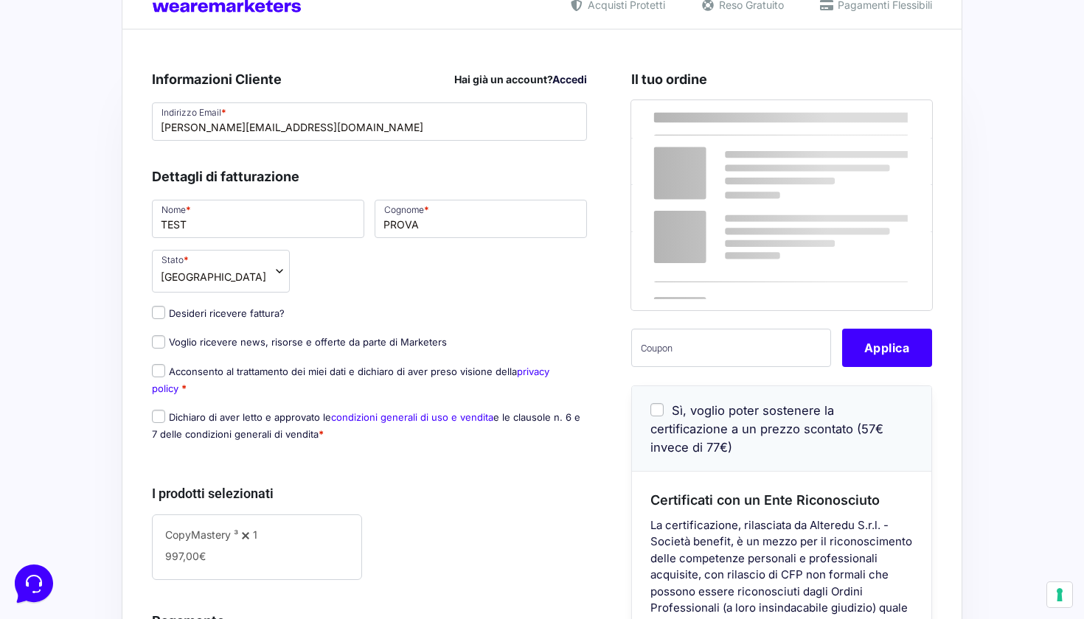
scroll to position [49, 0]
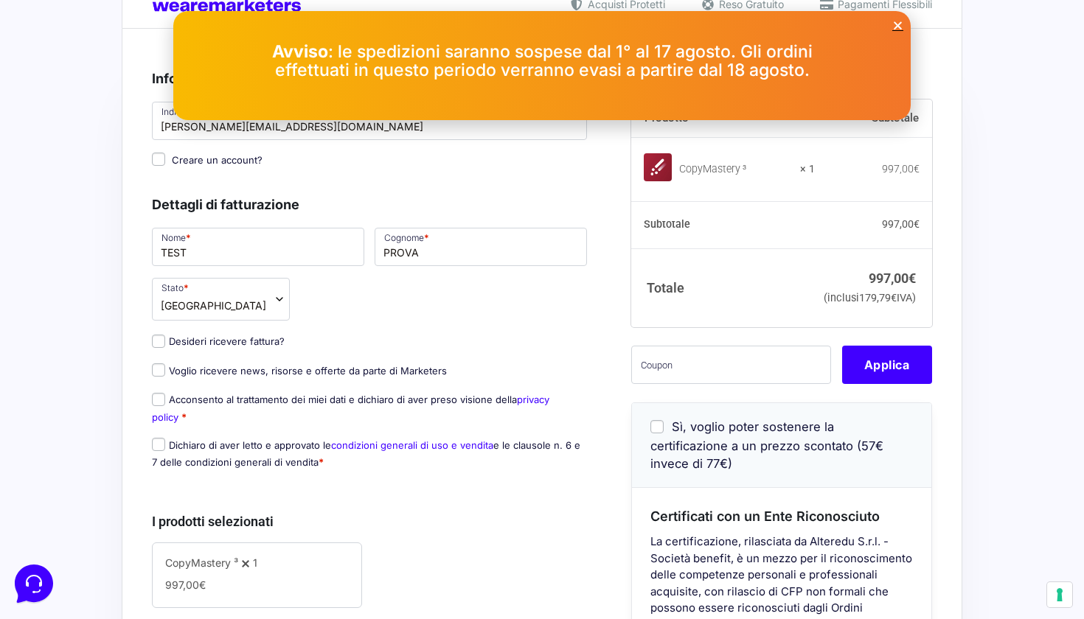
click at [159, 344] on input "Desideri ricevere fattura?" at bounding box center [158, 341] width 13 height 13
checkbox input "true"
type input "[PERSON_NAME]"
select select "IT"
type input "[GEOGRAPHIC_DATA]"
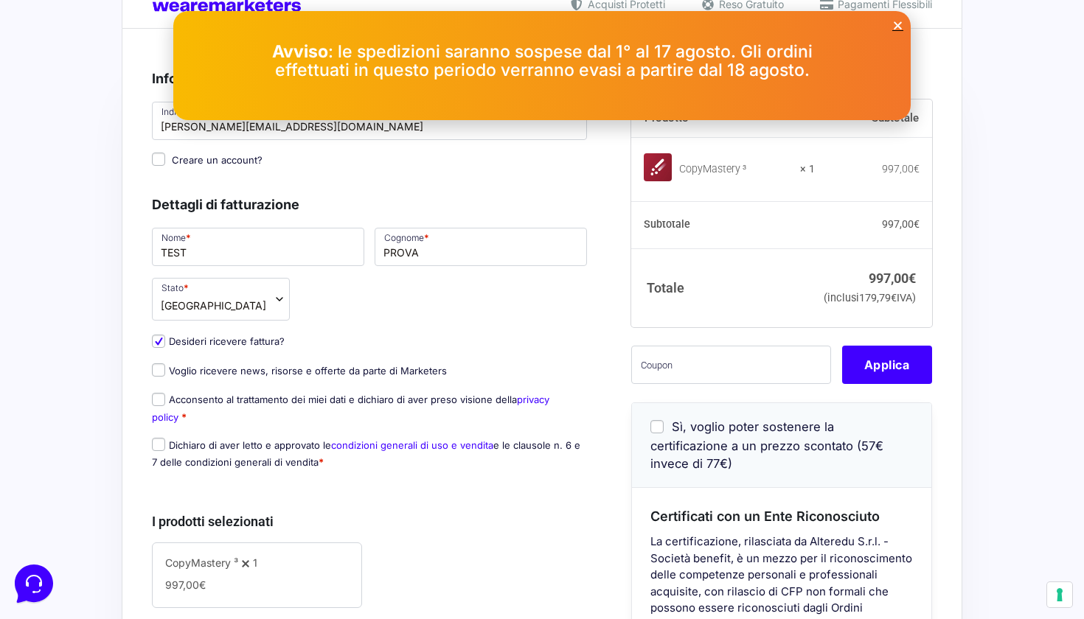
type input "[GEOGRAPHIC_DATA]"
type input "[STREET_ADDRESS]"
type input "20067"
type input "3496515881"
type input "14036680966"
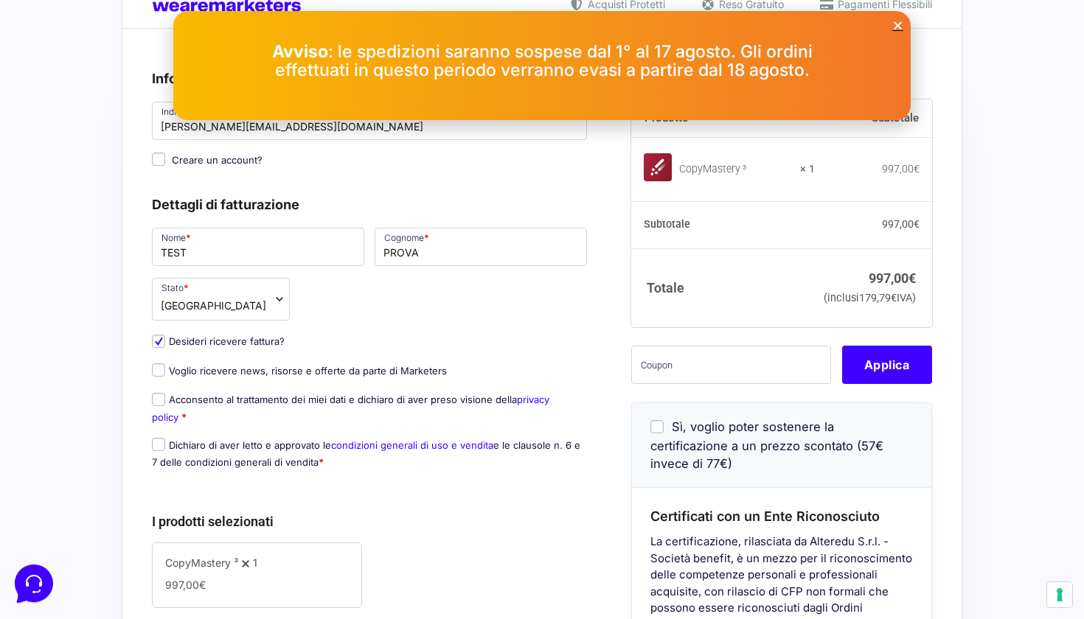
type input "[PERSON_NAME][EMAIL_ADDRESS][DOMAIN_NAME]"
type input "0000000"
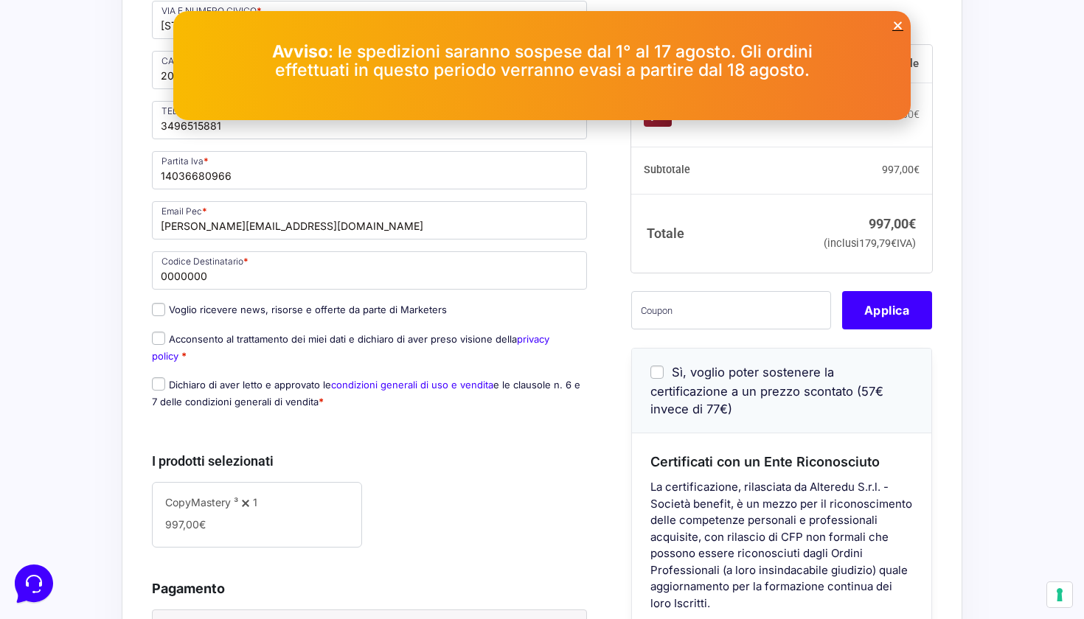
scroll to position [678, 0]
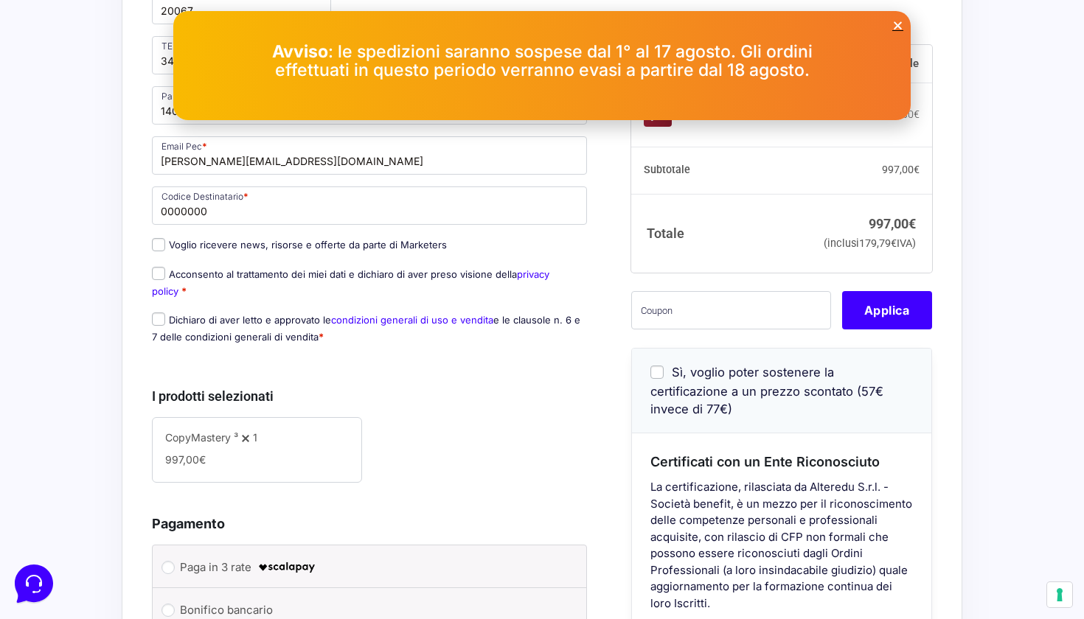
click at [158, 276] on input "Acconsento al trattamento dei miei dati e dichiaro di aver preso visione della …" at bounding box center [158, 273] width 13 height 13
checkbox input "true"
click at [158, 325] on input "Dichiaro di aver letto e approvato le condizioni generali di uso e vendita e le…" at bounding box center [158, 319] width 13 height 13
checkbox input "true"
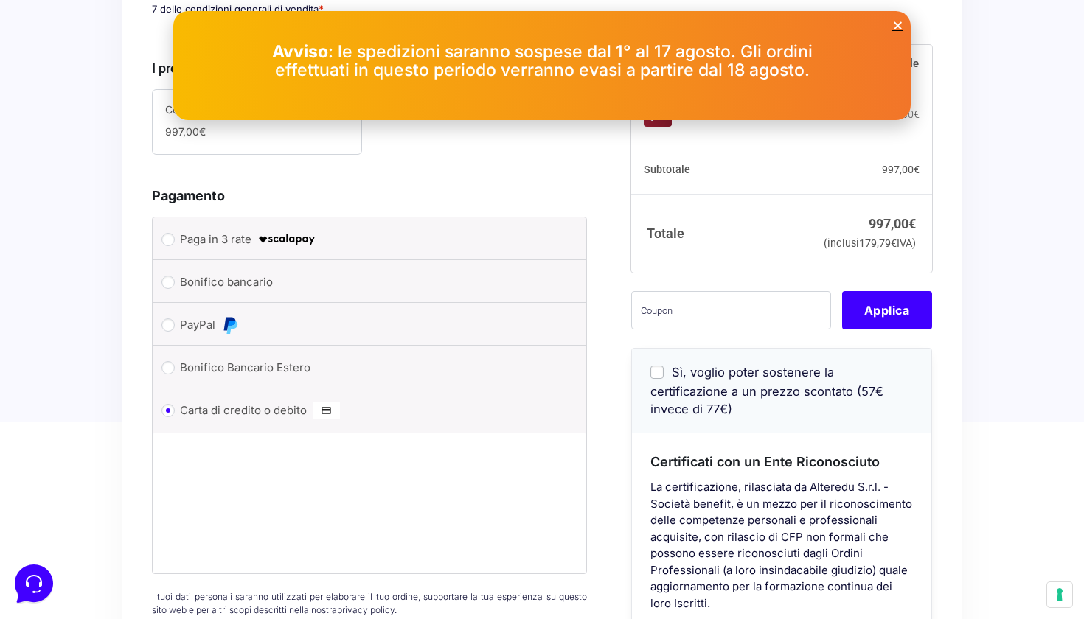
scroll to position [1009, 0]
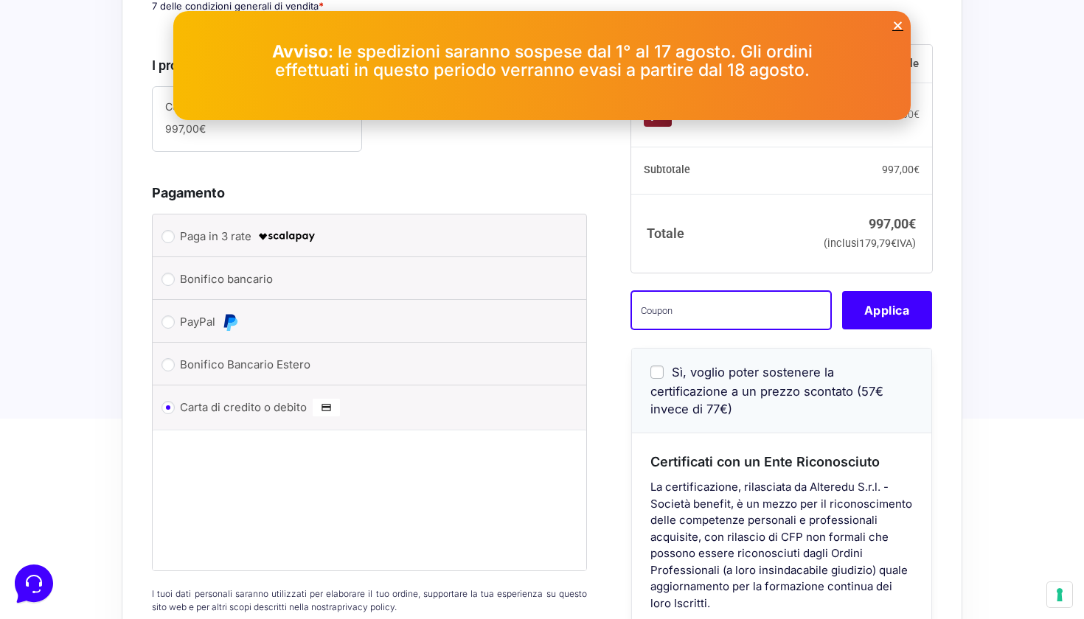
click at [694, 330] on input "text" at bounding box center [731, 310] width 200 height 38
type input "eliotest"
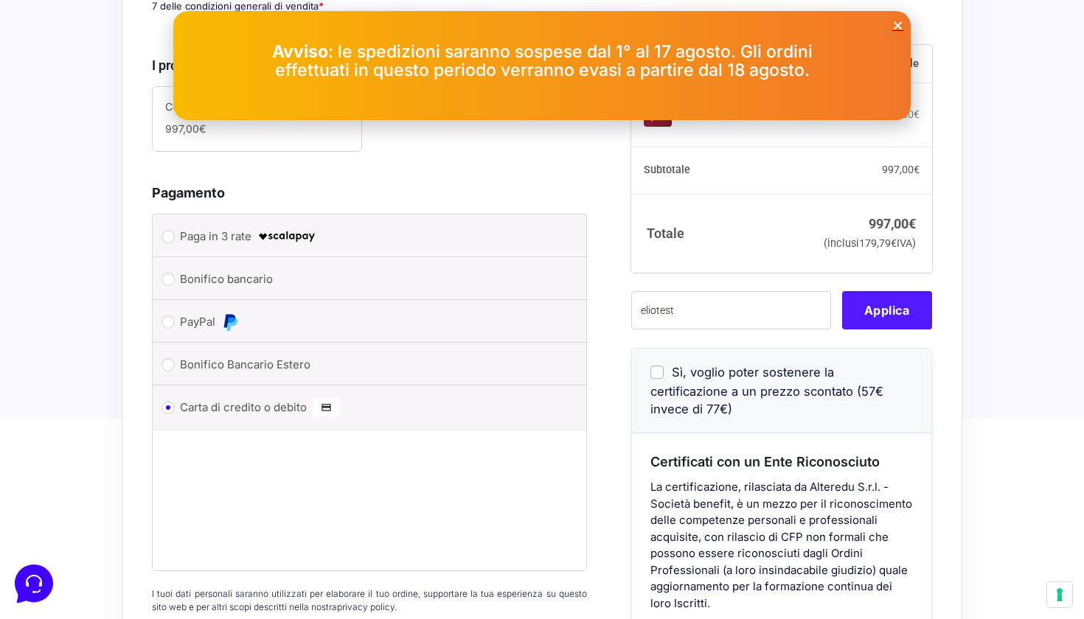
click at [880, 325] on button "Applica" at bounding box center [887, 310] width 90 height 38
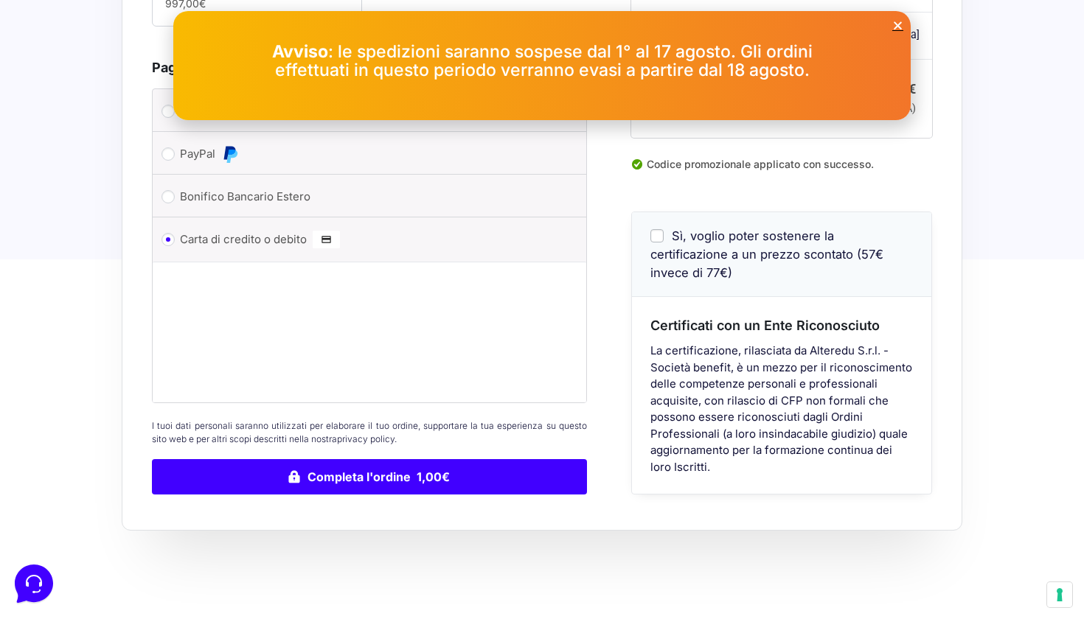
scroll to position [1135, 0]
click at [898, 26] on icon "Close" at bounding box center [897, 25] width 11 height 11
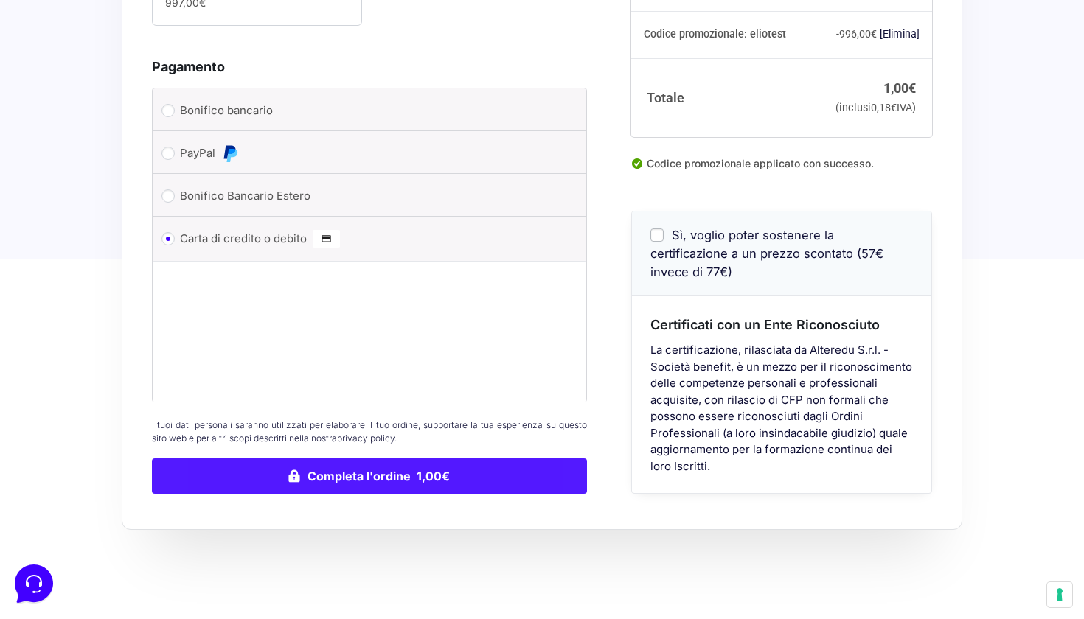
click at [335, 476] on button "Completa l'ordine 1,00€" at bounding box center [369, 476] width 435 height 35
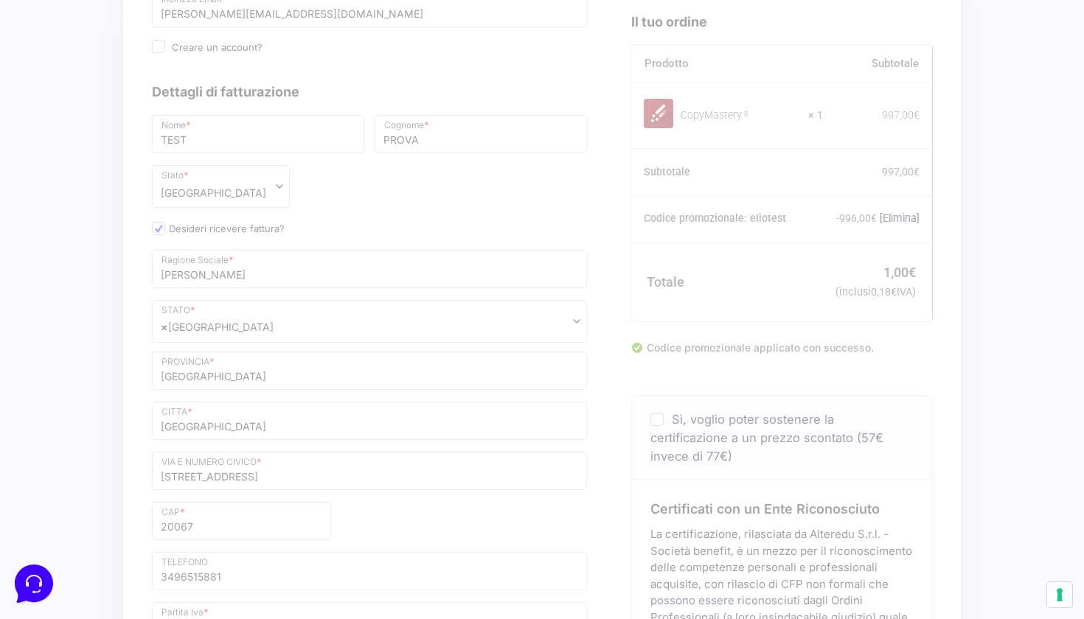
scroll to position [160, 0]
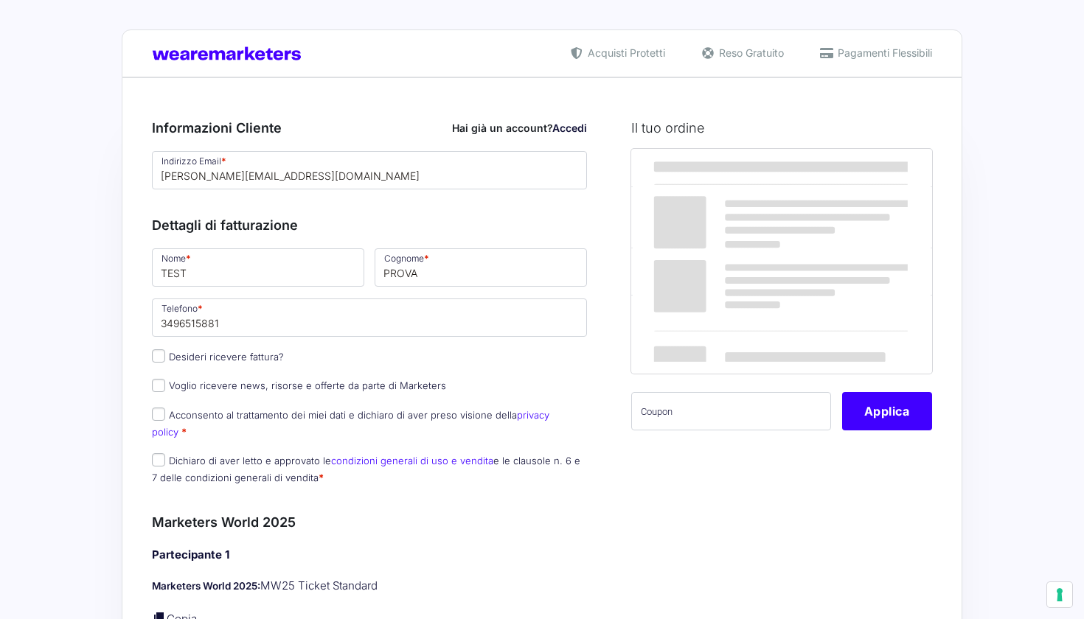
select select
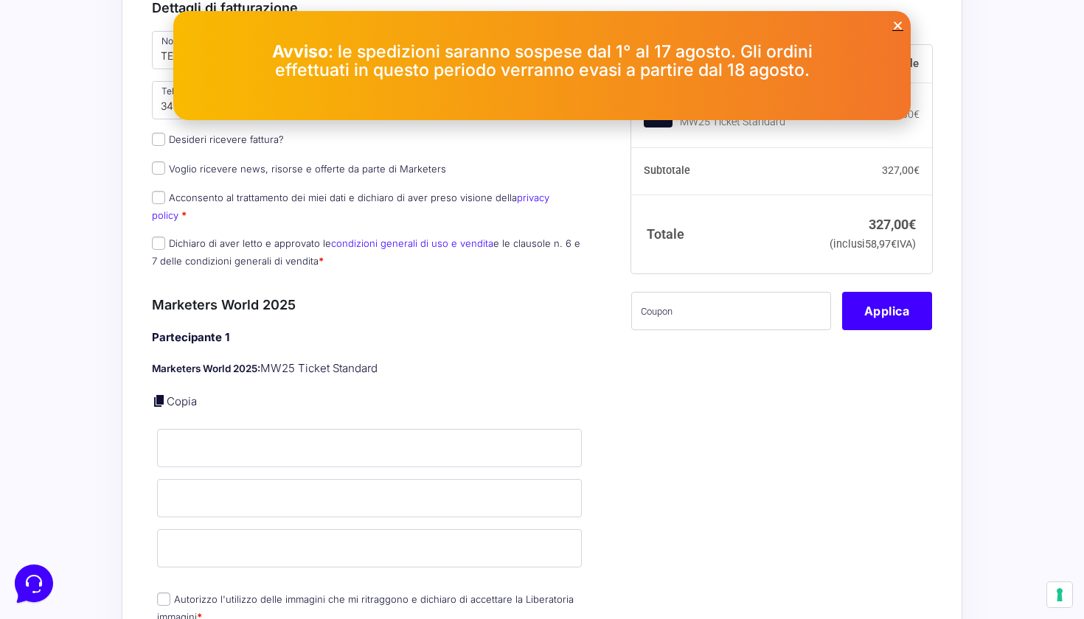
scroll to position [249, 0]
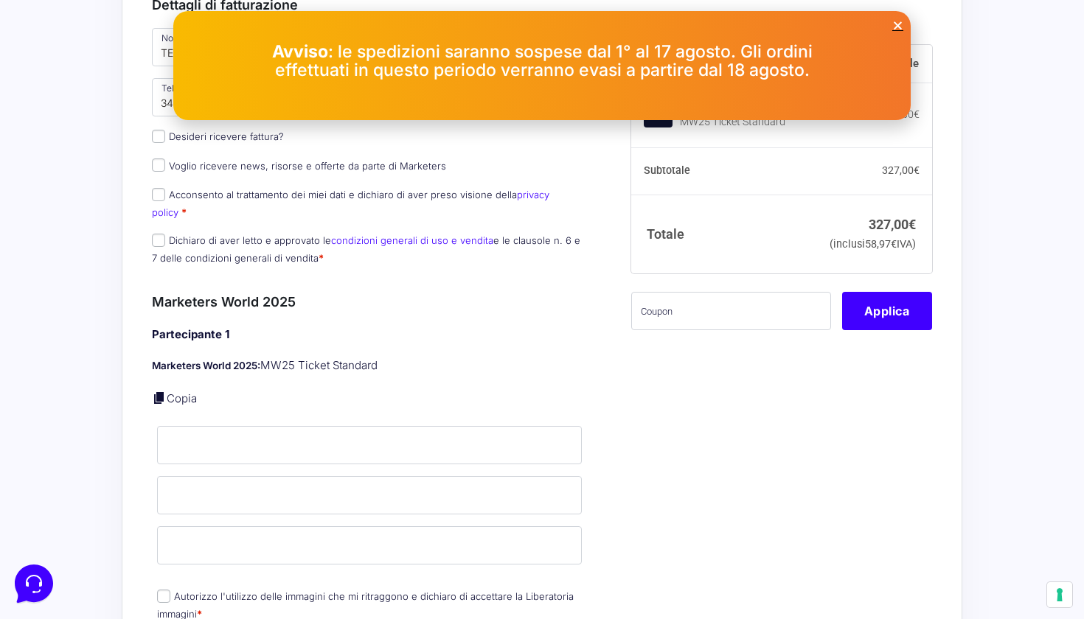
click at [899, 26] on icon "Close" at bounding box center [897, 25] width 11 height 11
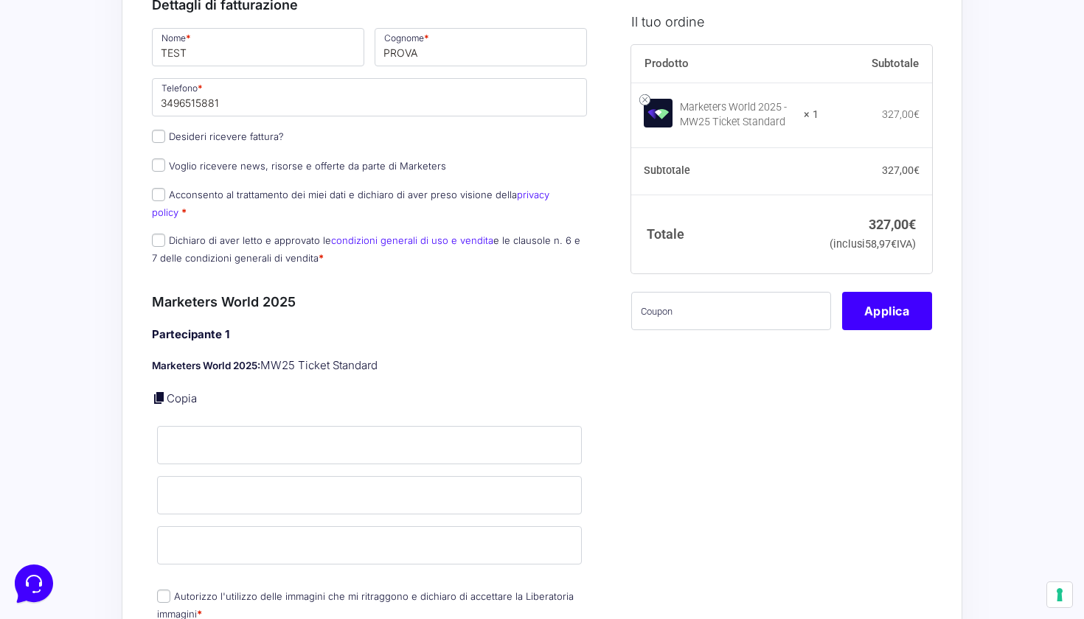
click at [162, 137] on input "Desideri ricevere fattura?" at bounding box center [158, 136] width 13 height 13
checkbox input "true"
type input "[PERSON_NAME]"
select select "IT"
type input "[GEOGRAPHIC_DATA]"
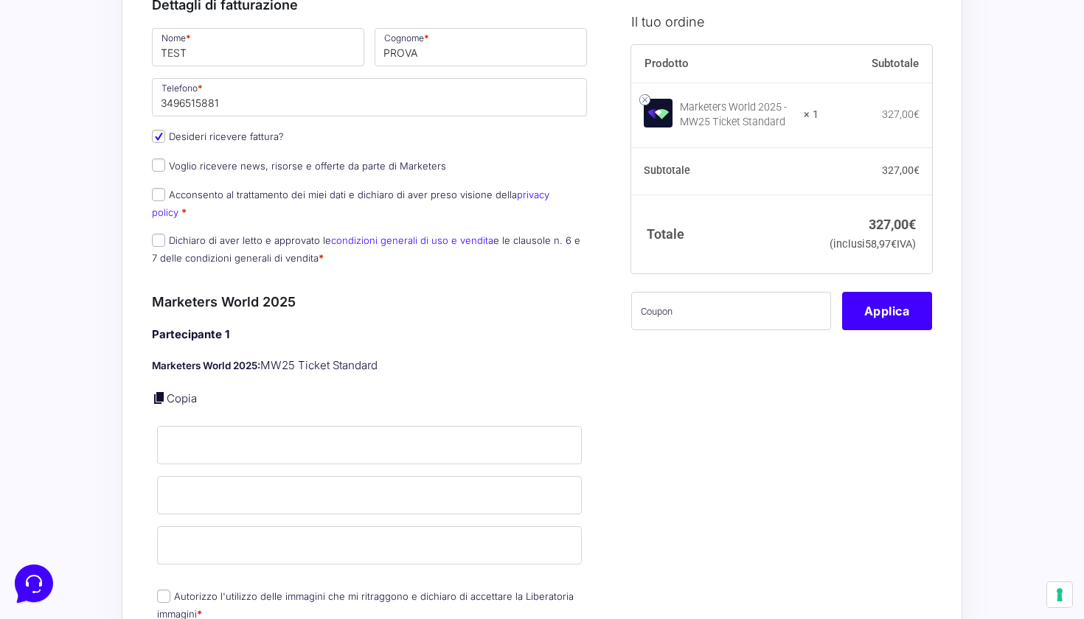
type input "[GEOGRAPHIC_DATA]"
type input "[STREET_ADDRESS][PERSON_NAME]"
type input "20067"
type input "3496515881"
type input "14036680966"
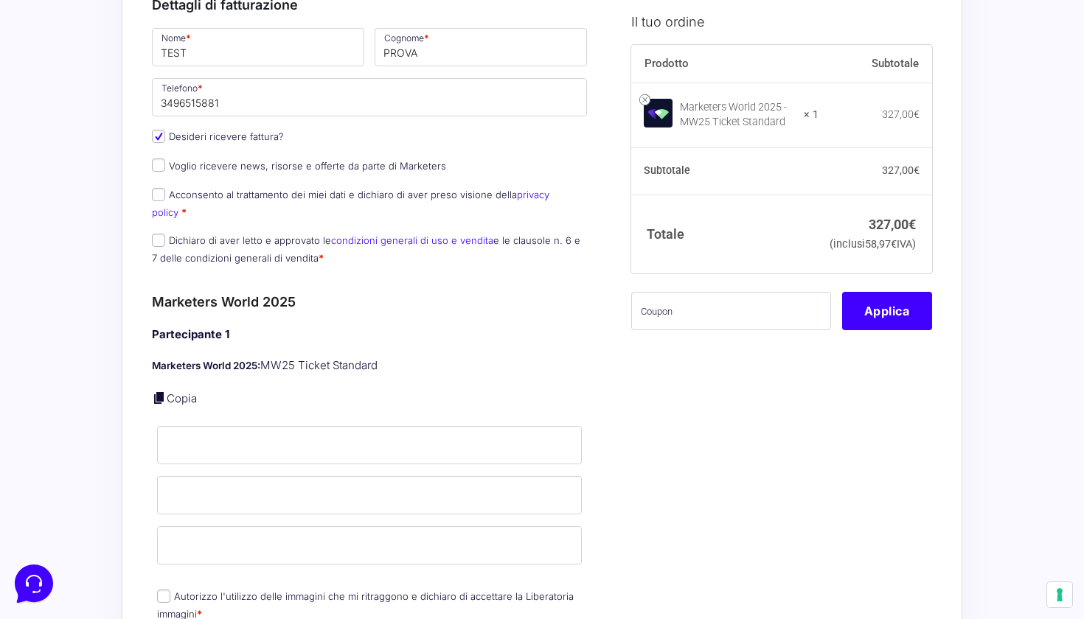
type input "[PERSON_NAME][EMAIL_ADDRESS][DOMAIN_NAME]"
type input "0000000"
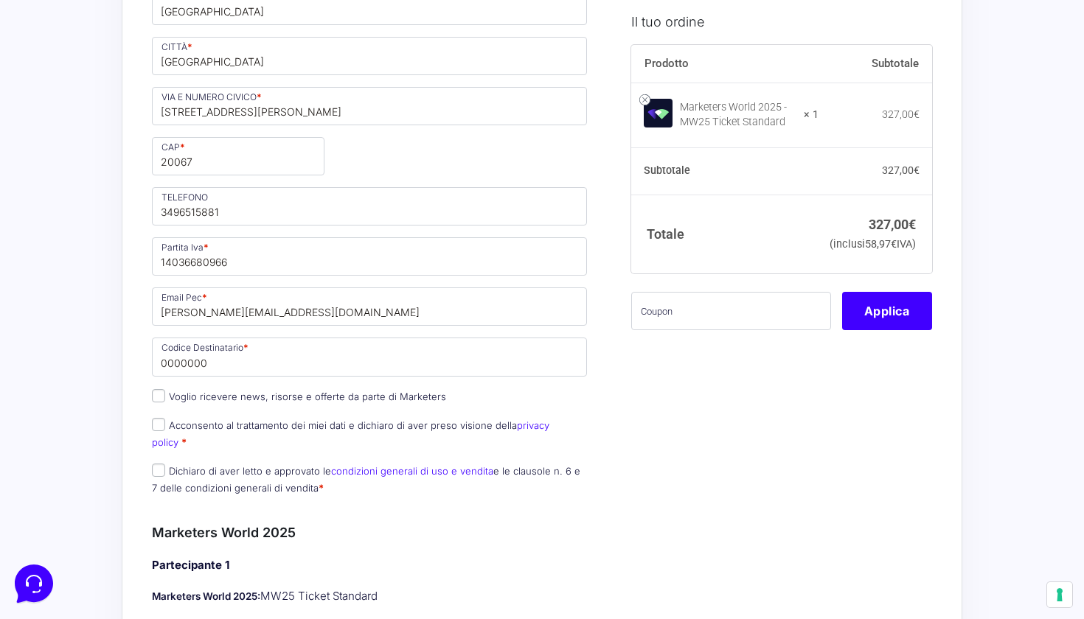
scroll to position [610, 0]
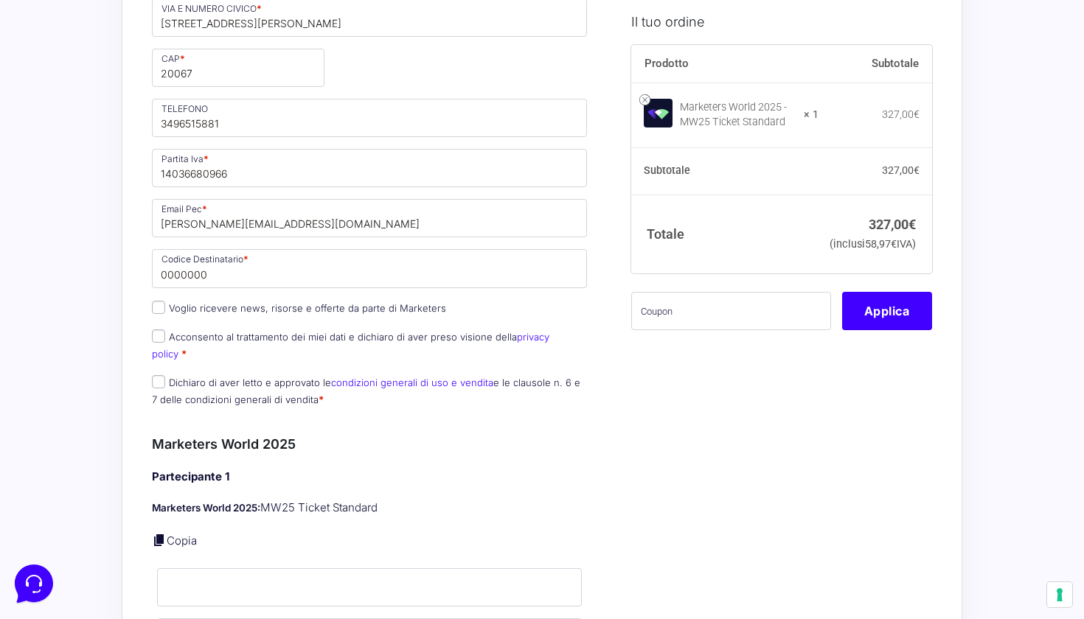
click at [159, 334] on input "Acconsento al trattamento dei miei dati e dichiaro di aver preso visione della …" at bounding box center [158, 336] width 13 height 13
checkbox input "true"
click at [159, 375] on input "Dichiaro di aver letto e approvato le condizioni generali di uso e vendita e le…" at bounding box center [158, 381] width 13 height 13
checkbox input "true"
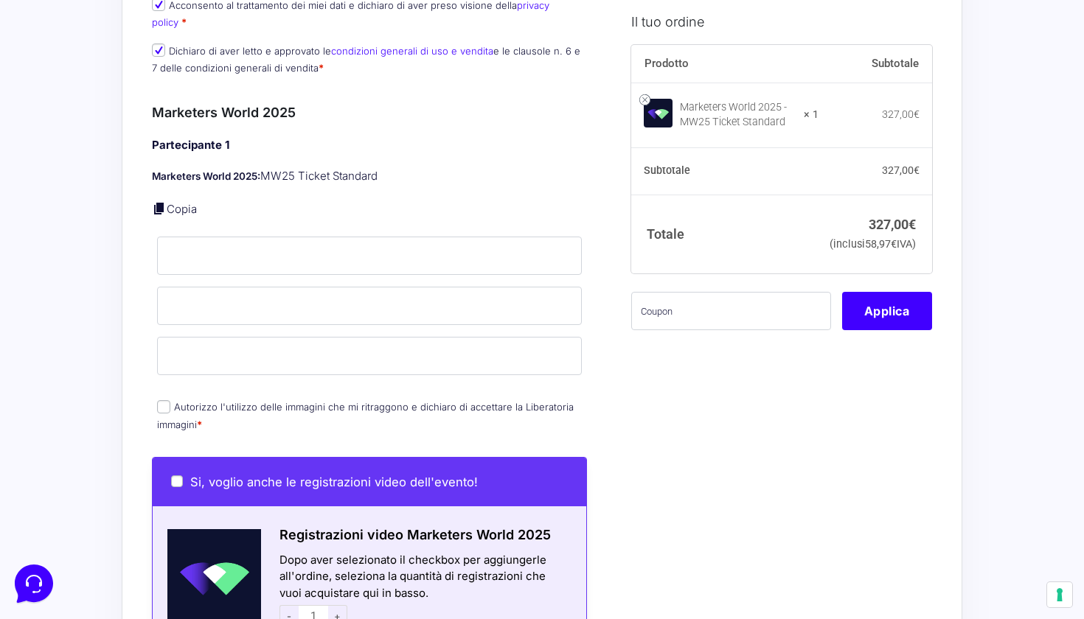
scroll to position [968, 0]
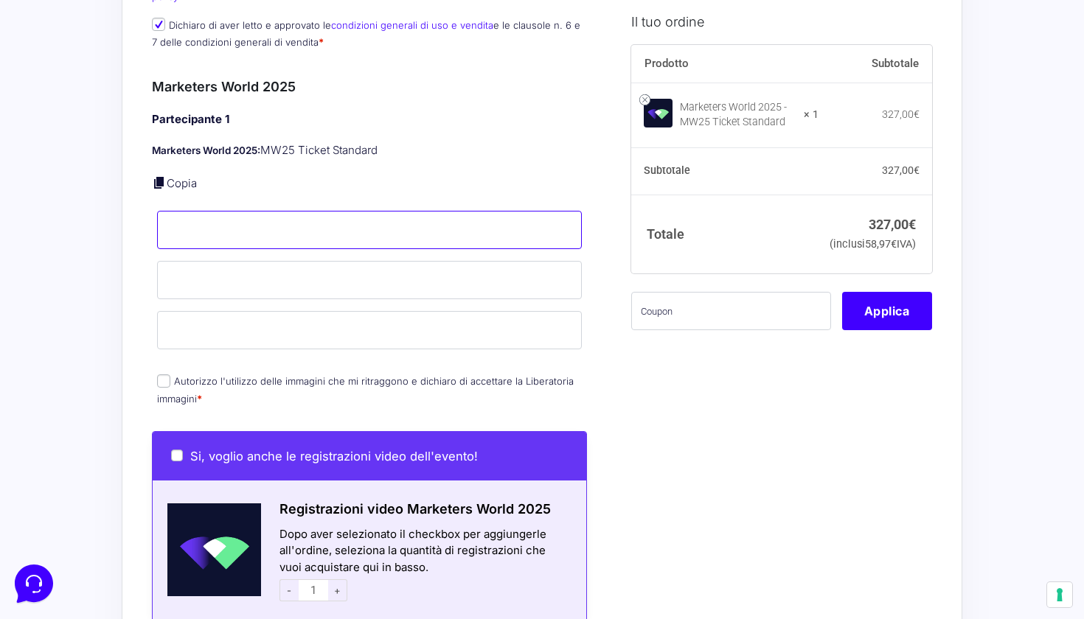
click at [282, 211] on input "Nome *" at bounding box center [369, 230] width 425 height 38
type input "[PERSON_NAME]"
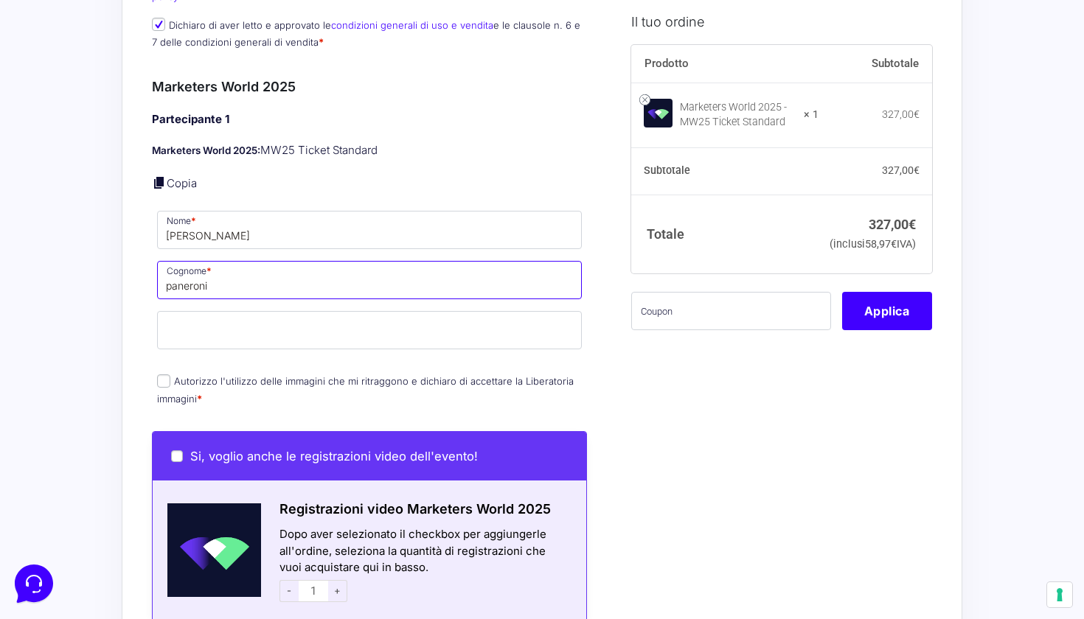
type input "paneroni"
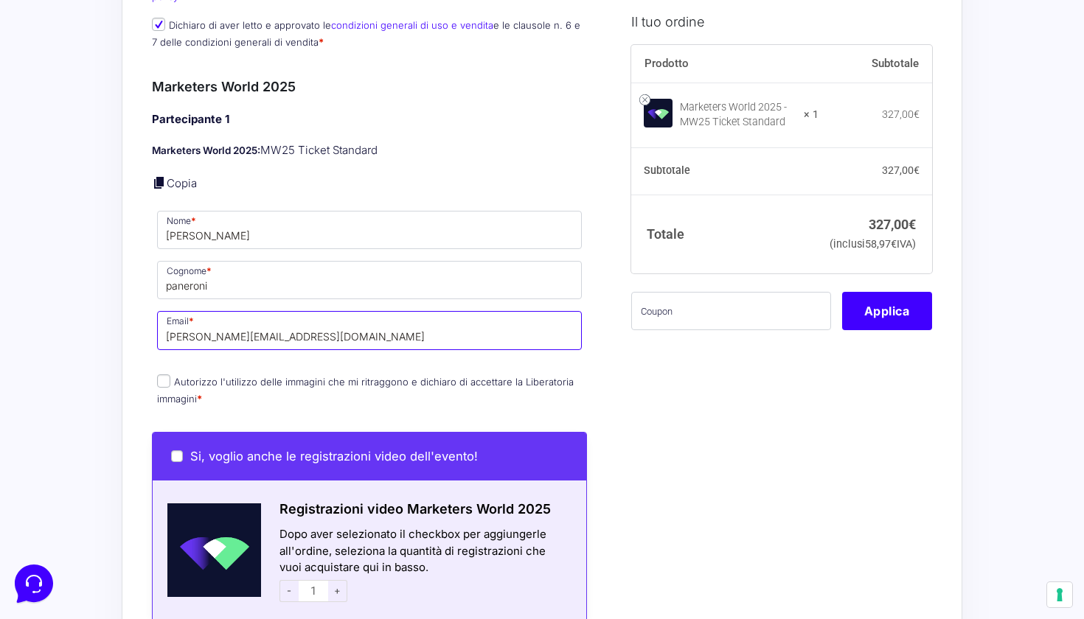
type input "[PERSON_NAME][EMAIL_ADDRESS][DOMAIN_NAME]"
click at [448, 372] on p "Autorizzo l'utilizzo delle immagini che mi ritraggono e dichiaro di accettare l…" at bounding box center [369, 391] width 435 height 38
click at [164, 375] on input "Autorizzo l'utilizzo delle immagini che mi ritraggono e dichiaro di accettare l…" at bounding box center [163, 381] width 13 height 13
checkbox input "true"
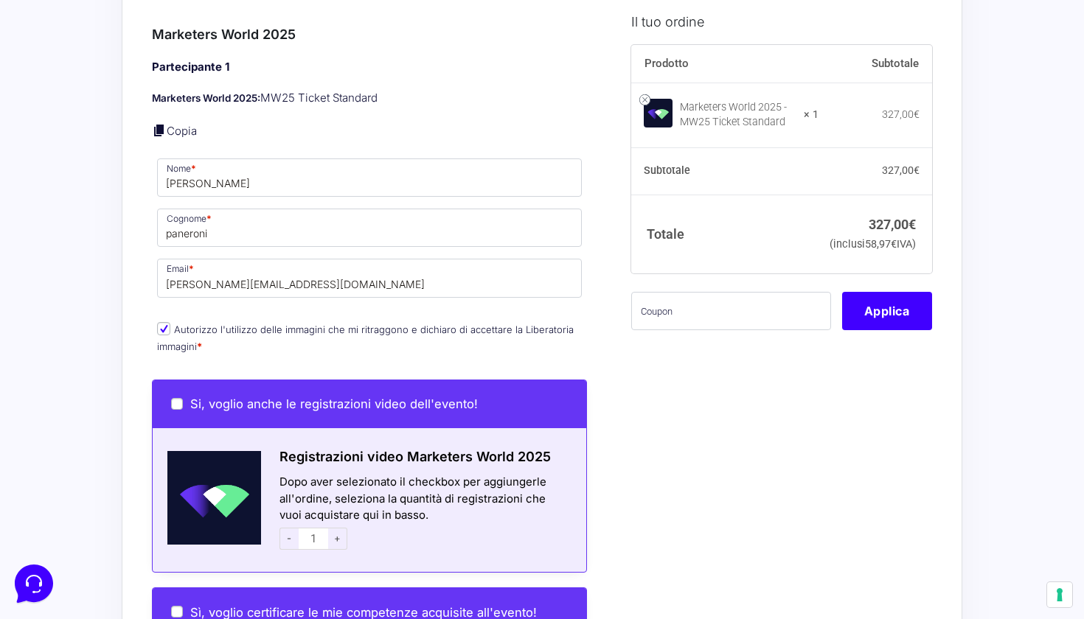
scroll to position [1026, 0]
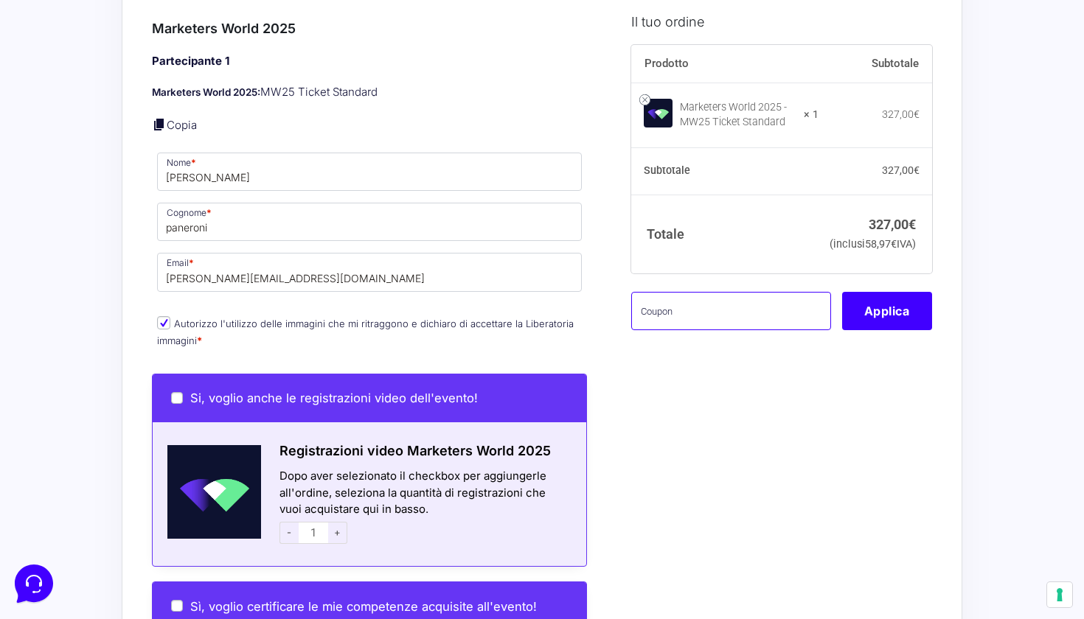
click at [698, 330] on input "text" at bounding box center [731, 311] width 200 height 38
type input "eliotest"
click at [865, 330] on button "Applica" at bounding box center [887, 311] width 90 height 38
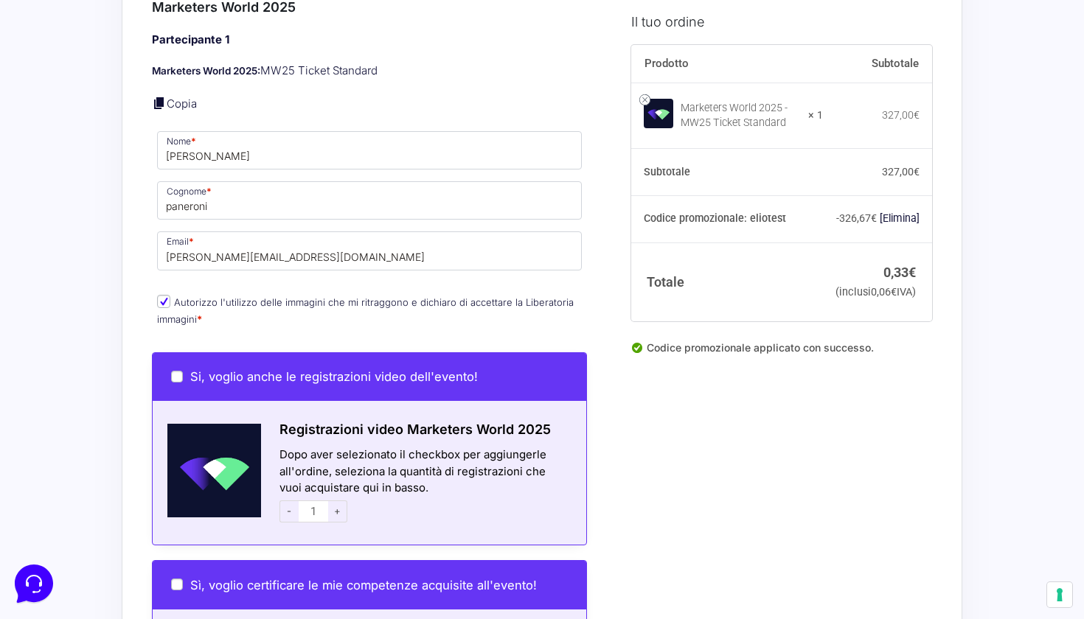
scroll to position [1048, 0]
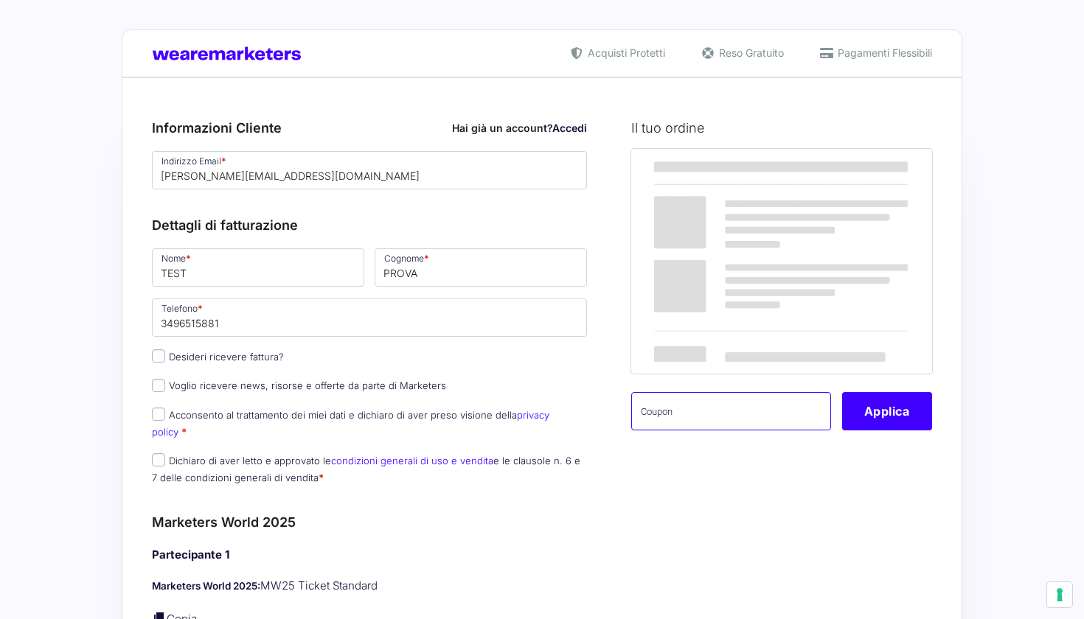
click at [765, 431] on input "text" at bounding box center [731, 411] width 200 height 38
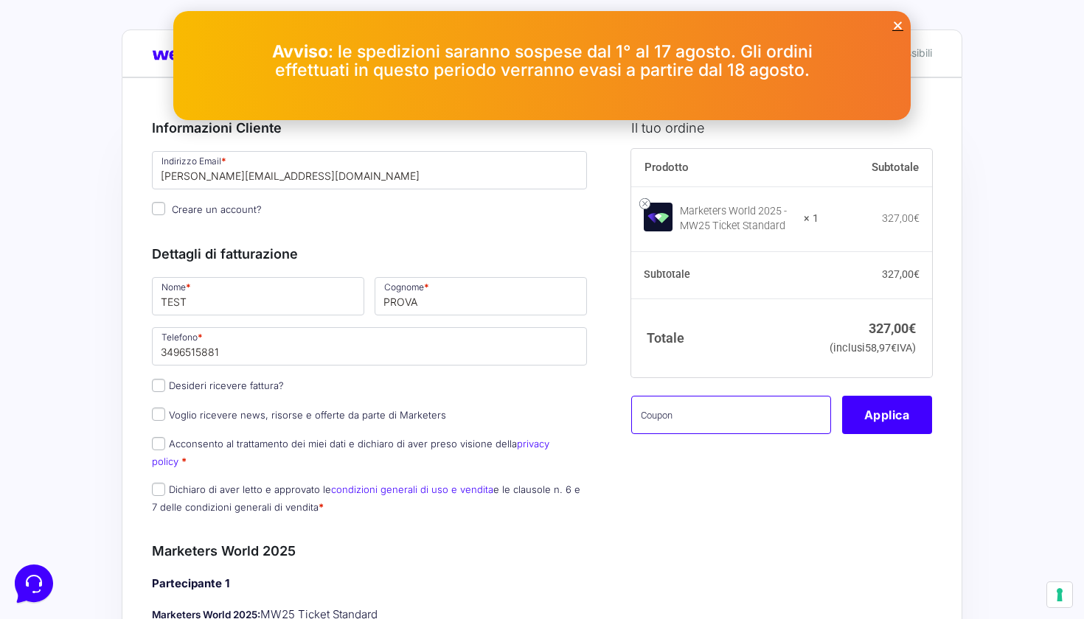
click at [765, 434] on input "text" at bounding box center [731, 415] width 200 height 38
type input "eliotest"
click at [885, 434] on button "Applica" at bounding box center [887, 415] width 90 height 38
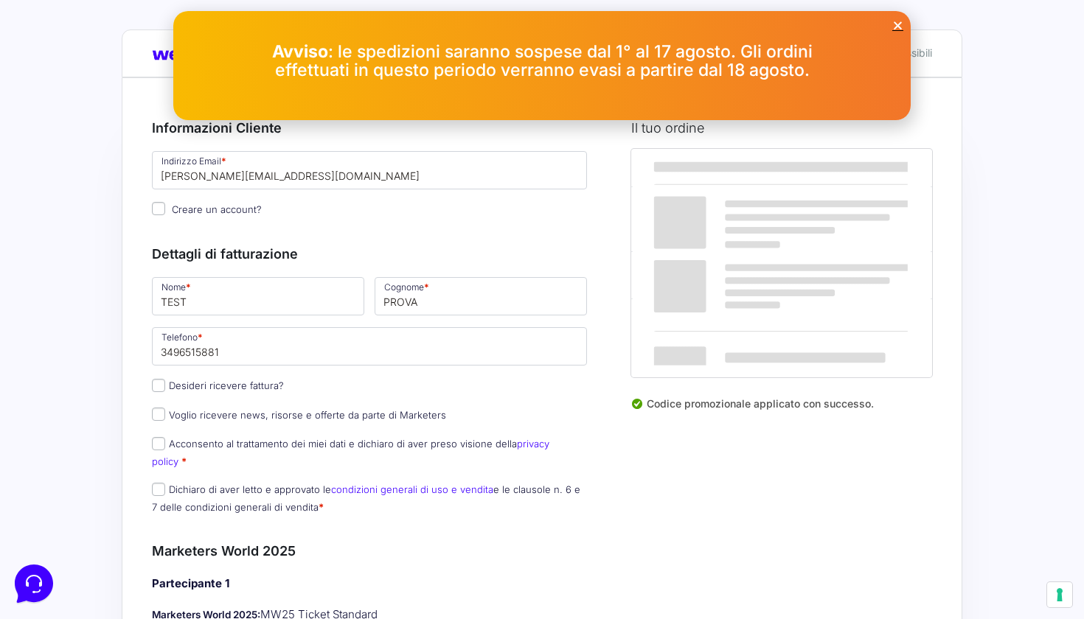
click at [896, 24] on icon "Close" at bounding box center [897, 25] width 11 height 11
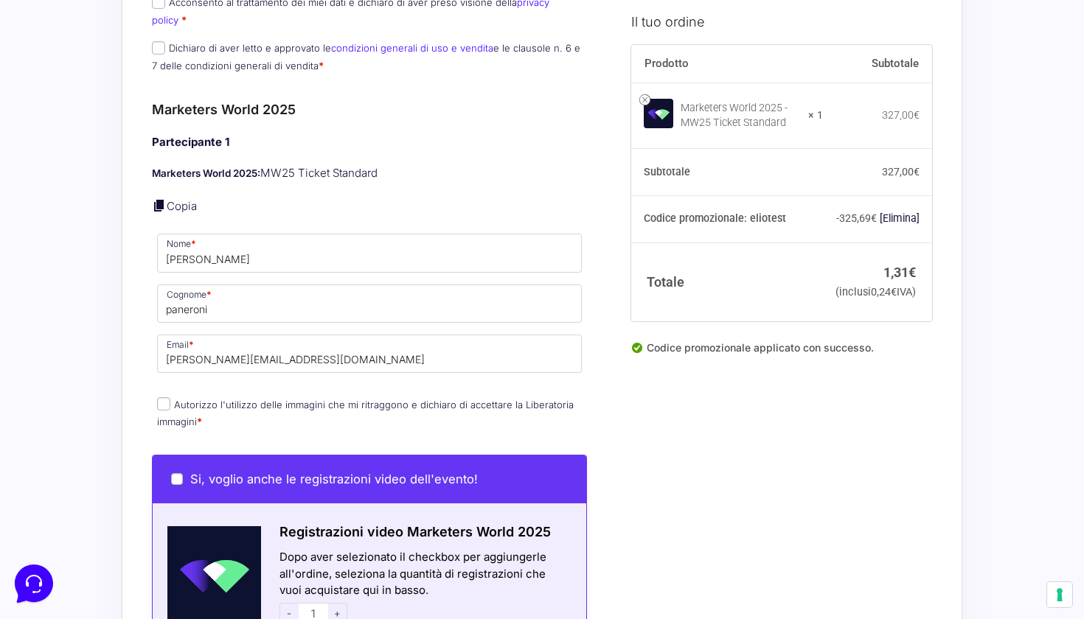
scroll to position [472, 0]
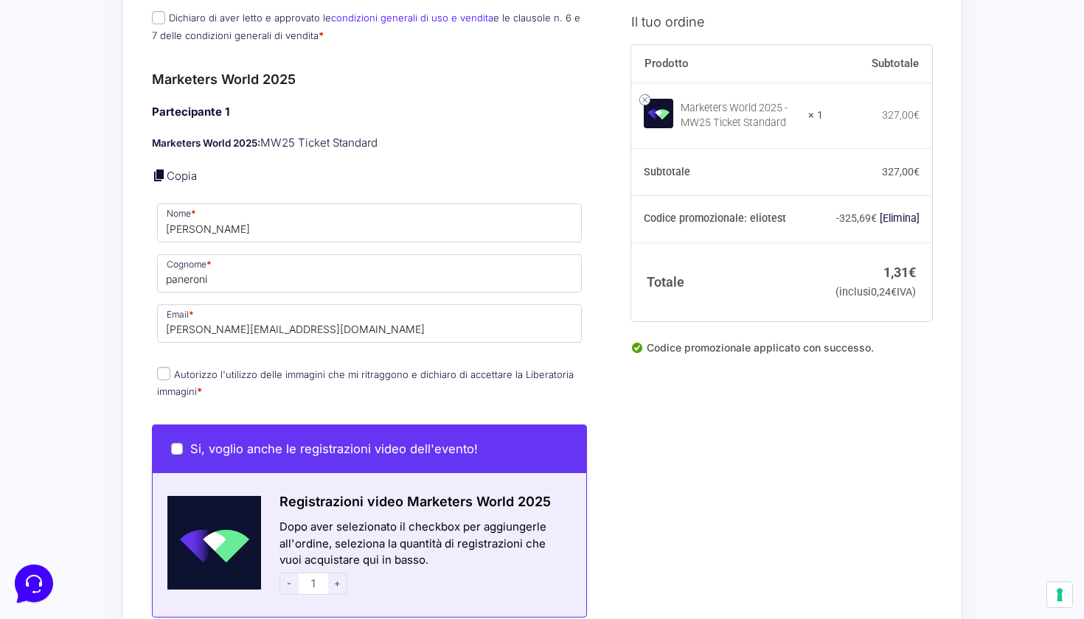
click at [164, 367] on input "Autorizzo l'utilizzo delle immagini che mi ritraggono e dichiaro di accettare l…" at bounding box center [163, 373] width 13 height 13
checkbox input "true"
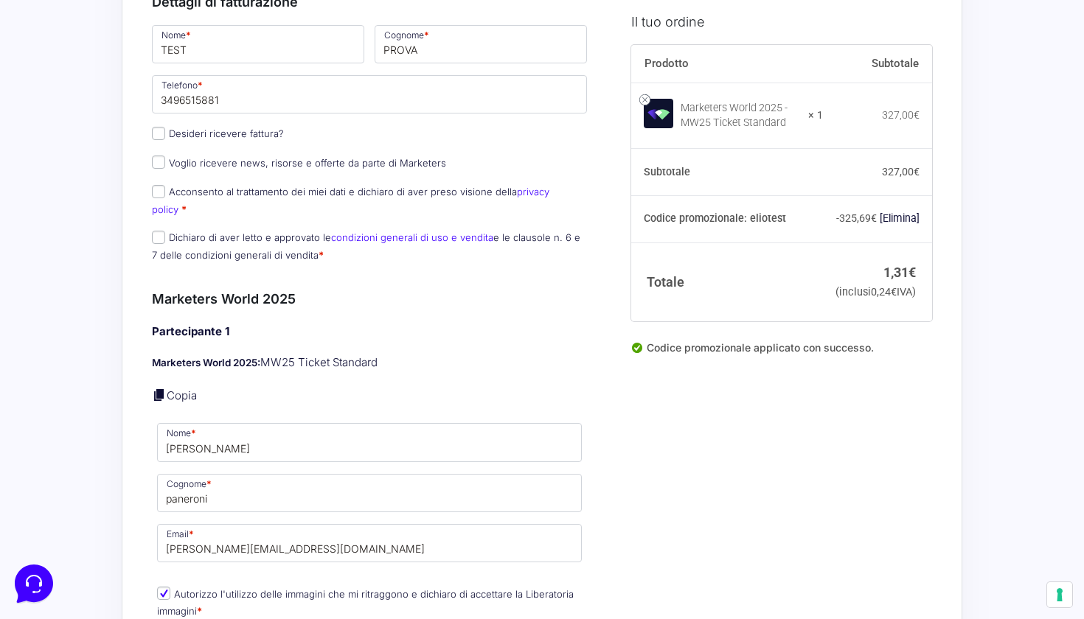
scroll to position [251, 0]
click at [161, 132] on input "Desideri ricevere fattura?" at bounding box center [158, 134] width 13 height 13
checkbox input "true"
type input "[PERSON_NAME]"
select select "IT"
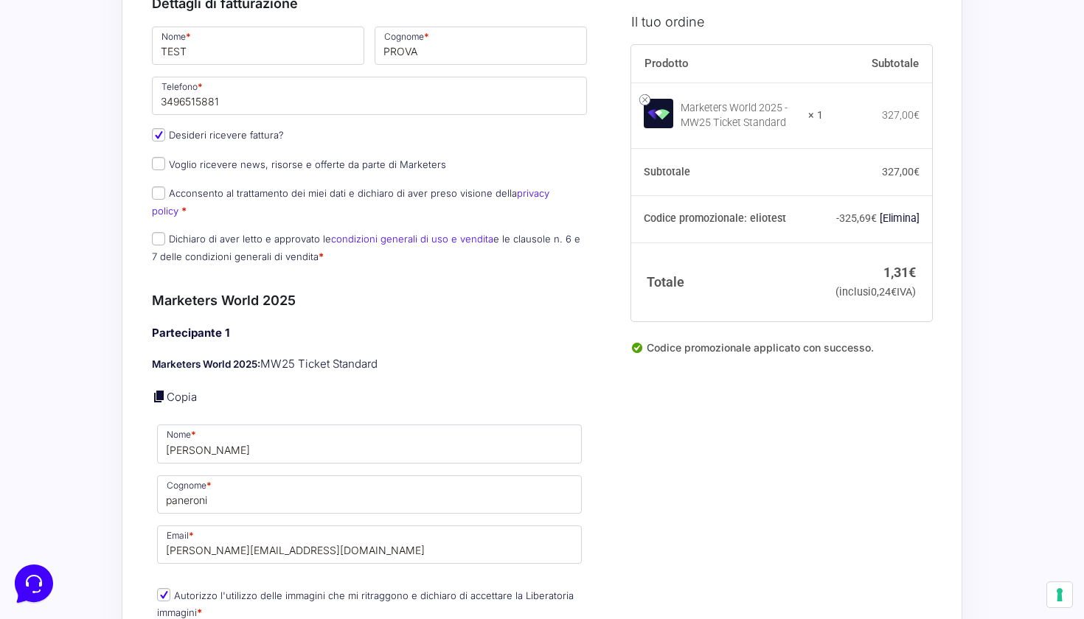
type input "[GEOGRAPHIC_DATA]"
type input "[STREET_ADDRESS][PERSON_NAME]"
type input "20067"
type input "3496515881"
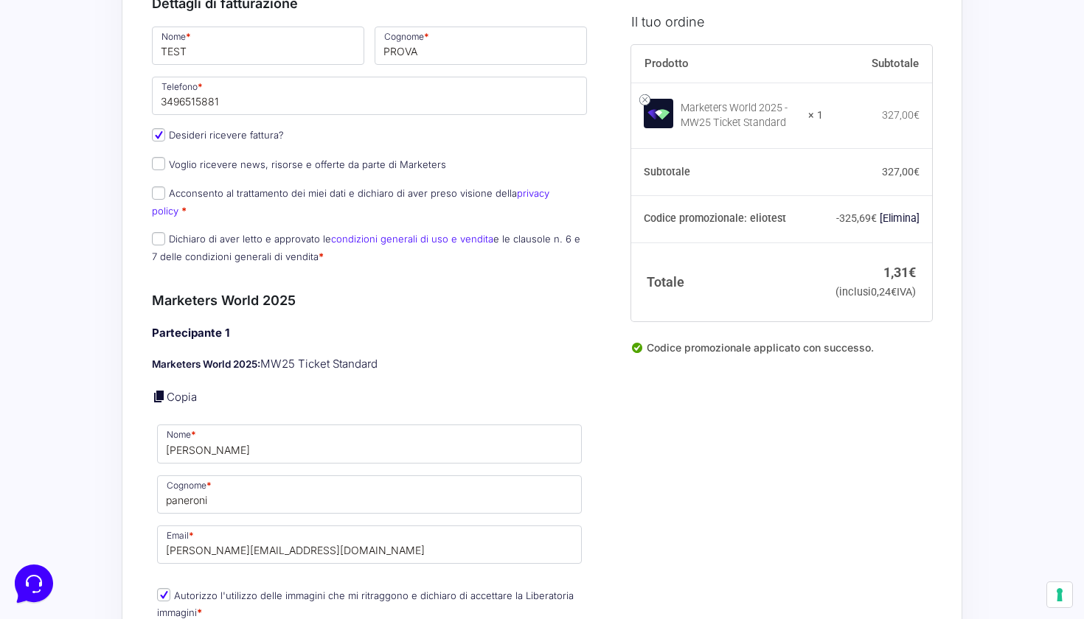
type input "14036680966"
type input "[PERSON_NAME][EMAIL_ADDRESS][DOMAIN_NAME]"
type input "0000000"
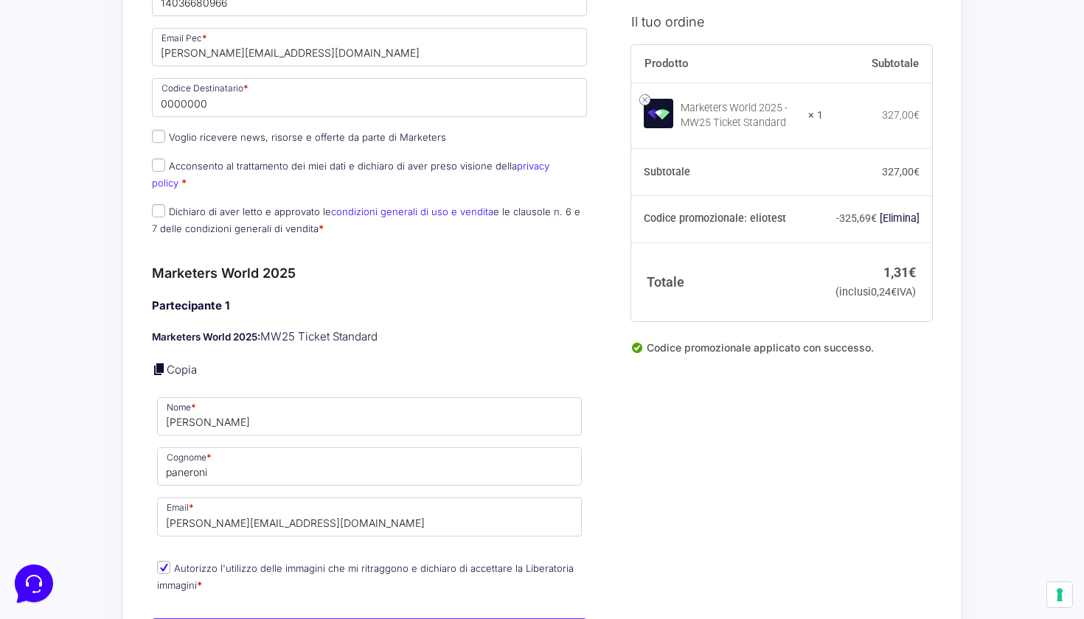
scroll to position [798, 0]
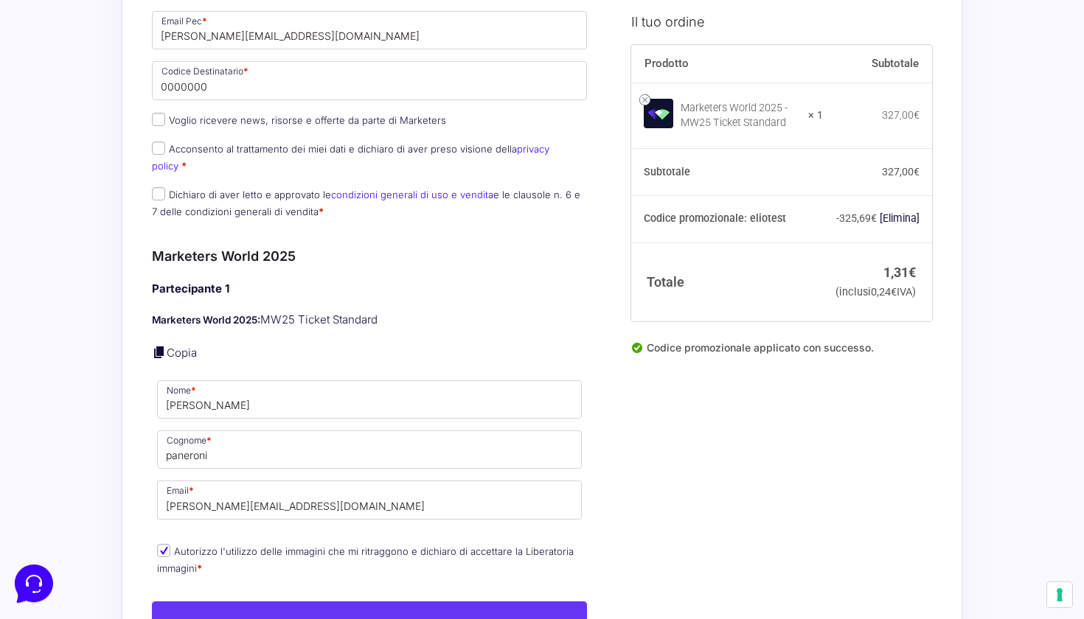
click at [159, 151] on input "Acconsento al trattamento dei miei dati e dichiaro di aver preso visione della …" at bounding box center [158, 148] width 13 height 13
checkbox input "true"
click at [155, 187] on input "Dichiaro di aver letto e approvato le condizioni generali di uso e vendita e le…" at bounding box center [158, 193] width 13 height 13
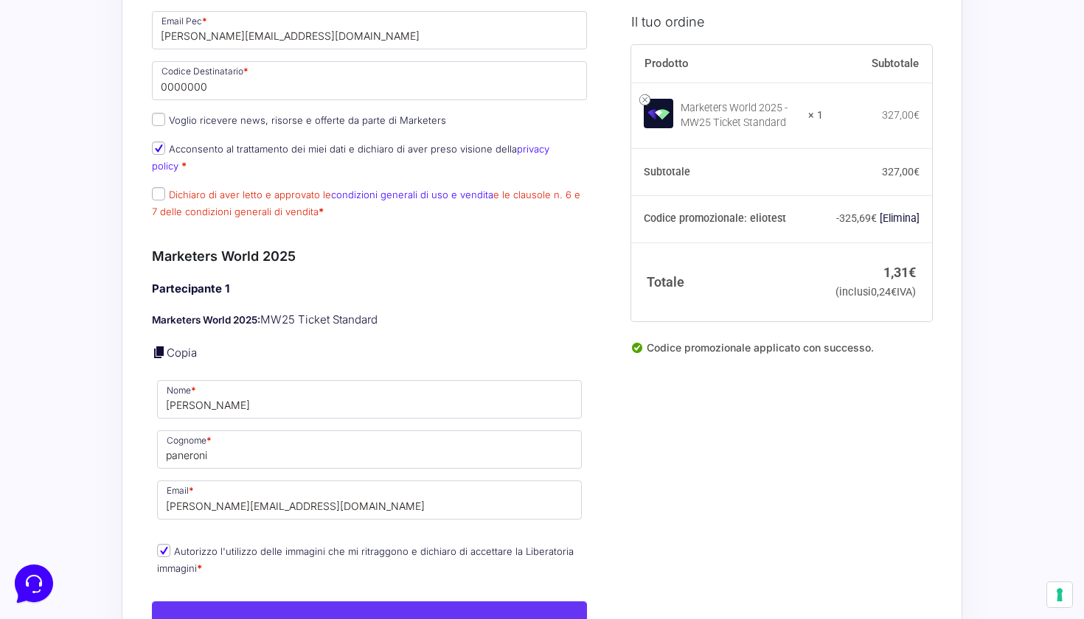
checkbox input "true"
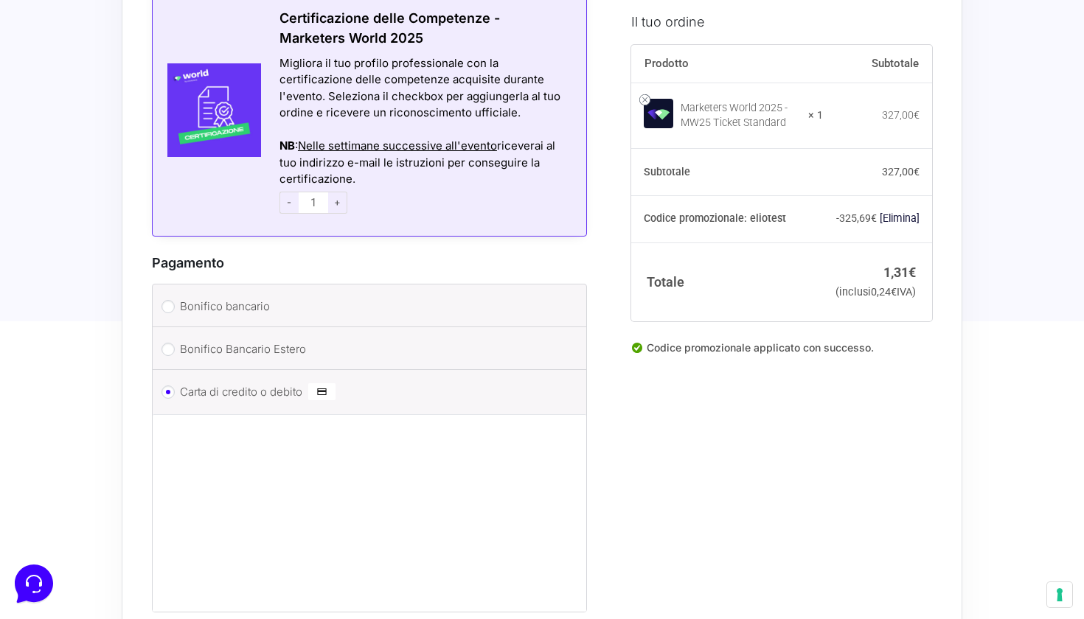
scroll to position [1738, 0]
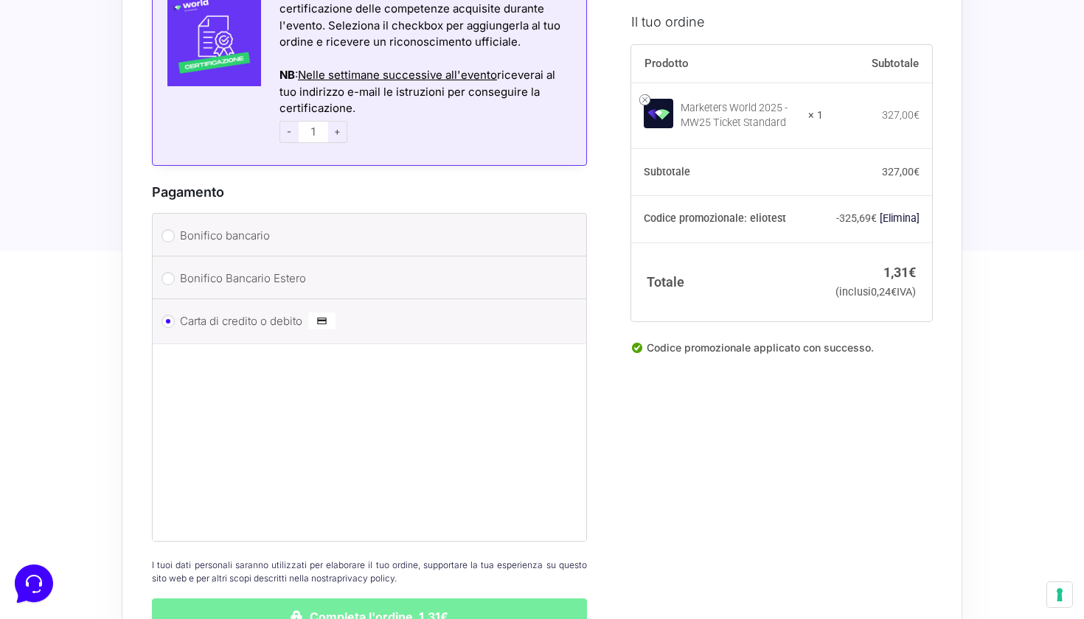
click at [345, 599] on button "Completa l'ordine 1,31€" at bounding box center [369, 617] width 435 height 37
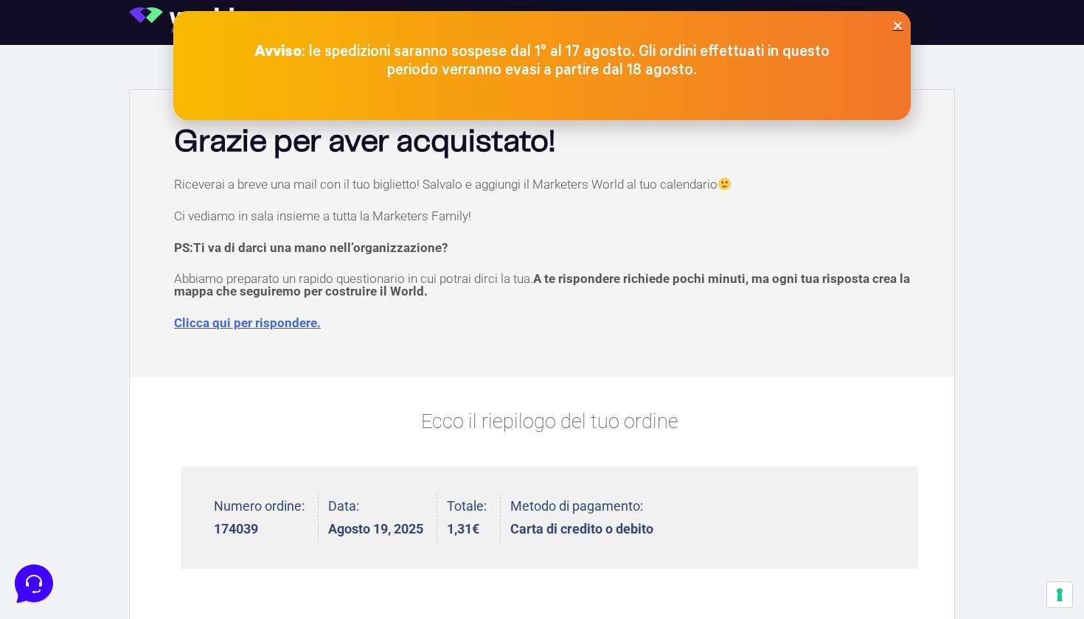
click at [902, 15] on div "Avviso : le spedizioni saranno sospese dal 1° al 17 agosto. Gli ordini effettua…" at bounding box center [541, 65] width 737 height 109
click at [900, 20] on icon "Close" at bounding box center [897, 25] width 11 height 11
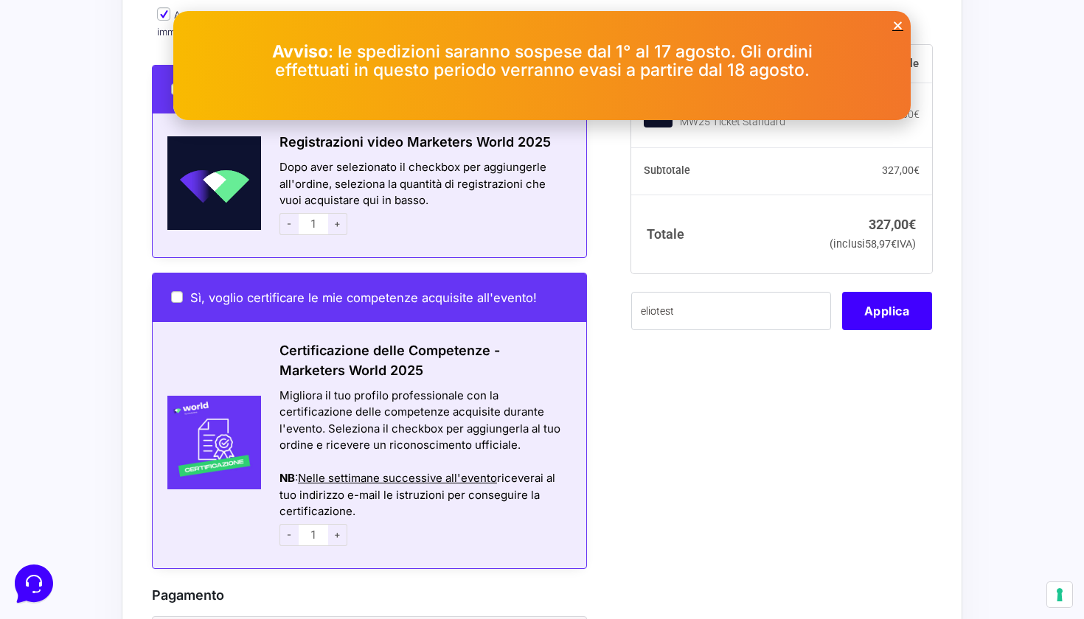
scroll to position [1301, 0]
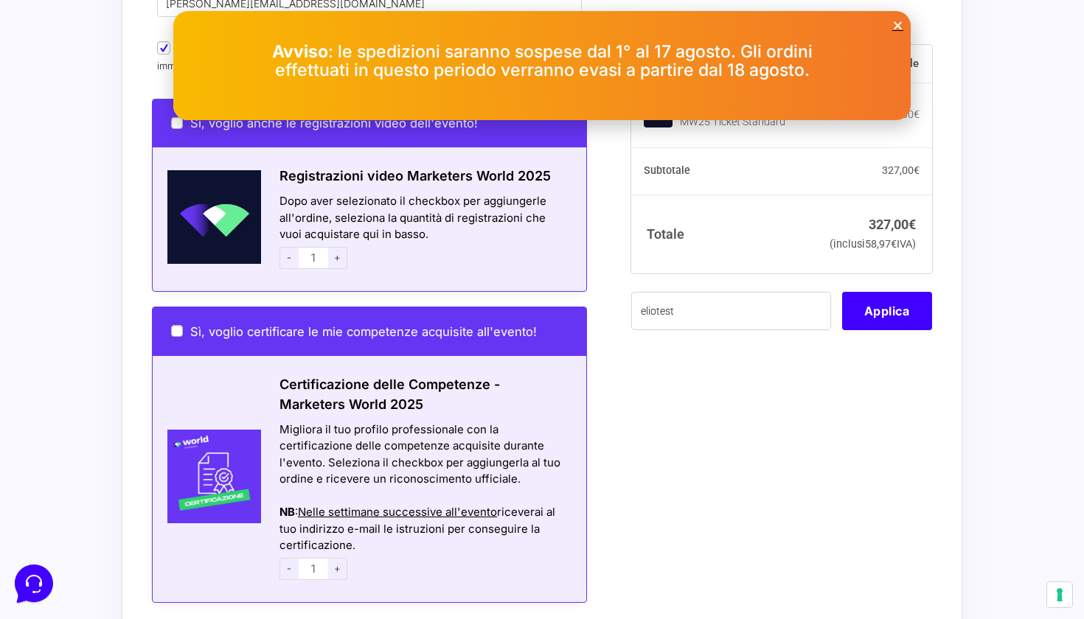
click at [898, 24] on icon "Close" at bounding box center [897, 25] width 11 height 11
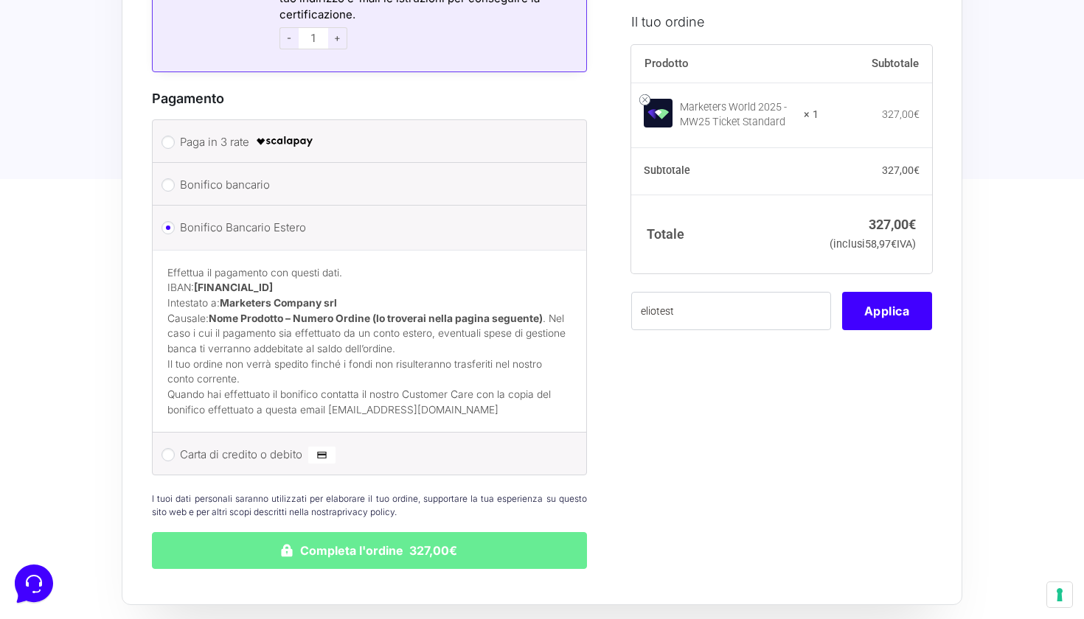
scroll to position [1834, 0]
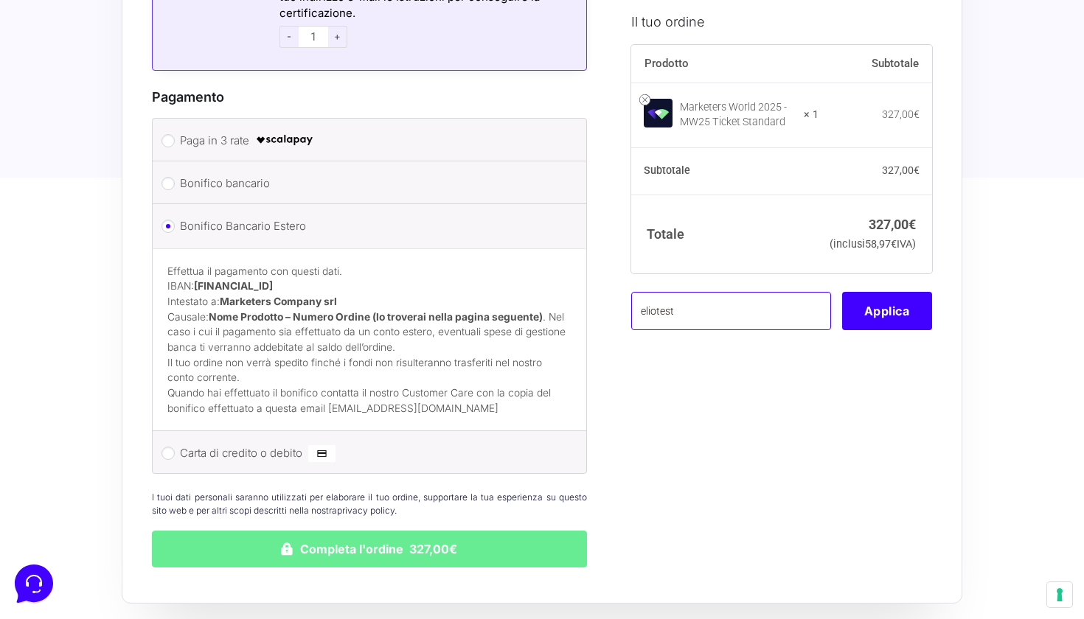
click at [730, 330] on input "eliotest" at bounding box center [731, 311] width 200 height 38
click at [891, 318] on button "Applica" at bounding box center [887, 311] width 90 height 38
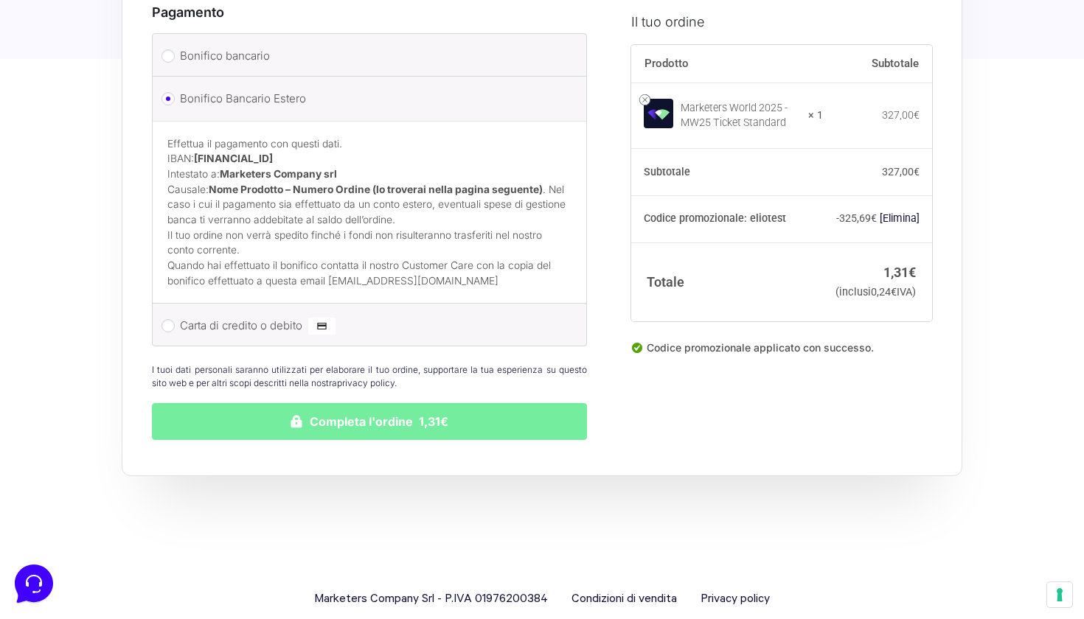
scroll to position [1917, 0]
click at [284, 405] on button "Completa l'ordine 1,31€" at bounding box center [369, 423] width 435 height 37
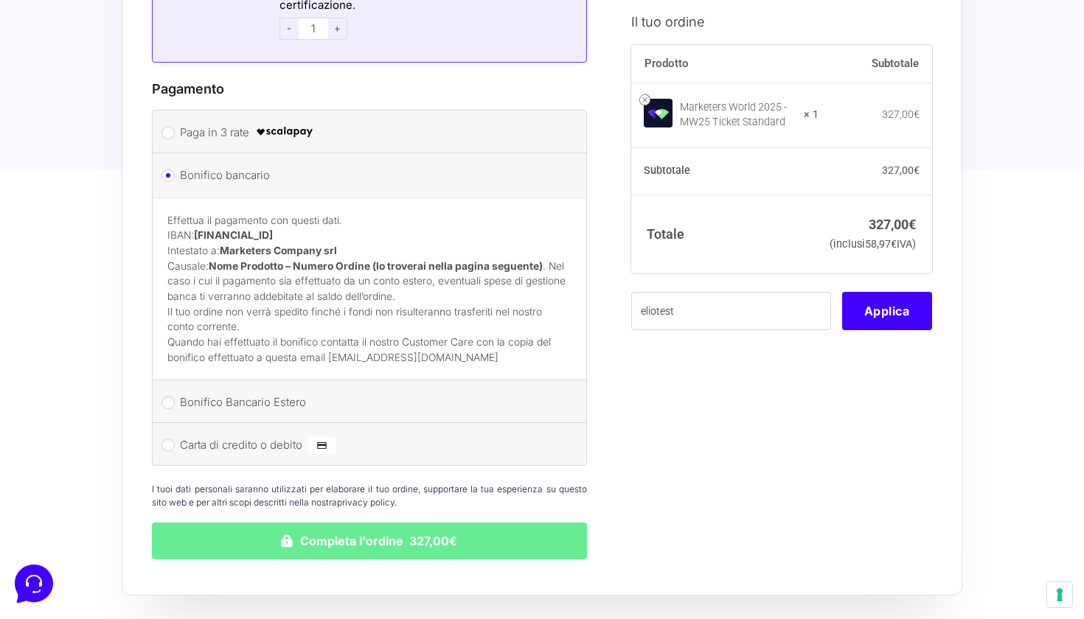
scroll to position [1853, 0]
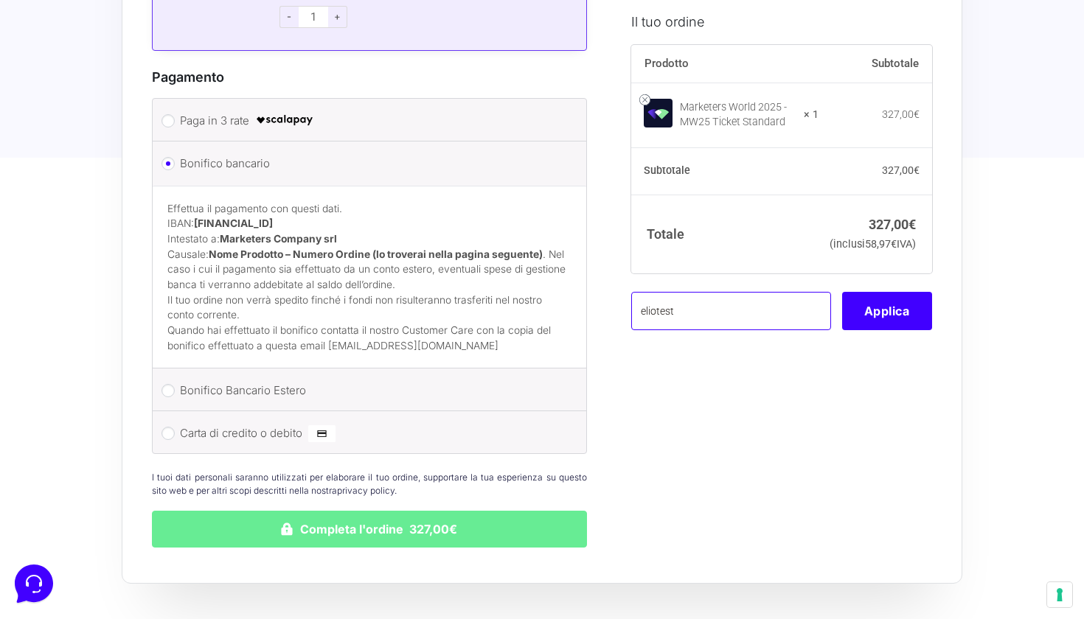
click at [733, 330] on input "eliotest" at bounding box center [731, 311] width 200 height 38
click at [876, 330] on button "Applica" at bounding box center [887, 311] width 90 height 38
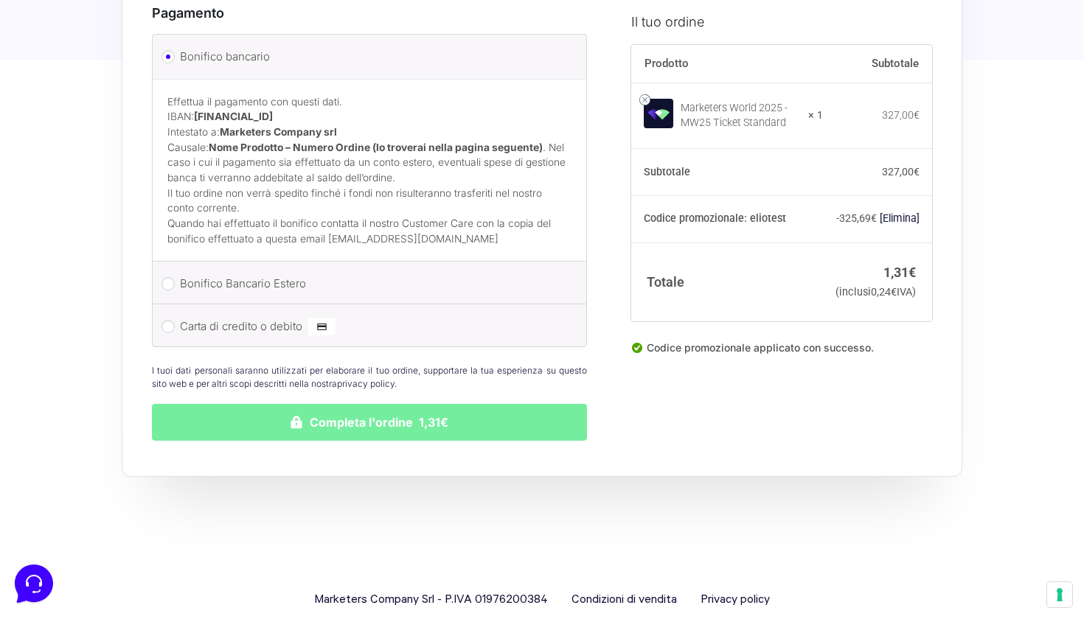
scroll to position [1917, 0]
click at [369, 405] on button "Completa l'ordine 1,31€" at bounding box center [369, 423] width 435 height 37
